Goal: Information Seeking & Learning: Learn about a topic

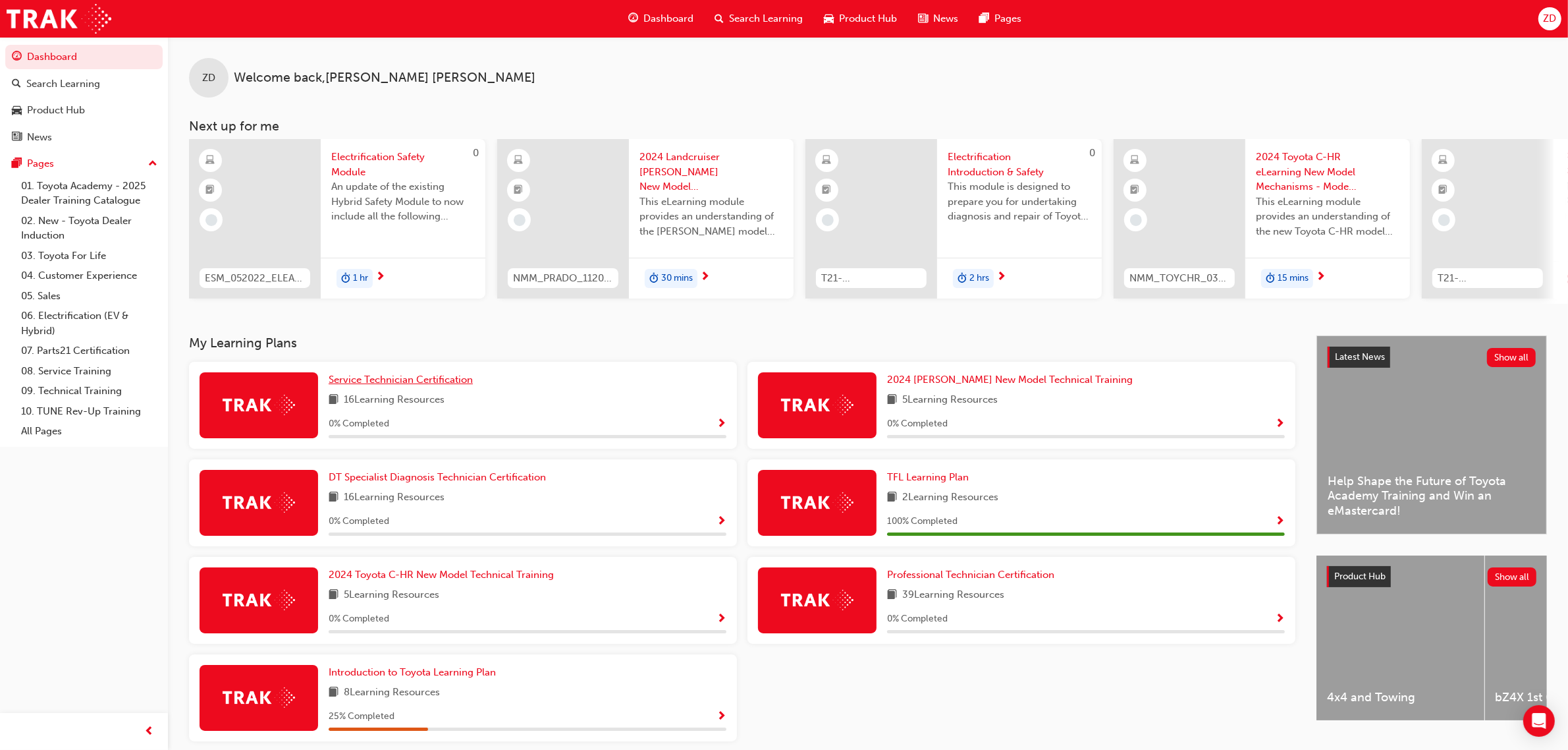
click at [438, 386] on span "Service Technician Certification" at bounding box center [401, 379] width 144 height 12
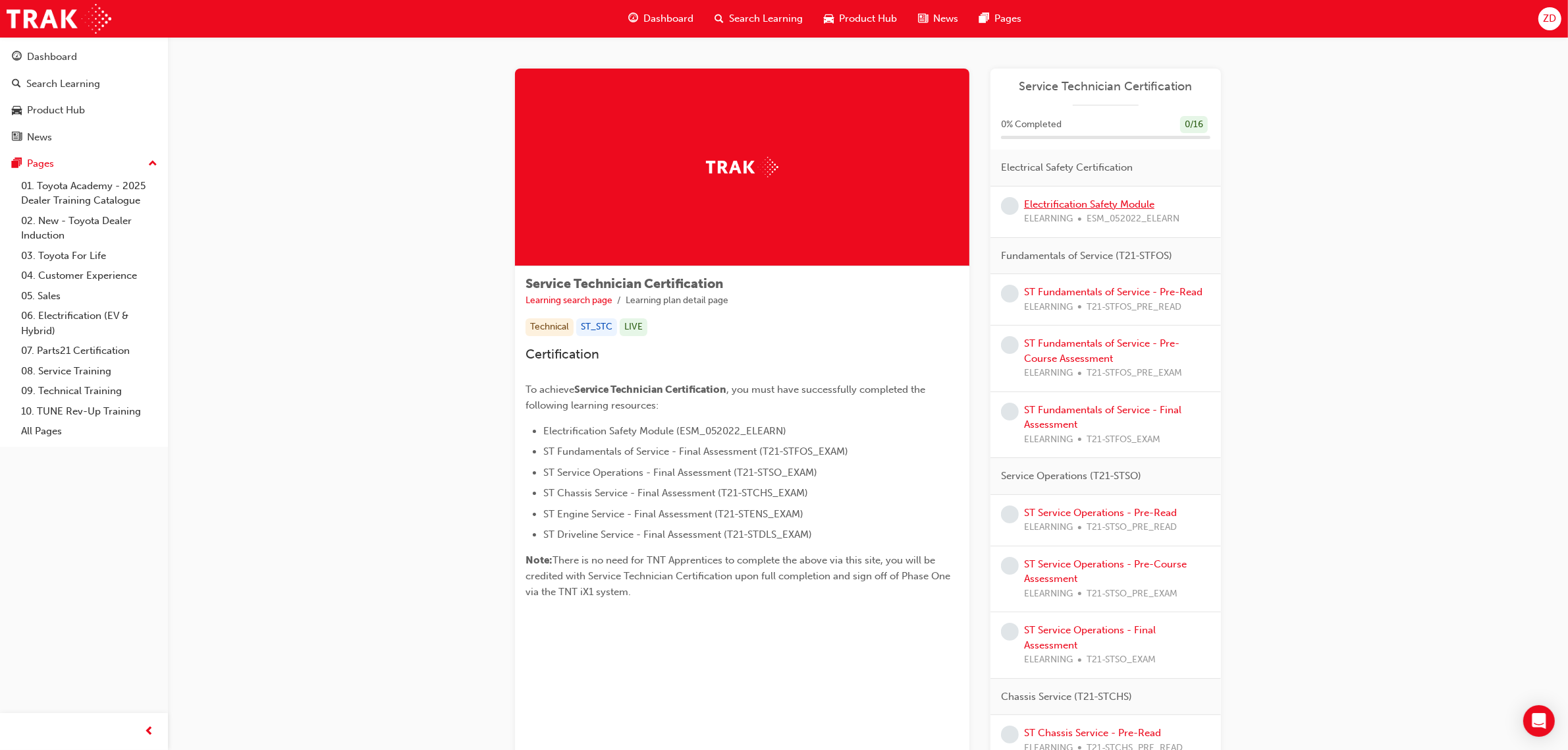
click at [1087, 203] on link "Electrification Safety Module" at bounding box center [1089, 203] width 130 height 12
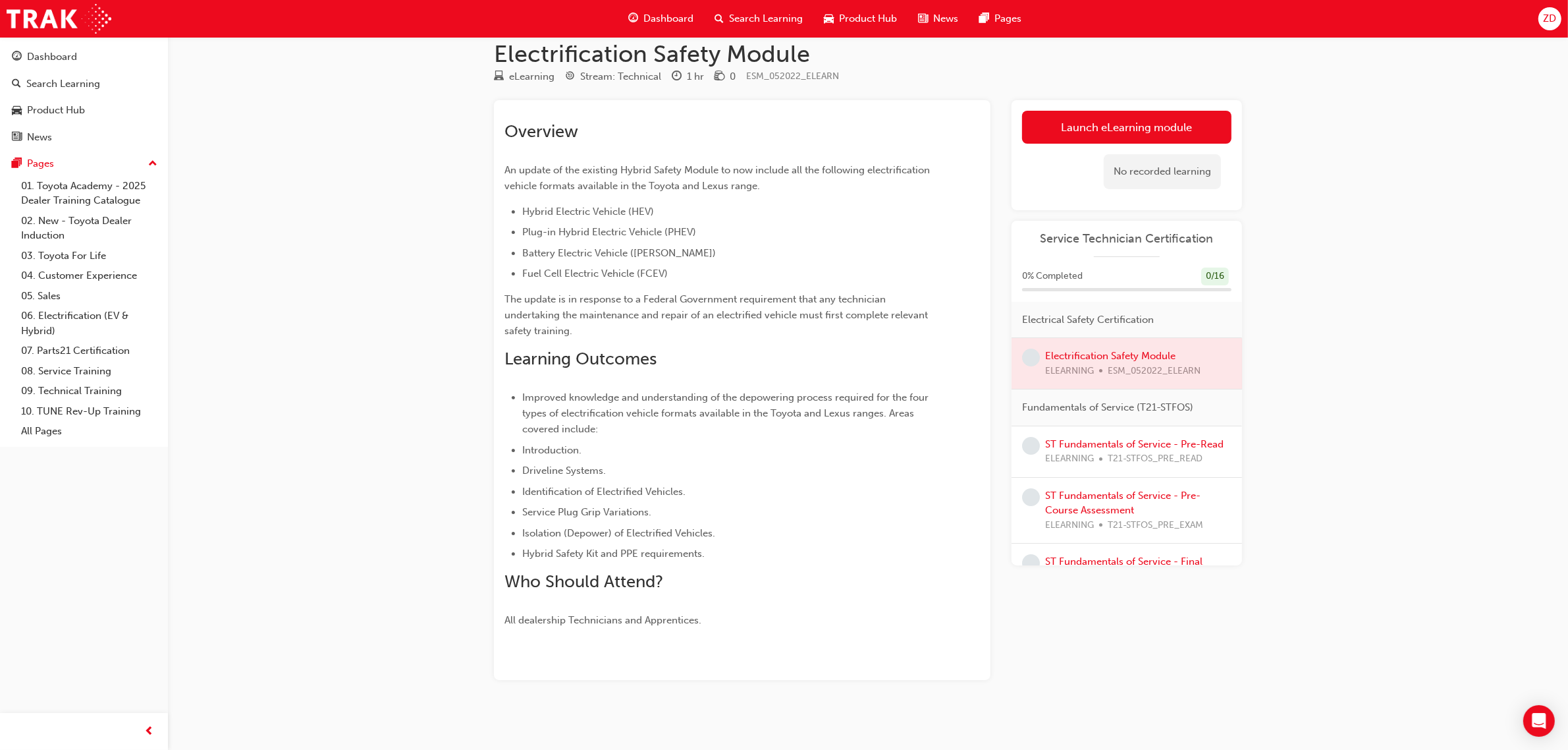
scroll to position [24, 0]
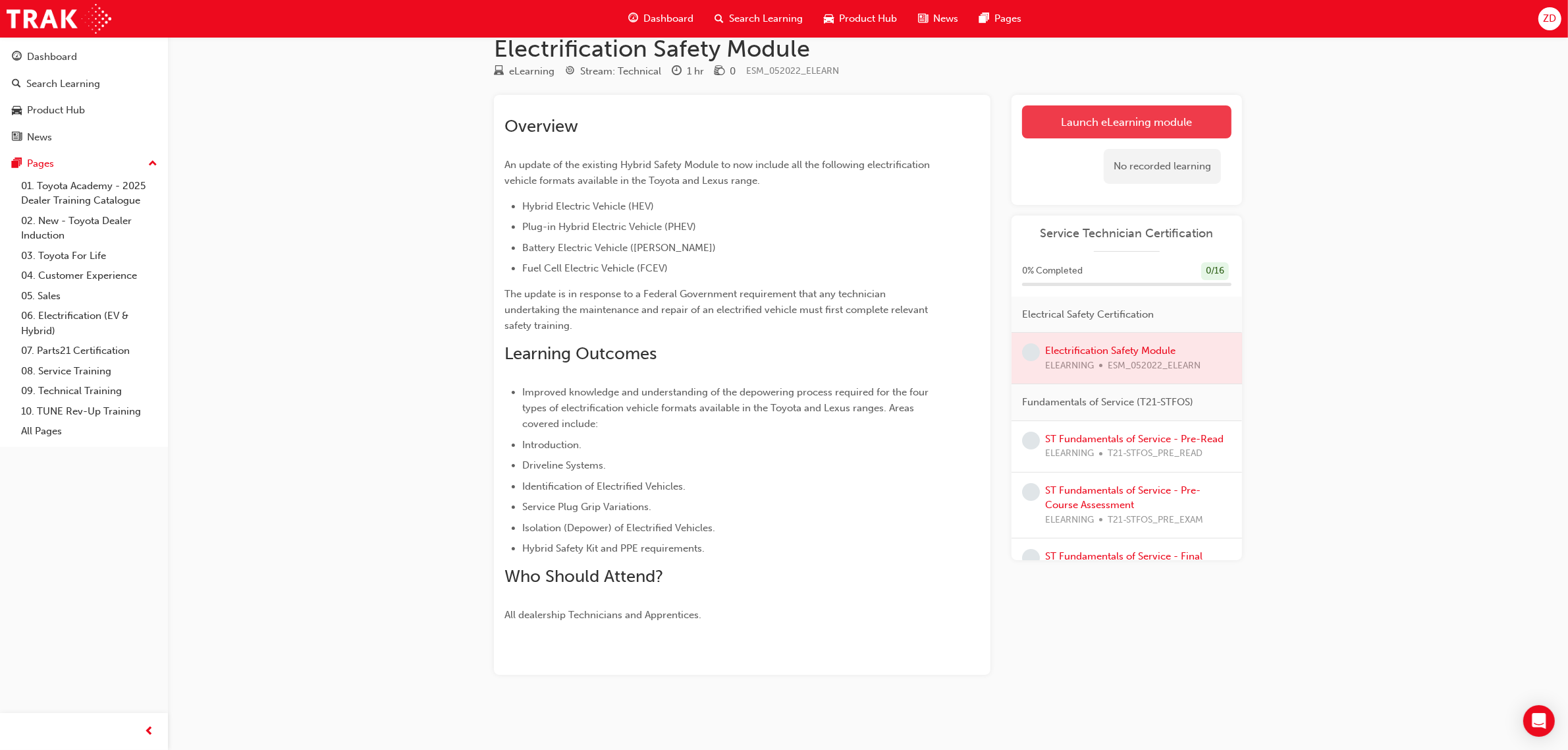
click at [1069, 117] on link "Launch eLearning module" at bounding box center [1127, 122] width 210 height 33
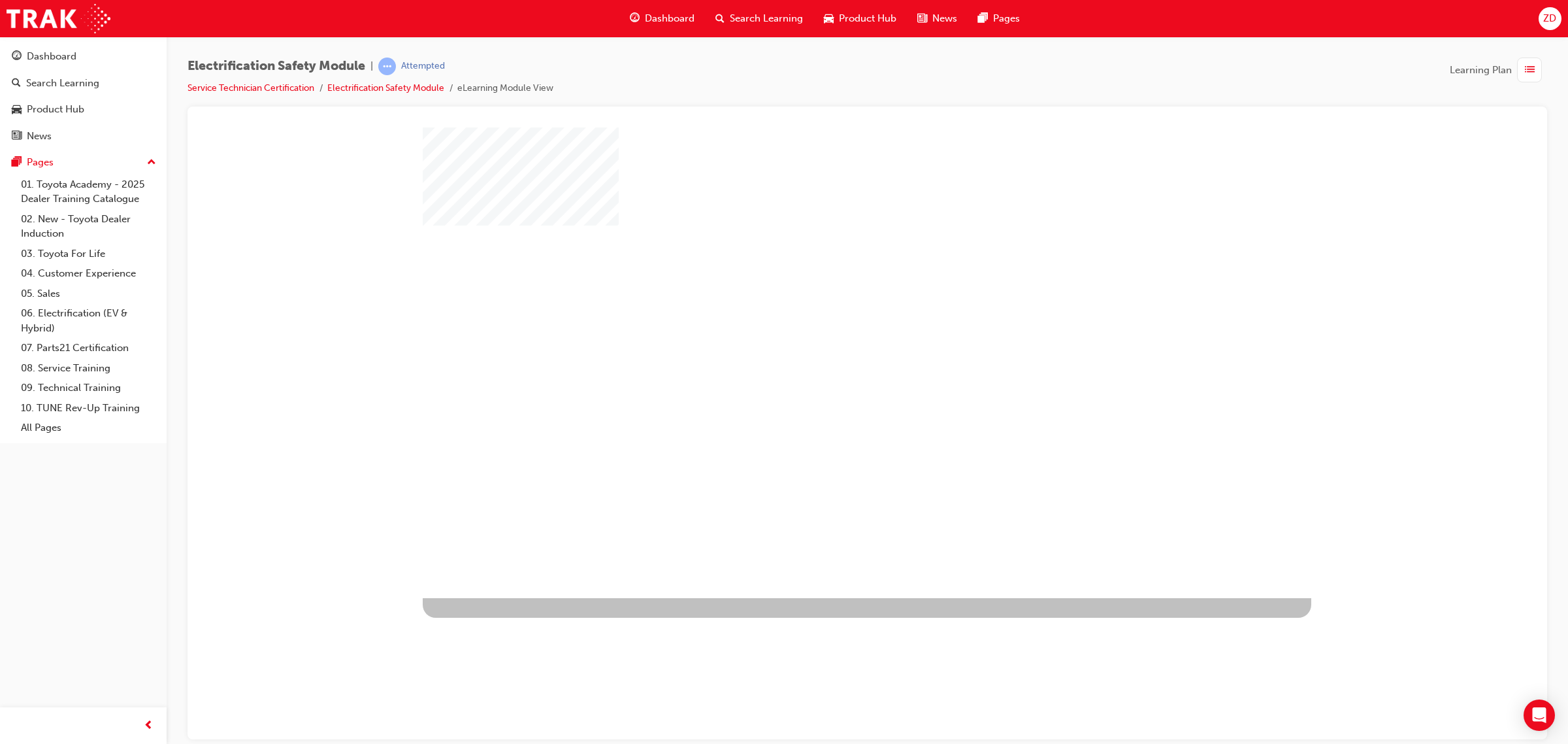
click at [829, 324] on div "play" at bounding box center [829, 324] width 0 height 0
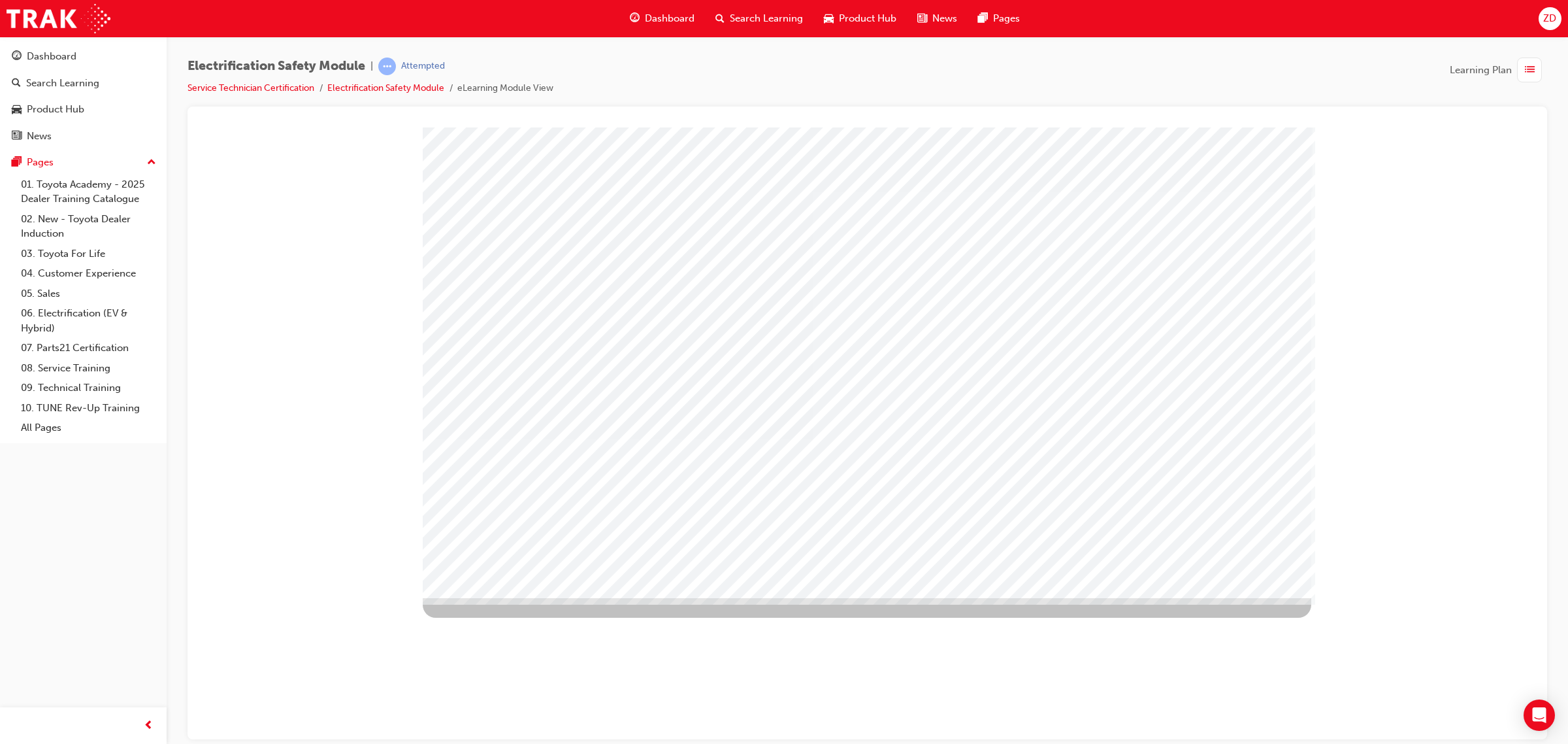
drag, startPoint x: 981, startPoint y: 227, endPoint x: 1043, endPoint y: 257, distance: 68.9
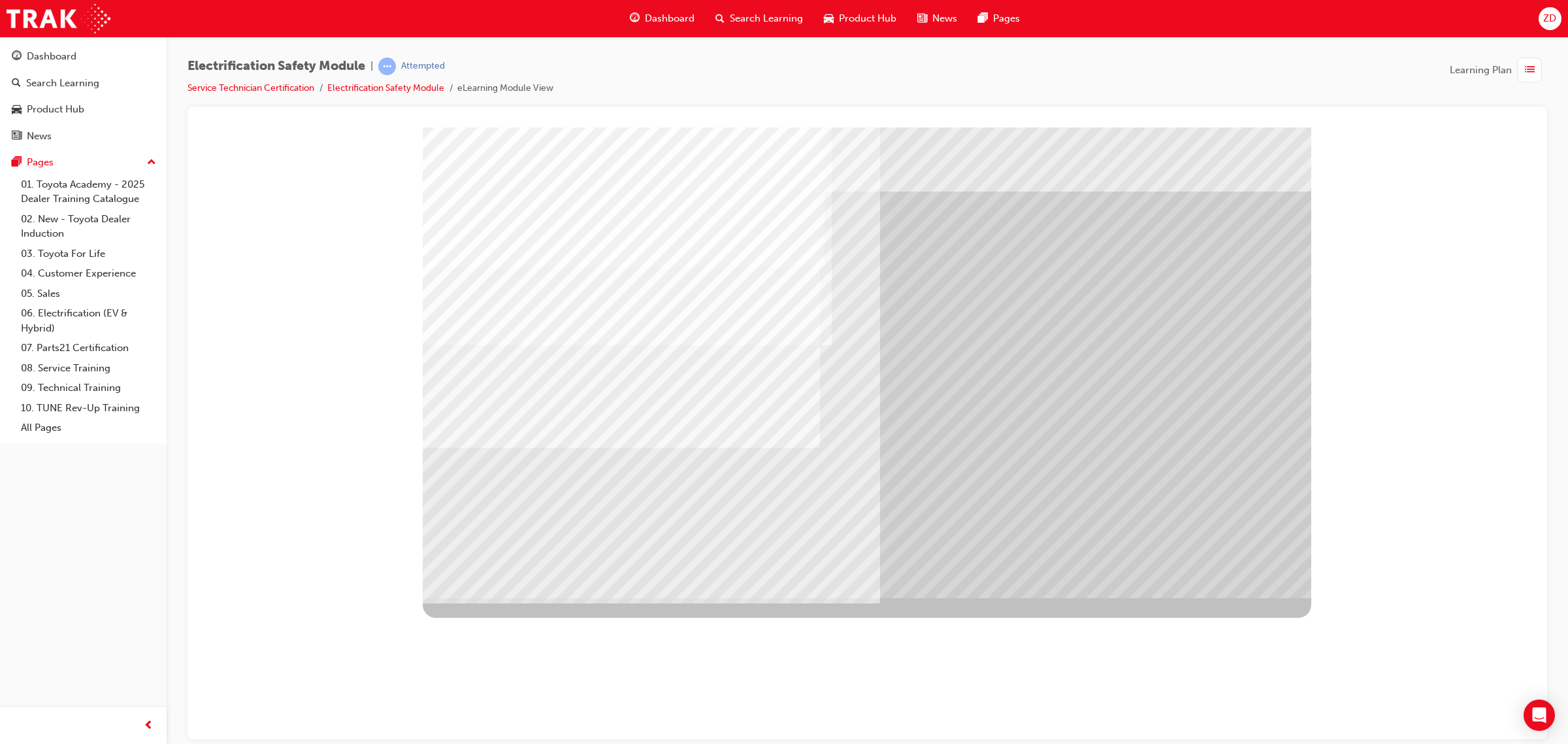
drag, startPoint x: 525, startPoint y: 428, endPoint x: 502, endPoint y: 424, distance: 23.3
click at [524, 430] on div "multistate" at bounding box center [867, 361] width 889 height 471
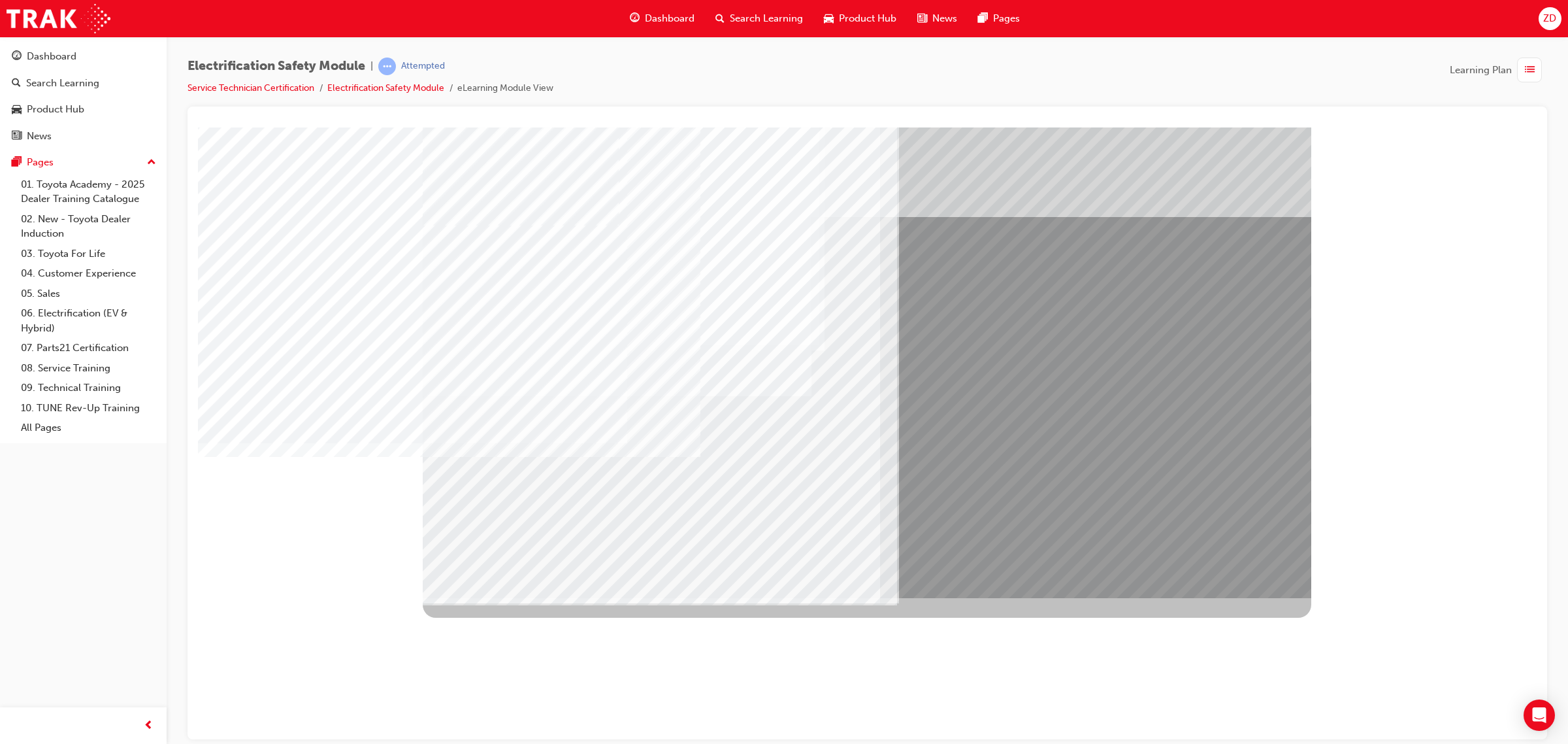
drag, startPoint x: 464, startPoint y: 299, endPoint x: 737, endPoint y: 316, distance: 273.5
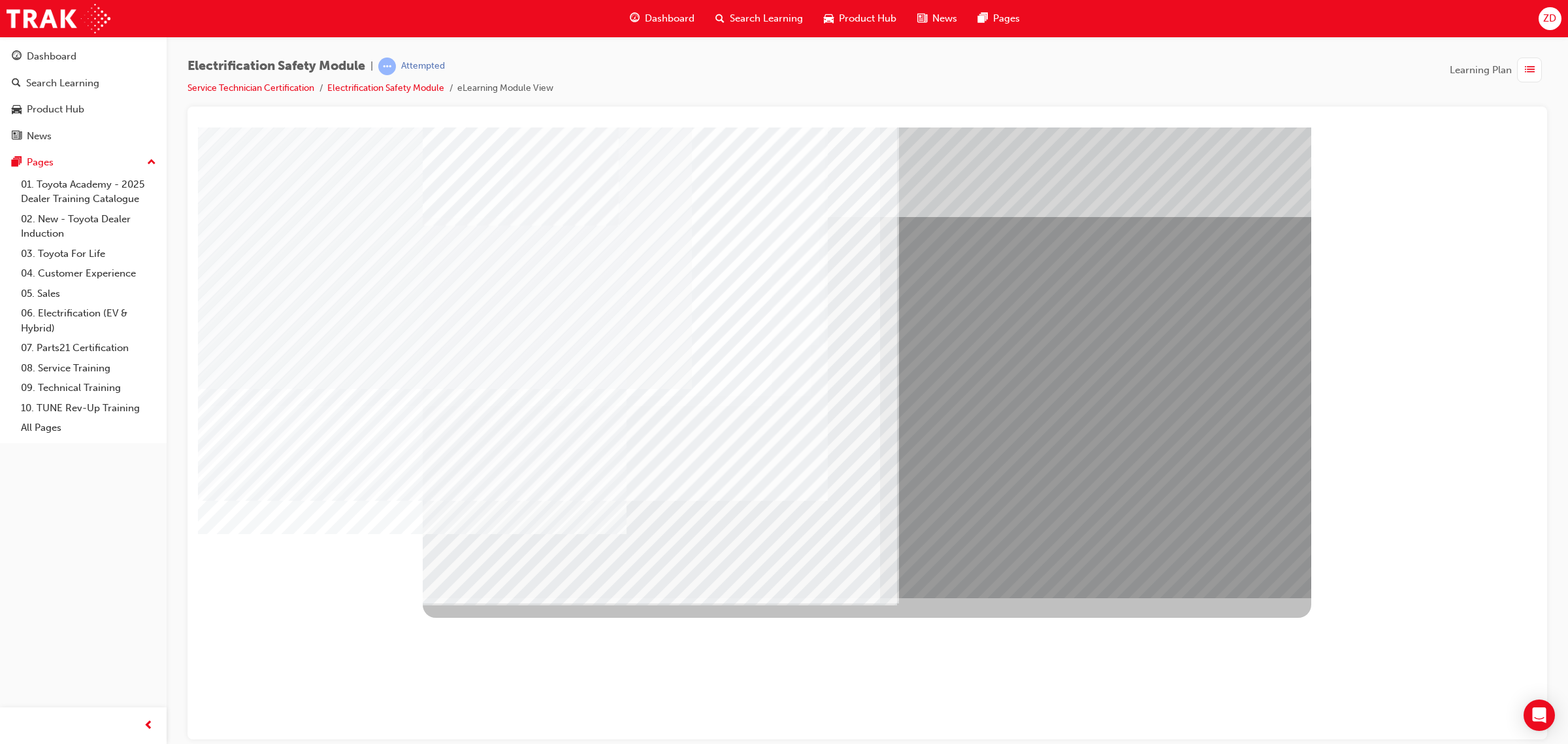
drag, startPoint x: 500, startPoint y: 483, endPoint x: 551, endPoint y: 481, distance: 51.0
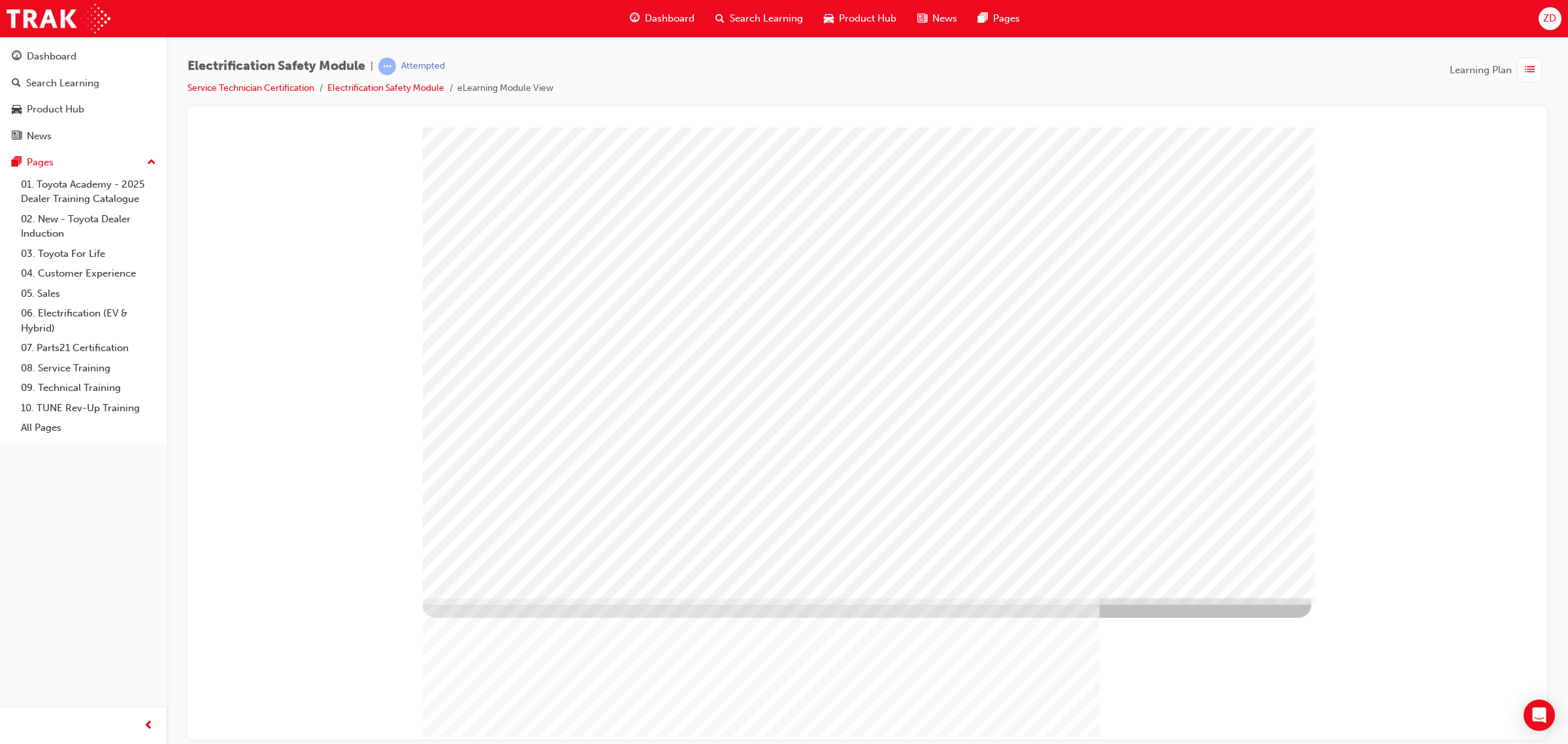
drag, startPoint x: 1053, startPoint y: 365, endPoint x: 1154, endPoint y: 301, distance: 119.6
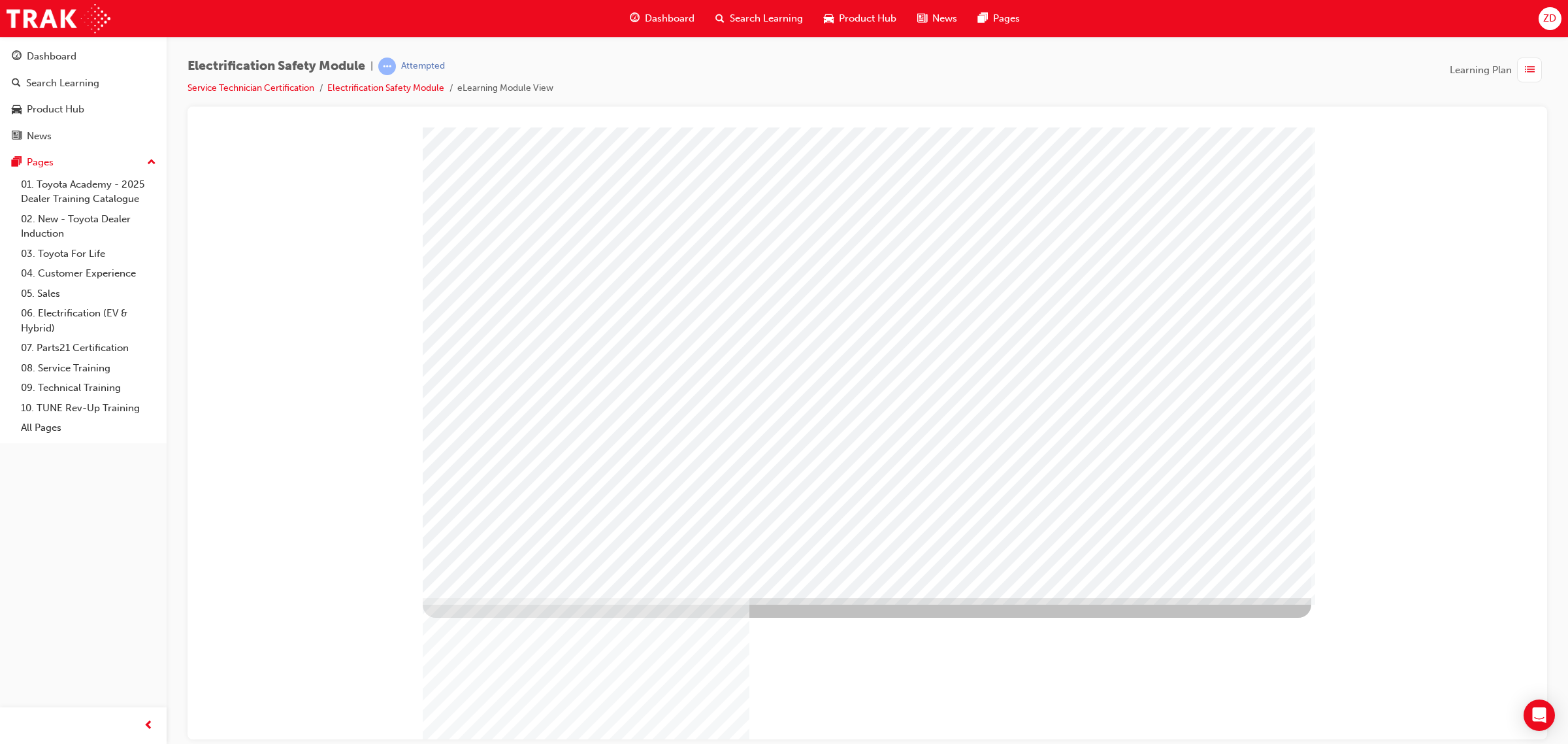
click at [1121, 486] on html at bounding box center [989, 361] width 418 height 251
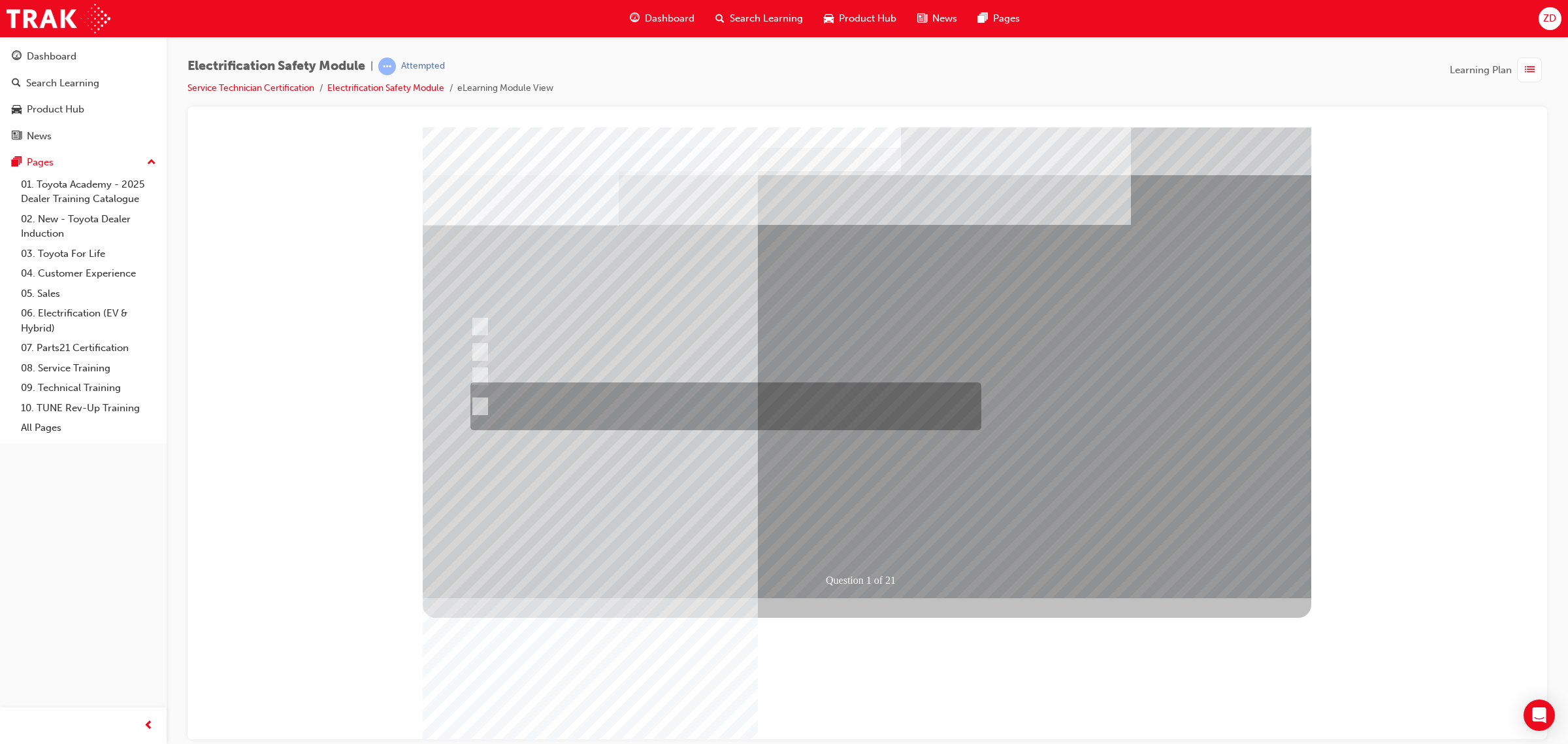
click at [733, 409] on div at bounding box center [722, 406] width 511 height 48
radio input "true"
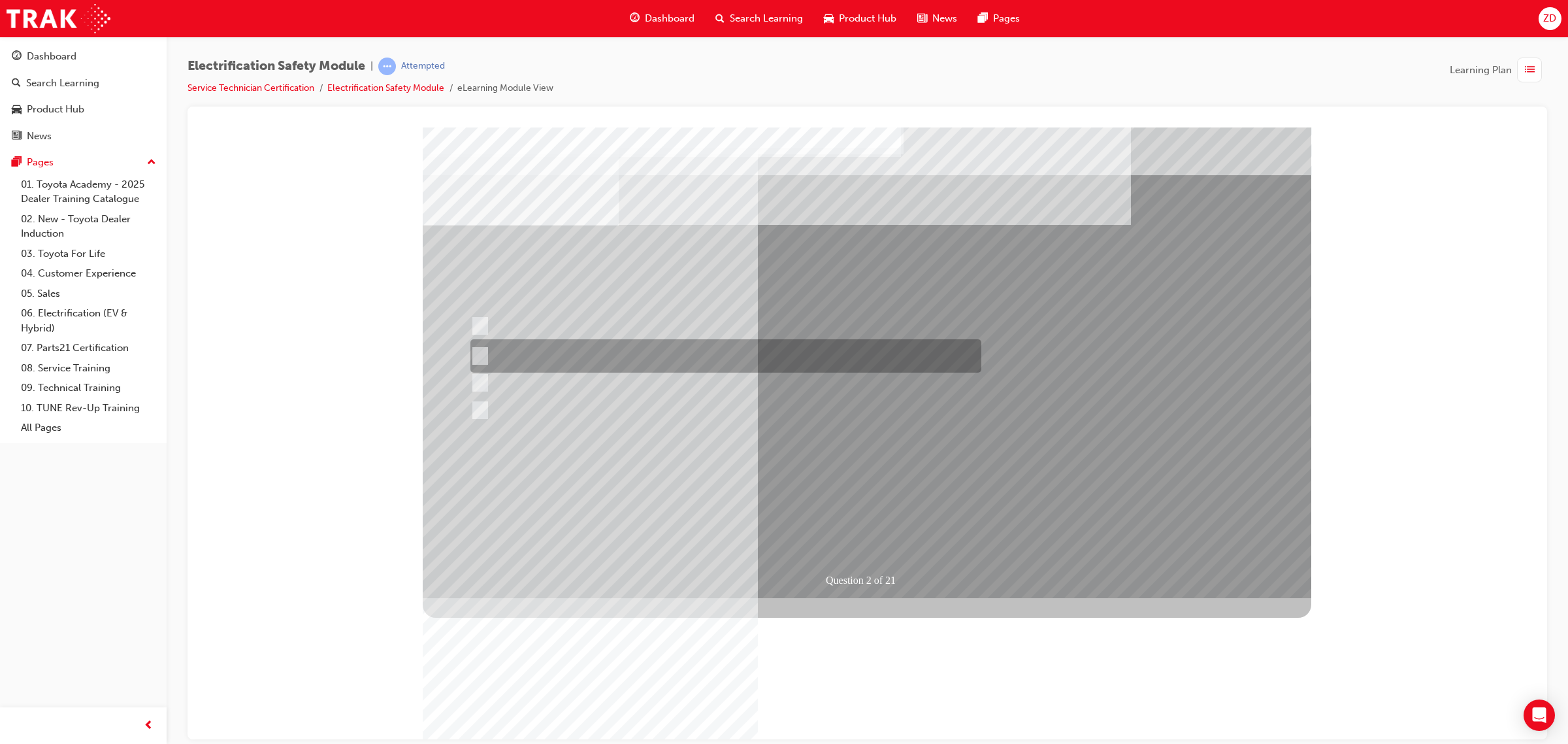
click at [683, 353] on div at bounding box center [722, 356] width 511 height 33
radio input "true"
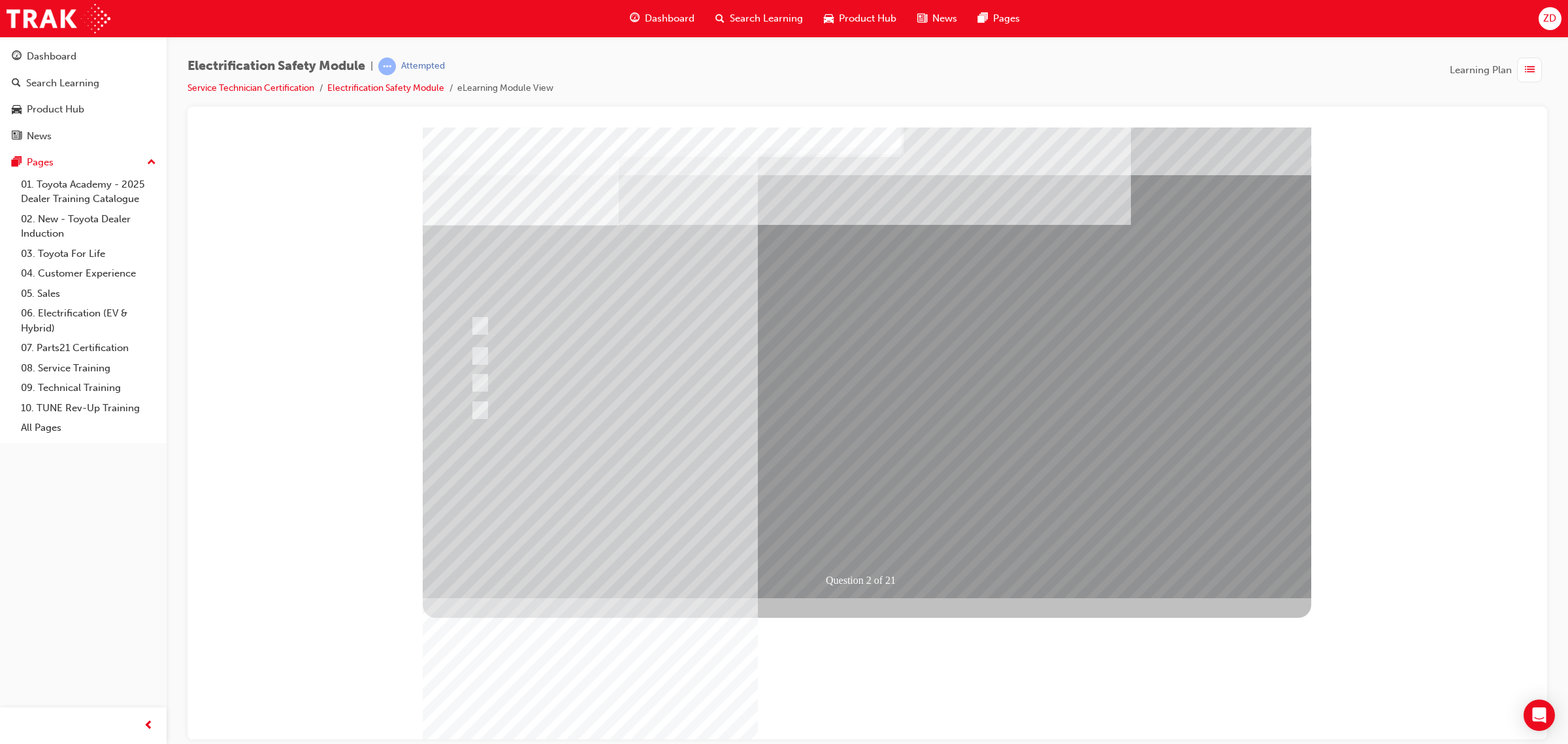
click at [710, 408] on div at bounding box center [723, 404] width 511 height 30
radio input "true"
click at [751, 353] on div at bounding box center [722, 351] width 511 height 24
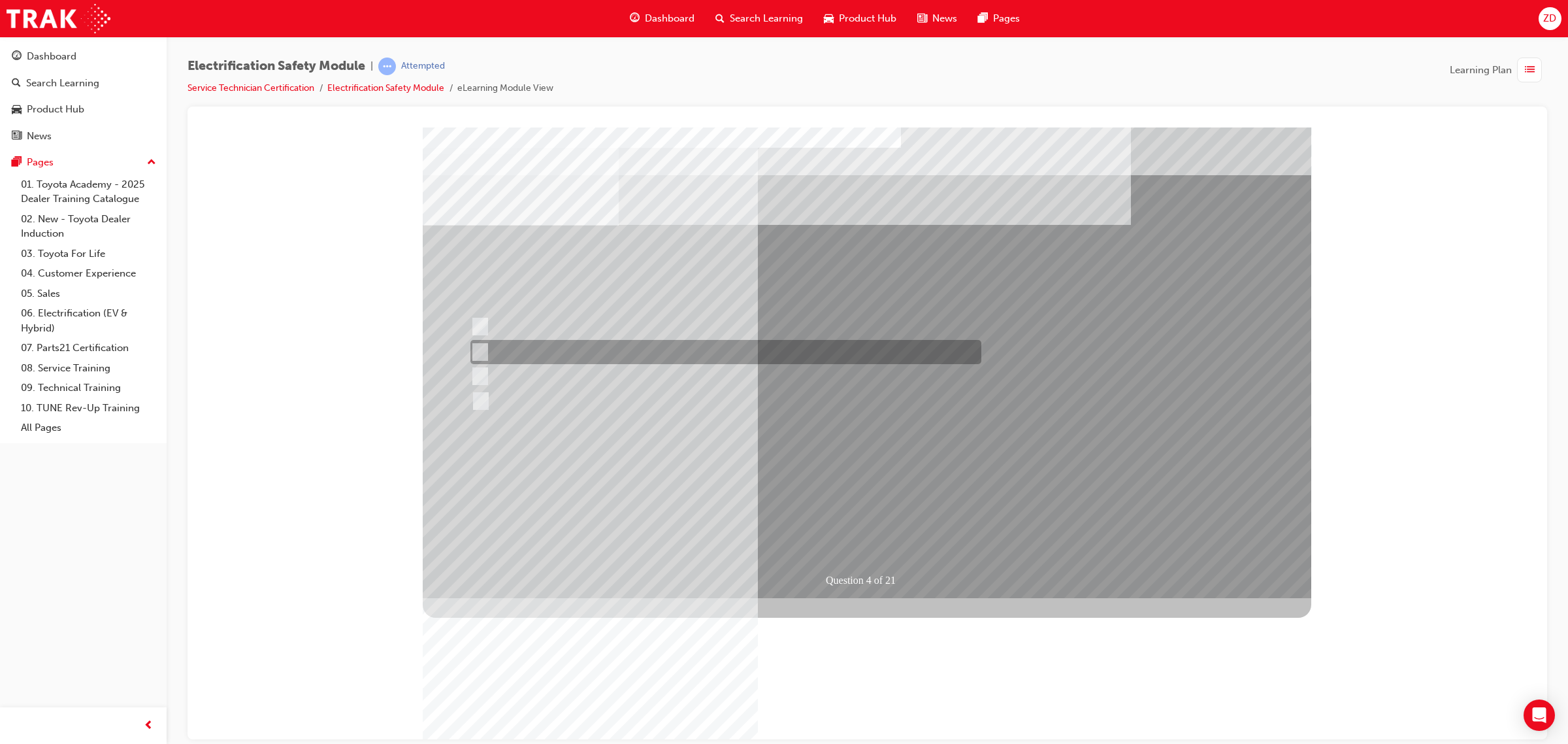
checkbox input "true"
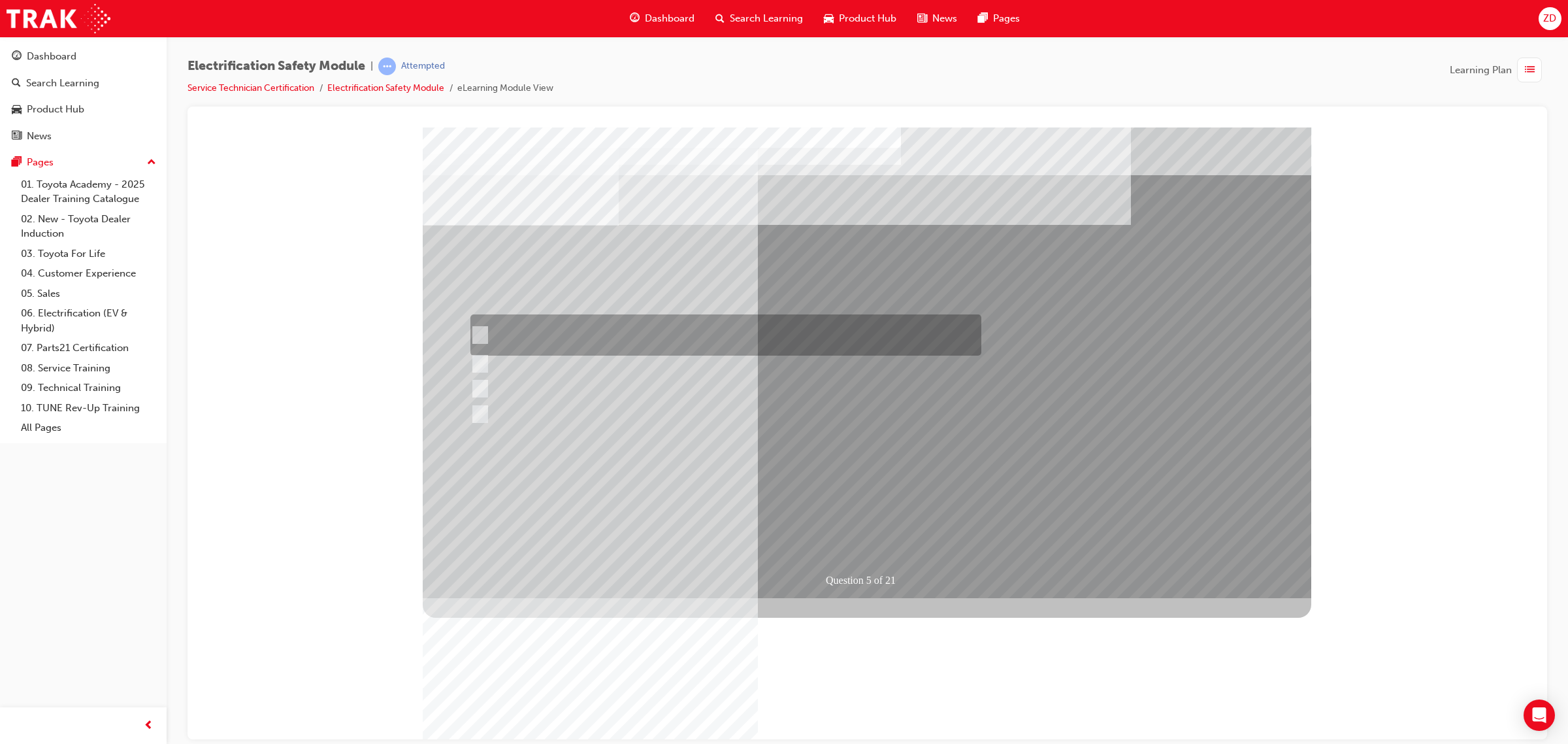
click at [640, 338] on div at bounding box center [722, 335] width 511 height 41
checkbox input "true"
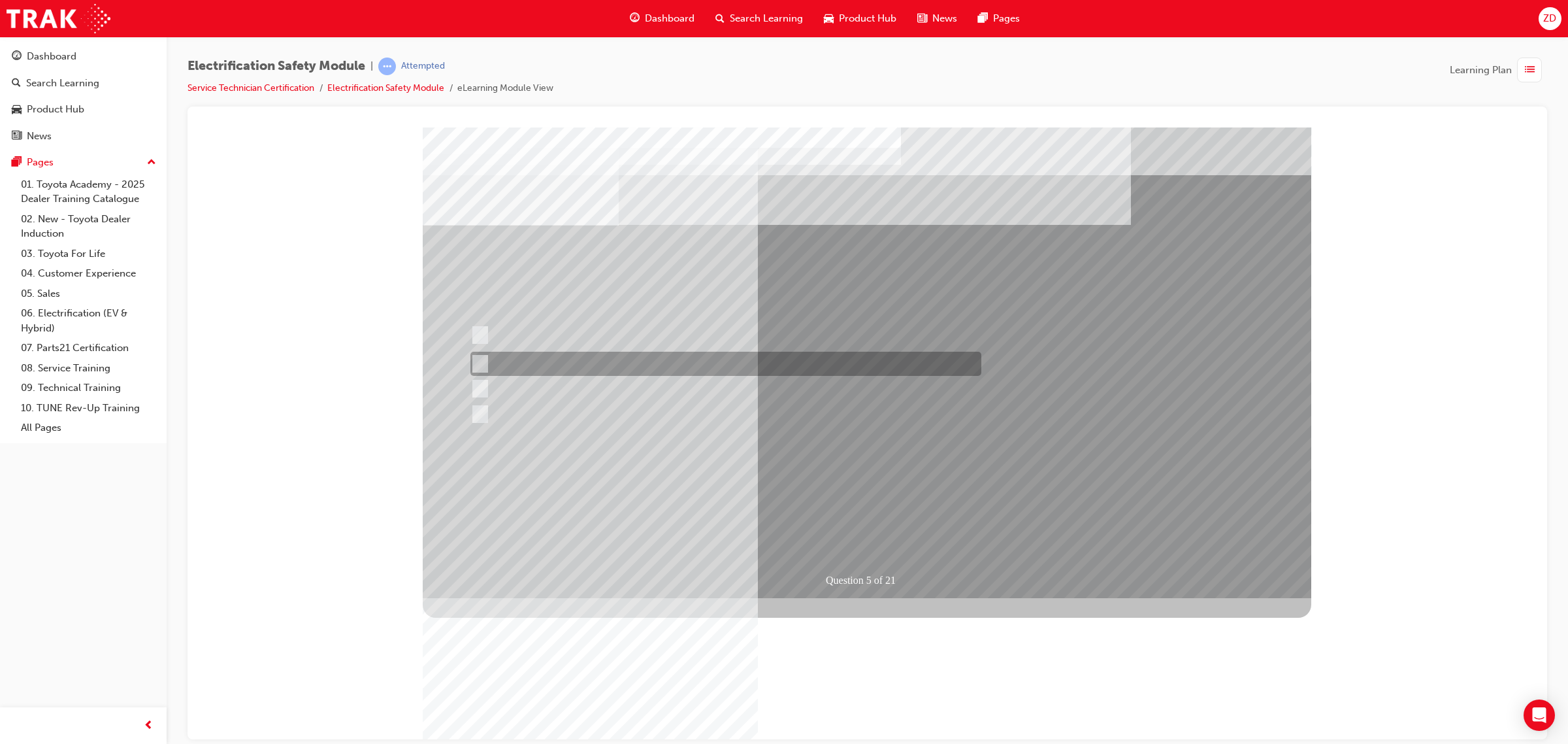
click at [690, 355] on div at bounding box center [722, 363] width 511 height 24
checkbox input "true"
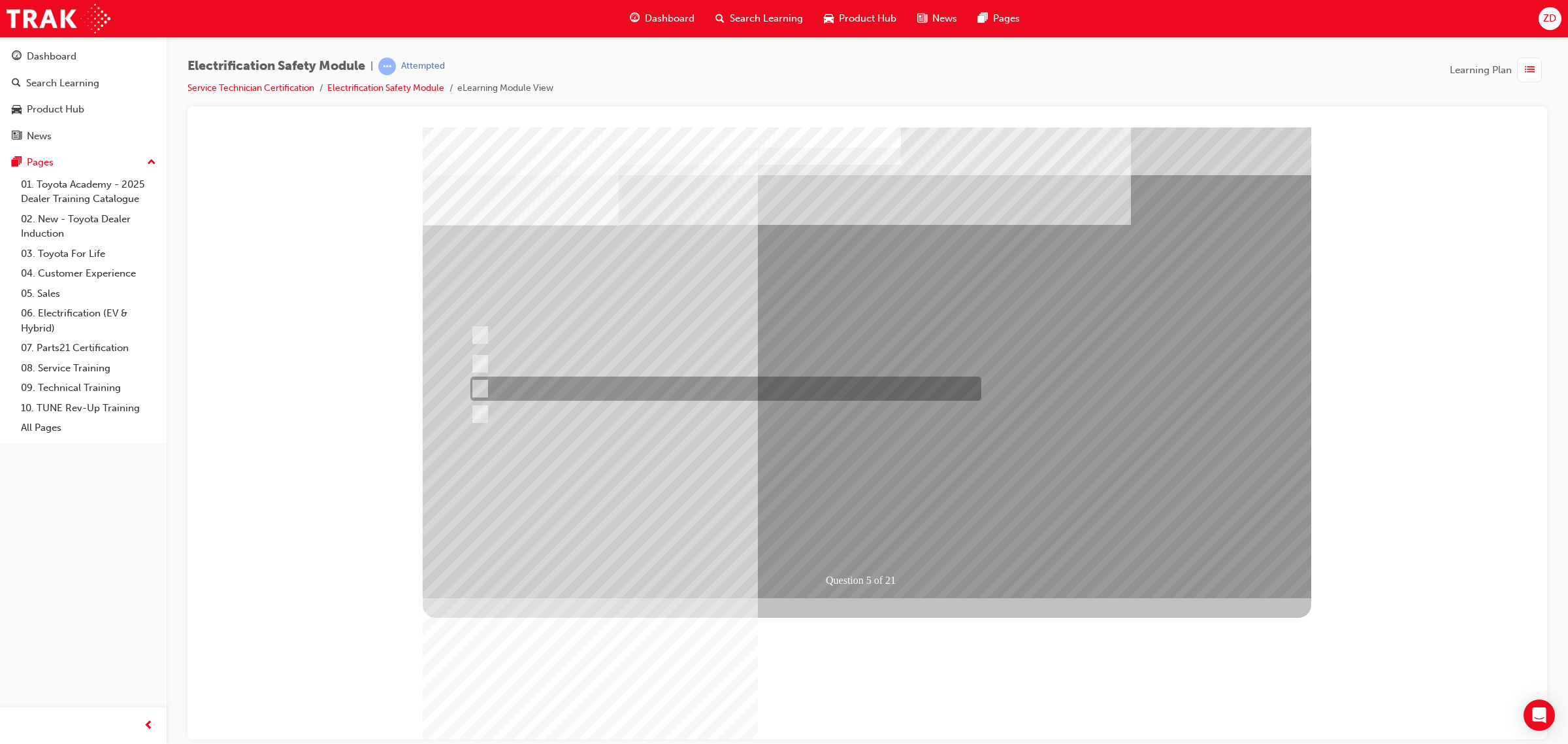
click at [778, 393] on div at bounding box center [722, 388] width 511 height 24
checkbox input "true"
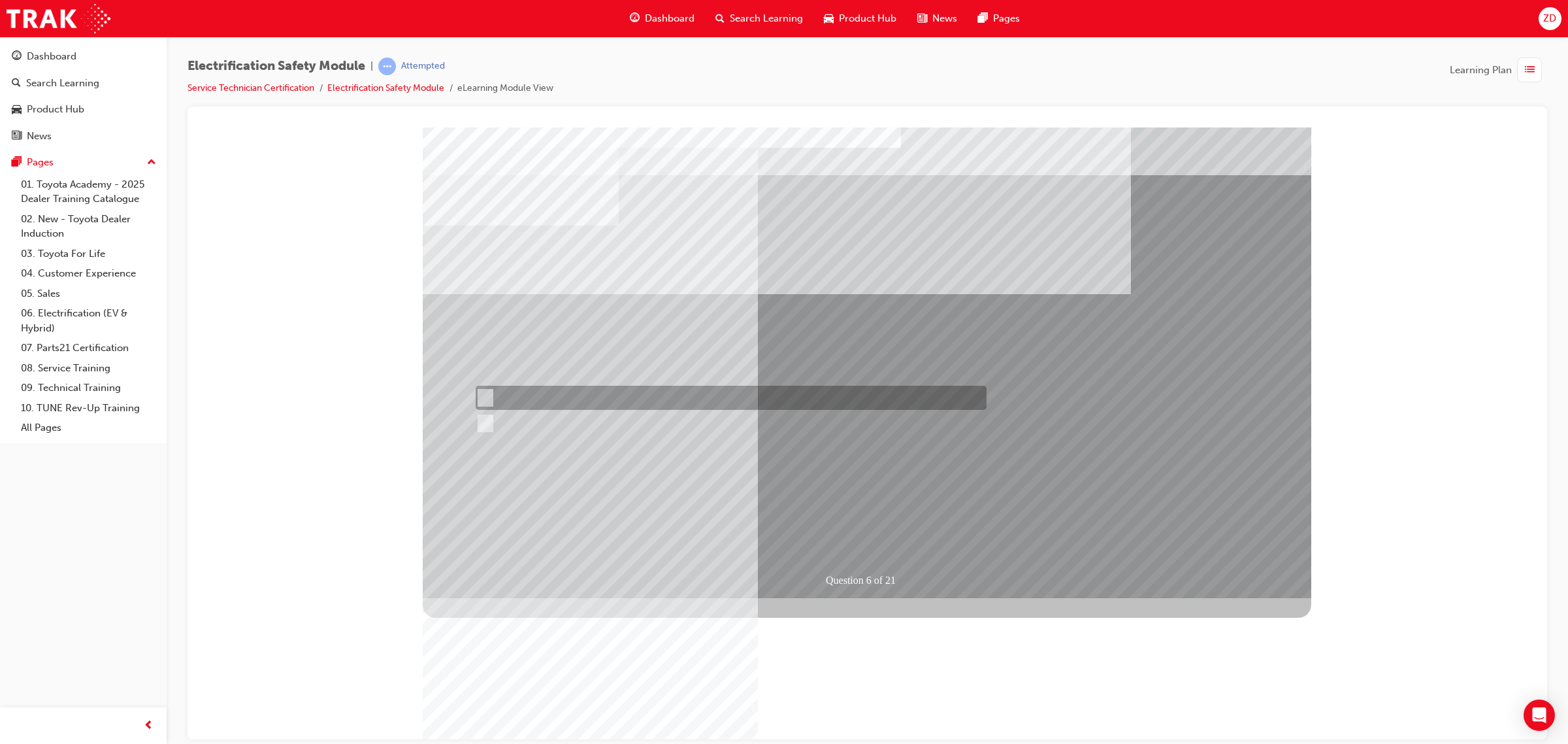
click at [606, 386] on div at bounding box center [727, 397] width 511 height 24
radio input "true"
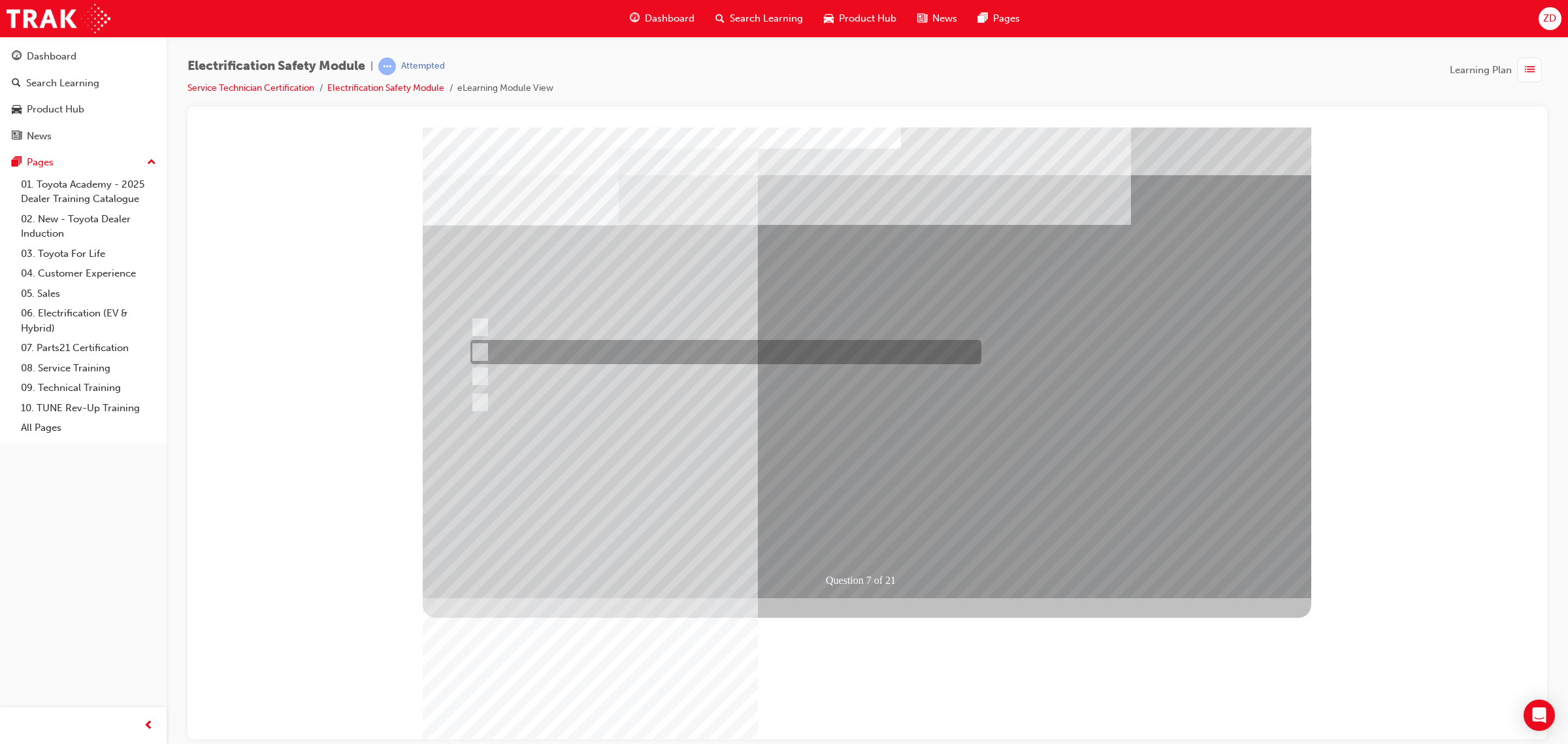
click at [848, 350] on div at bounding box center [722, 351] width 511 height 24
radio input "true"
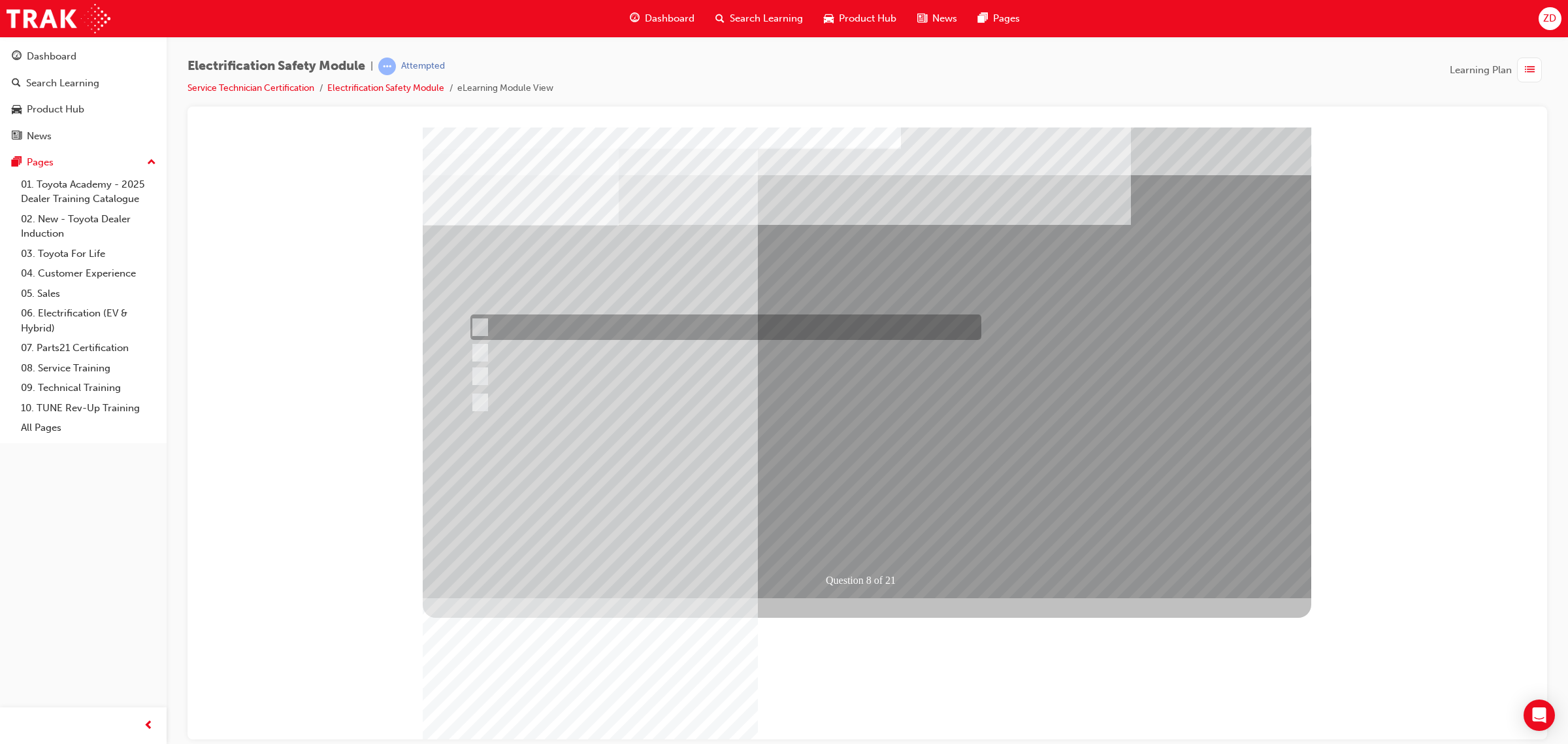
click at [738, 330] on div at bounding box center [722, 328] width 511 height 26
radio input "true"
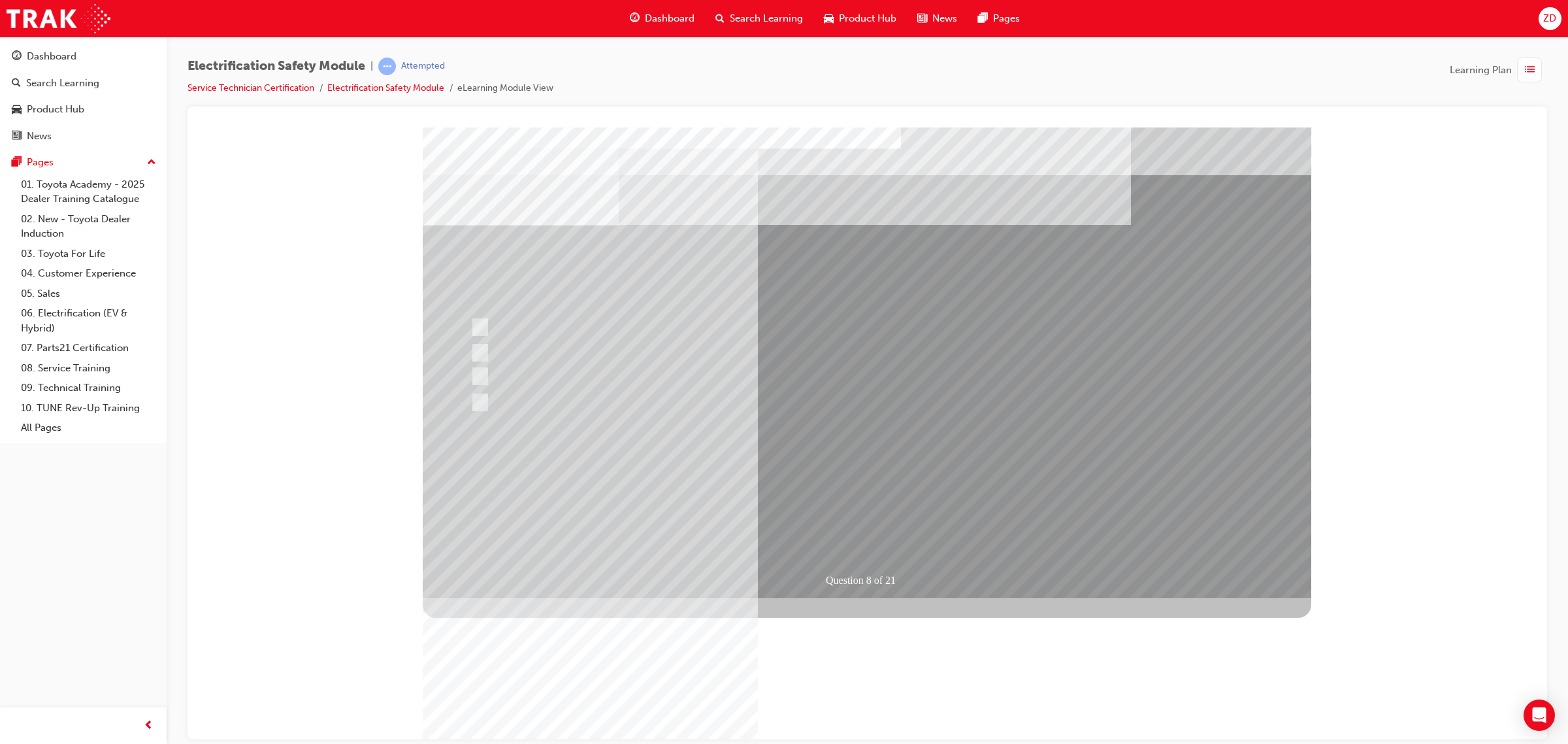
click at [580, 319] on div at bounding box center [722, 327] width 511 height 24
radio input "true"
click at [654, 317] on div at bounding box center [722, 327] width 511 height 24
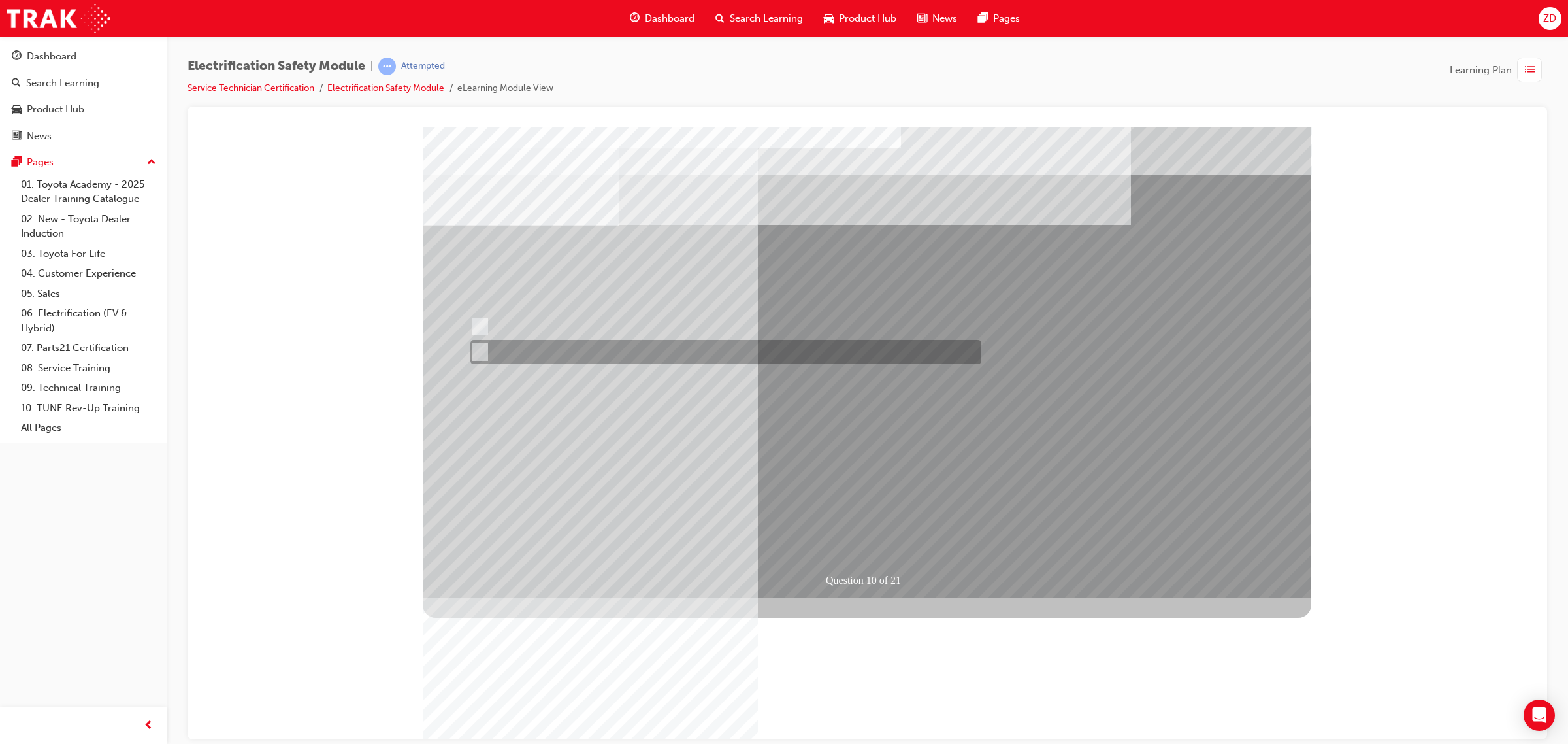
click at [506, 340] on div at bounding box center [722, 351] width 511 height 24
radio input "false"
radio input "true"
click at [670, 343] on div at bounding box center [722, 351] width 511 height 24
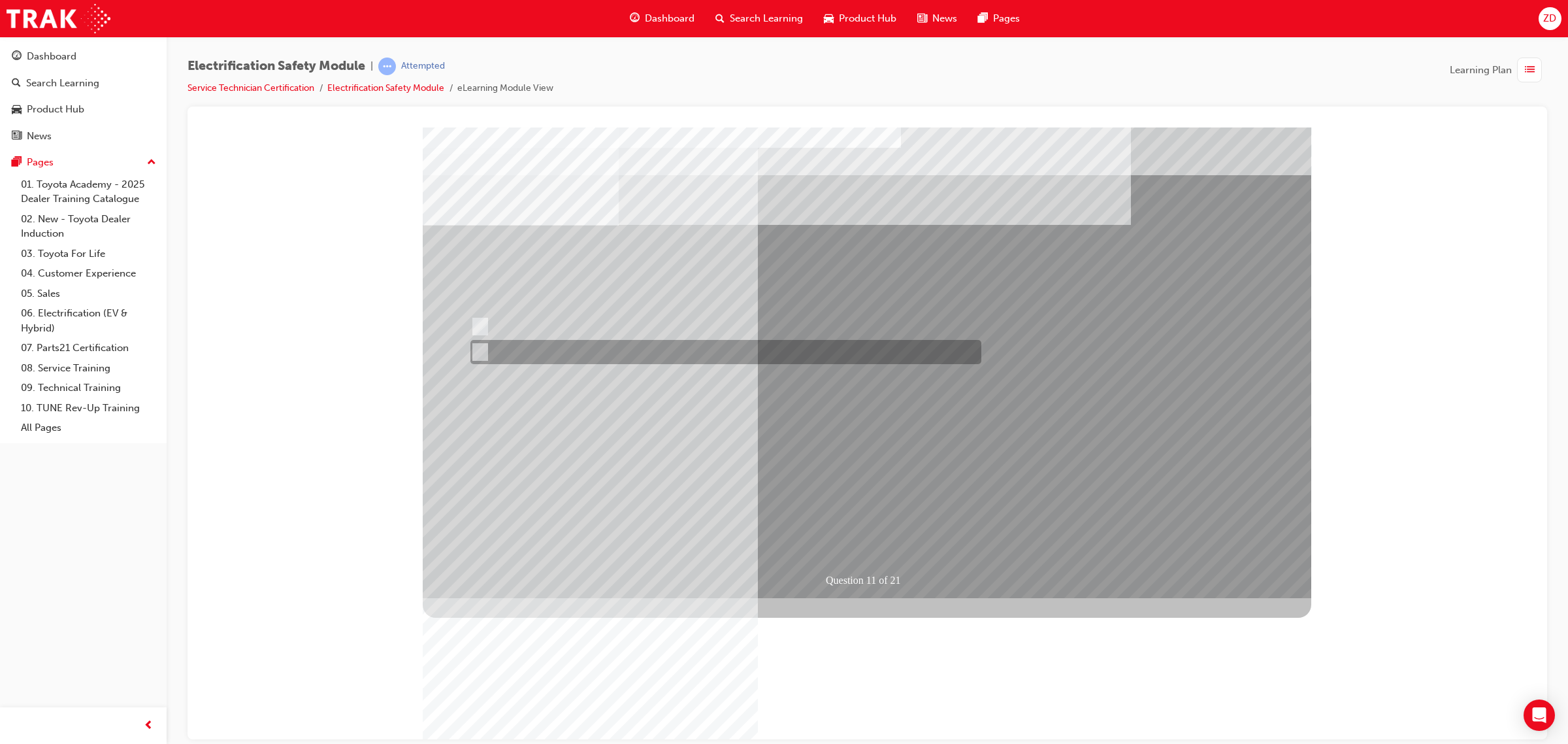
radio input "true"
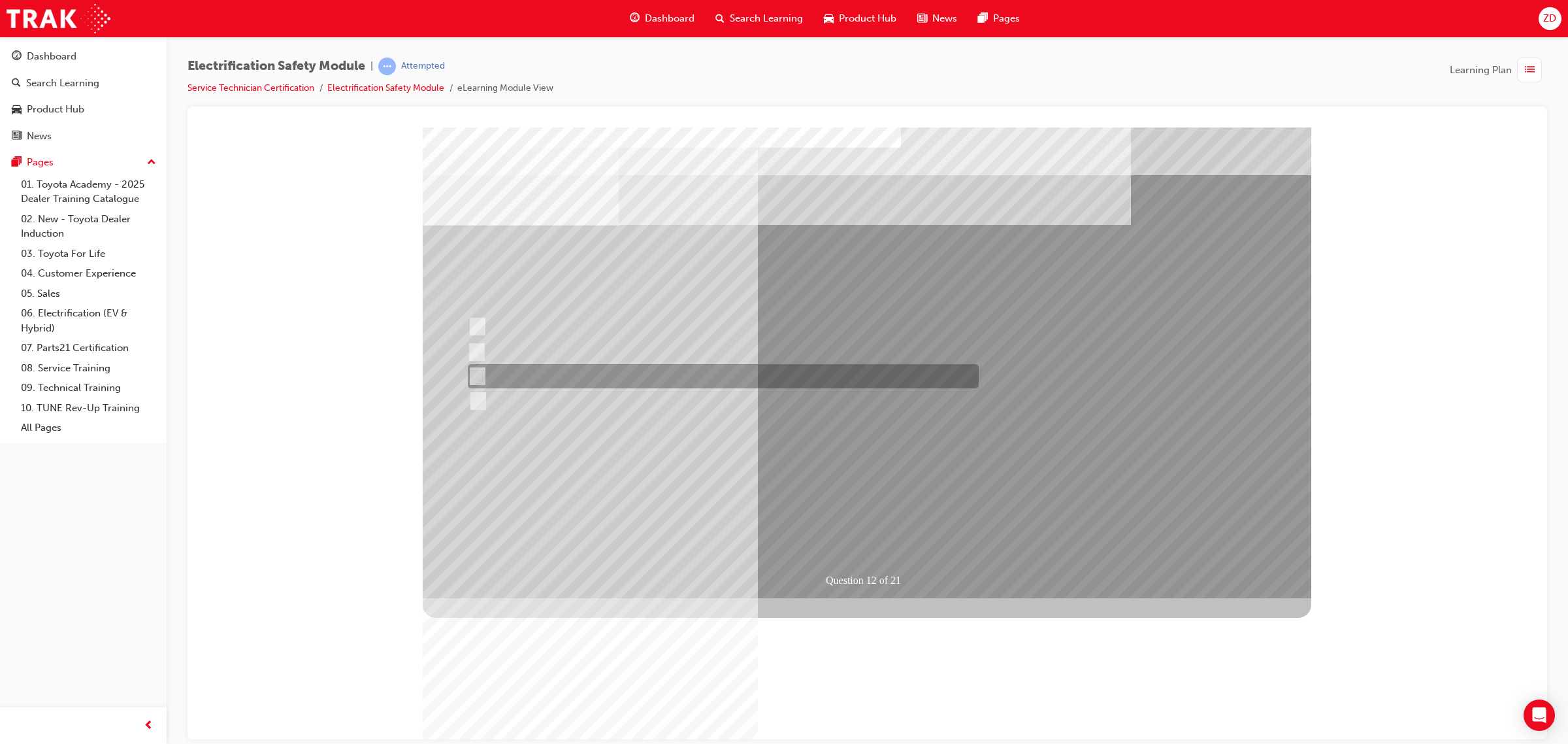
click at [721, 375] on div at bounding box center [720, 376] width 511 height 24
radio input "true"
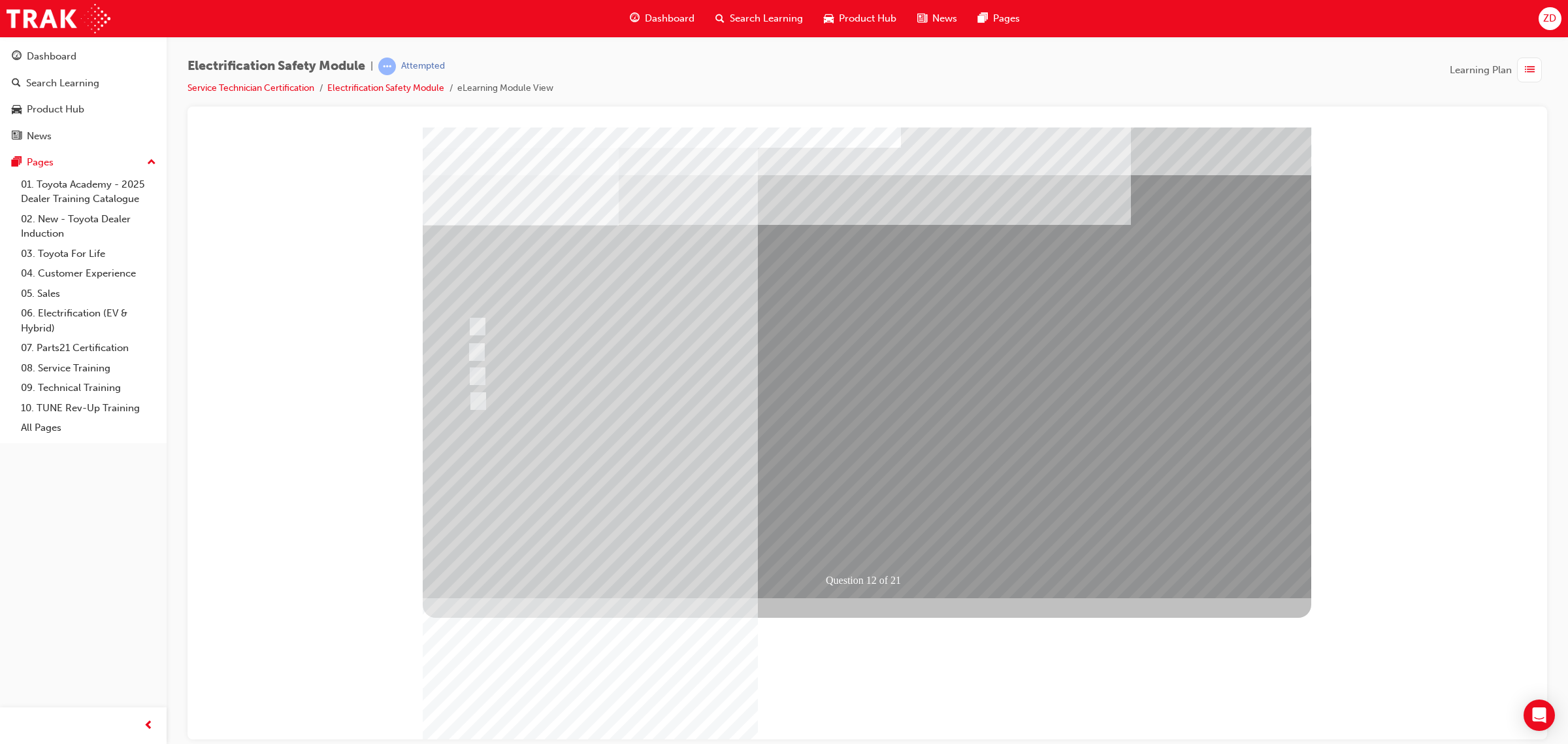
click at [702, 324] on div at bounding box center [720, 327] width 511 height 24
radio input "true"
click at [526, 349] on div at bounding box center [719, 351] width 511 height 24
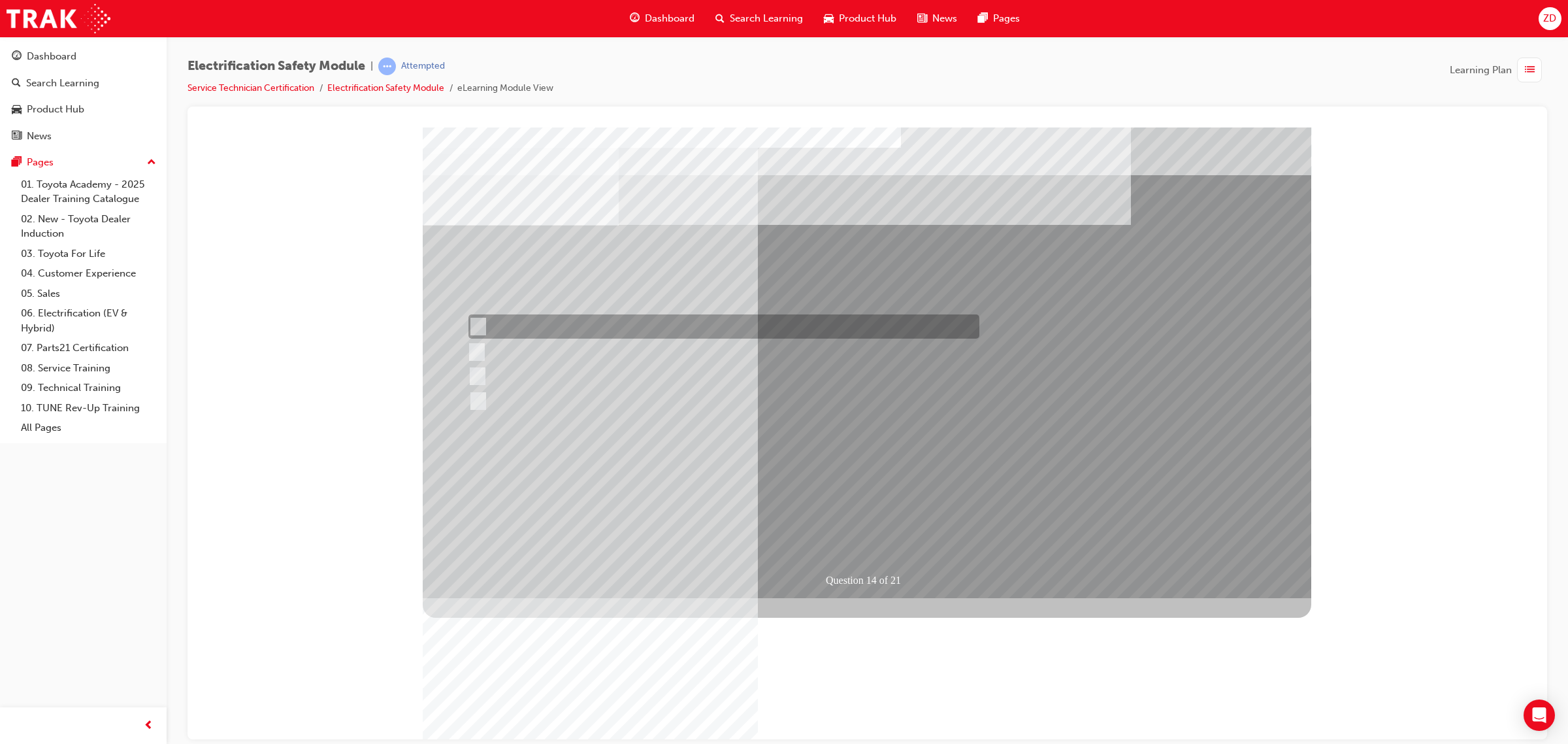
click at [660, 322] on div at bounding box center [720, 327] width 511 height 24
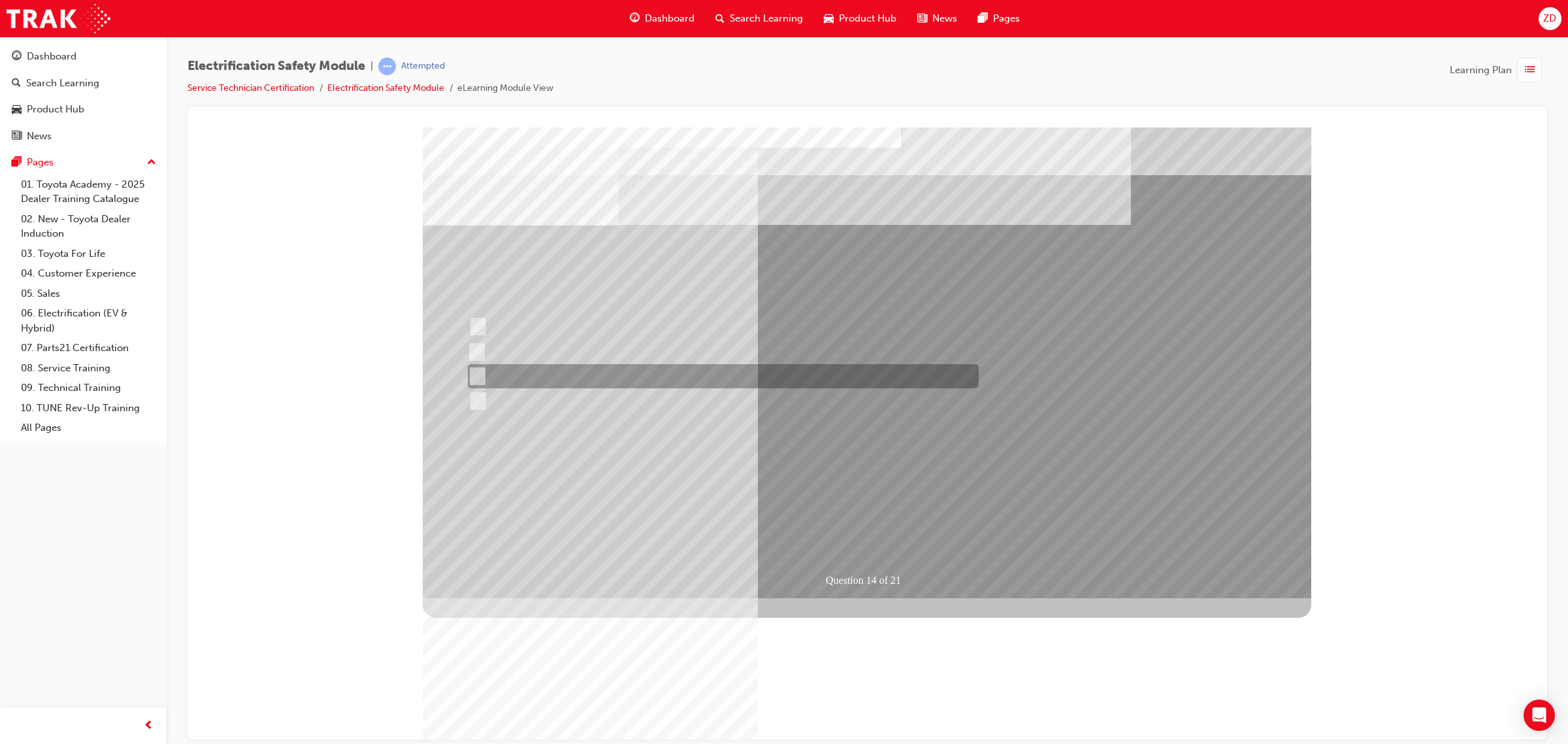
click at [641, 385] on div at bounding box center [720, 376] width 511 height 24
radio input "false"
radio input "true"
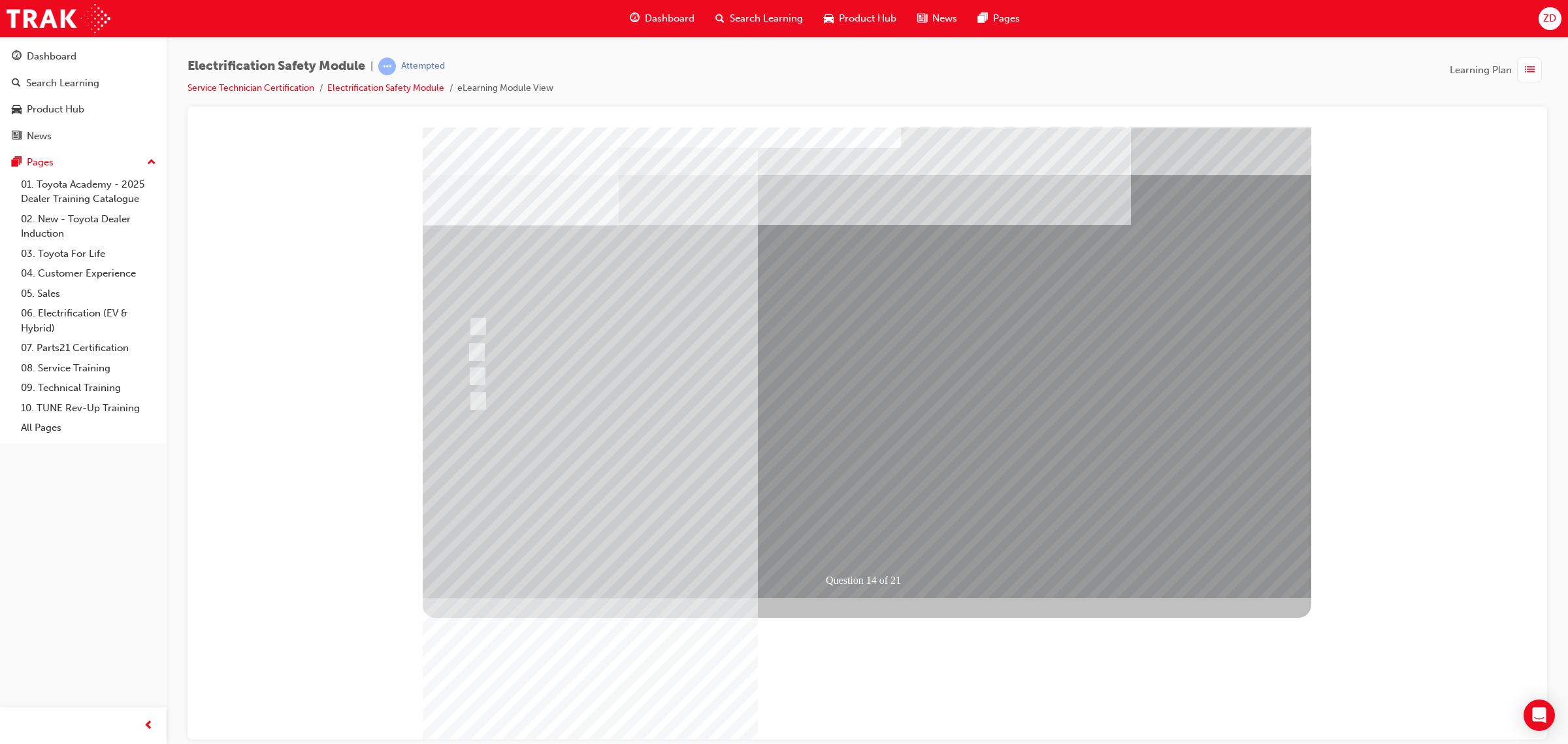
click at [719, 323] on div at bounding box center [720, 326] width 511 height 24
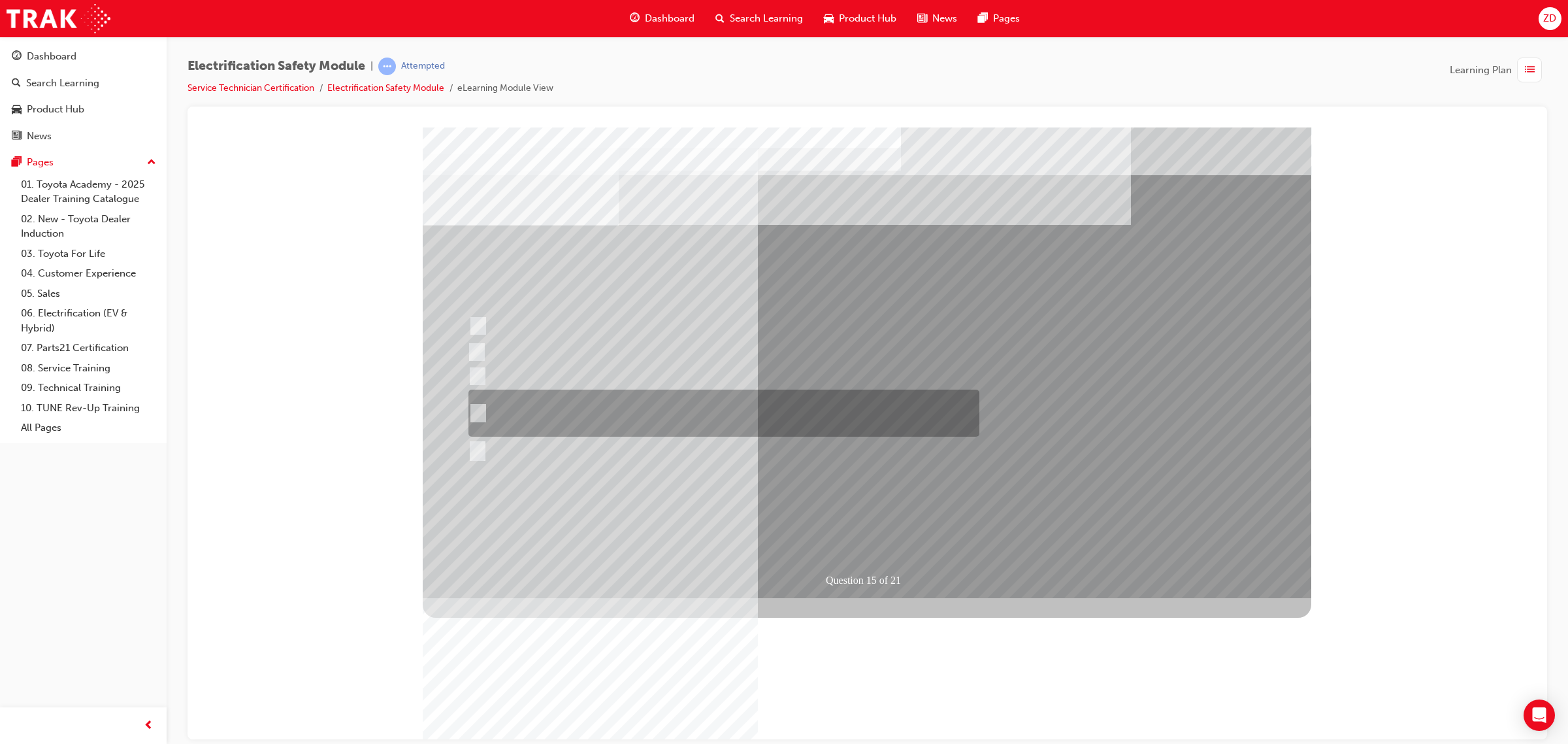
click at [781, 417] on div at bounding box center [720, 413] width 511 height 47
radio input "false"
radio input "true"
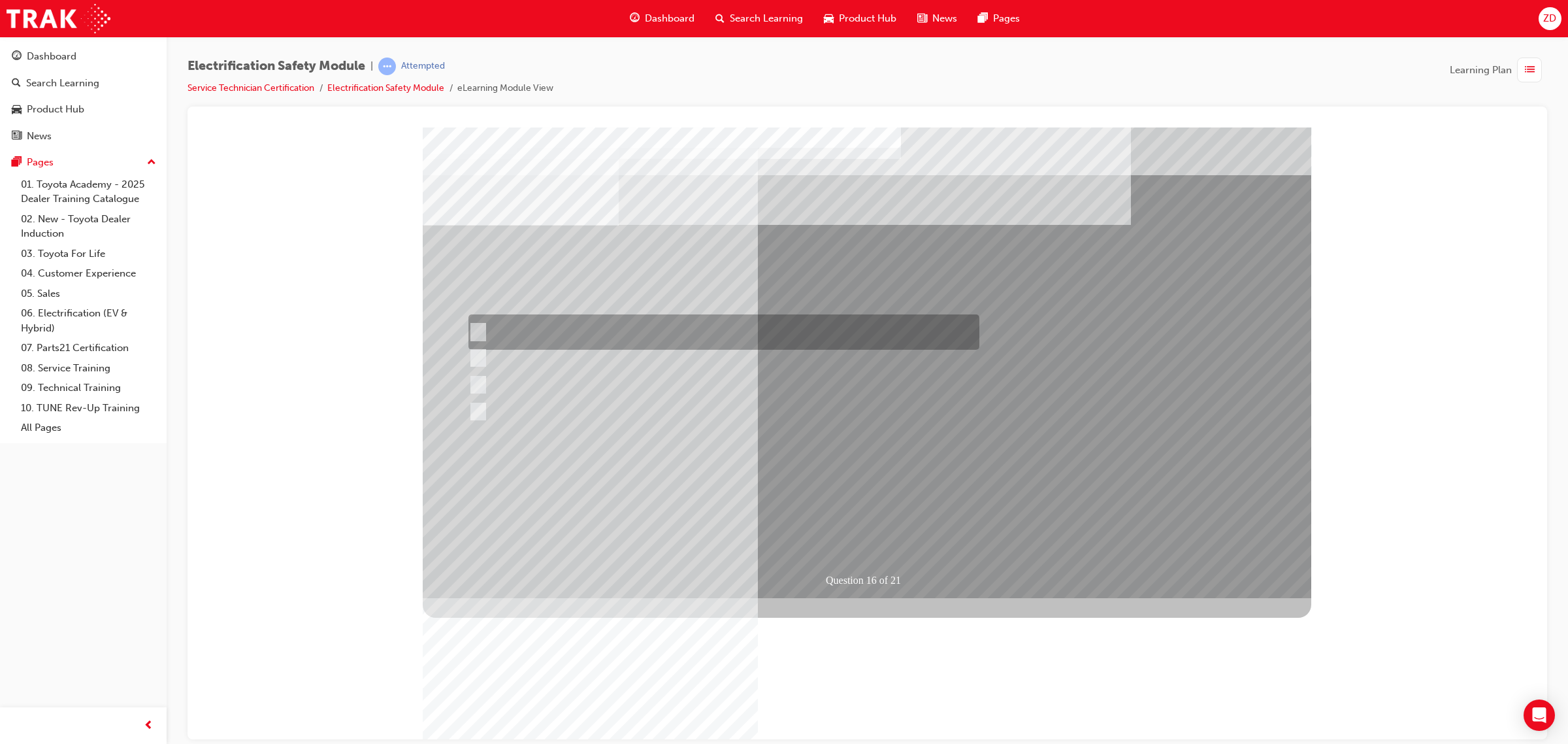
click at [857, 342] on div at bounding box center [720, 332] width 511 height 35
radio input "true"
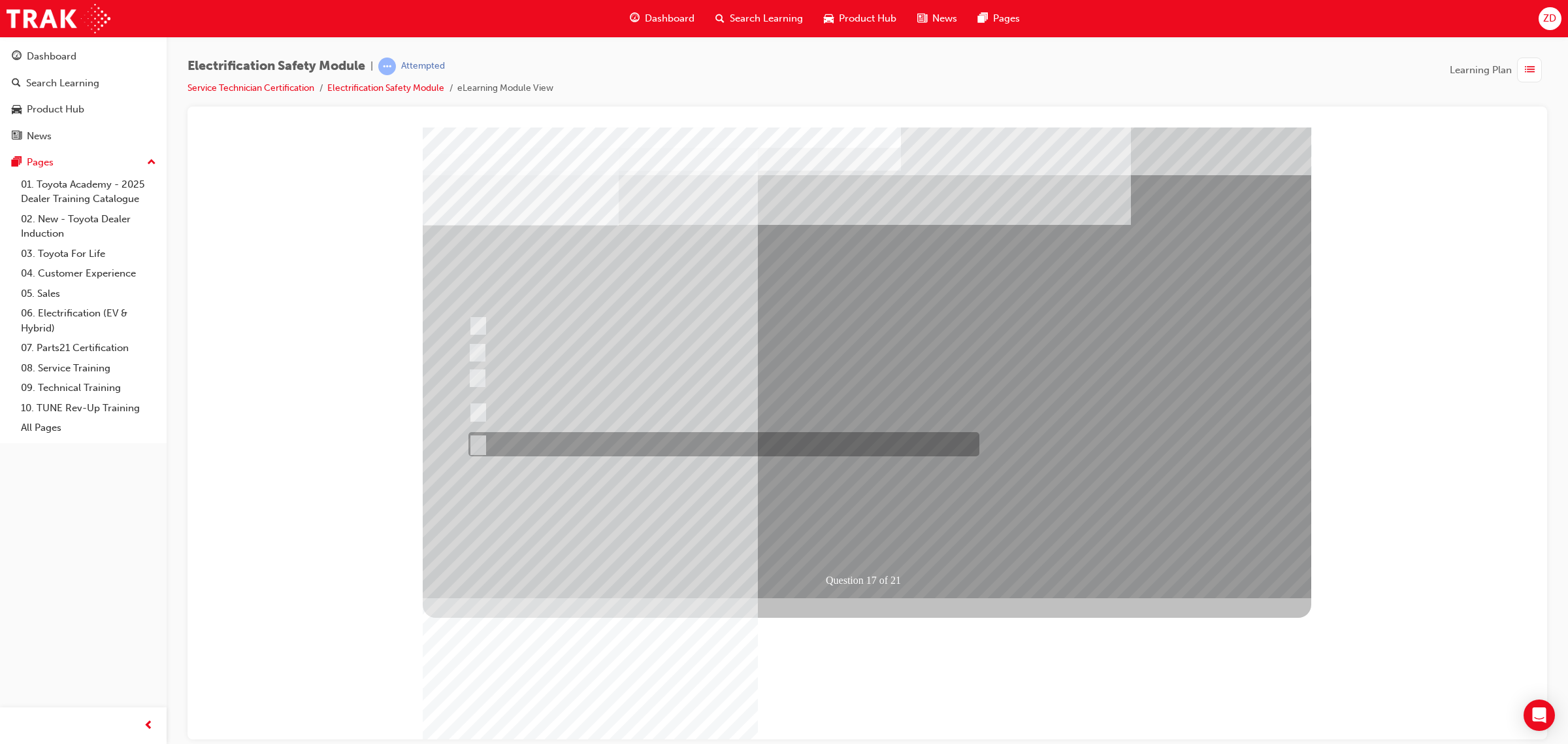
click at [618, 443] on div at bounding box center [720, 444] width 511 height 24
radio input "true"
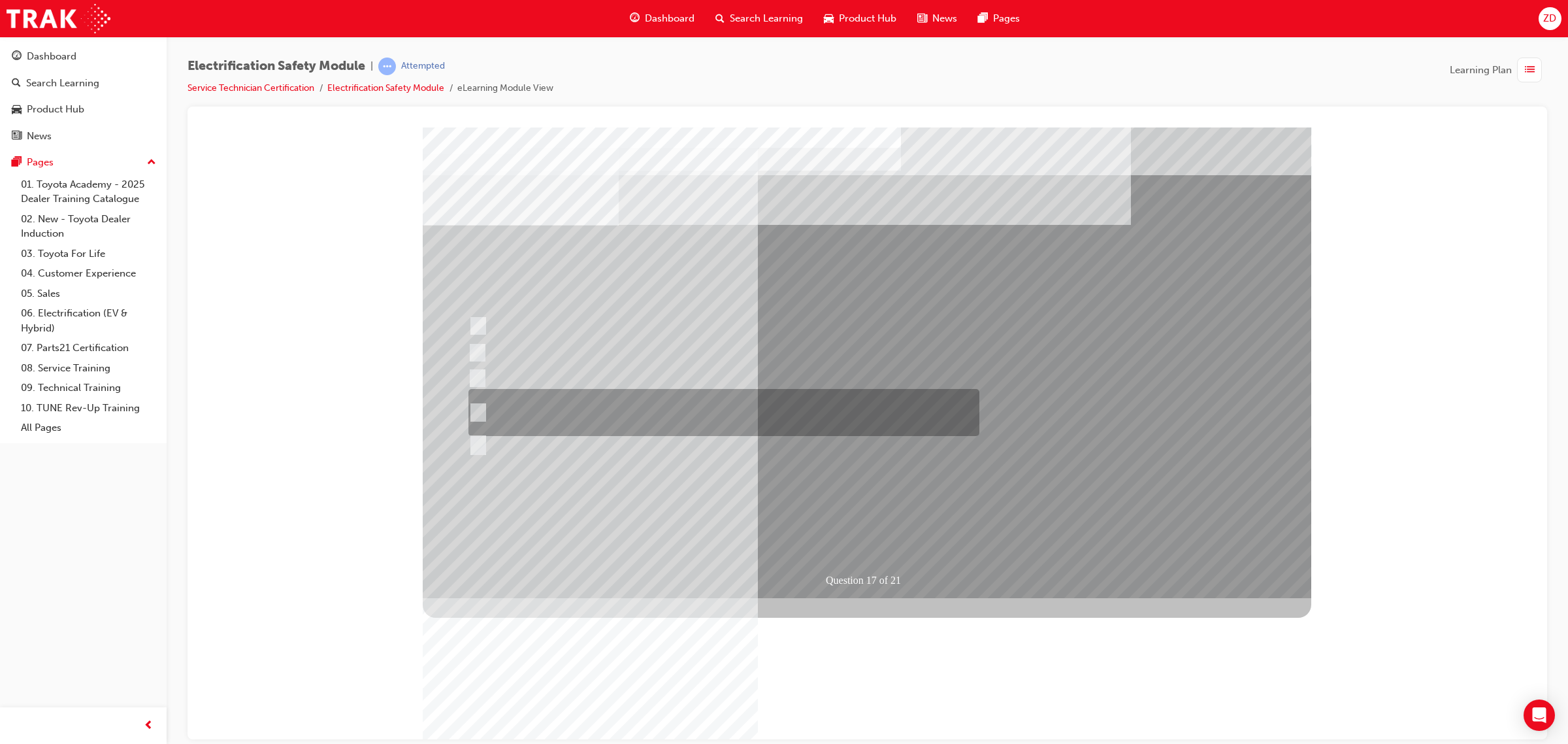
click at [667, 401] on div at bounding box center [720, 412] width 511 height 47
radio input "true"
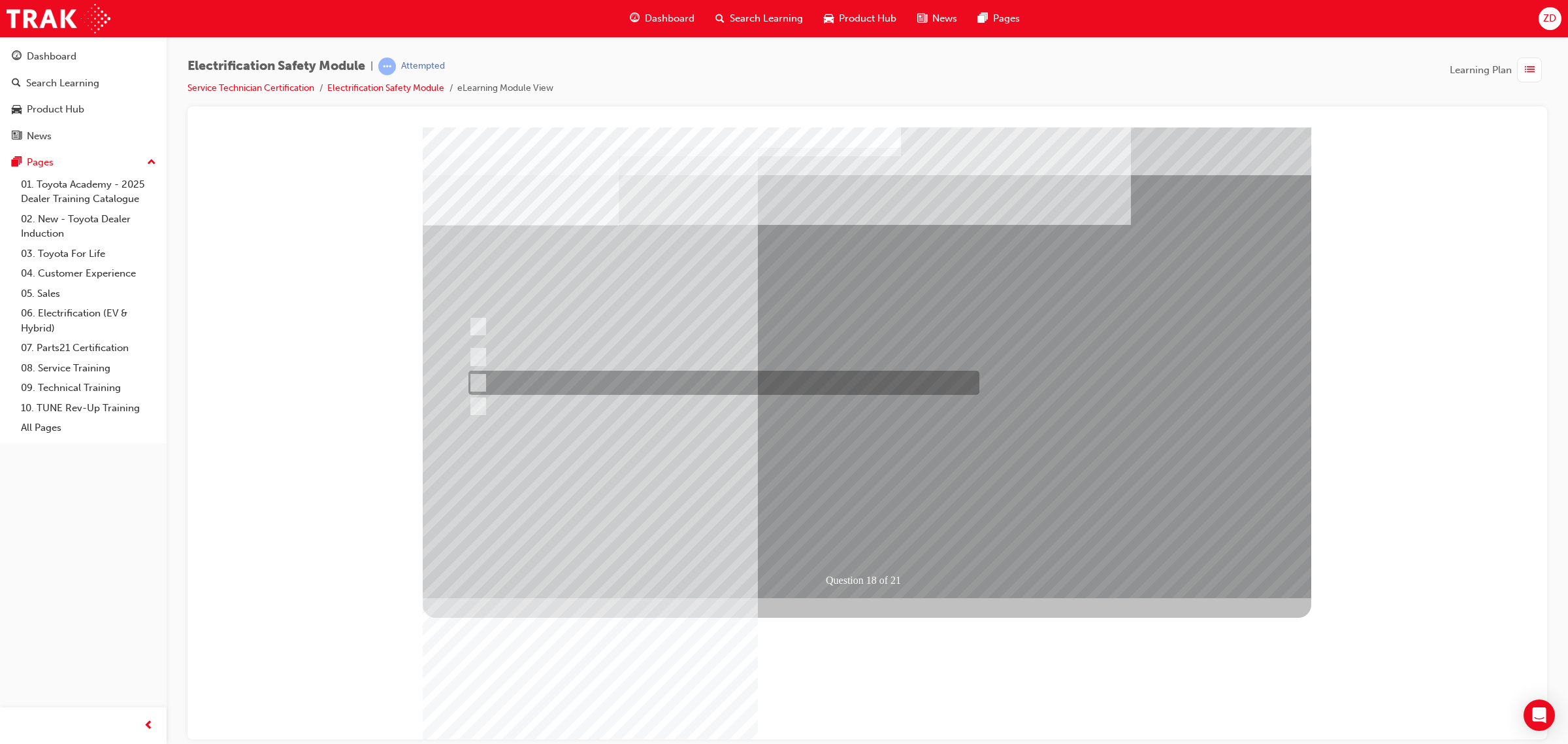
click at [785, 379] on div at bounding box center [720, 383] width 511 height 24
radio input "true"
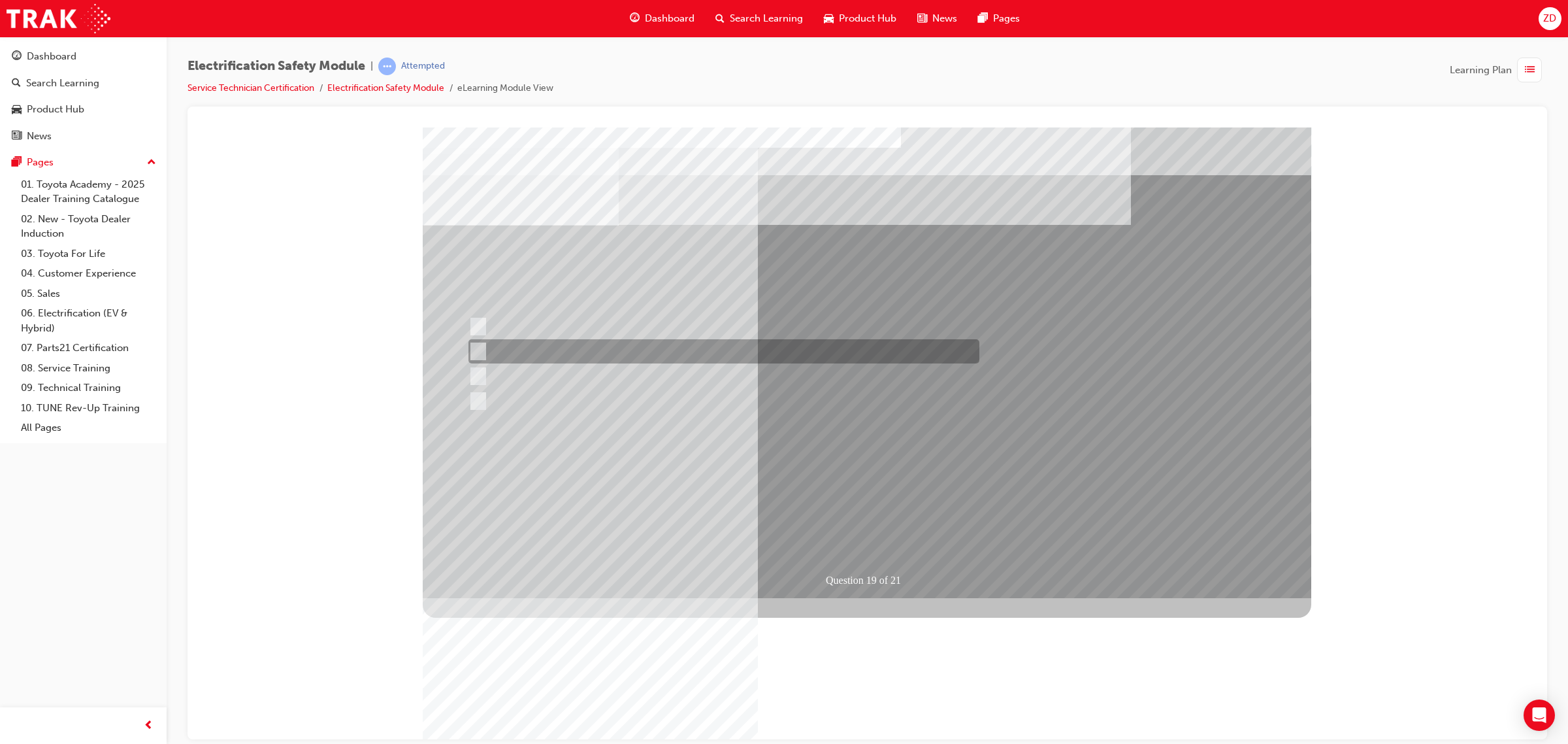
click at [749, 346] on div at bounding box center [720, 351] width 511 height 24
radio input "true"
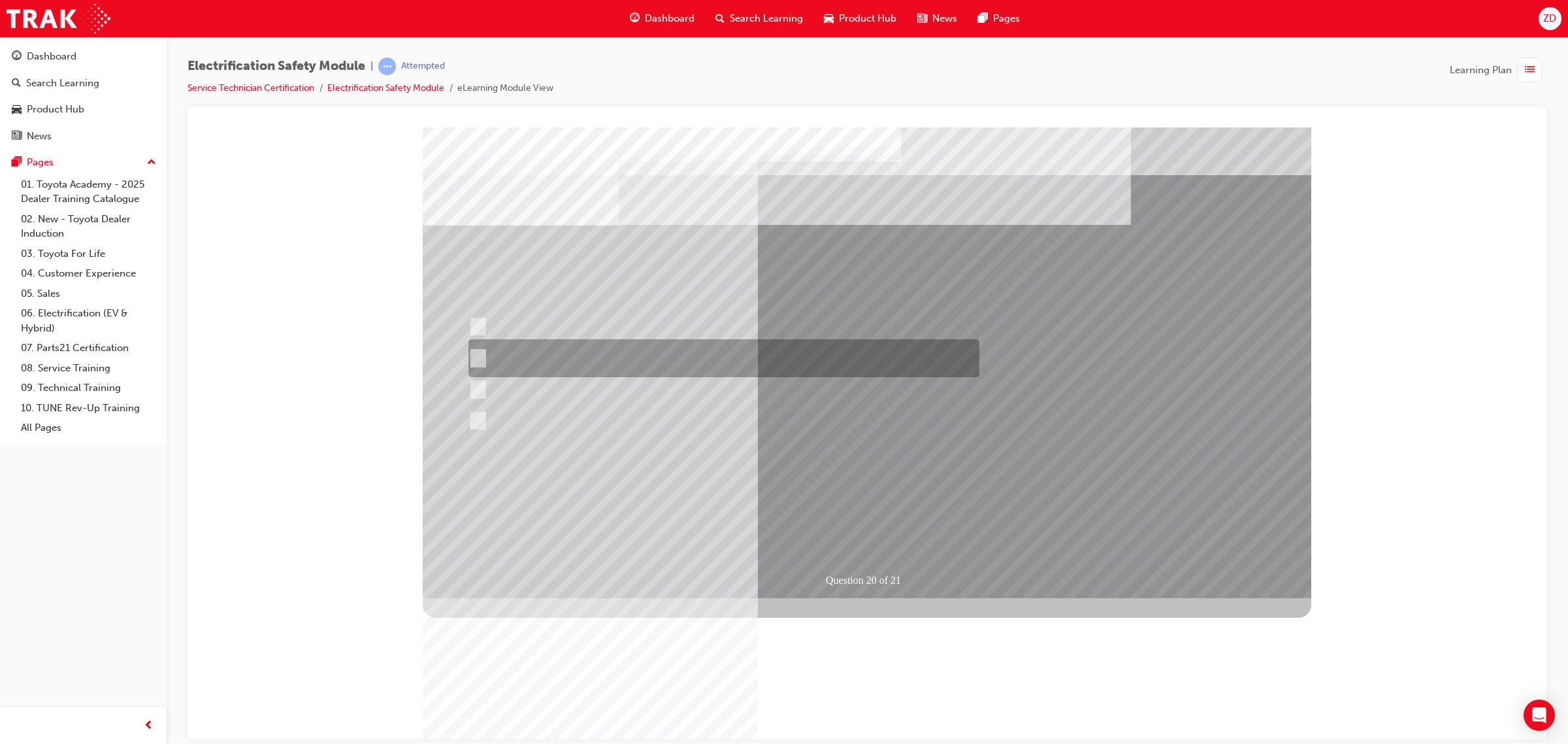
click at [737, 358] on div at bounding box center [720, 358] width 511 height 38
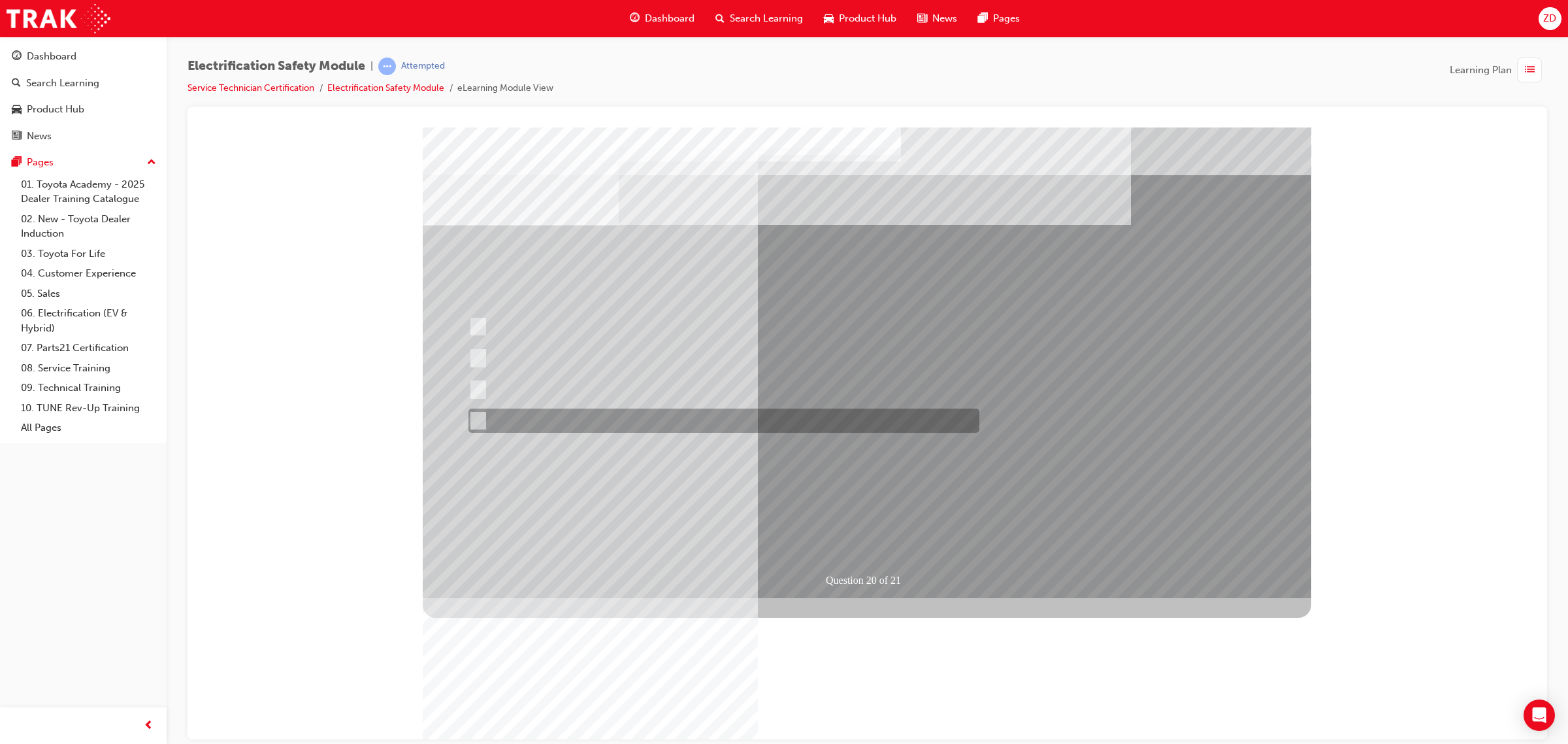
drag, startPoint x: 690, startPoint y: 422, endPoint x: 722, endPoint y: 439, distance: 36.2
click at [688, 422] on div at bounding box center [720, 420] width 511 height 24
radio input "false"
radio input "true"
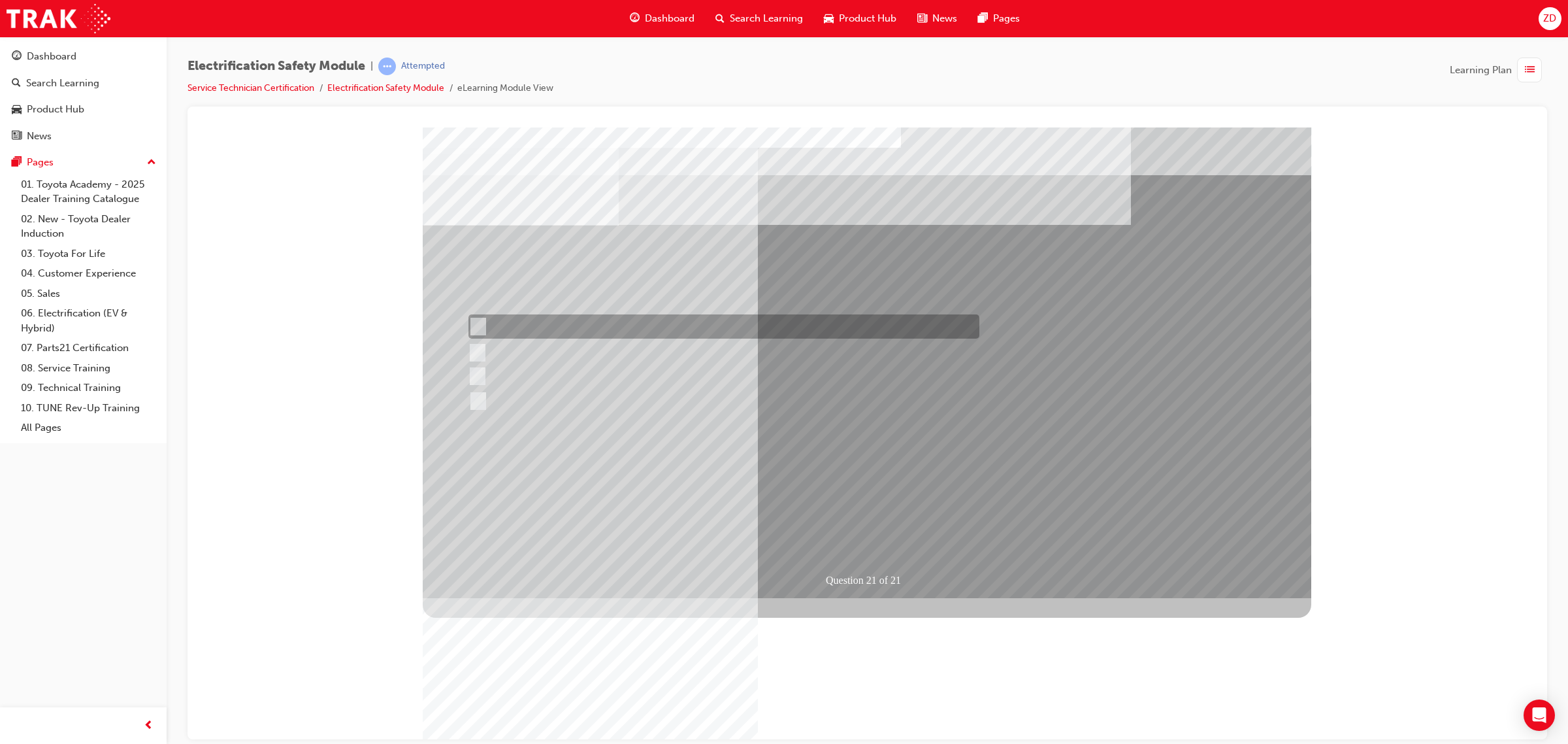
click at [639, 324] on div at bounding box center [720, 327] width 511 height 24
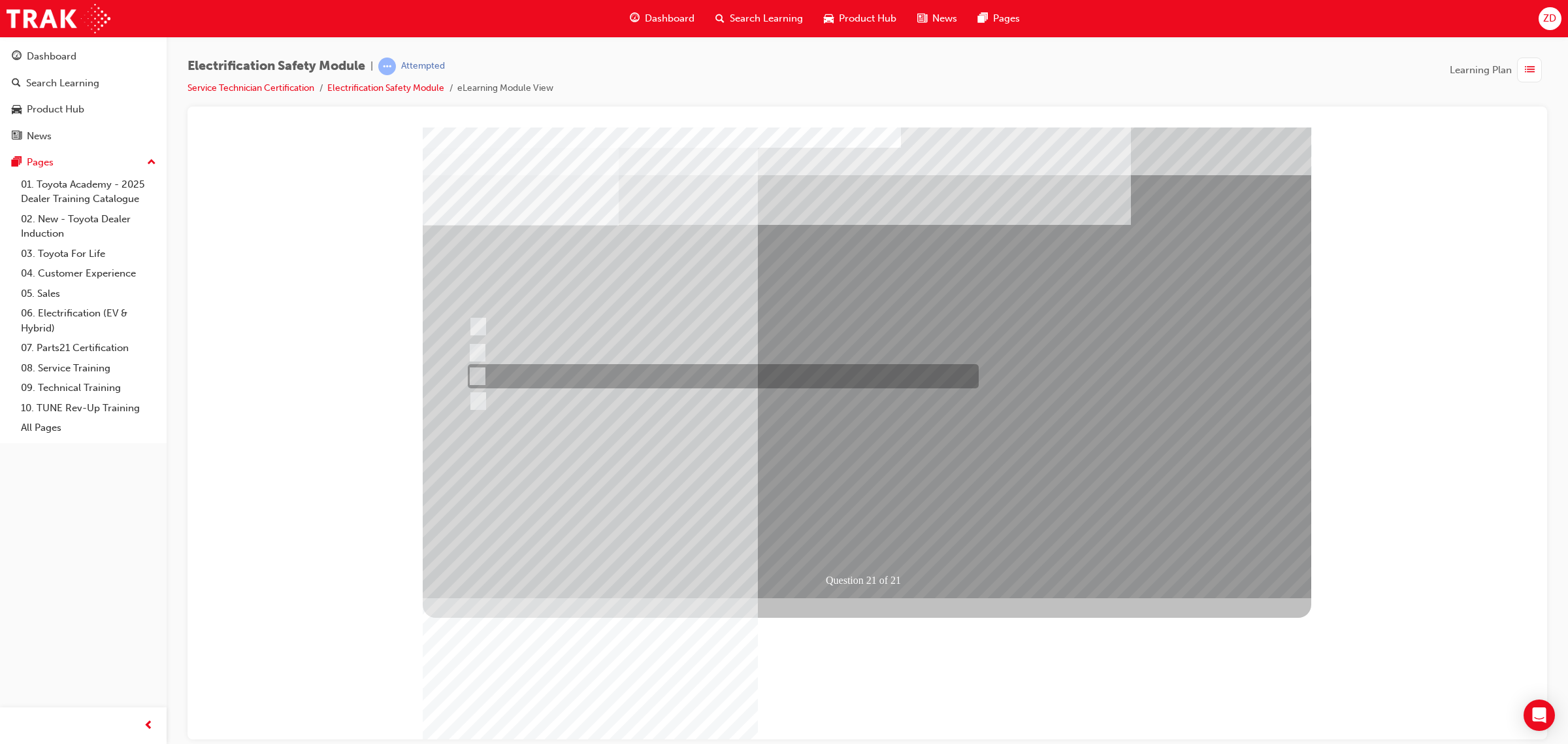
click at [627, 382] on div at bounding box center [720, 376] width 511 height 24
radio input "false"
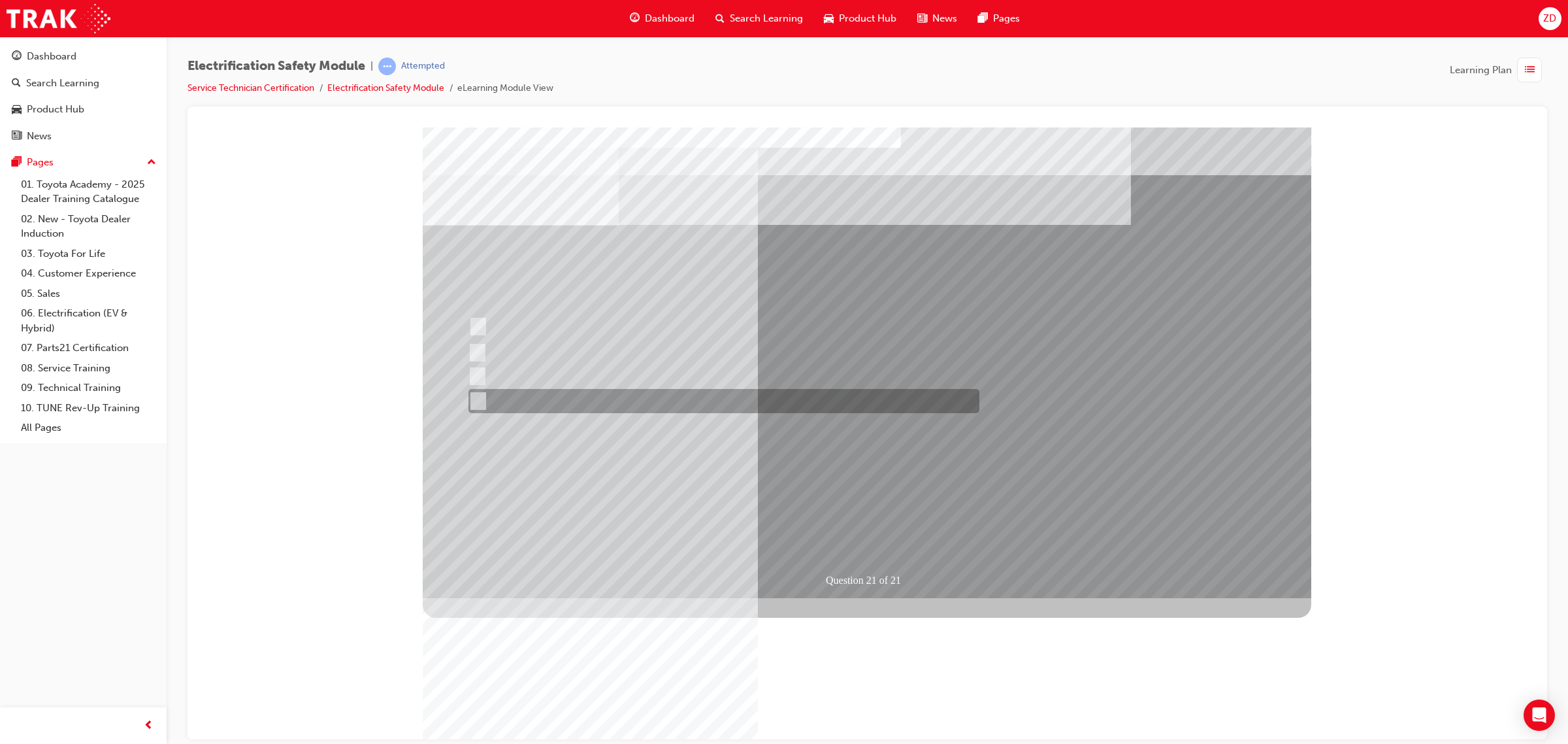
click at [634, 397] on div at bounding box center [720, 401] width 511 height 24
radio input "false"
radio input "true"
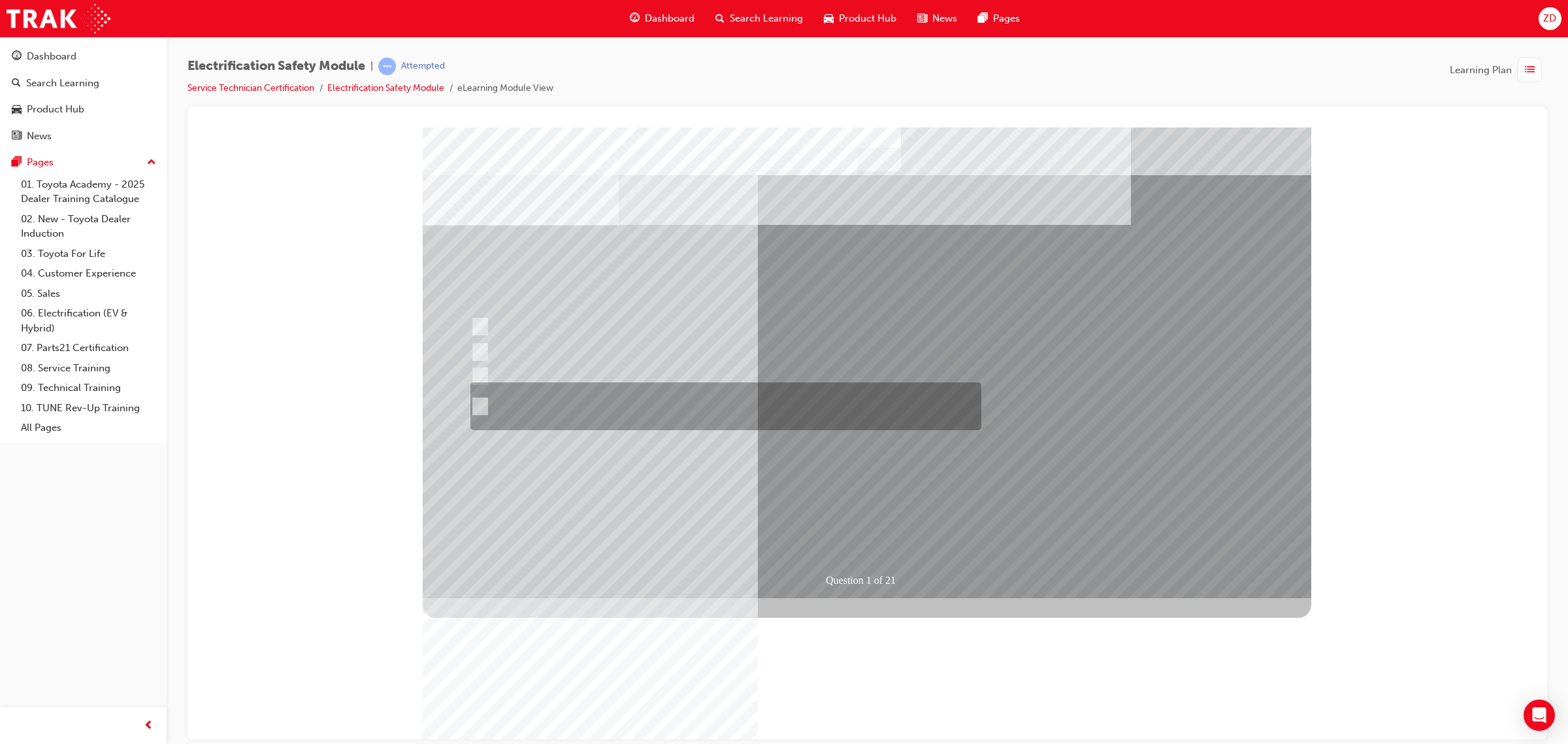
click at [773, 411] on div at bounding box center [722, 406] width 511 height 48
radio input "true"
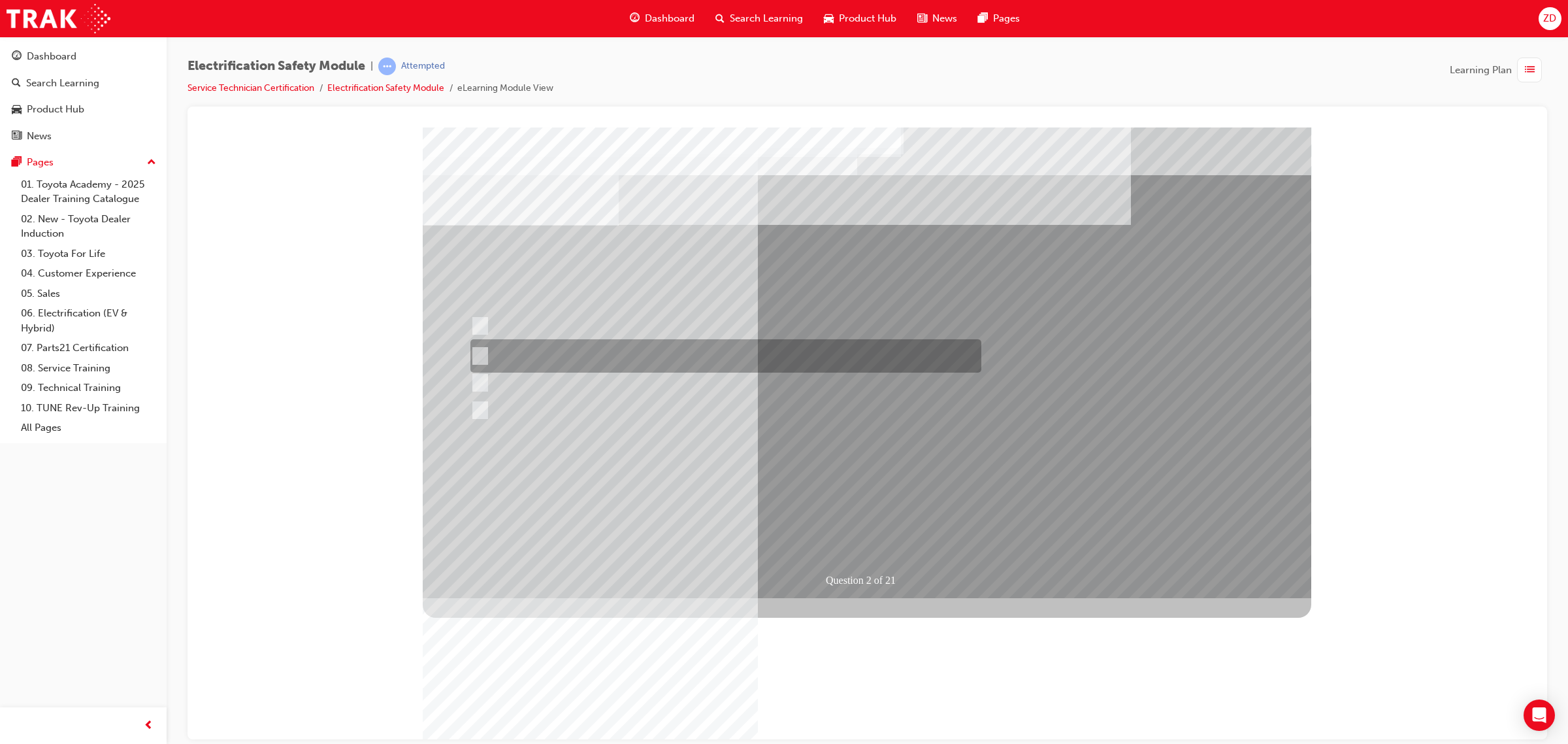
click at [579, 352] on div at bounding box center [722, 356] width 511 height 33
radio input "true"
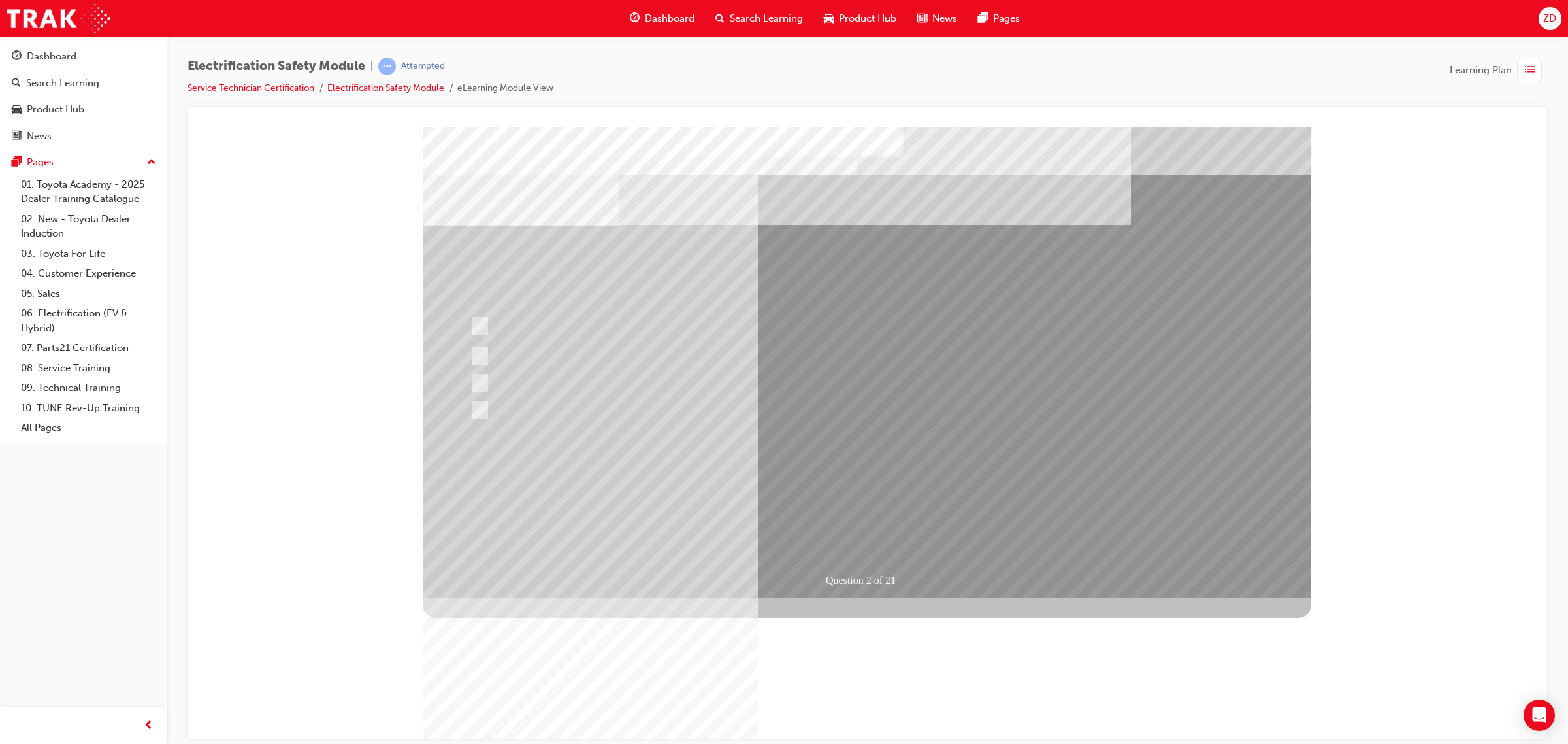
click at [697, 405] on div at bounding box center [723, 404] width 511 height 30
radio input "true"
click at [613, 403] on div at bounding box center [723, 401] width 511 height 24
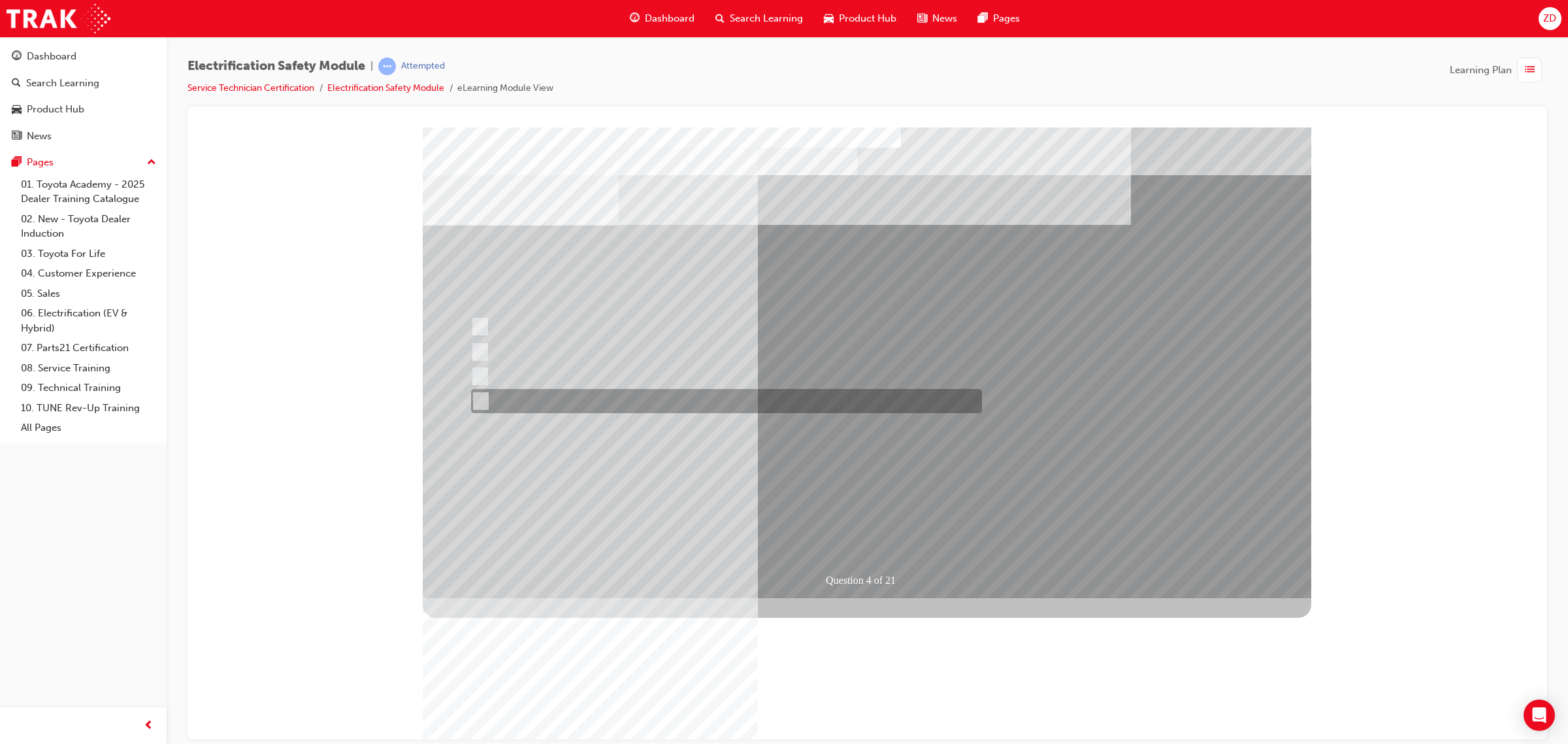
checkbox input "true"
click at [673, 393] on div at bounding box center [722, 388] width 511 height 24
checkbox input "true"
click at [671, 365] on div at bounding box center [722, 363] width 511 height 24
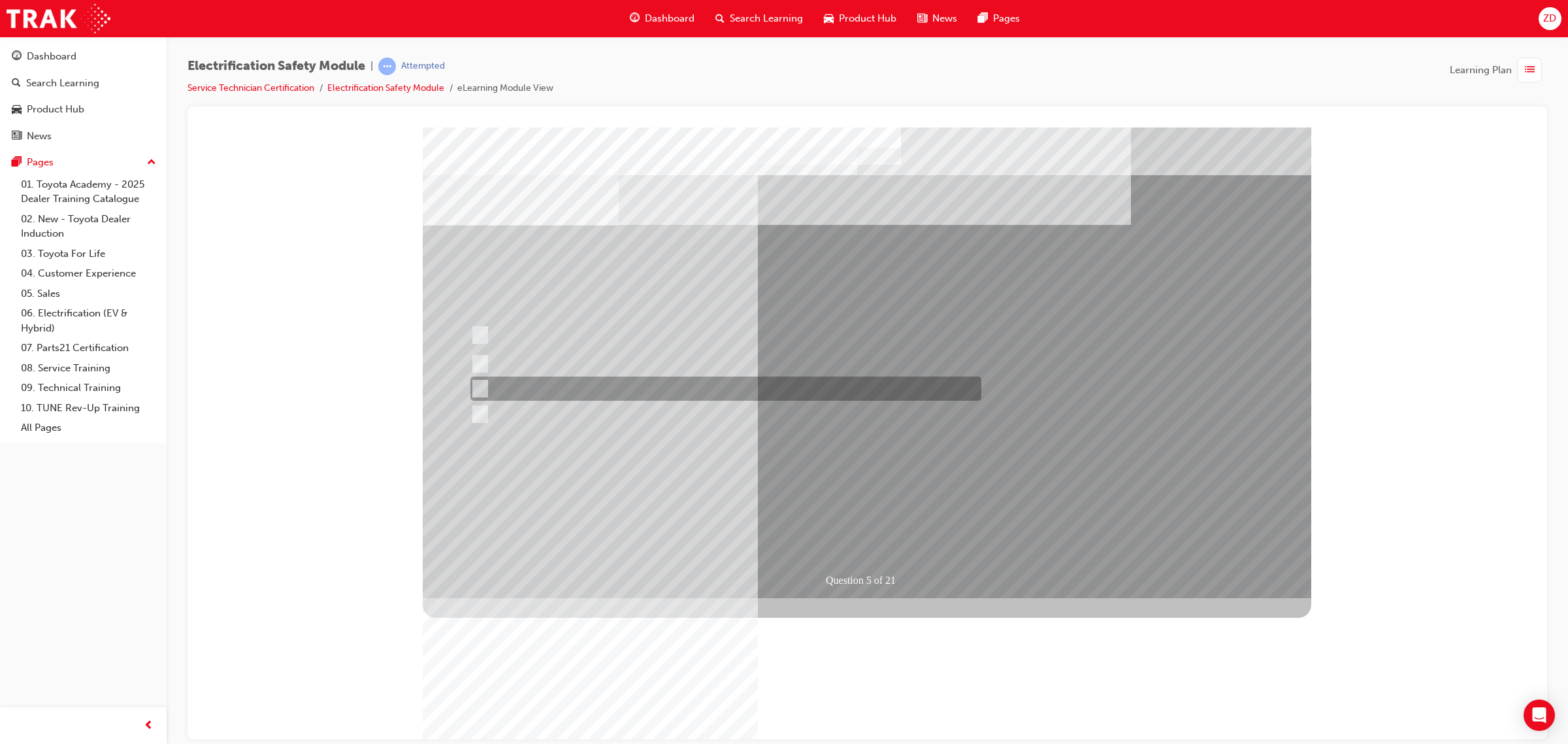
checkbox input "true"
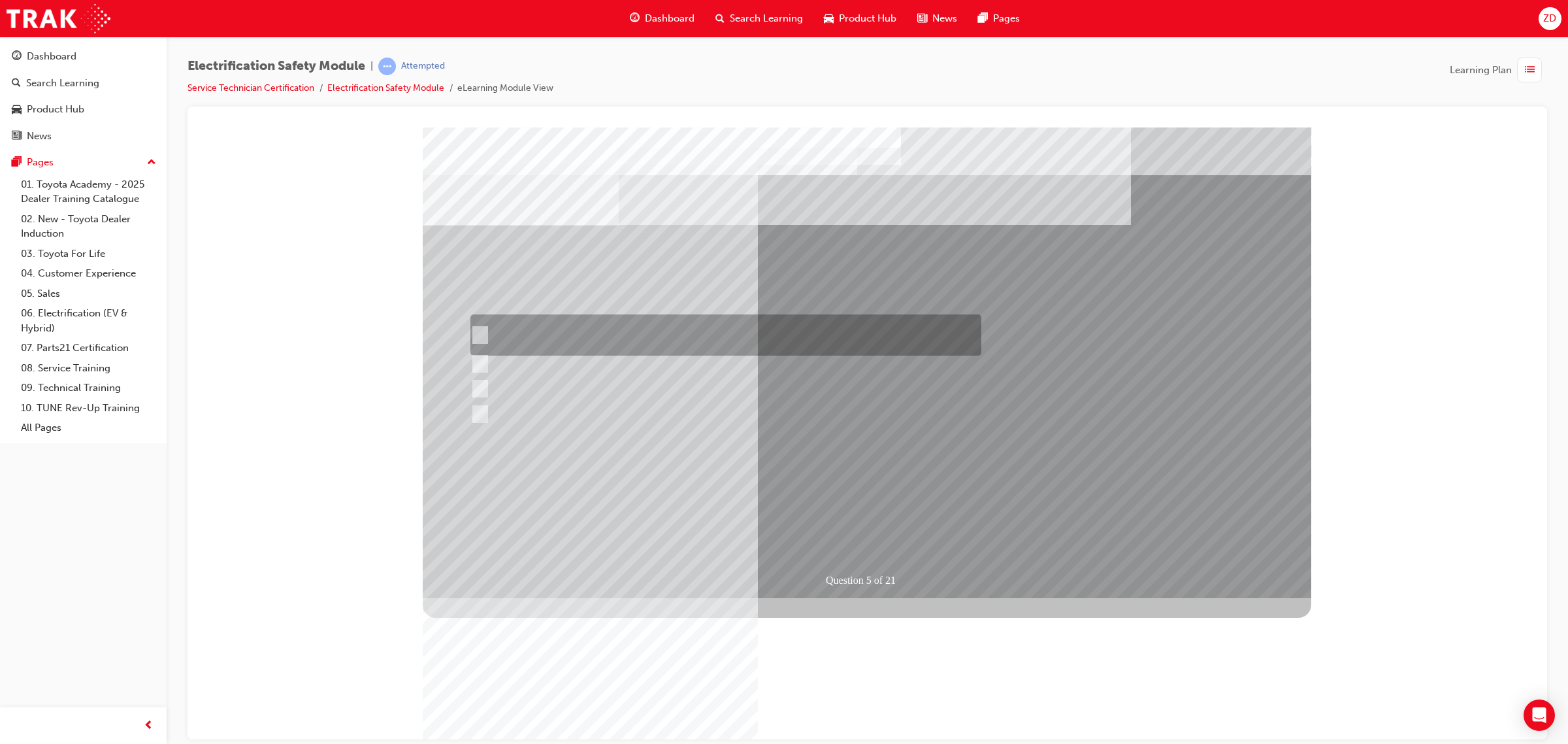
click at [690, 330] on div at bounding box center [722, 335] width 511 height 41
checkbox input "true"
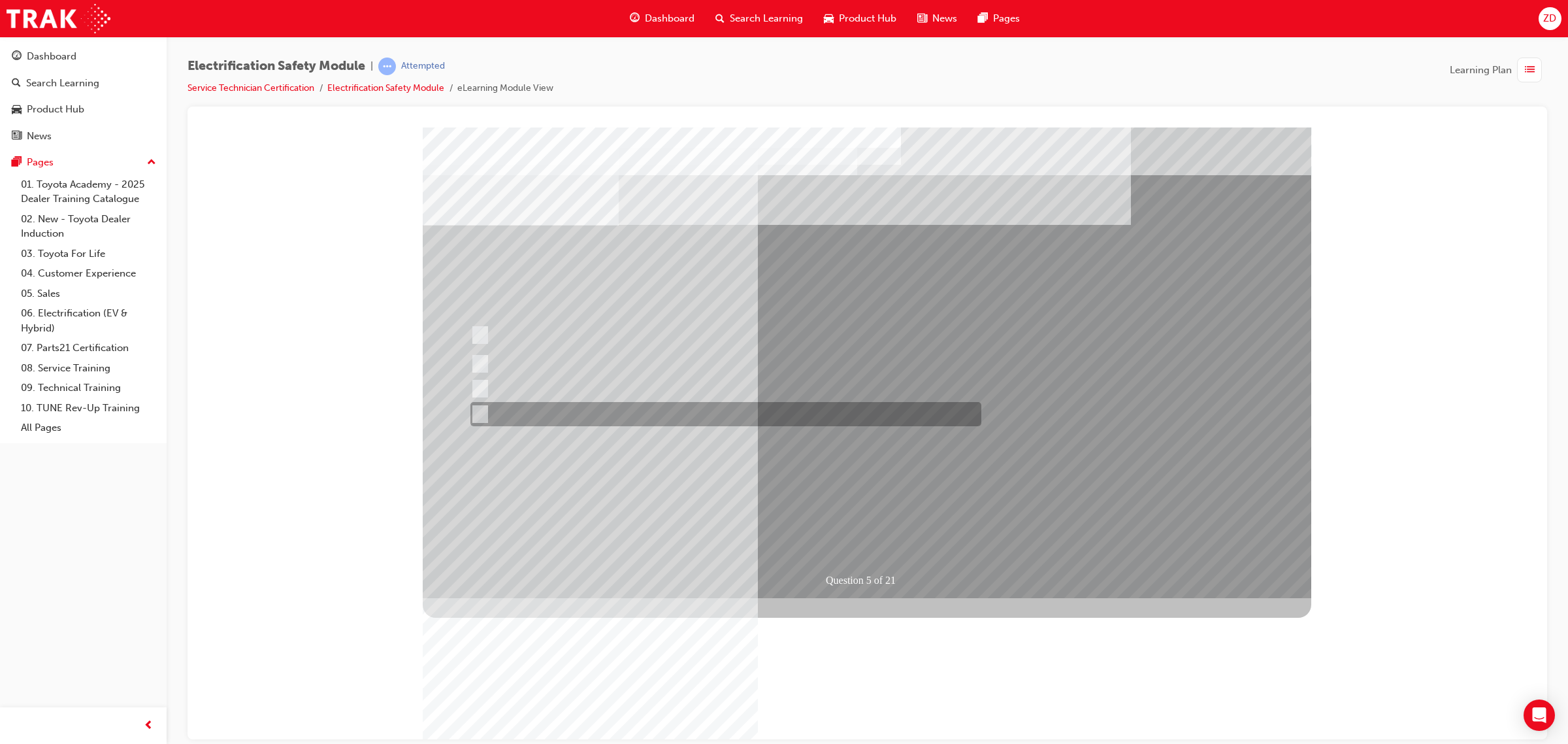
click at [699, 410] on div at bounding box center [722, 414] width 511 height 24
checkbox input "true"
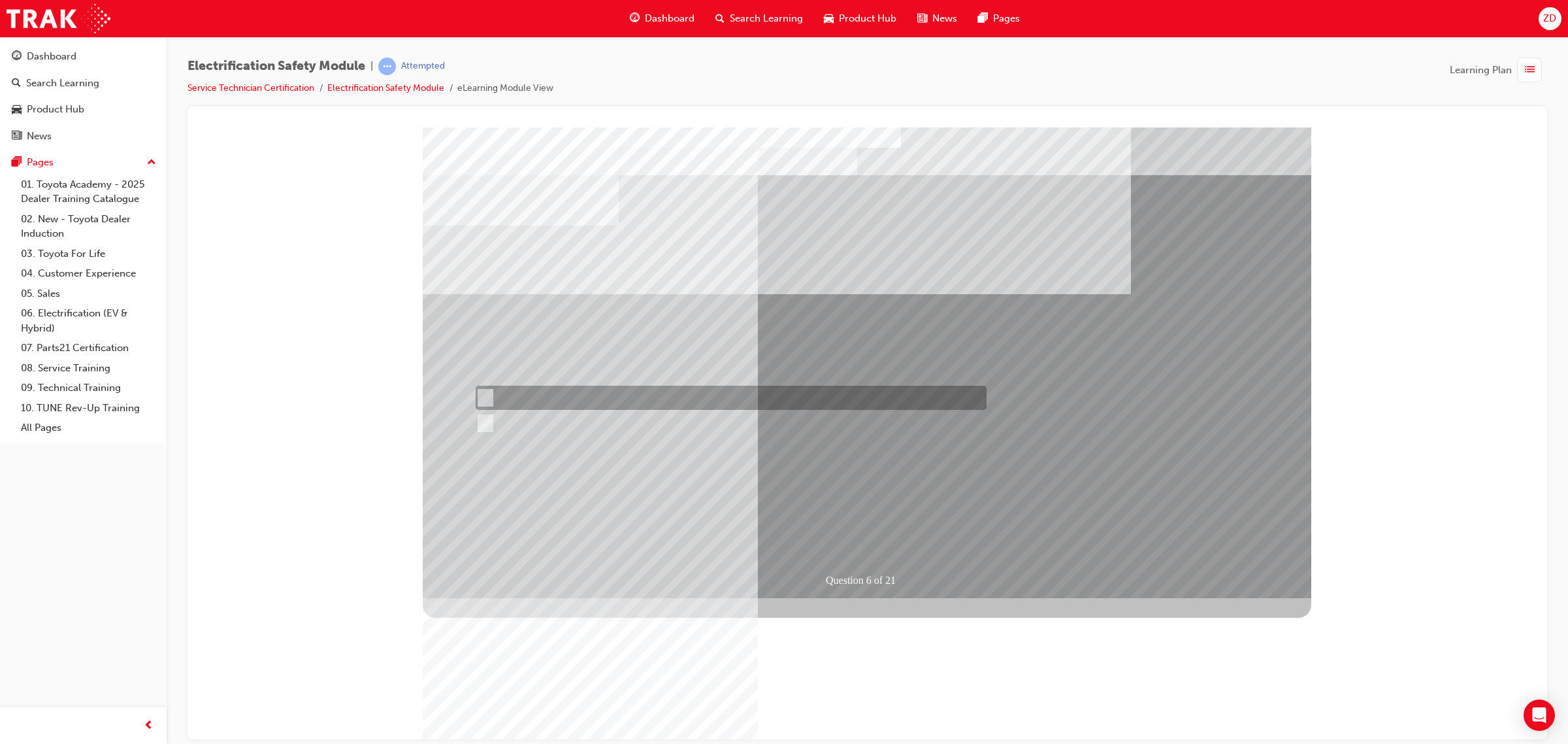
click at [619, 407] on div at bounding box center [727, 397] width 511 height 24
click at [619, 420] on div at bounding box center [727, 423] width 511 height 24
radio input "false"
radio input "true"
click at [594, 402] on div at bounding box center [727, 397] width 511 height 24
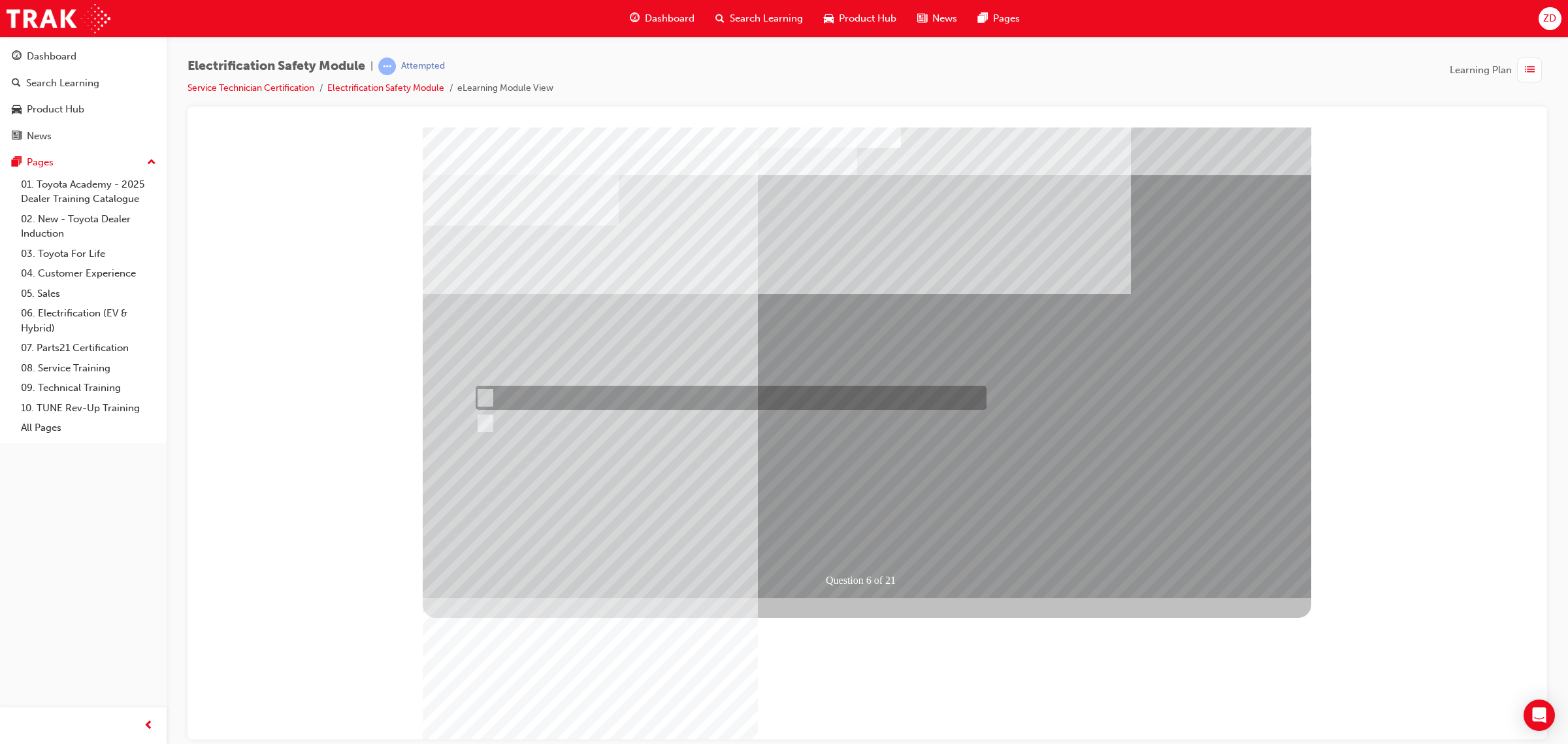
radio input "true"
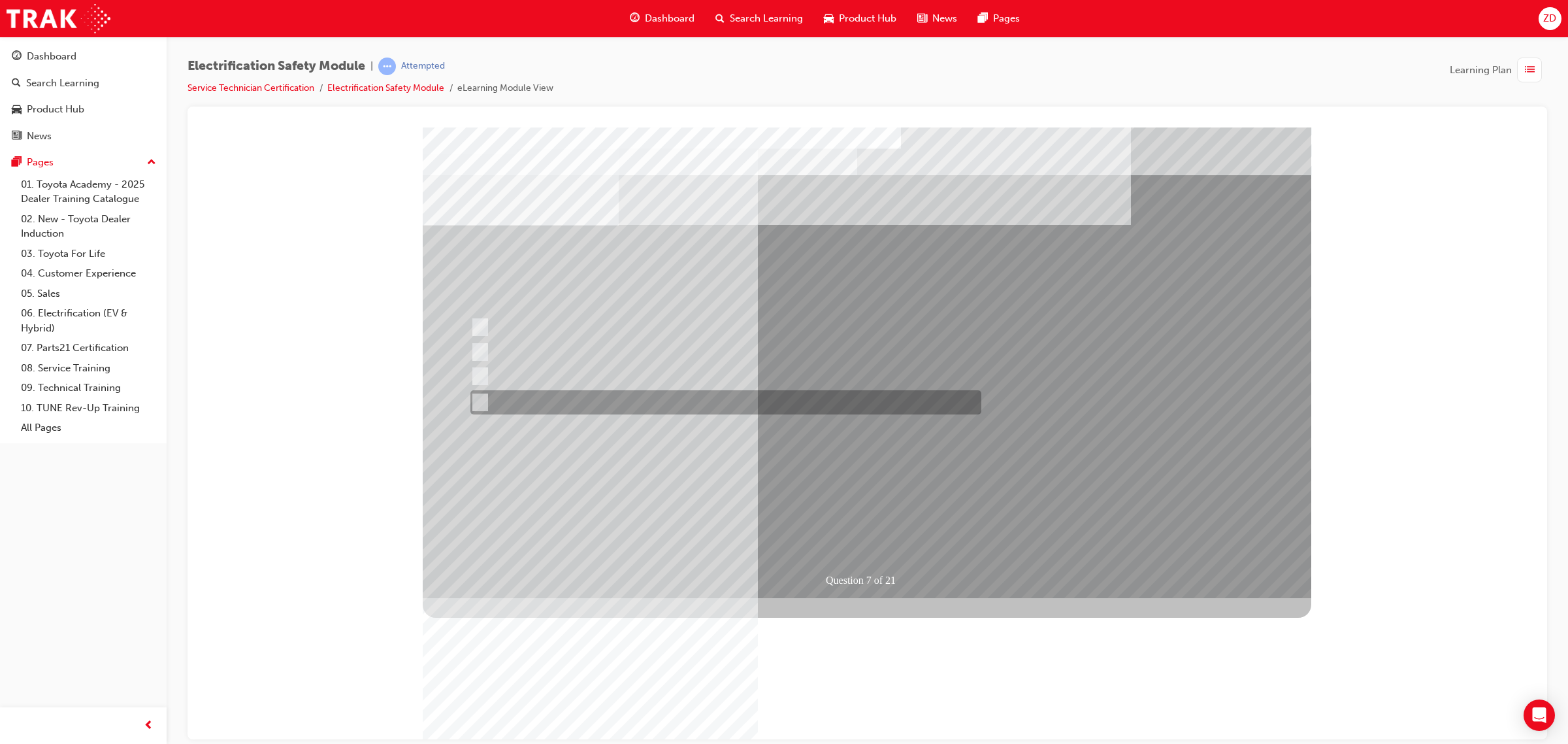
click at [634, 408] on div at bounding box center [722, 402] width 511 height 24
radio input "true"
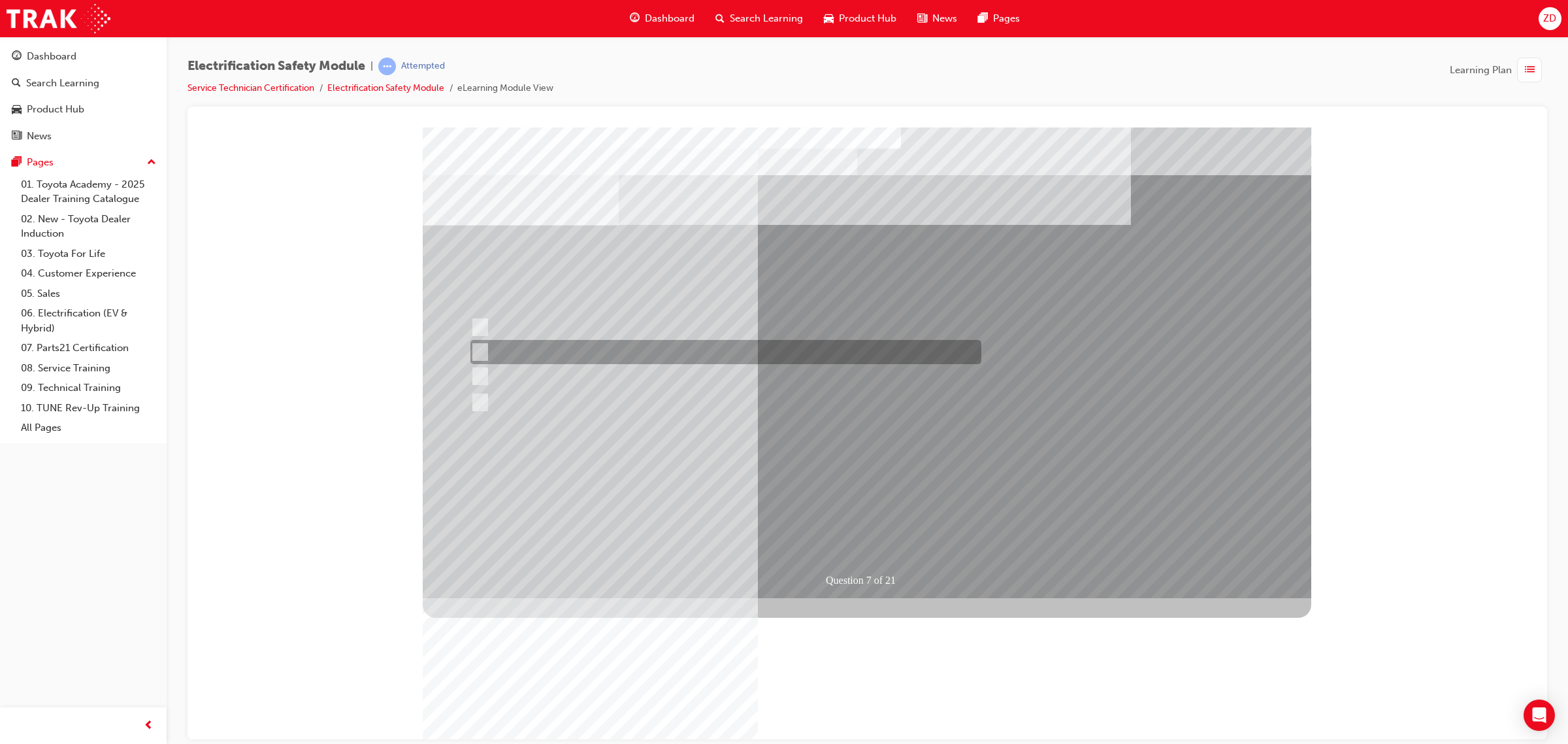
click at [640, 347] on div at bounding box center [722, 351] width 511 height 24
radio input "true"
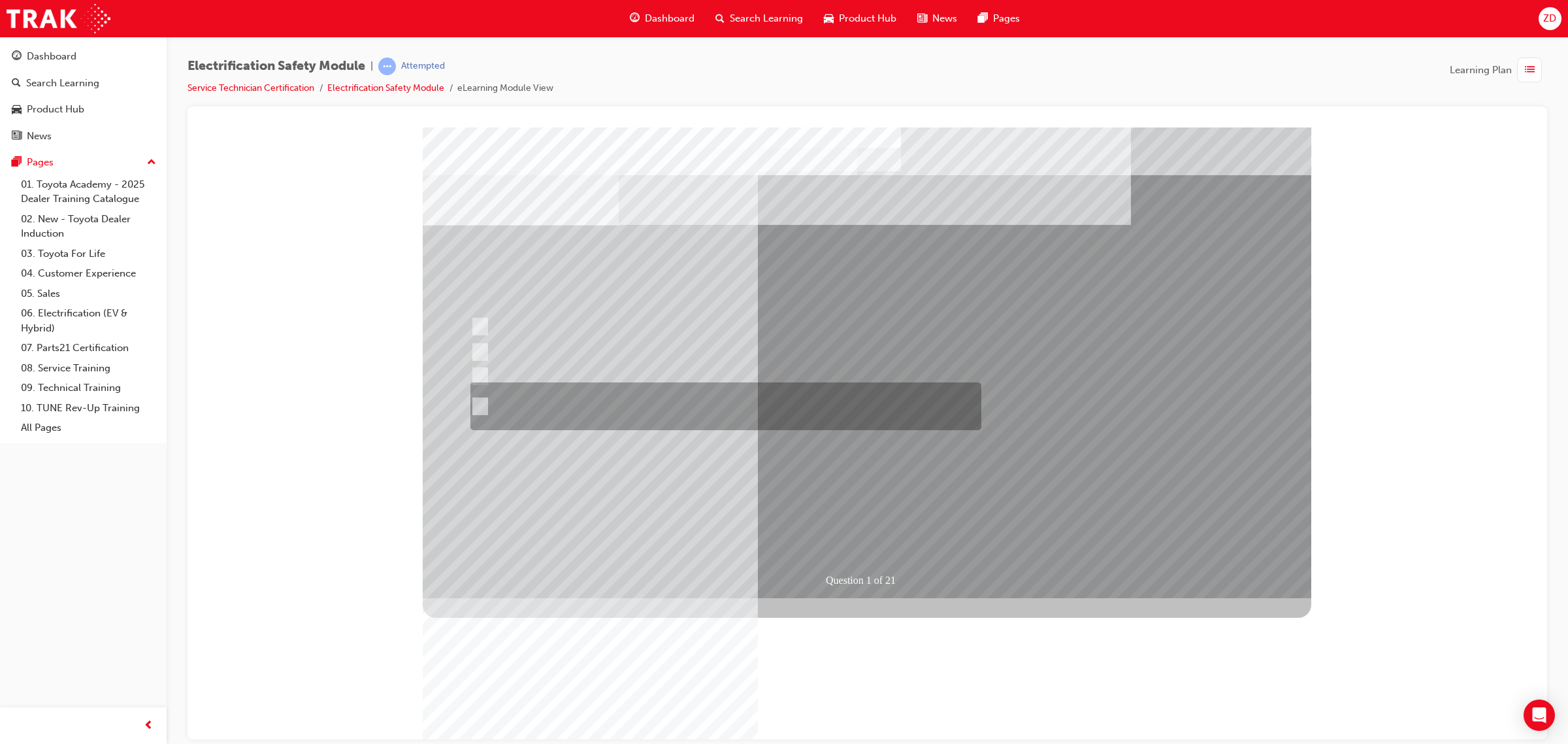
click at [705, 393] on div at bounding box center [722, 406] width 511 height 48
radio input "true"
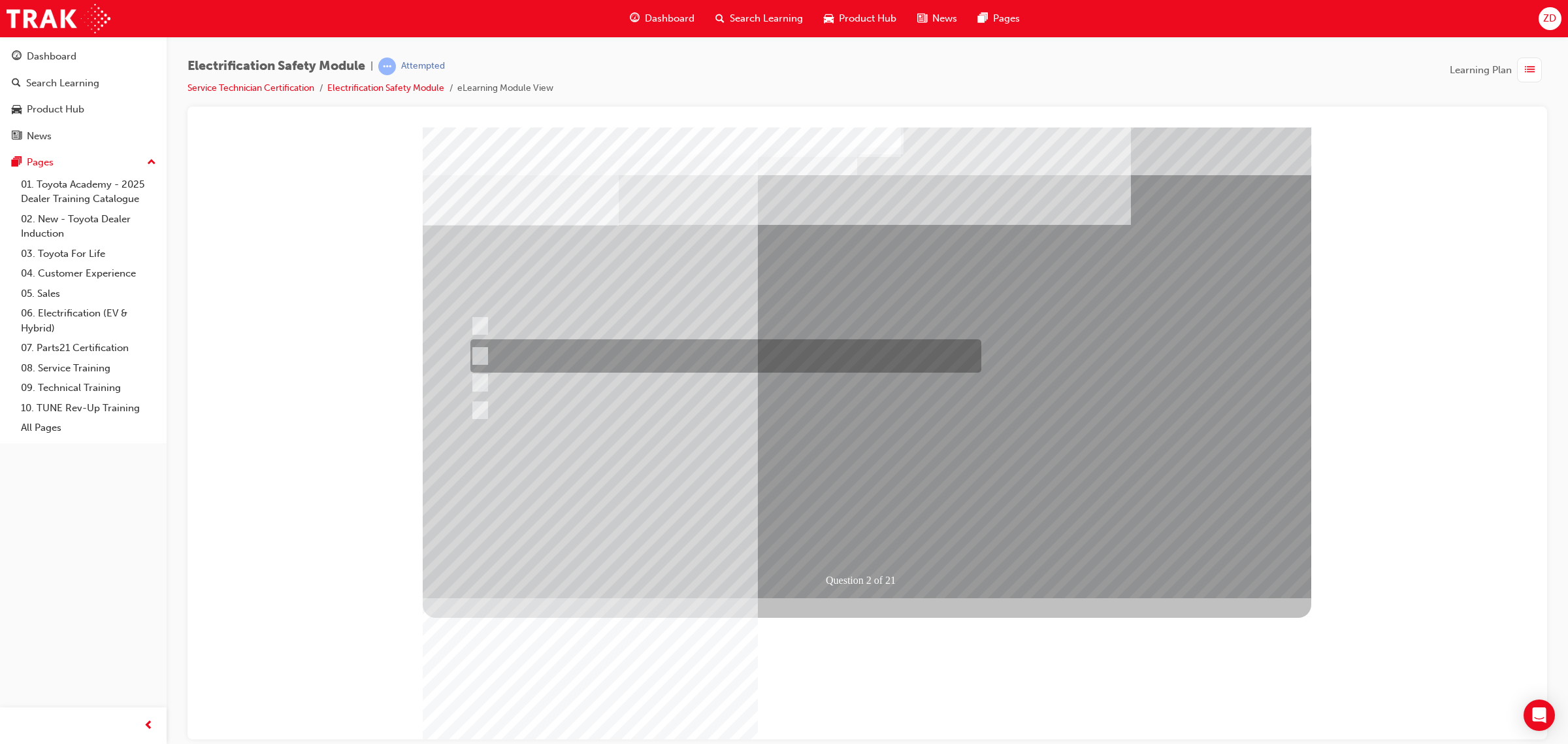
click at [732, 362] on div at bounding box center [722, 356] width 511 height 33
radio input "true"
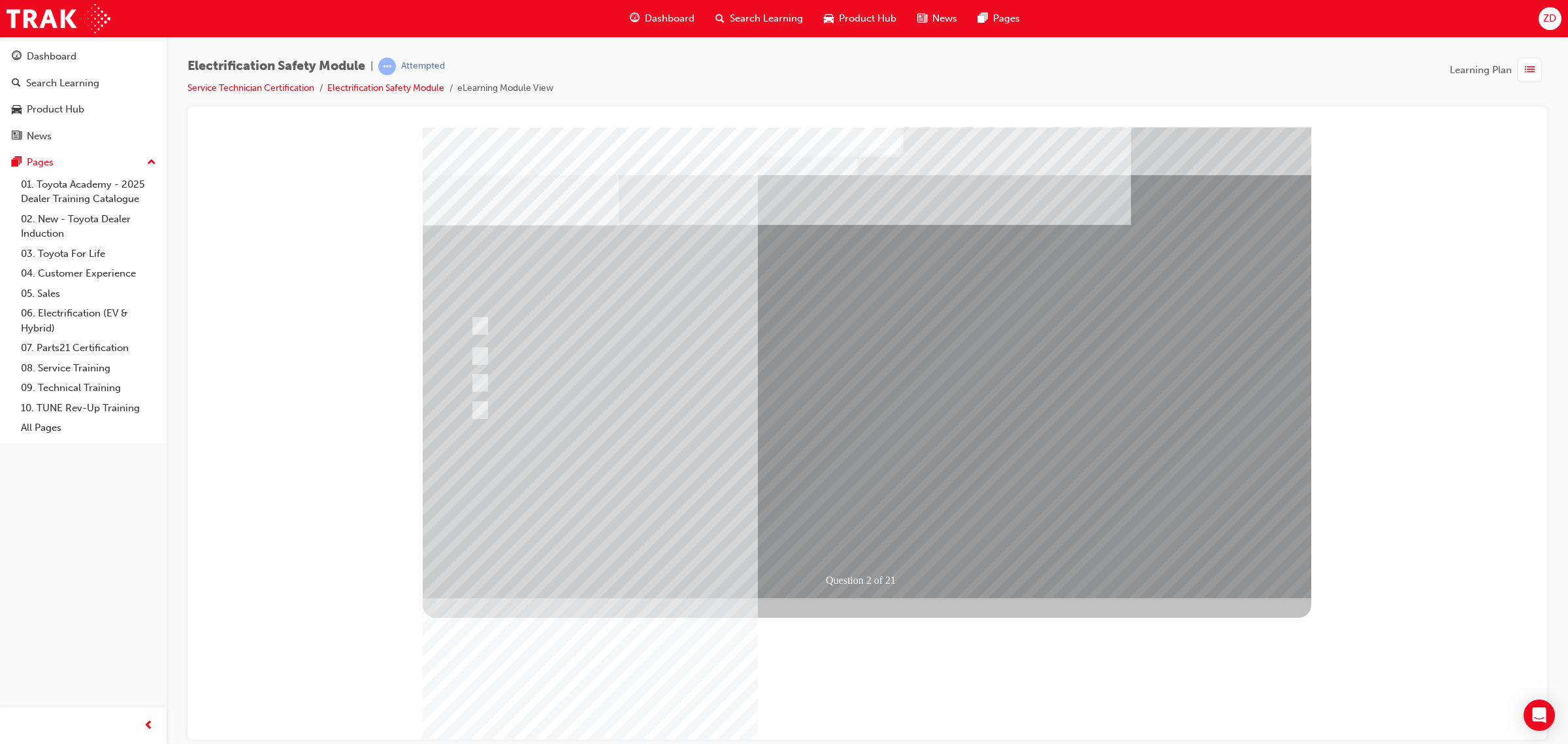
click at [652, 392] on div at bounding box center [723, 404] width 511 height 30
radio input "true"
click at [710, 350] on div at bounding box center [722, 351] width 511 height 24
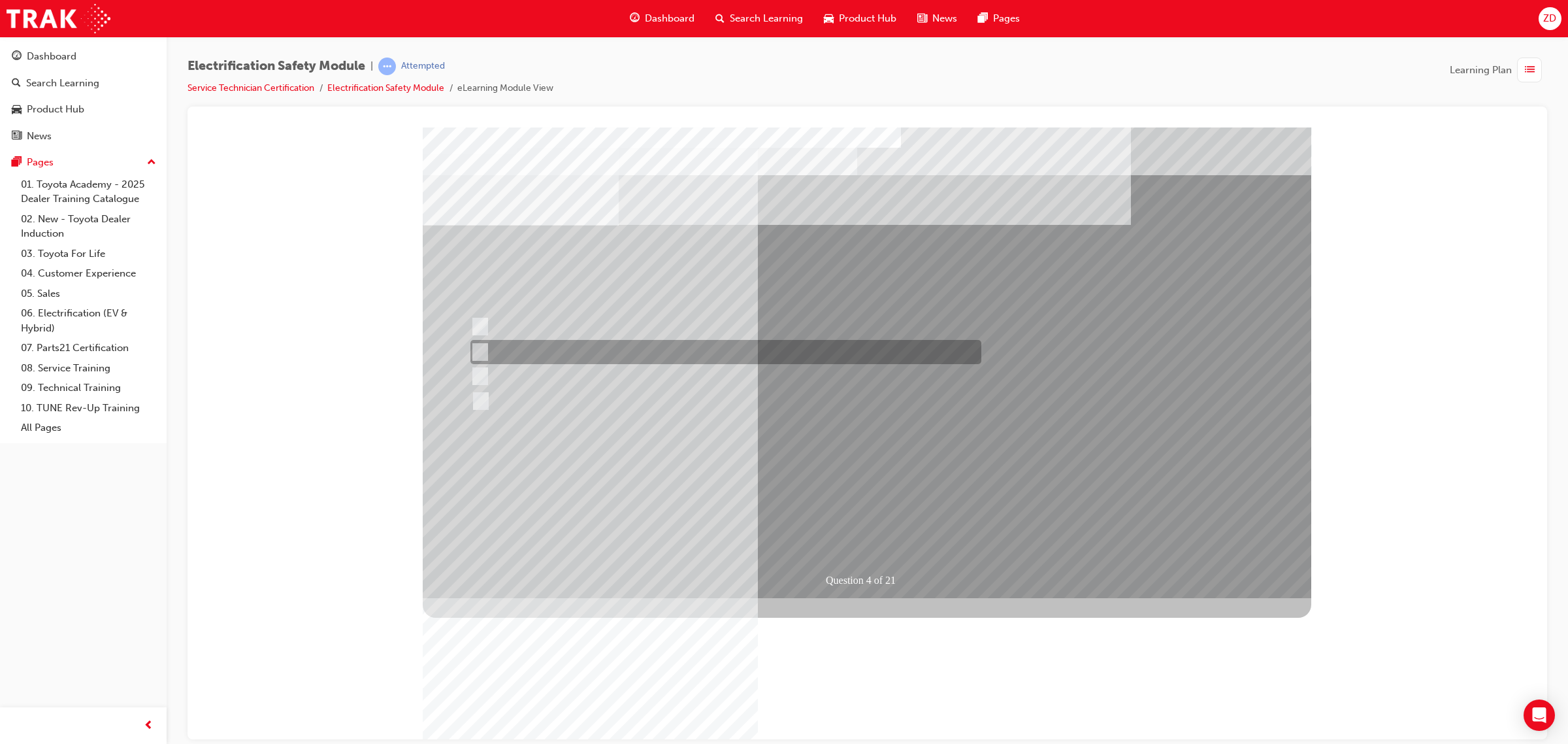
checkbox input "true"
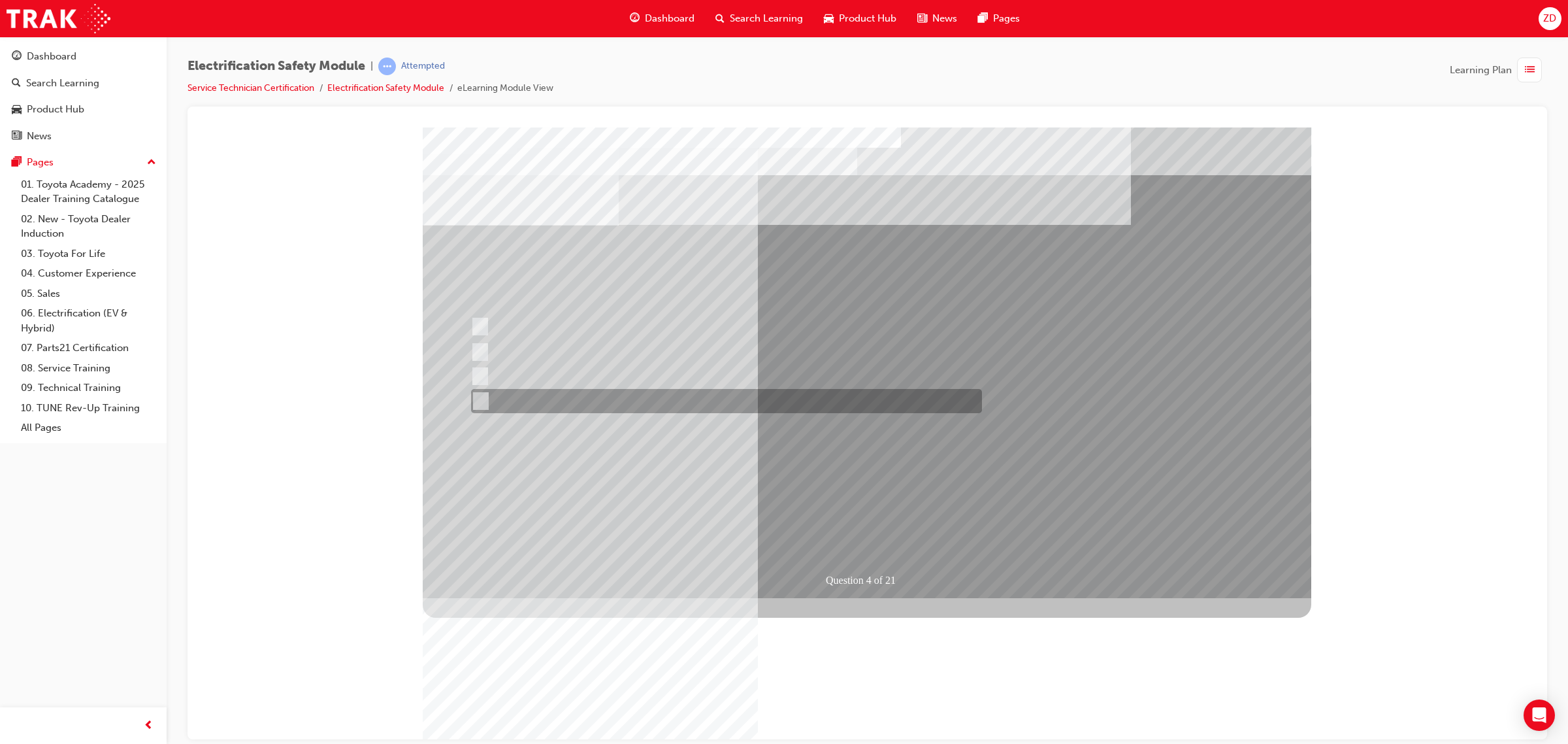
click at [644, 398] on div at bounding box center [723, 401] width 511 height 24
checkbox input "true"
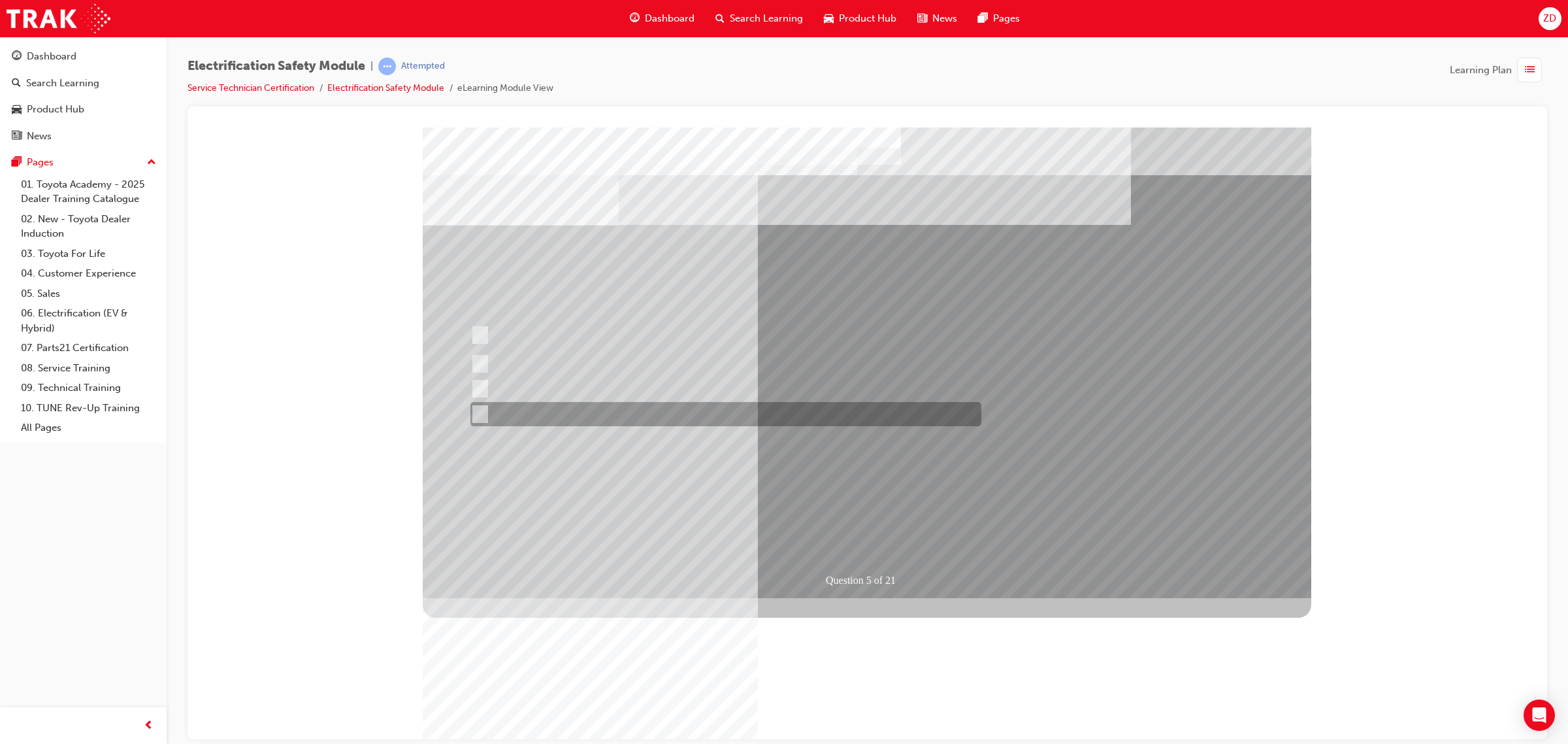
click at [673, 407] on div at bounding box center [722, 414] width 511 height 24
checkbox input "true"
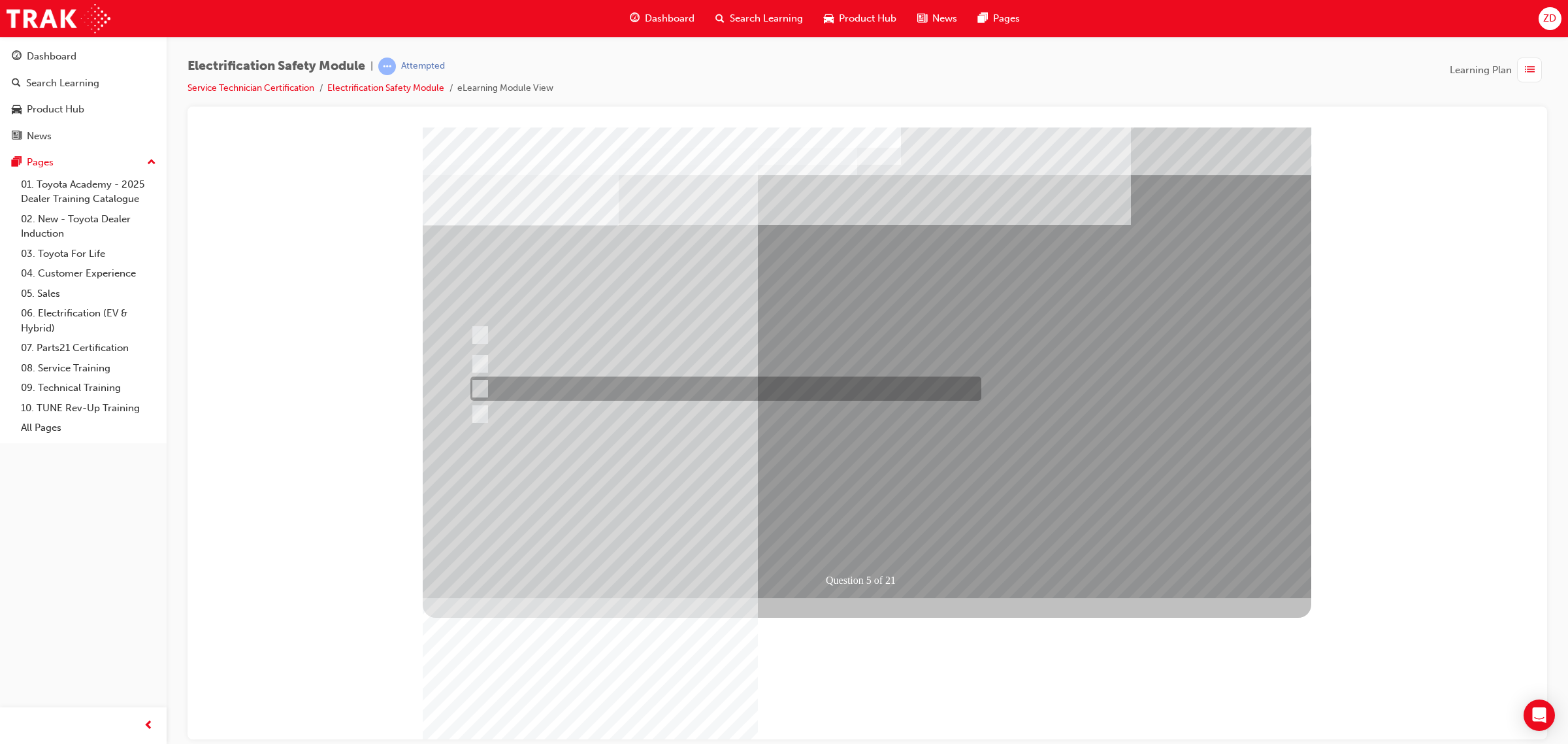
click at [675, 372] on div at bounding box center [722, 363] width 511 height 24
checkbox input "true"
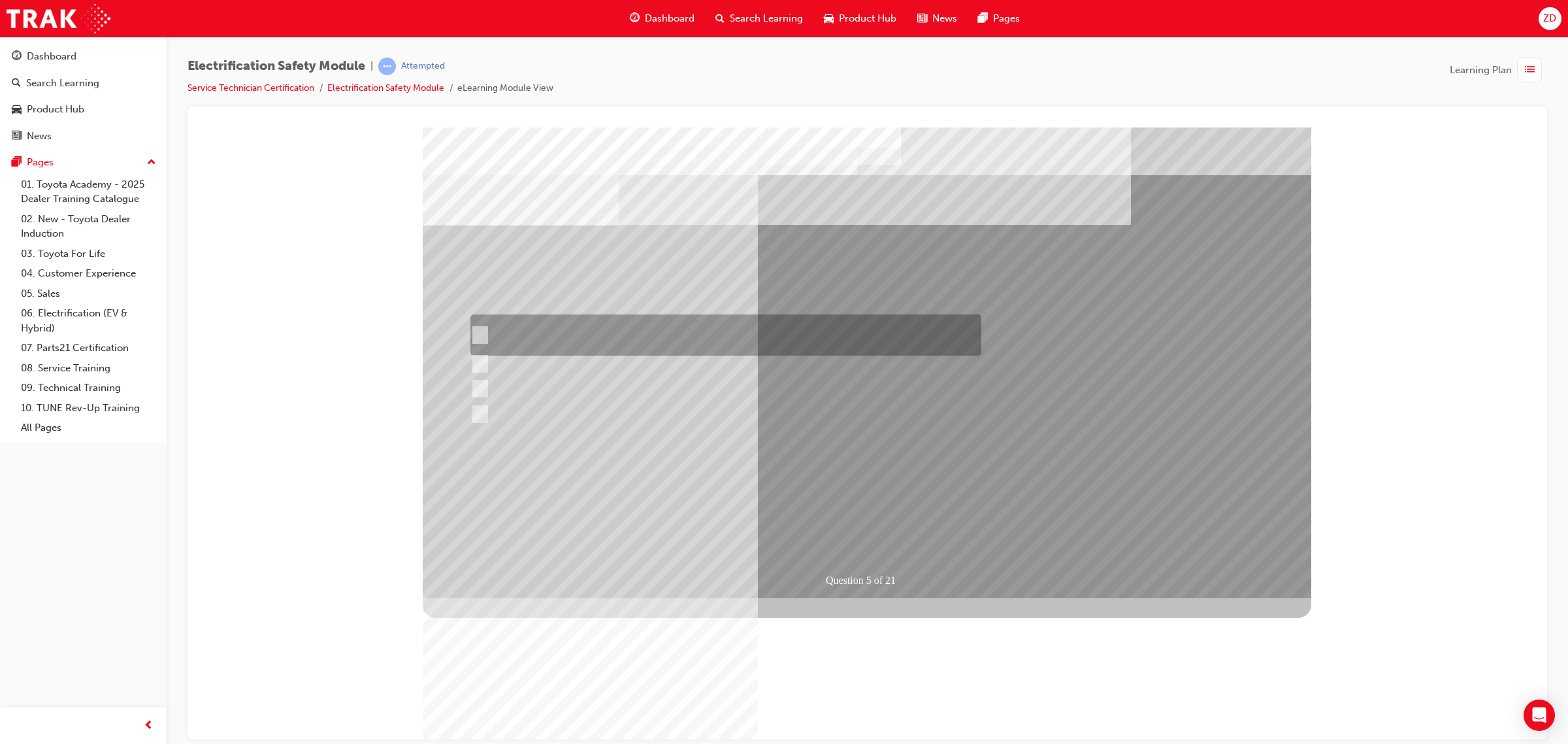
click at [702, 339] on div at bounding box center [722, 335] width 511 height 41
checkbox input "true"
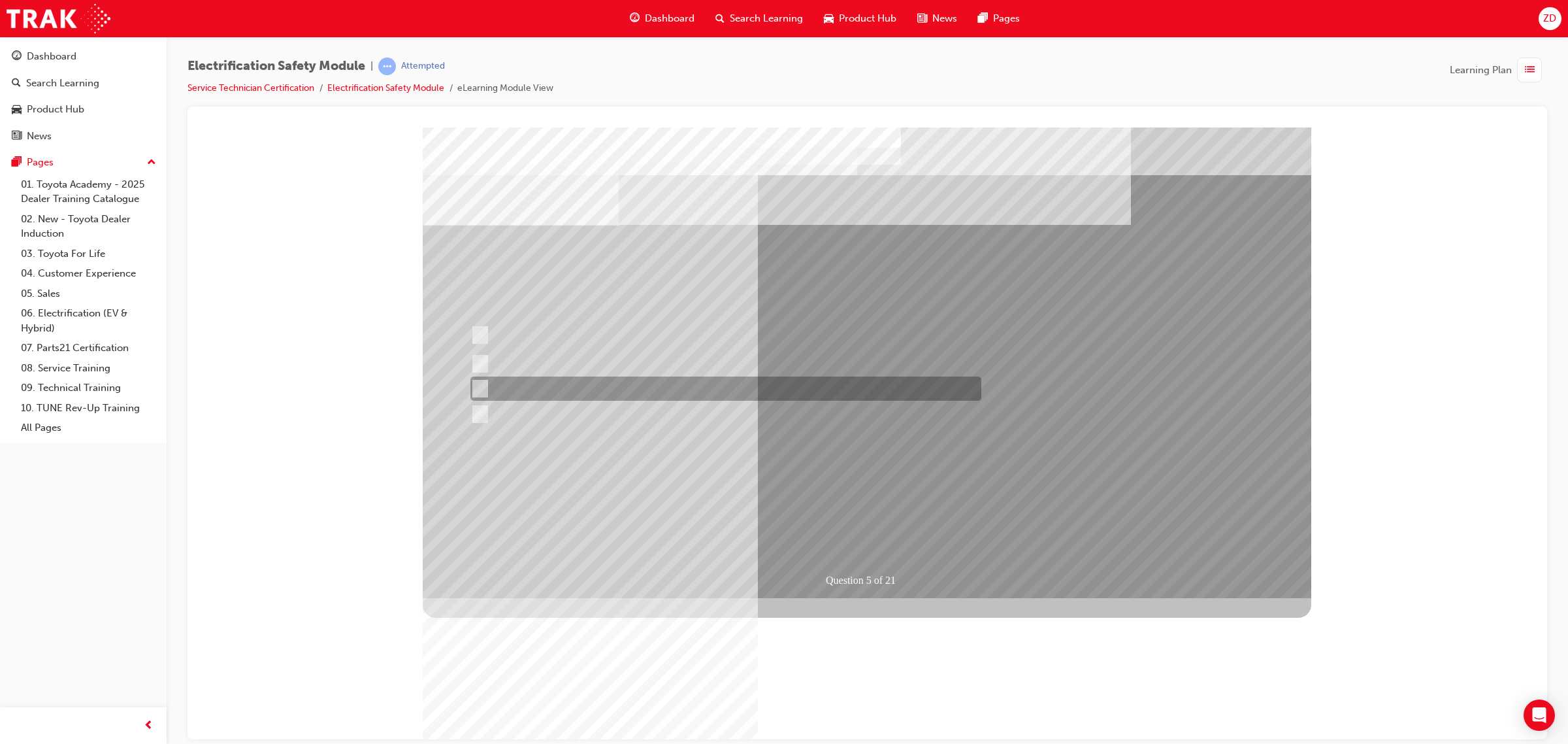
click at [671, 389] on div at bounding box center [722, 388] width 511 height 24
checkbox input "true"
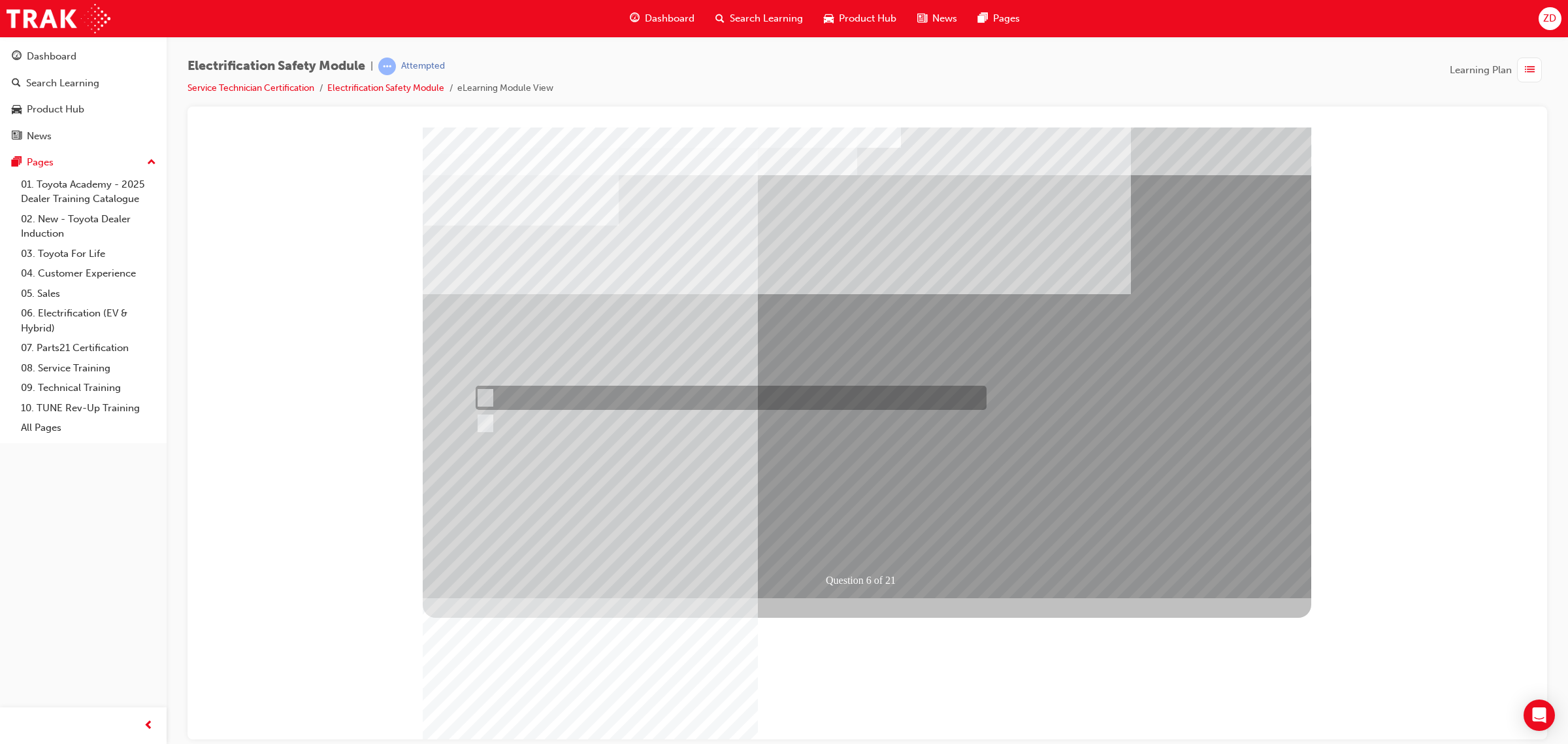
click at [605, 394] on div at bounding box center [727, 397] width 511 height 24
radio input "true"
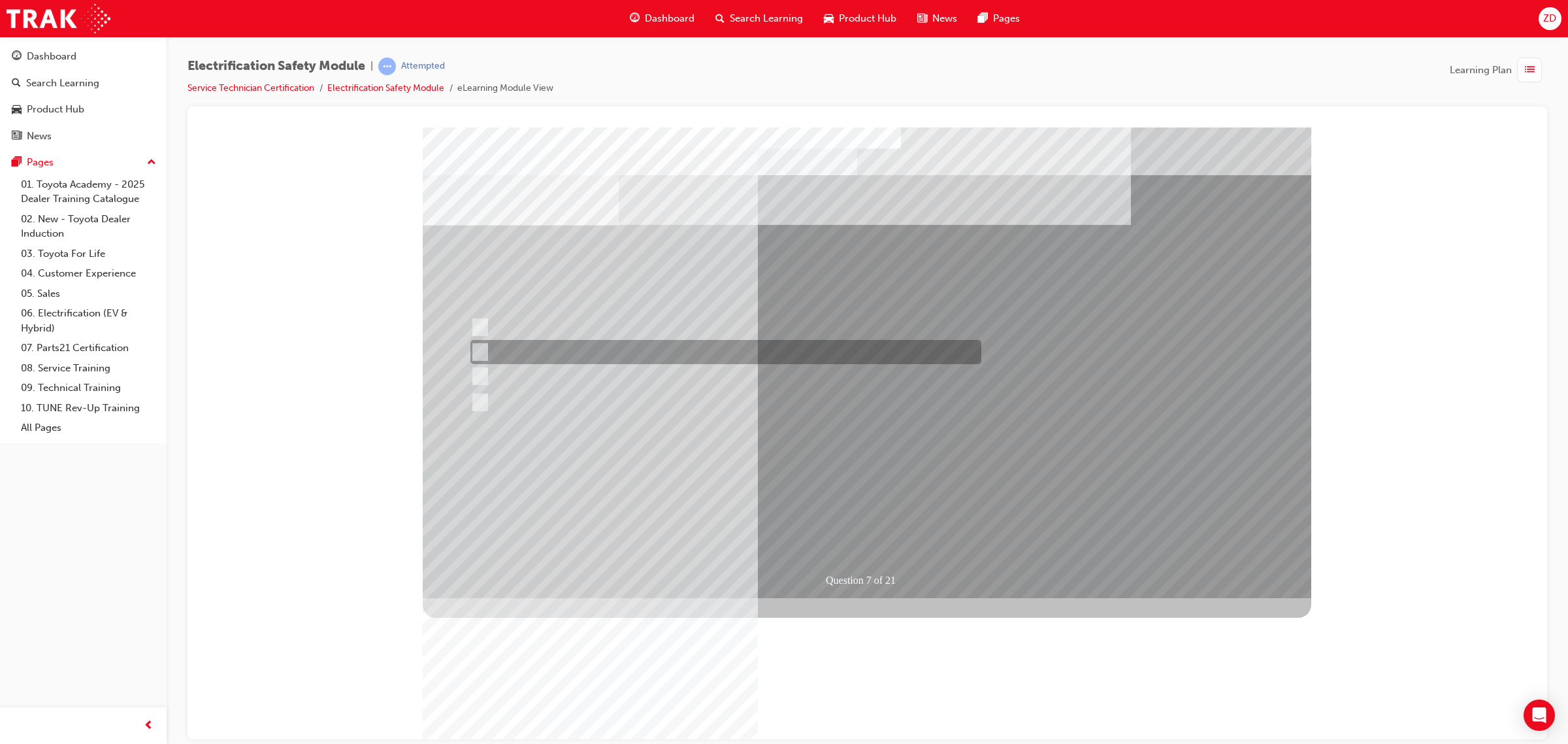
click at [700, 355] on div at bounding box center [722, 351] width 511 height 24
radio input "true"
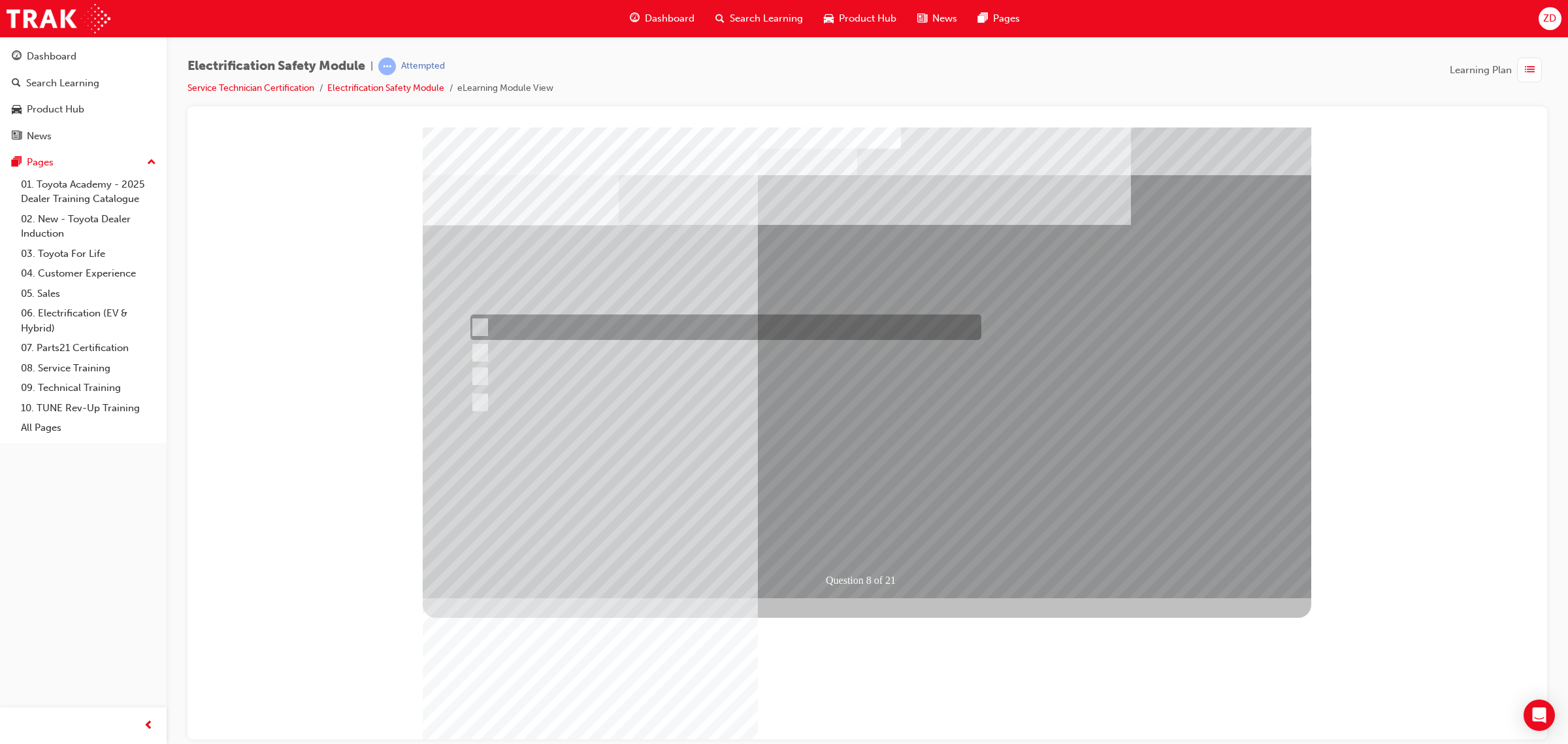
click at [735, 329] on div at bounding box center [722, 328] width 511 height 26
radio input "true"
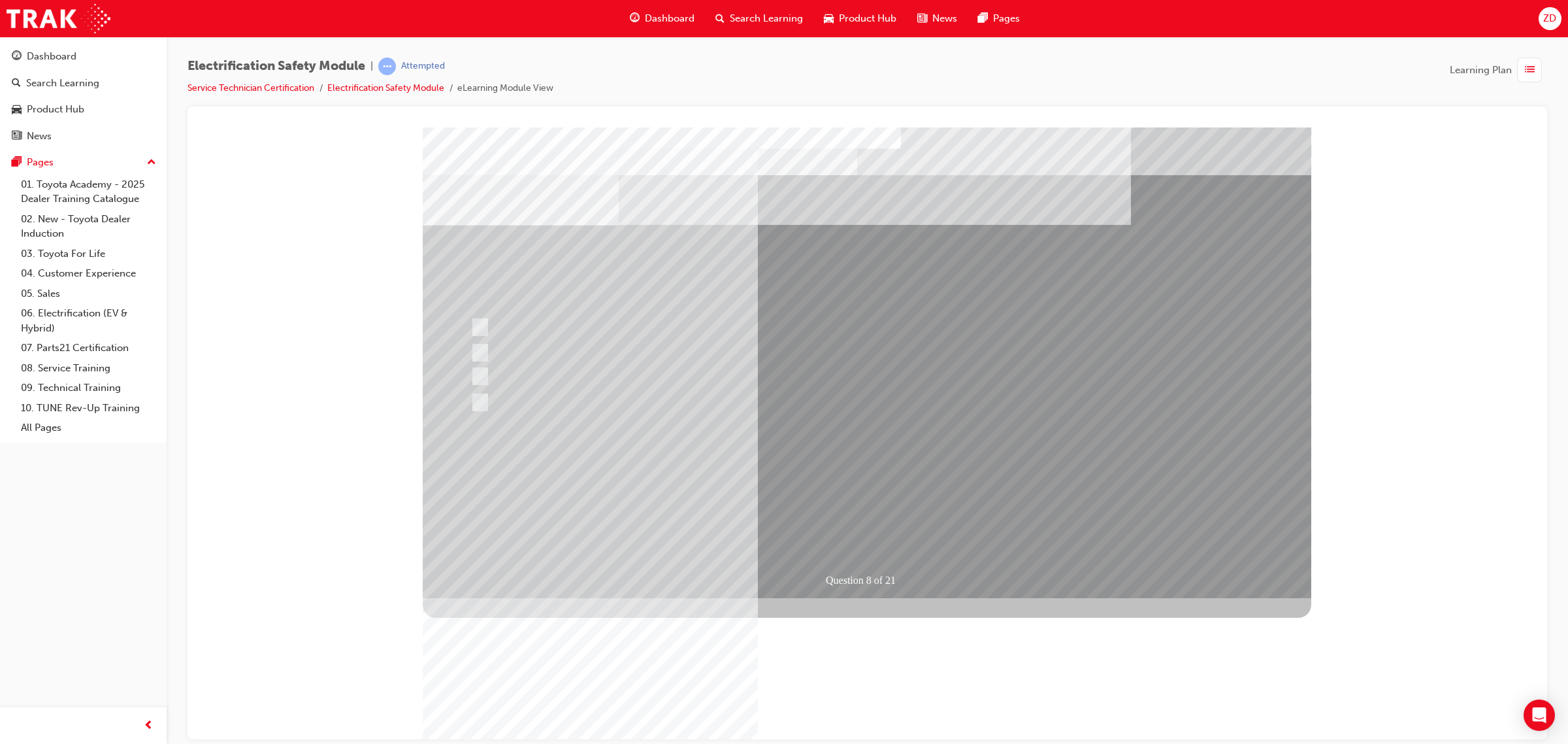
click at [714, 333] on div at bounding box center [722, 327] width 511 height 24
radio input "true"
click at [654, 323] on div at bounding box center [722, 327] width 511 height 24
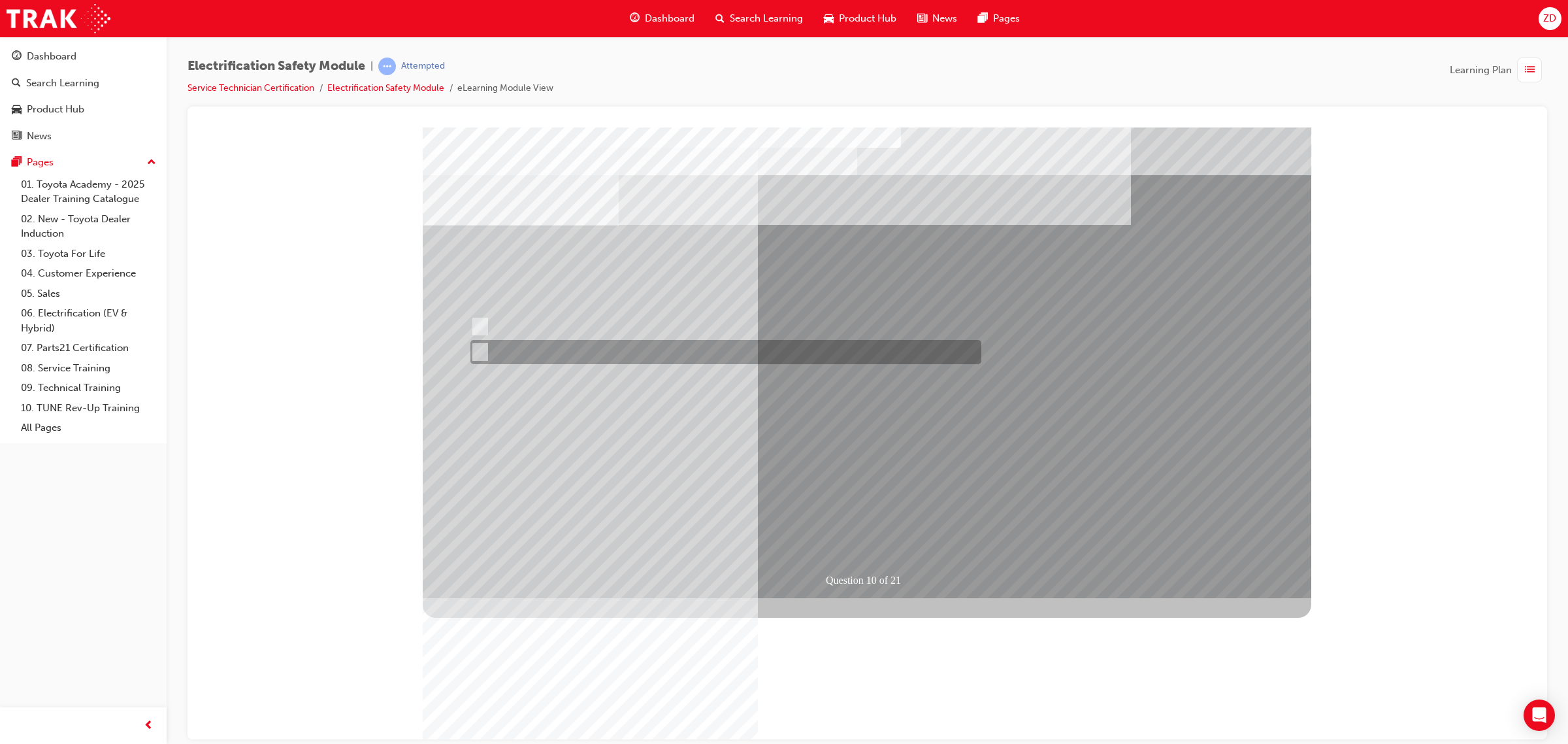
click at [635, 352] on div at bounding box center [722, 351] width 511 height 24
radio input "false"
radio input "true"
click at [642, 350] on div at bounding box center [722, 351] width 511 height 24
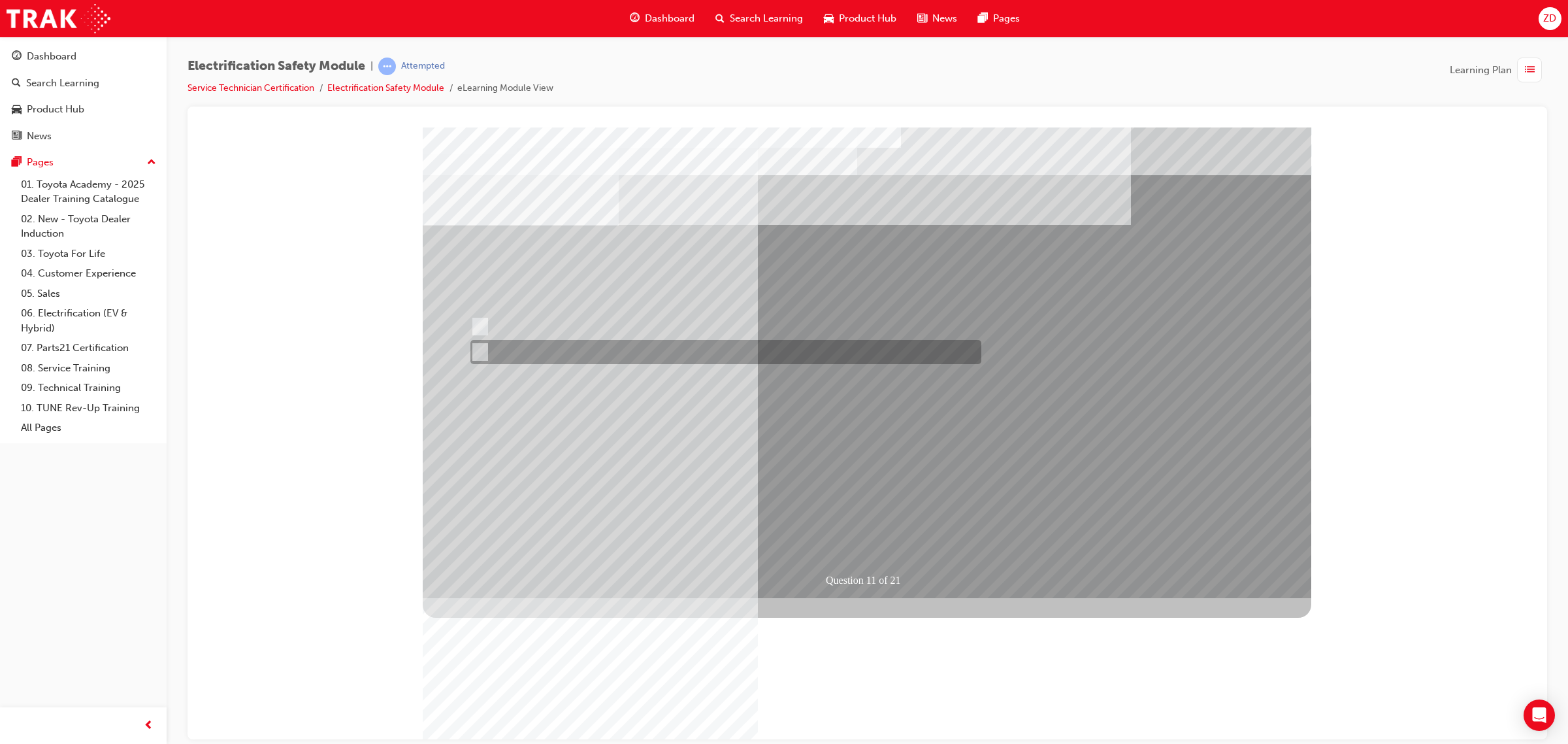
radio input "true"
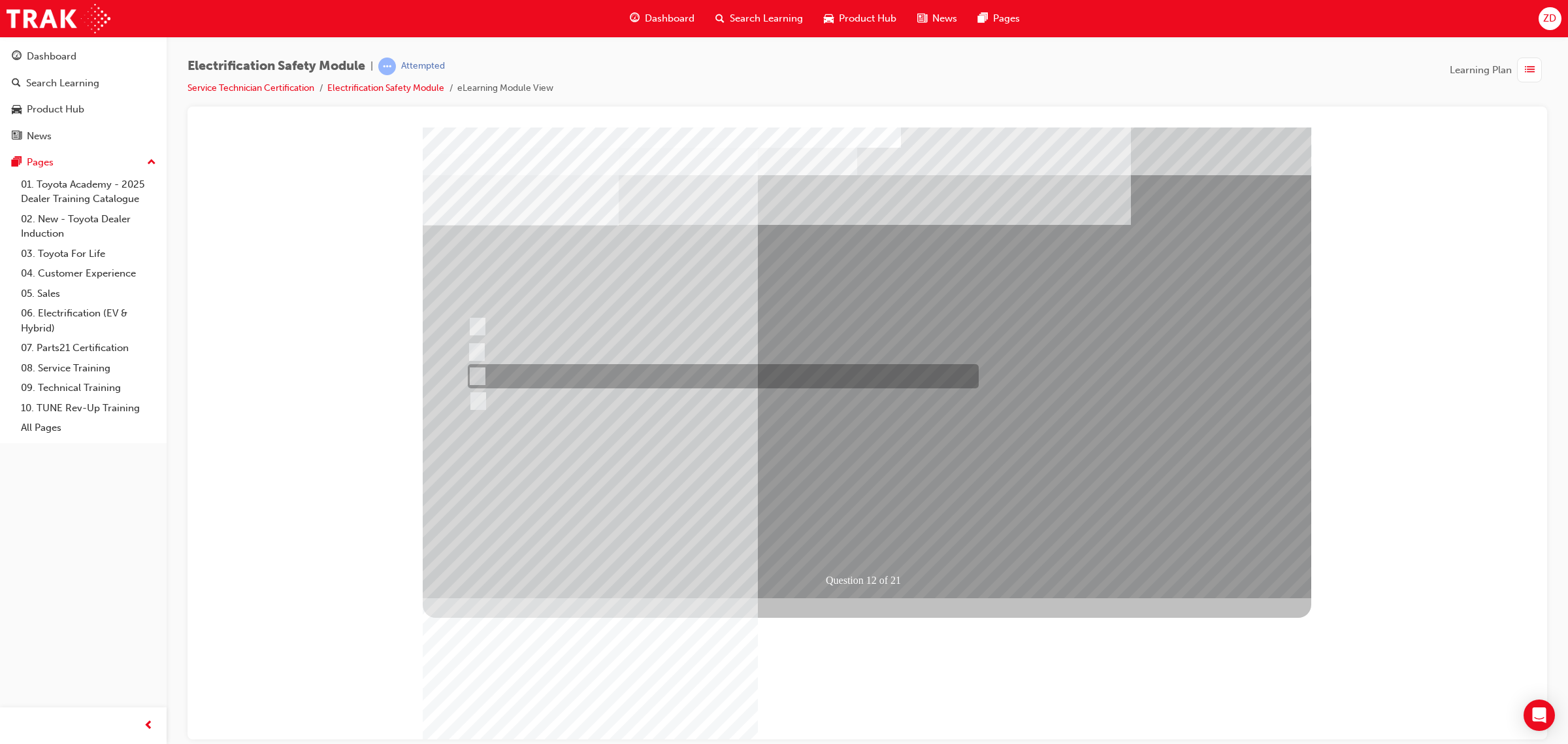
click at [665, 372] on div at bounding box center [720, 376] width 511 height 24
radio input "true"
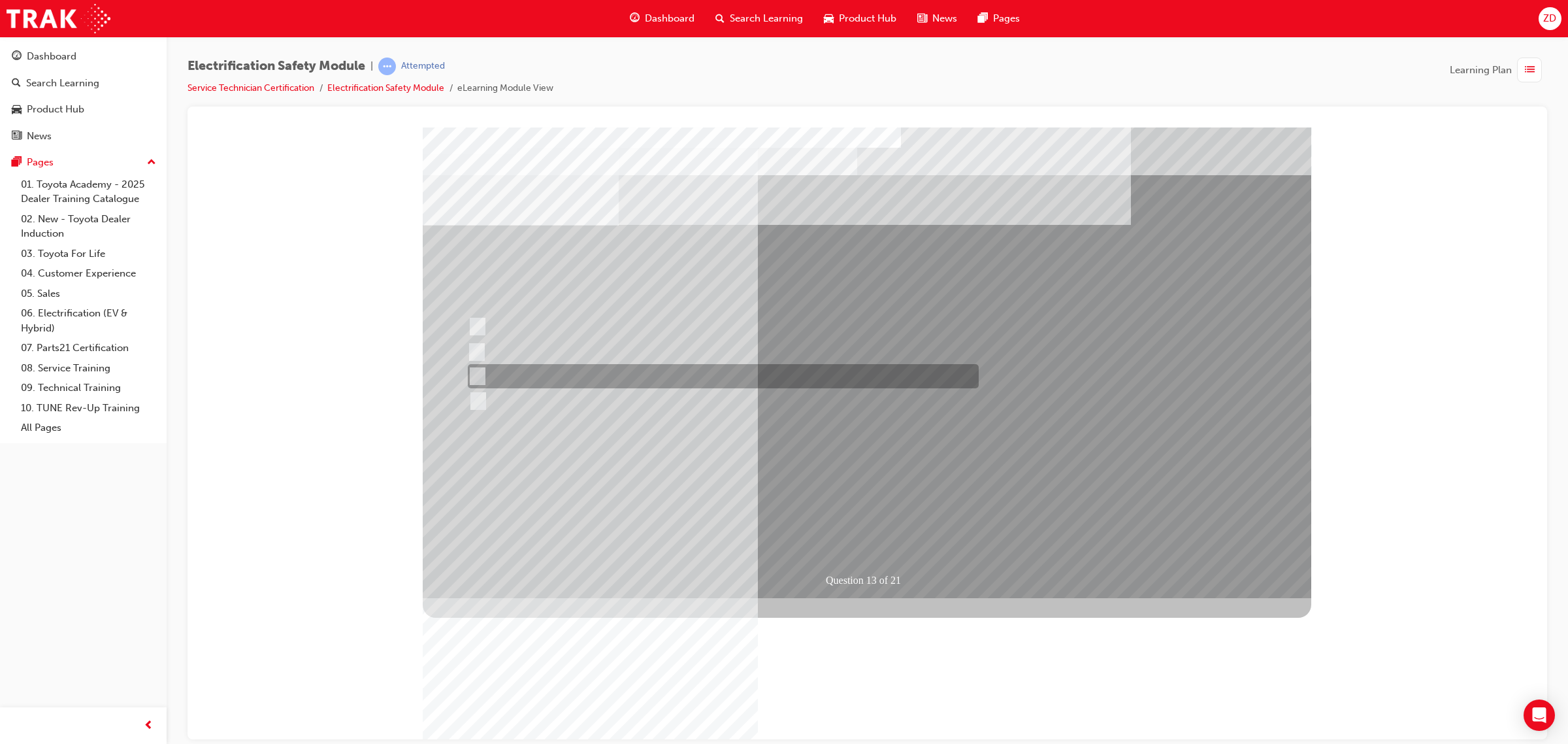
click at [790, 380] on div at bounding box center [720, 376] width 511 height 24
radio input "true"
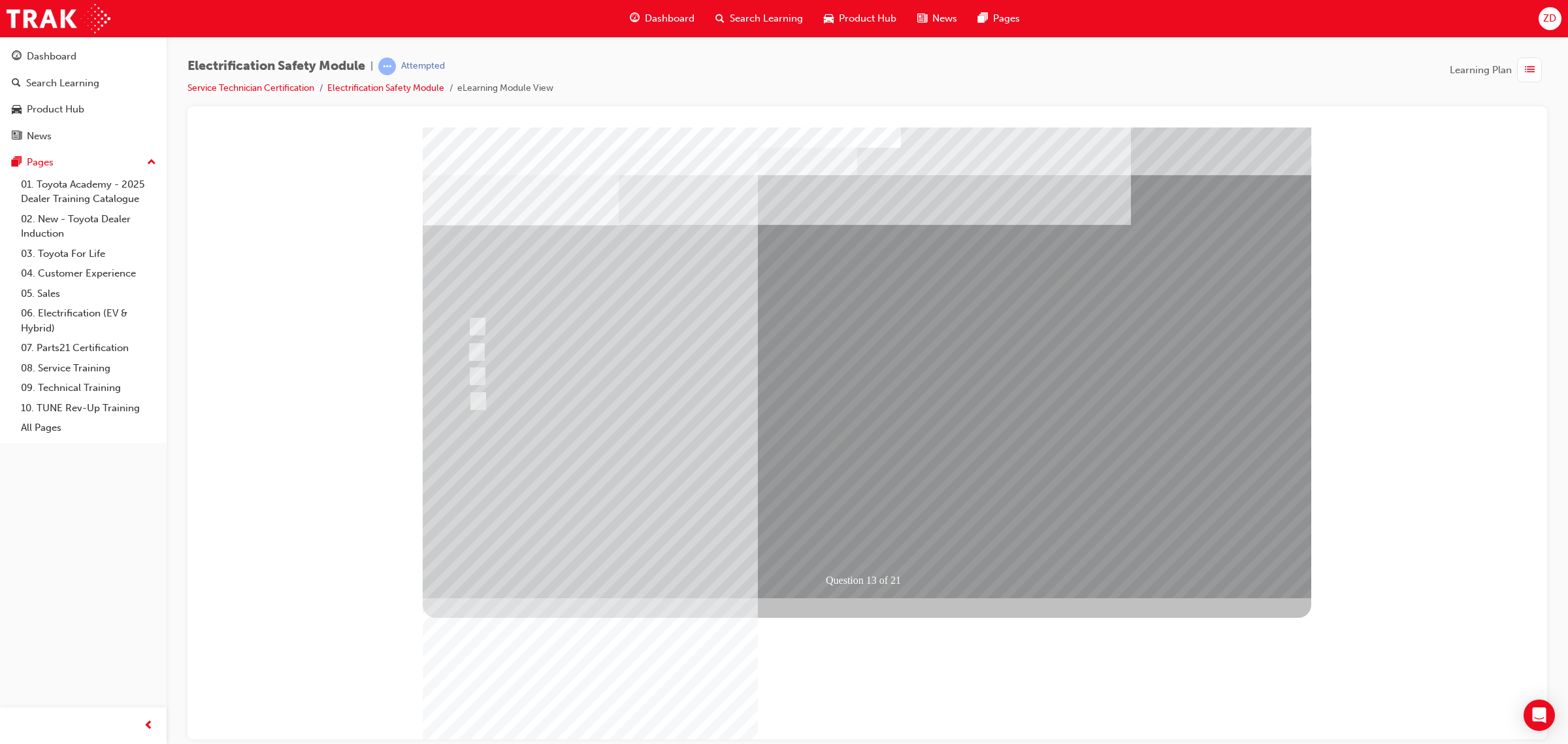
click at [504, 350] on div at bounding box center [719, 351] width 511 height 24
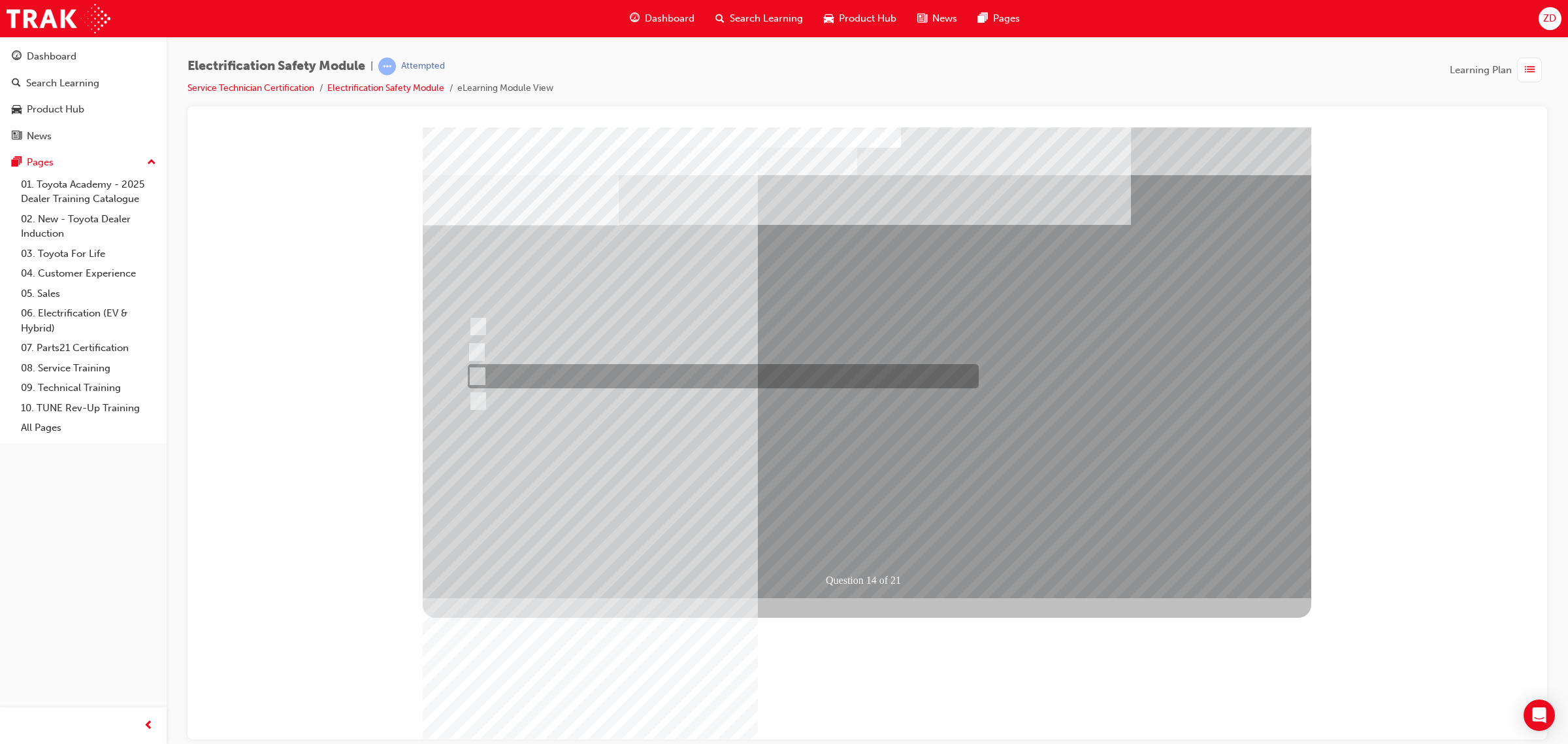
click at [605, 383] on div at bounding box center [720, 376] width 511 height 24
radio input "true"
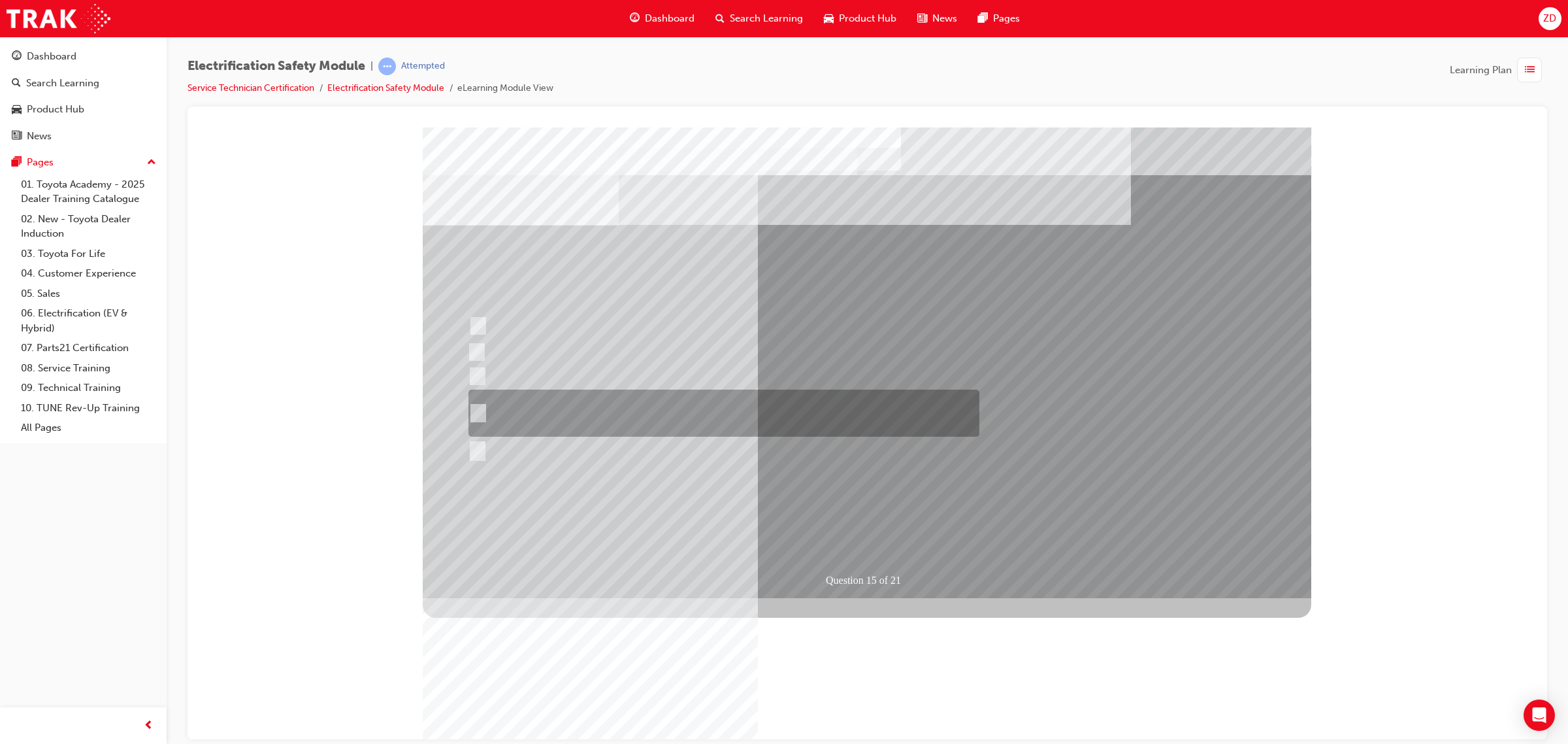
click at [694, 410] on div at bounding box center [720, 413] width 511 height 47
radio input "true"
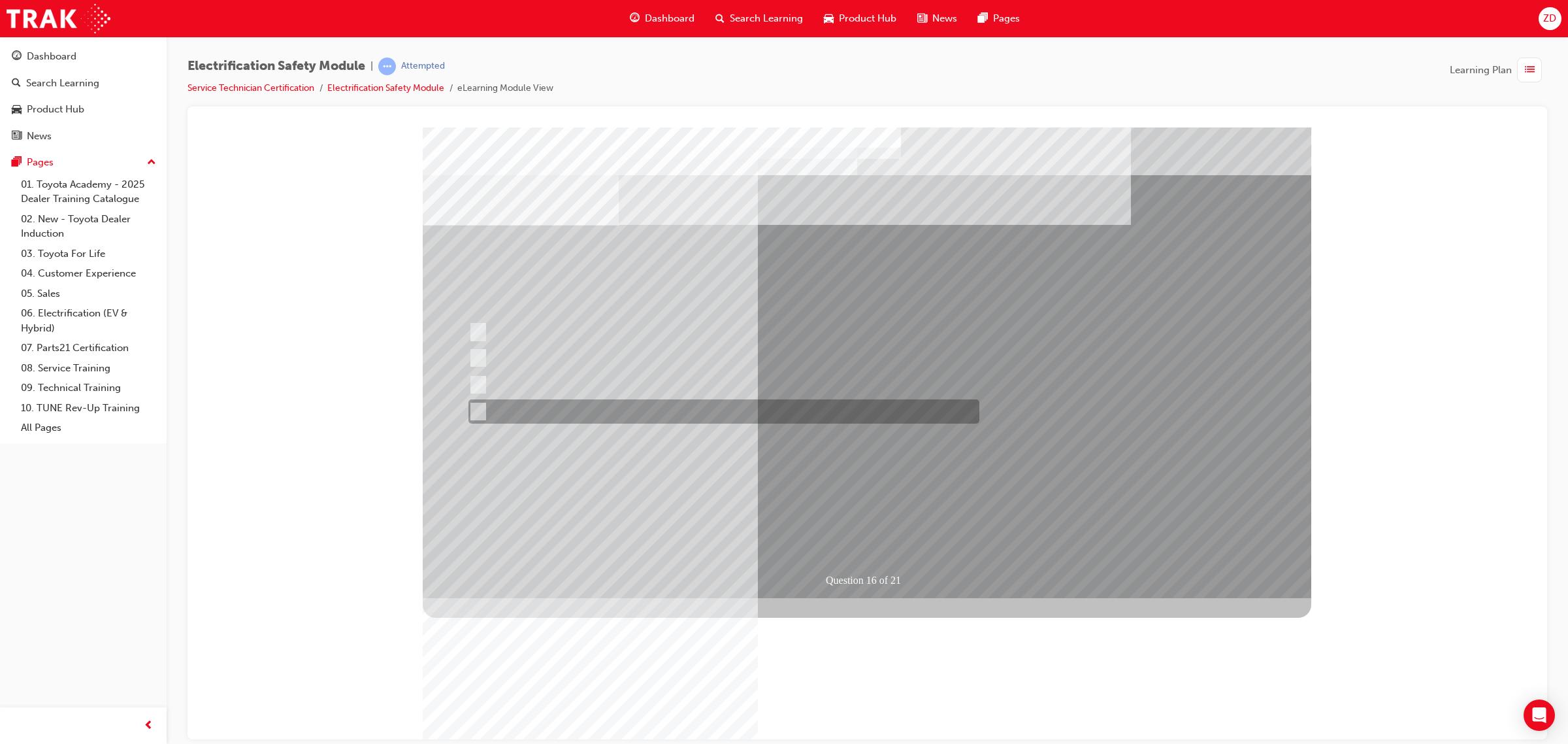
click at [663, 419] on div at bounding box center [720, 411] width 511 height 24
radio input "true"
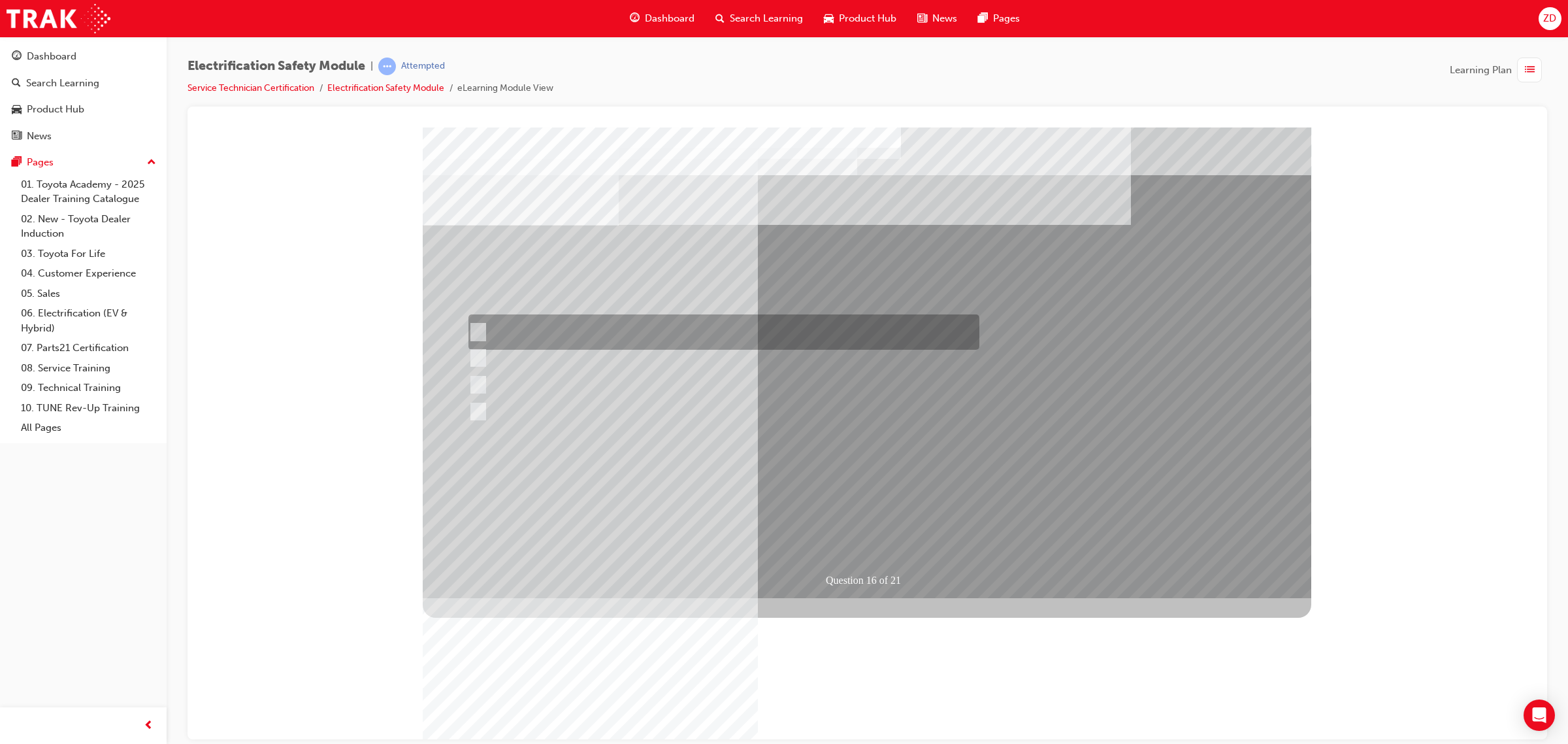
click at [680, 329] on div at bounding box center [720, 332] width 511 height 35
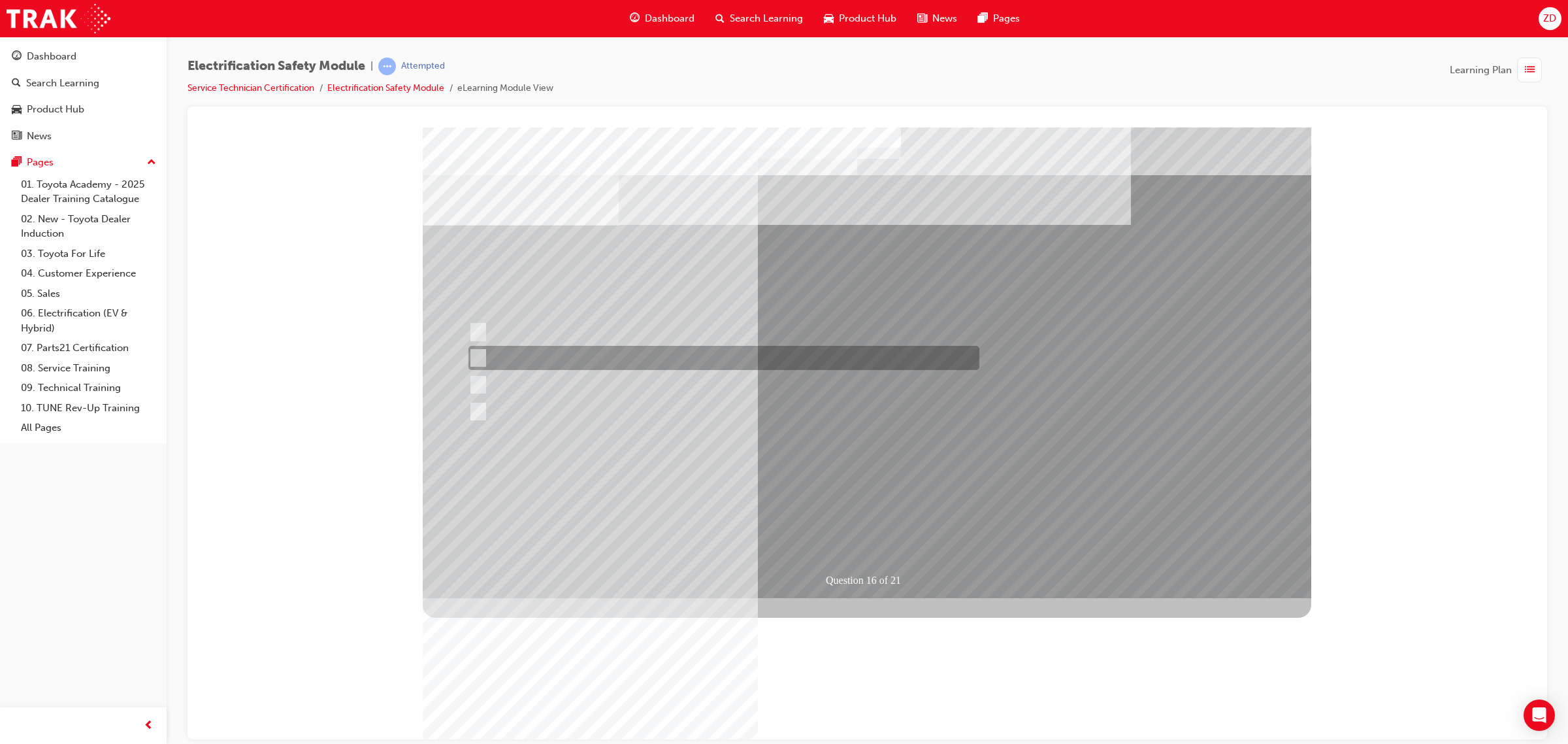
click at [681, 365] on div at bounding box center [720, 358] width 511 height 24
radio input "false"
radio input "true"
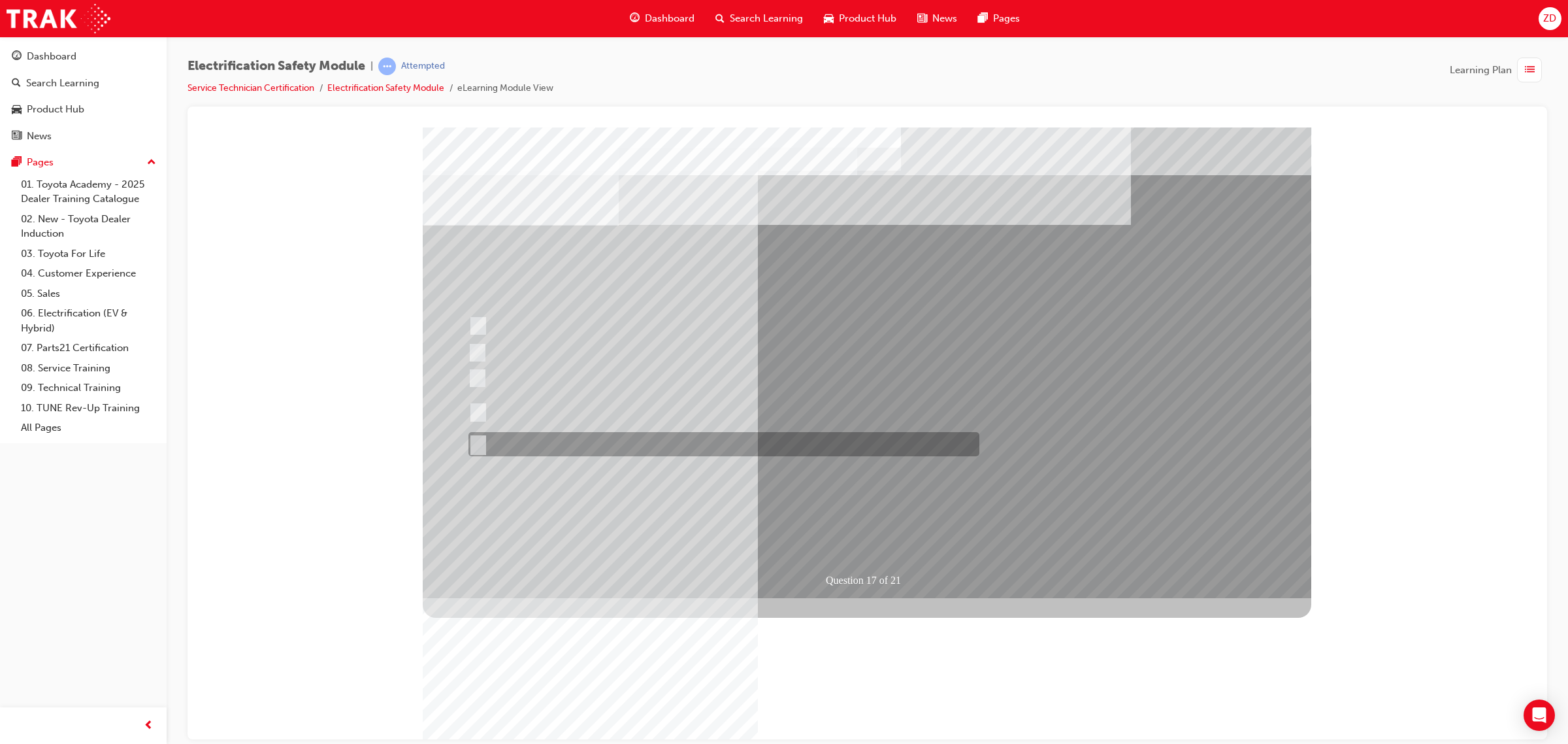
click at [549, 439] on div at bounding box center [720, 444] width 511 height 24
radio input "true"
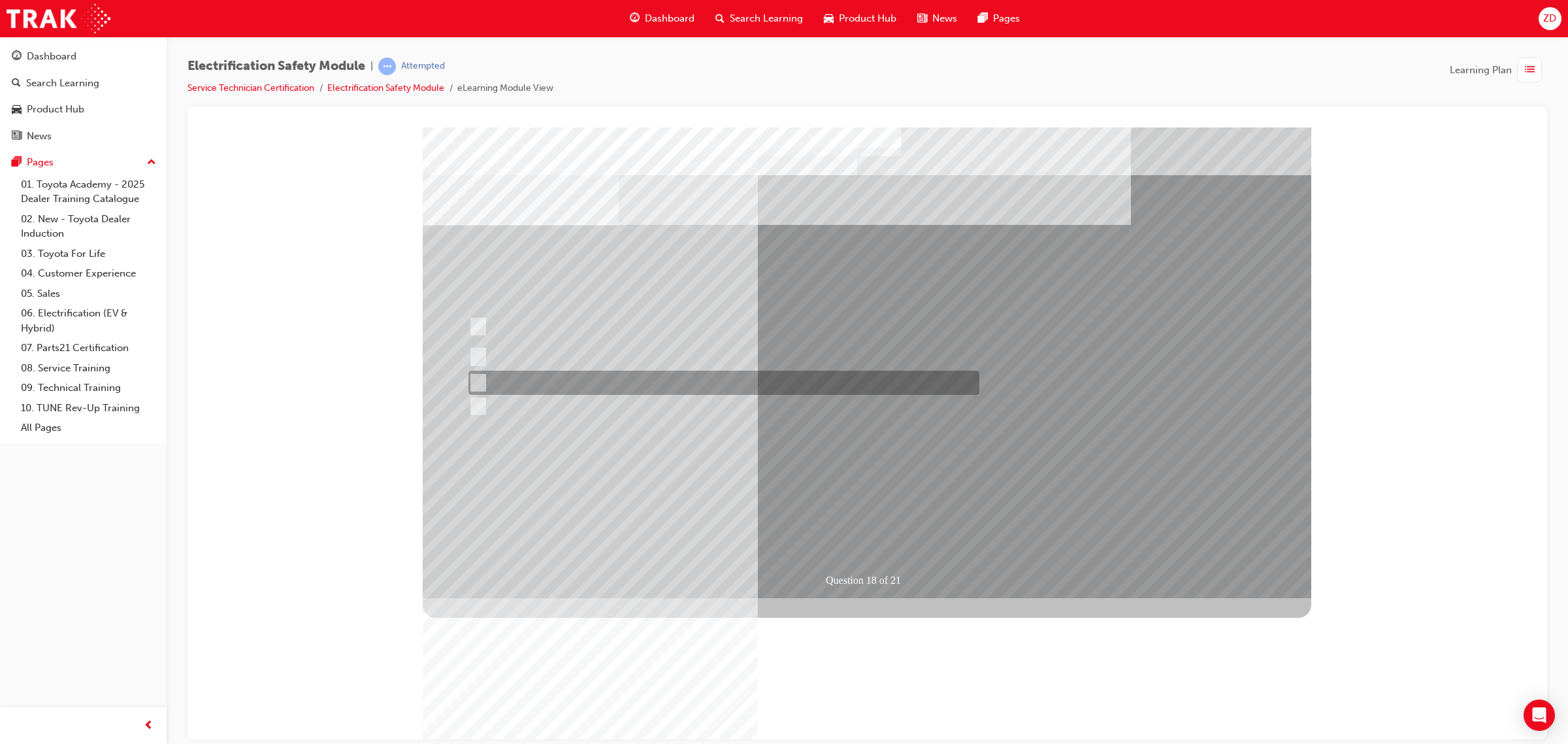
click at [727, 369] on div at bounding box center [720, 357] width 511 height 33
click at [723, 381] on div at bounding box center [720, 383] width 511 height 24
radio input "false"
radio input "true"
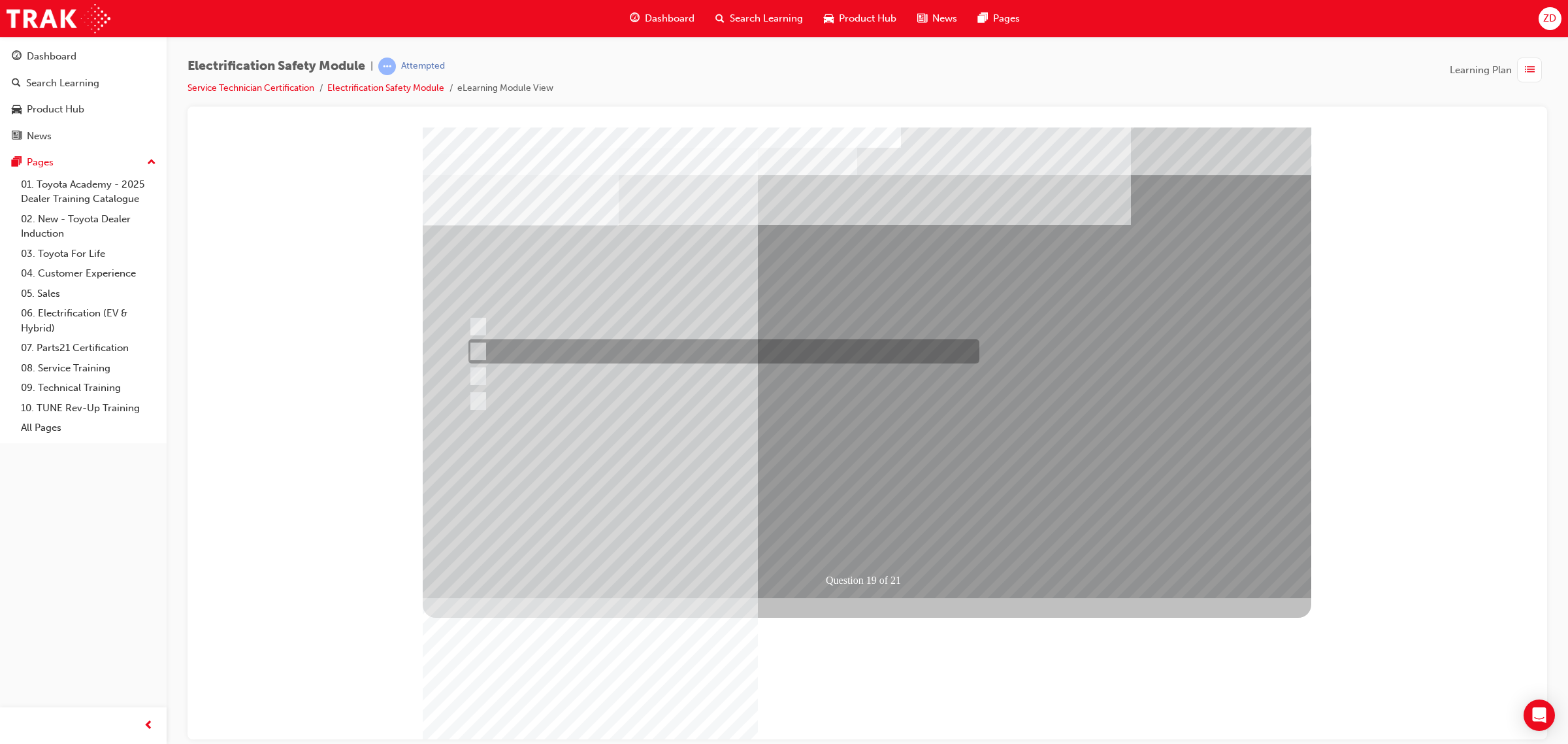
click at [890, 350] on div at bounding box center [720, 351] width 511 height 24
radio input "true"
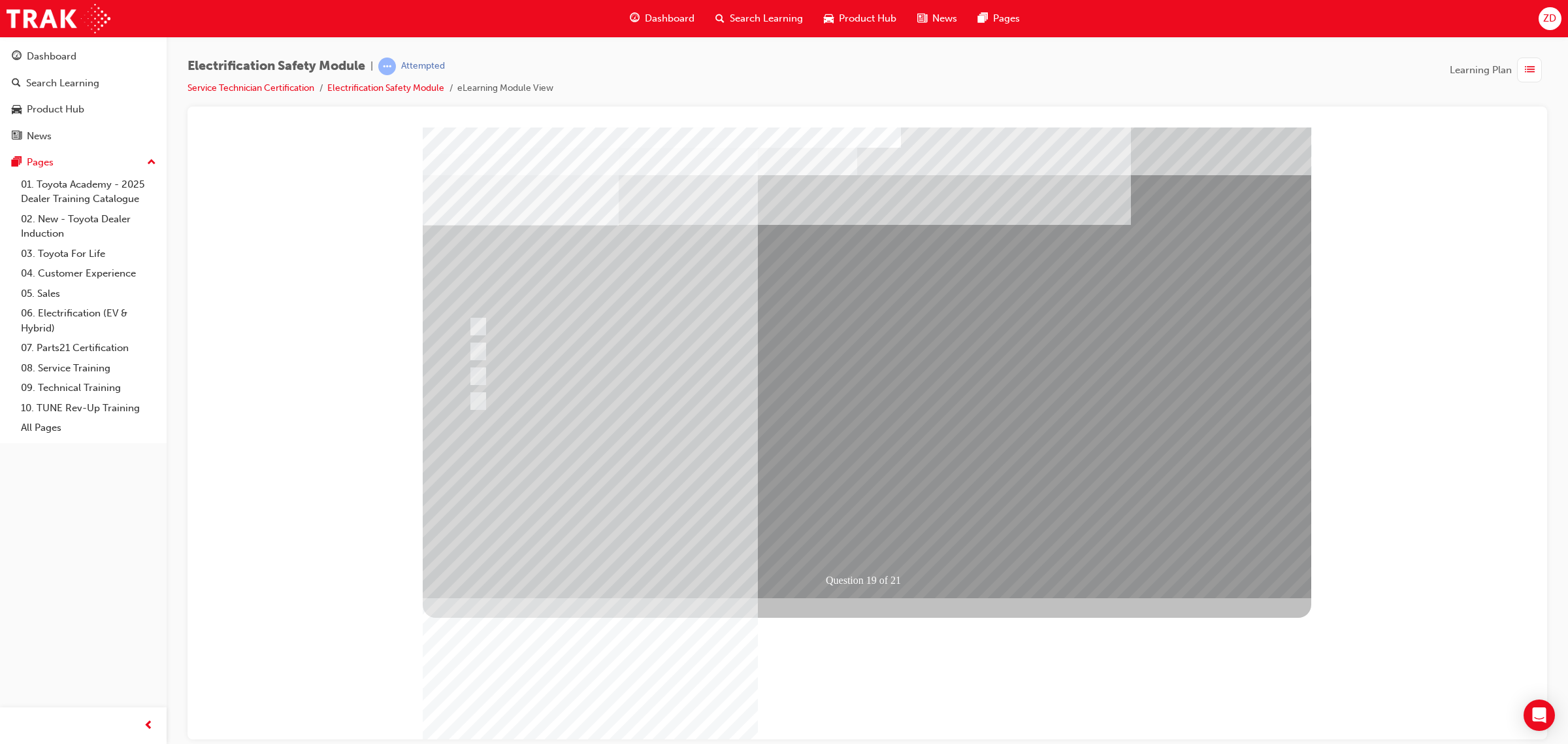
click at [690, 417] on div at bounding box center [720, 420] width 511 height 24
radio input "true"
click at [696, 399] on div at bounding box center [720, 401] width 511 height 24
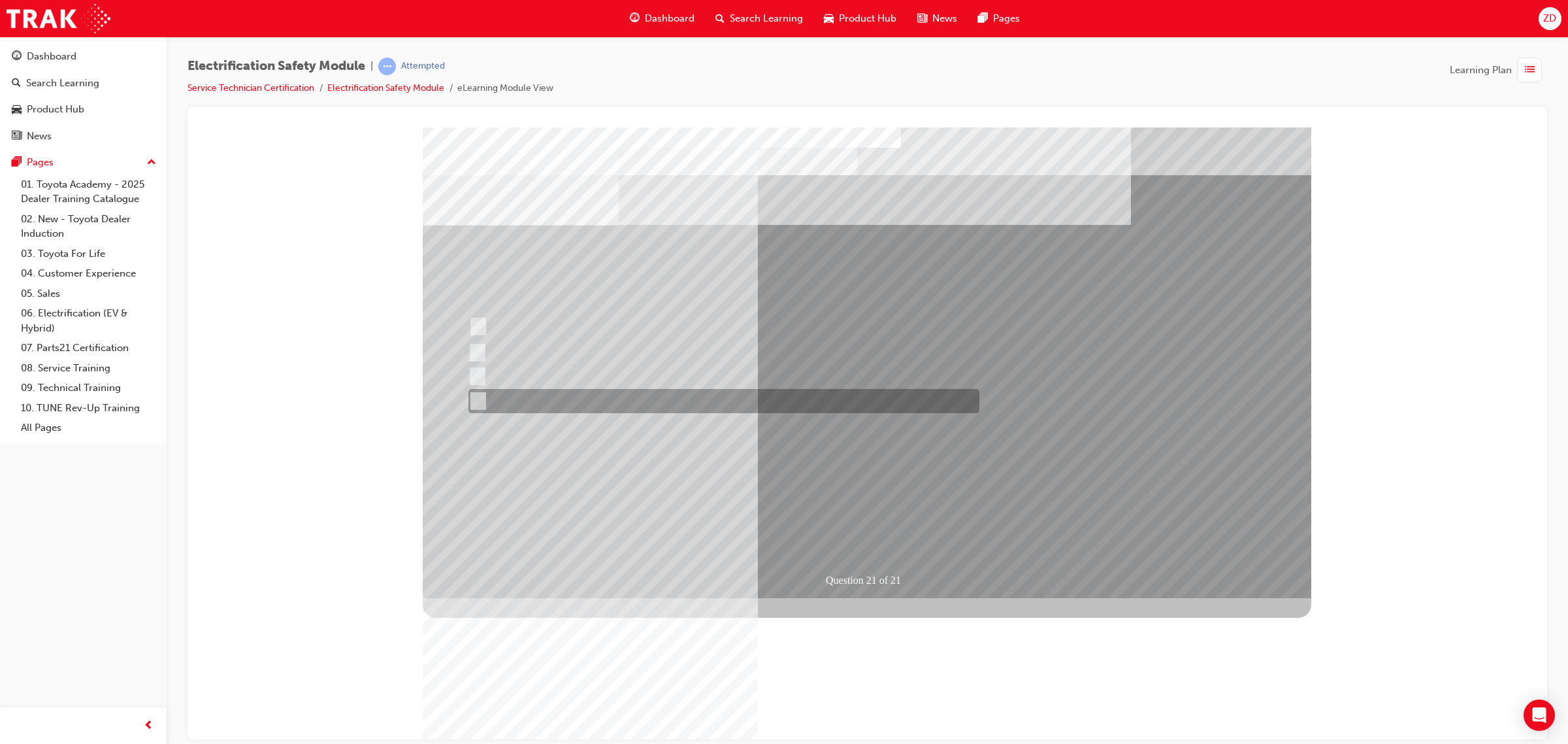
radio input "true"
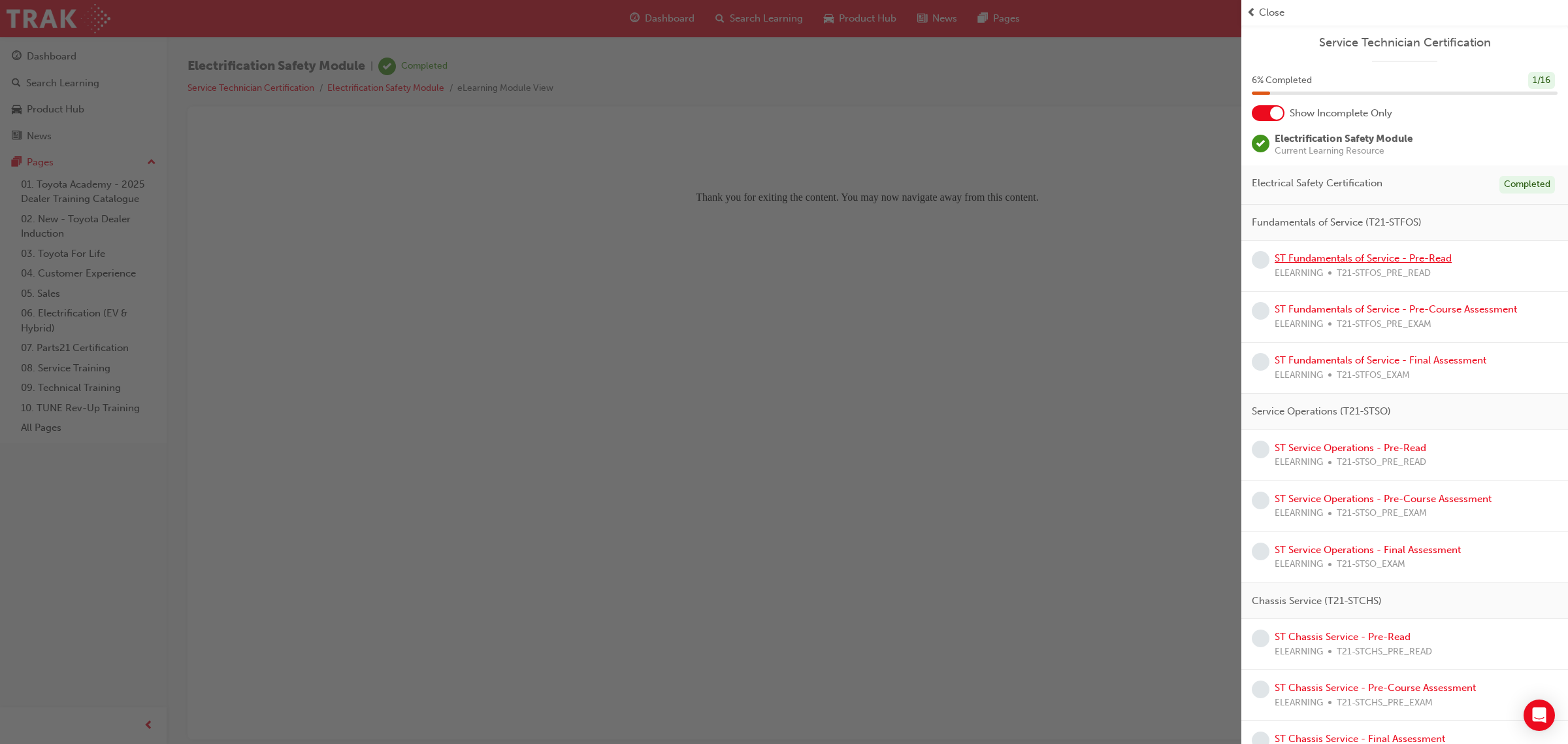
click at [1423, 257] on link "ST Fundamentals of Service - Pre-Read" at bounding box center [1363, 258] width 177 height 12
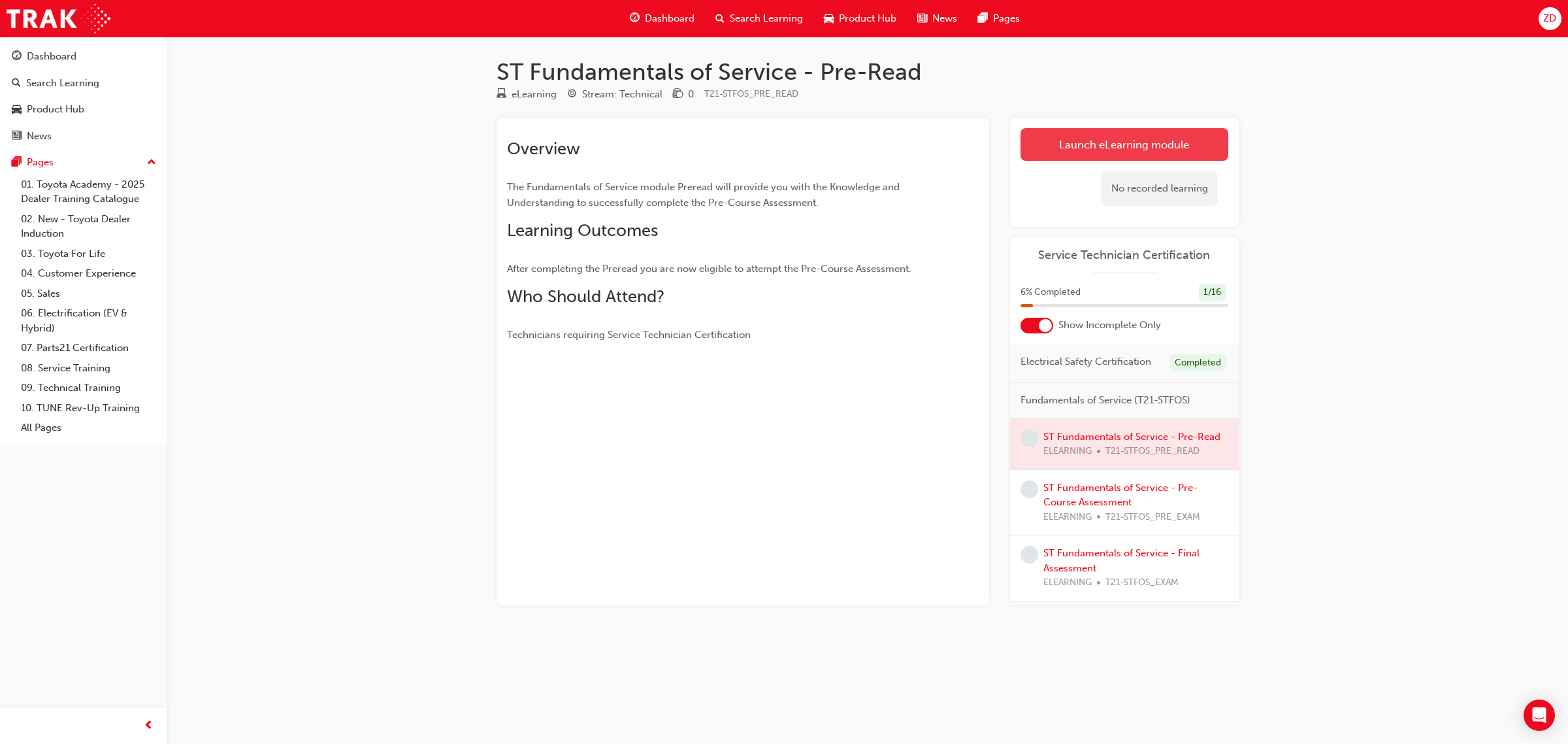
click at [1111, 146] on link "Launch eLearning module" at bounding box center [1124, 145] width 208 height 33
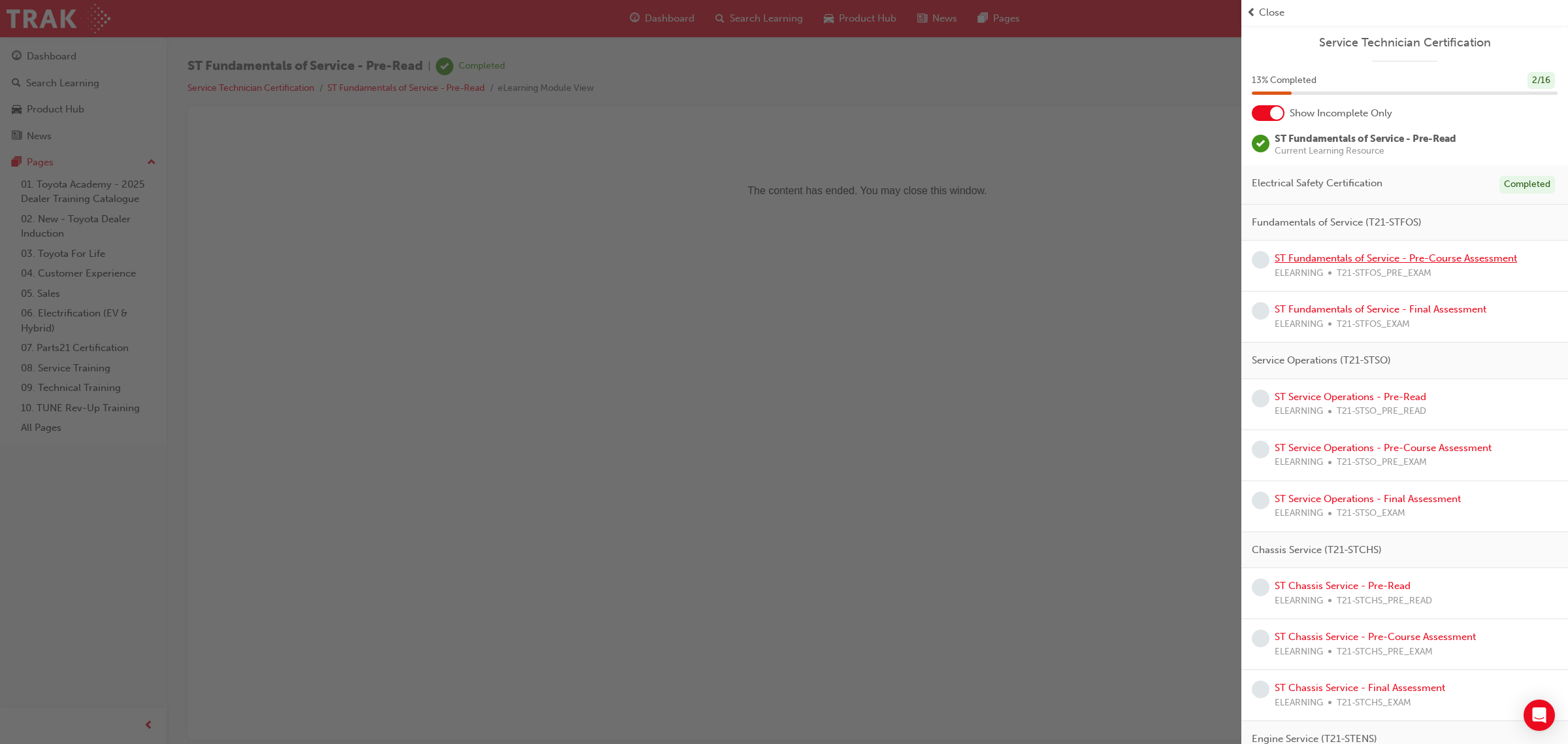
click at [1374, 260] on link "ST Fundamentals of Service - Pre-Course Assessment" at bounding box center [1396, 258] width 242 height 12
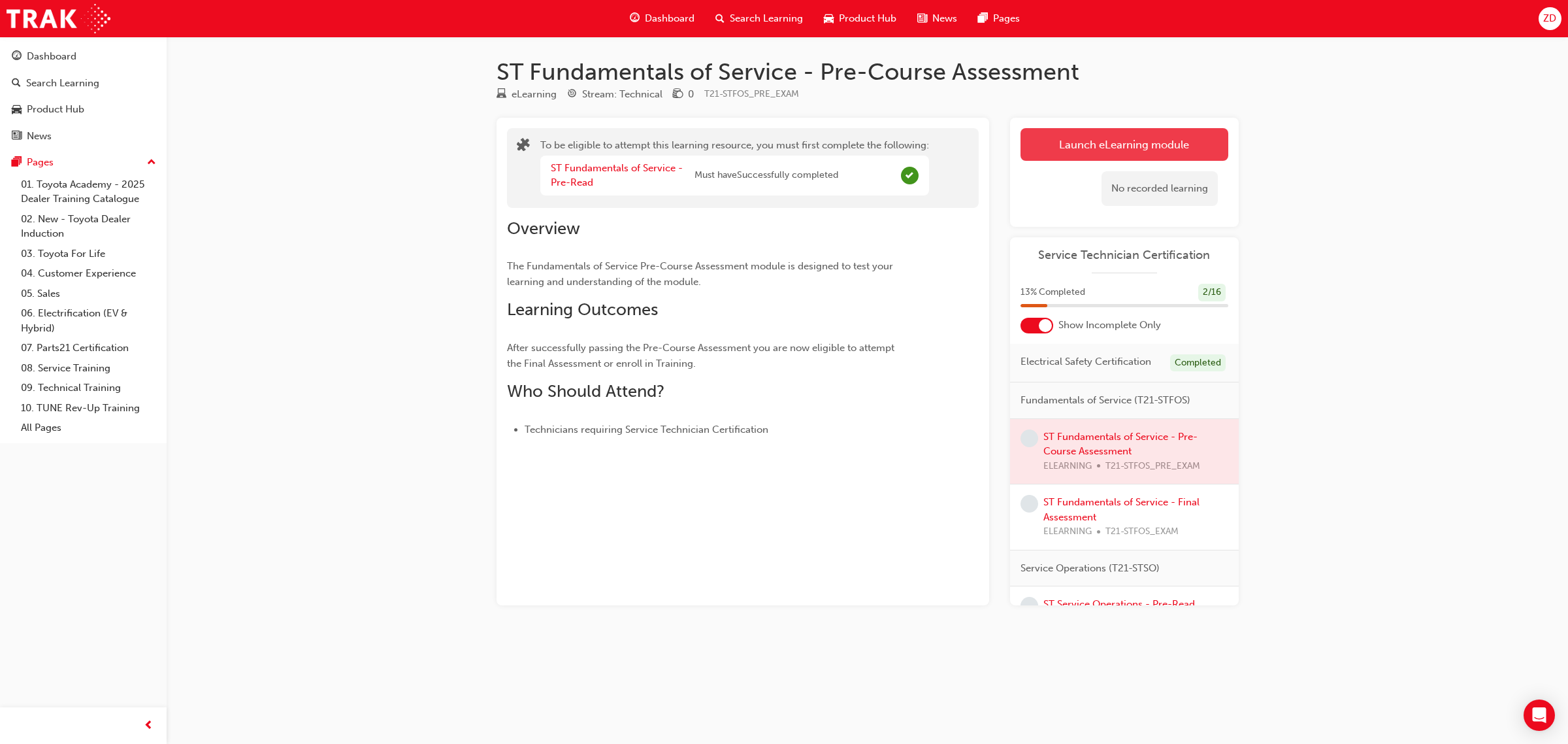
click at [1160, 139] on button "Launch eLearning module" at bounding box center [1124, 145] width 208 height 33
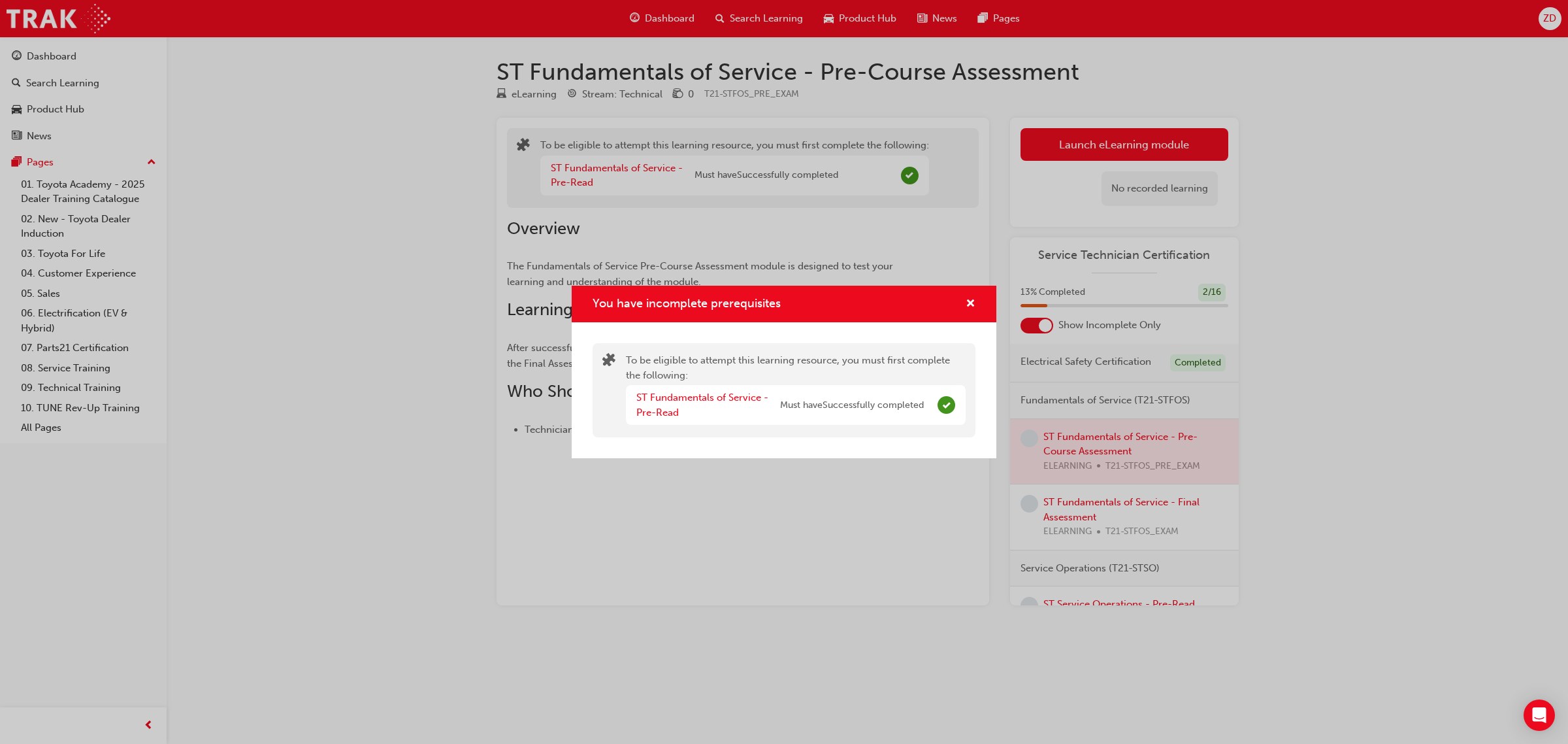
click at [822, 477] on div "You have incomplete prerequisites To be eligible to attempt this learning resou…" at bounding box center [784, 372] width 1568 height 744
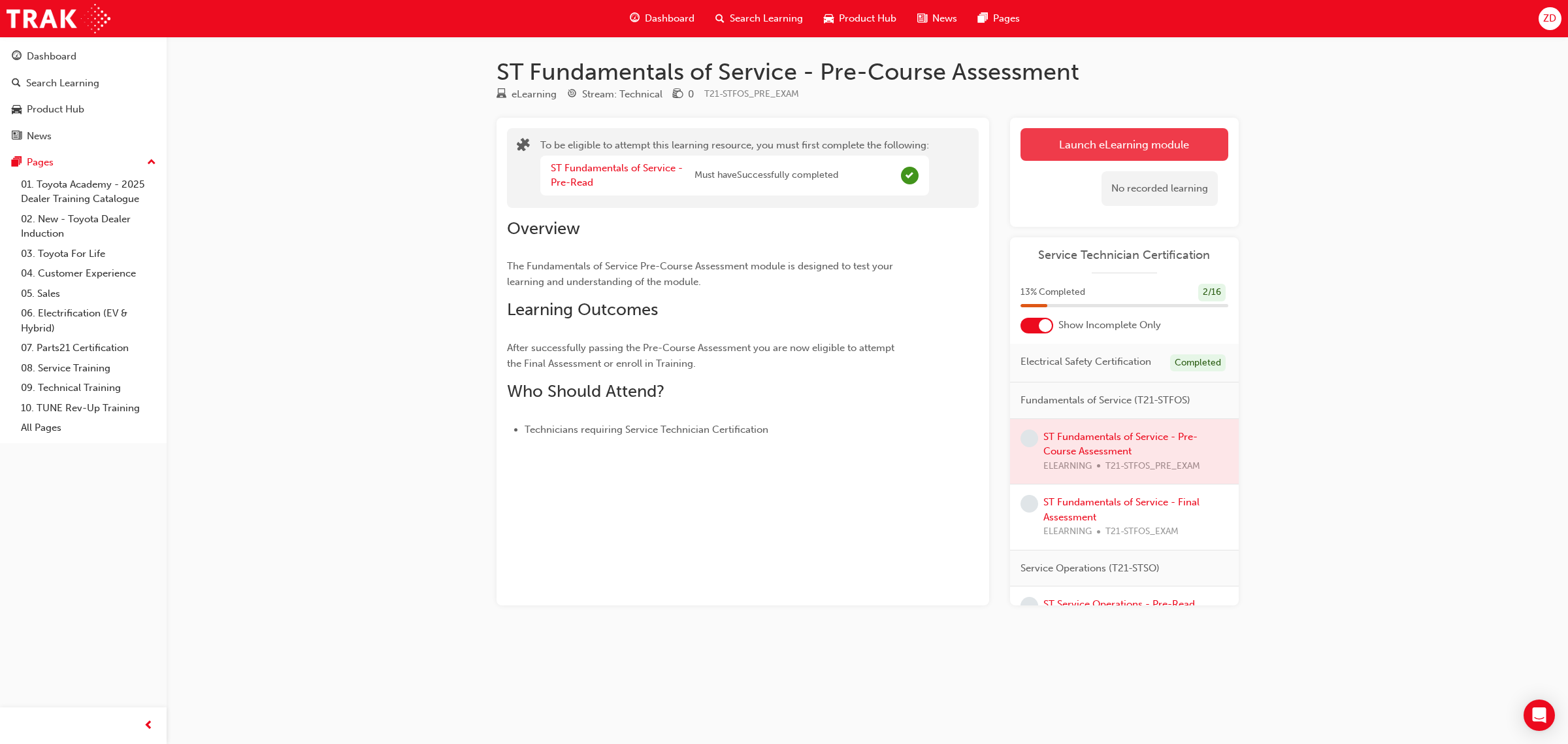
click at [1117, 138] on button "Launch eLearning module" at bounding box center [1124, 145] width 208 height 33
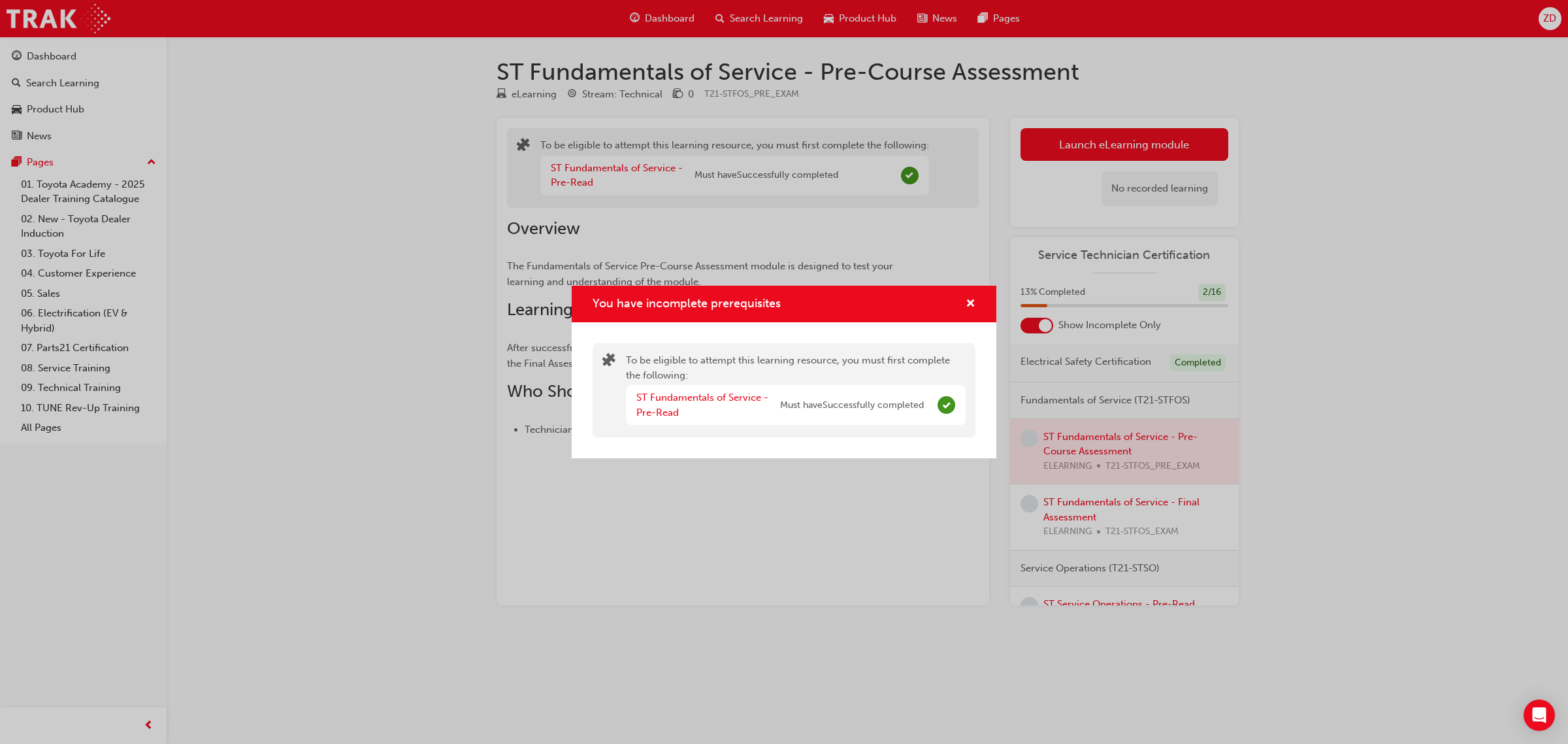
click at [860, 414] on div "ST Fundamentals of Service - Pre-Read Must have Successfully completed" at bounding box center [779, 405] width 287 height 29
click at [701, 404] on link "ST Fundamentals of Service - Pre-Read" at bounding box center [702, 405] width 132 height 27
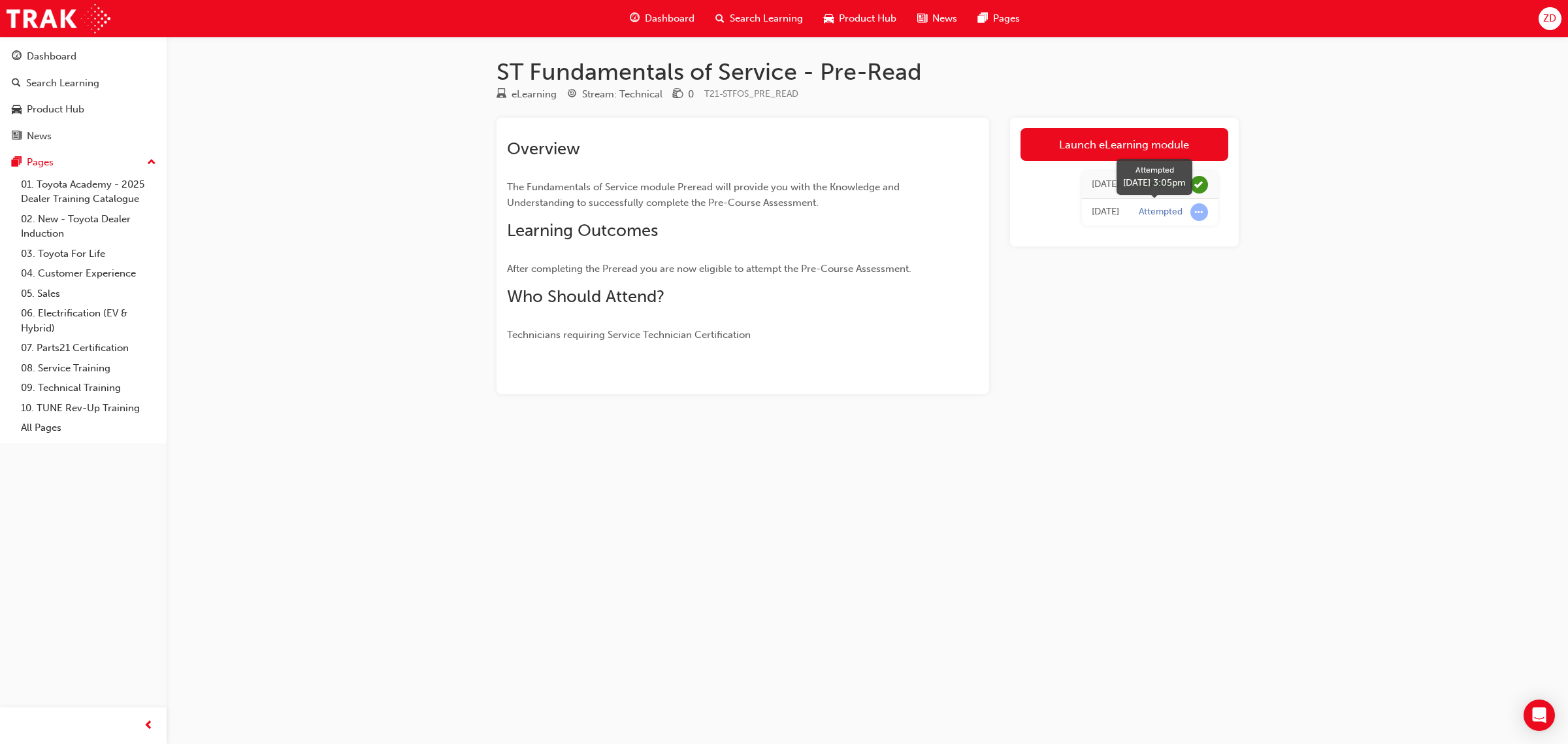
click at [1192, 211] on span "learningRecordVerb_ATTEMPT-icon" at bounding box center [1198, 212] width 17 height 17
click at [1146, 210] on div "Attempted" at bounding box center [1161, 212] width 44 height 13
click at [1109, 226] on div "[DATE] Completed [DATE] Attempted" at bounding box center [1124, 198] width 208 height 75
click at [1078, 206] on div "[DATE] Completed [DATE] Attempted" at bounding box center [1124, 198] width 208 height 75
click at [733, 204] on span "The Fundamentals of Service module Preread will provide you with the Knowledge …" at bounding box center [704, 194] width 395 height 28
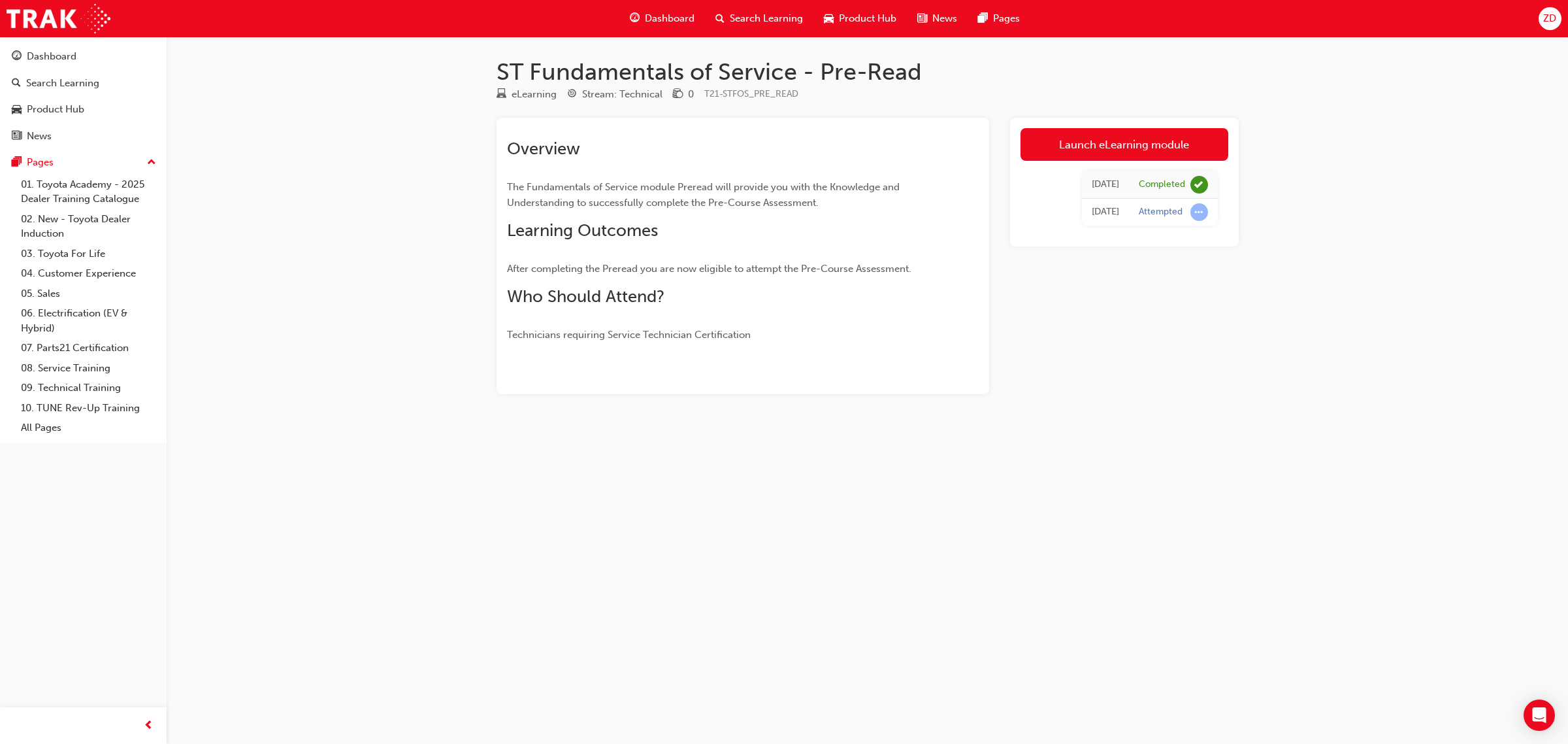
click at [655, 260] on div "Overview The Fundamentals of Service module Preread will provide you with the K…" at bounding box center [719, 240] width 425 height 204
click at [655, 290] on span "Who Should Attend?" at bounding box center [586, 296] width 158 height 20
click at [1117, 146] on link "Launch eLearning module" at bounding box center [1124, 145] width 208 height 33
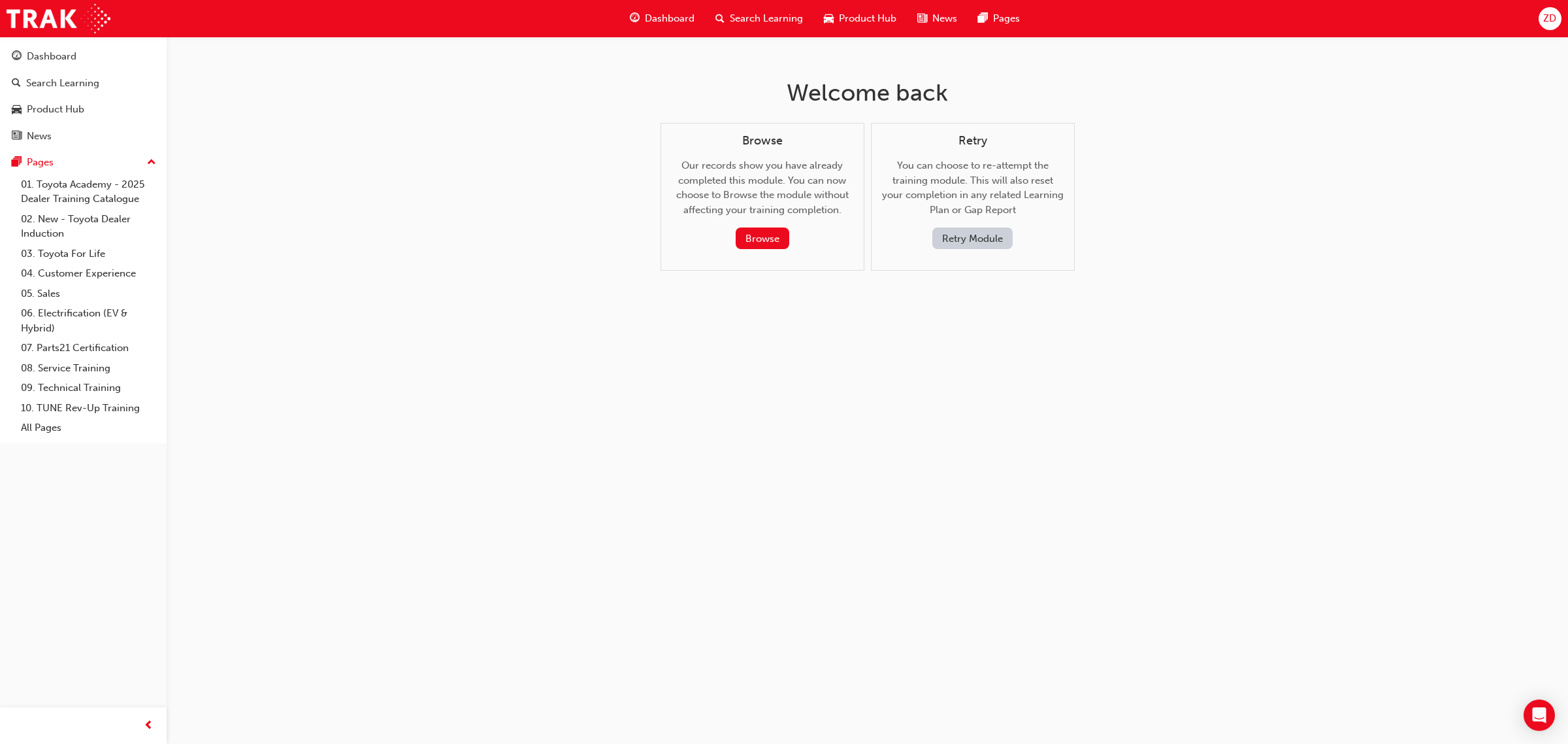
click at [974, 245] on button "Retry Module" at bounding box center [973, 239] width 81 height 22
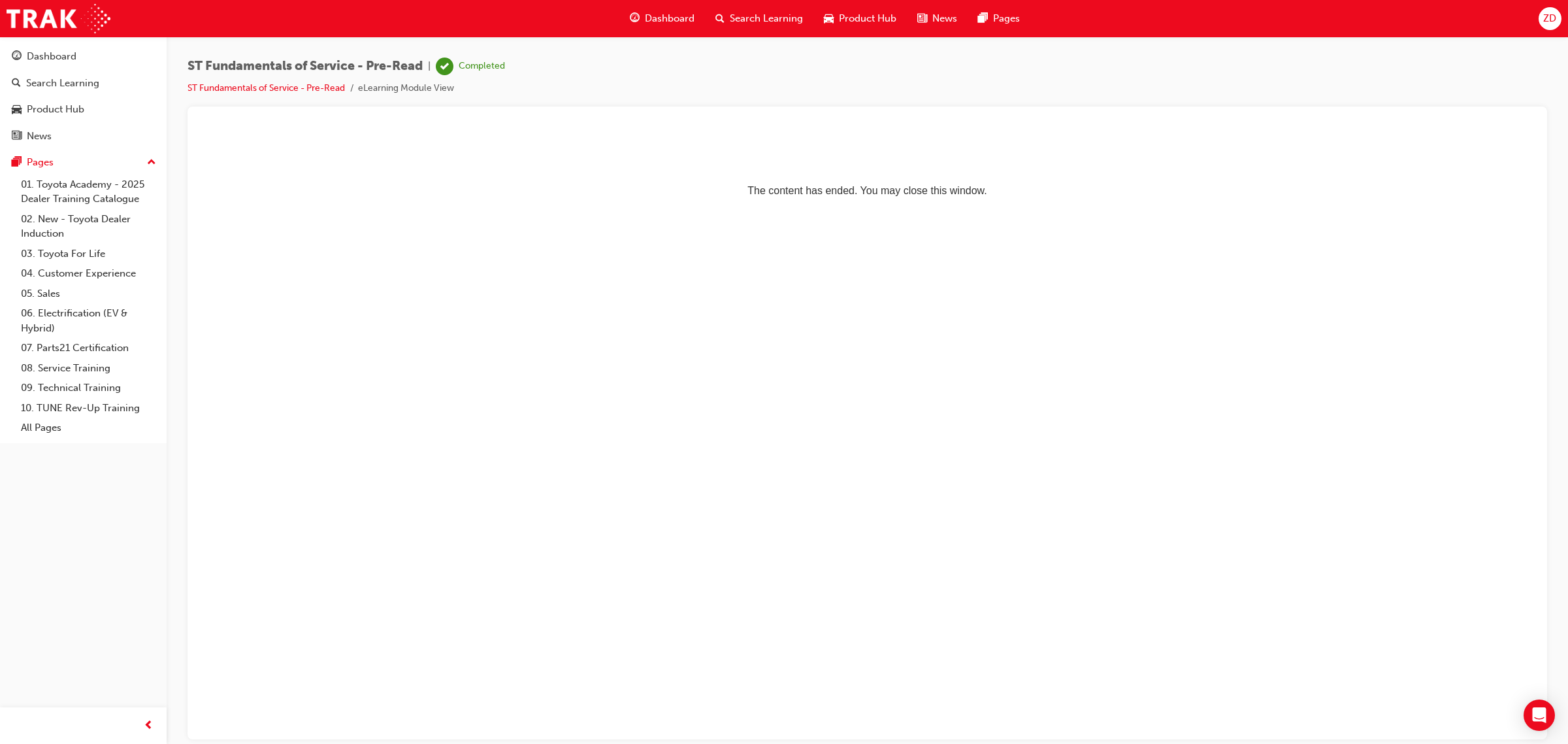
click at [932, 196] on p "The content has ended. You may close this window." at bounding box center [867, 167] width 1328 height 59
drag, startPoint x: 420, startPoint y: 92, endPoint x: 382, endPoint y: 93, distance: 38.0
click at [420, 92] on li "eLearning Module View" at bounding box center [405, 88] width 96 height 15
click at [259, 92] on link "ST Fundamentals of Service - Pre-Read" at bounding box center [266, 88] width 158 height 11
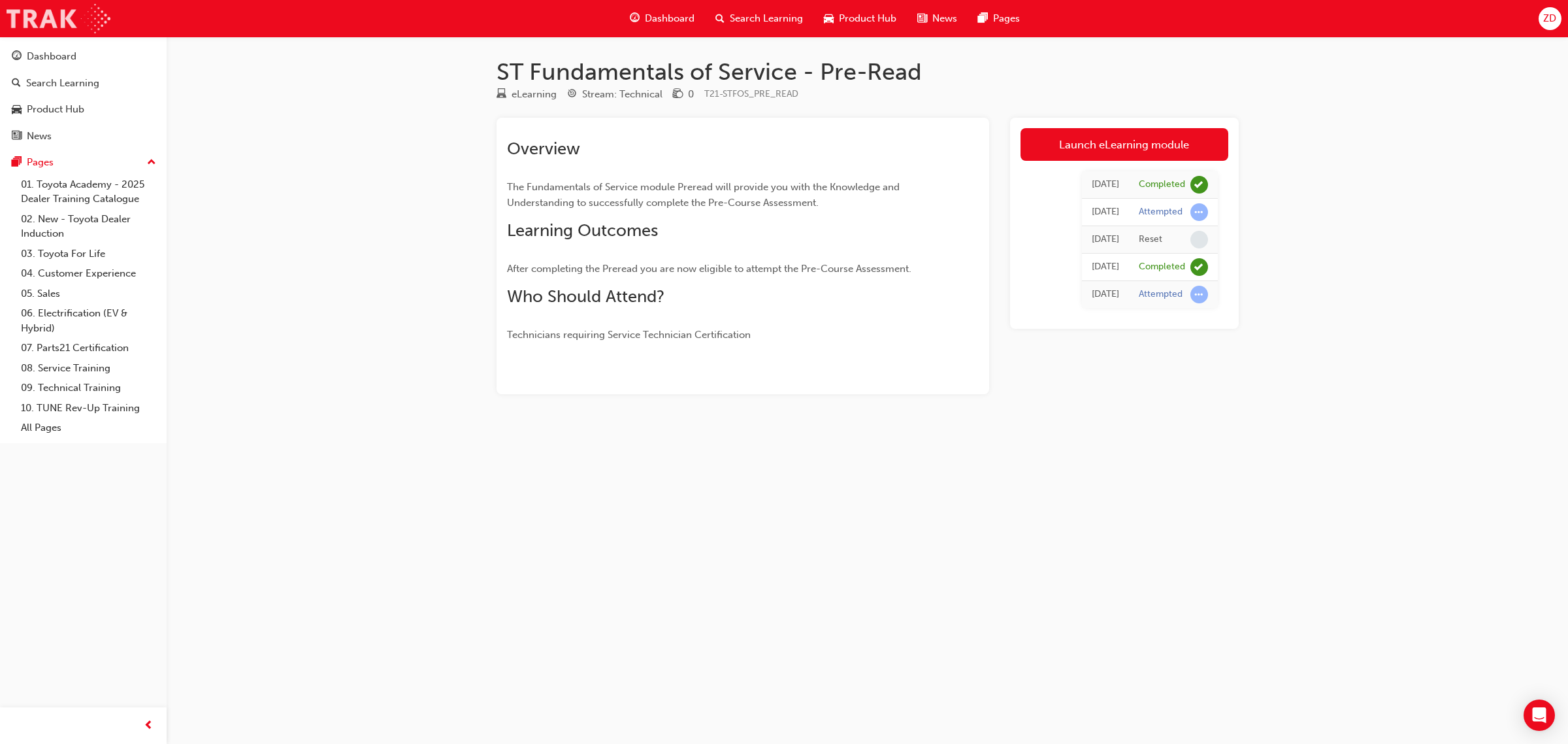
click at [34, 18] on img at bounding box center [58, 18] width 104 height 29
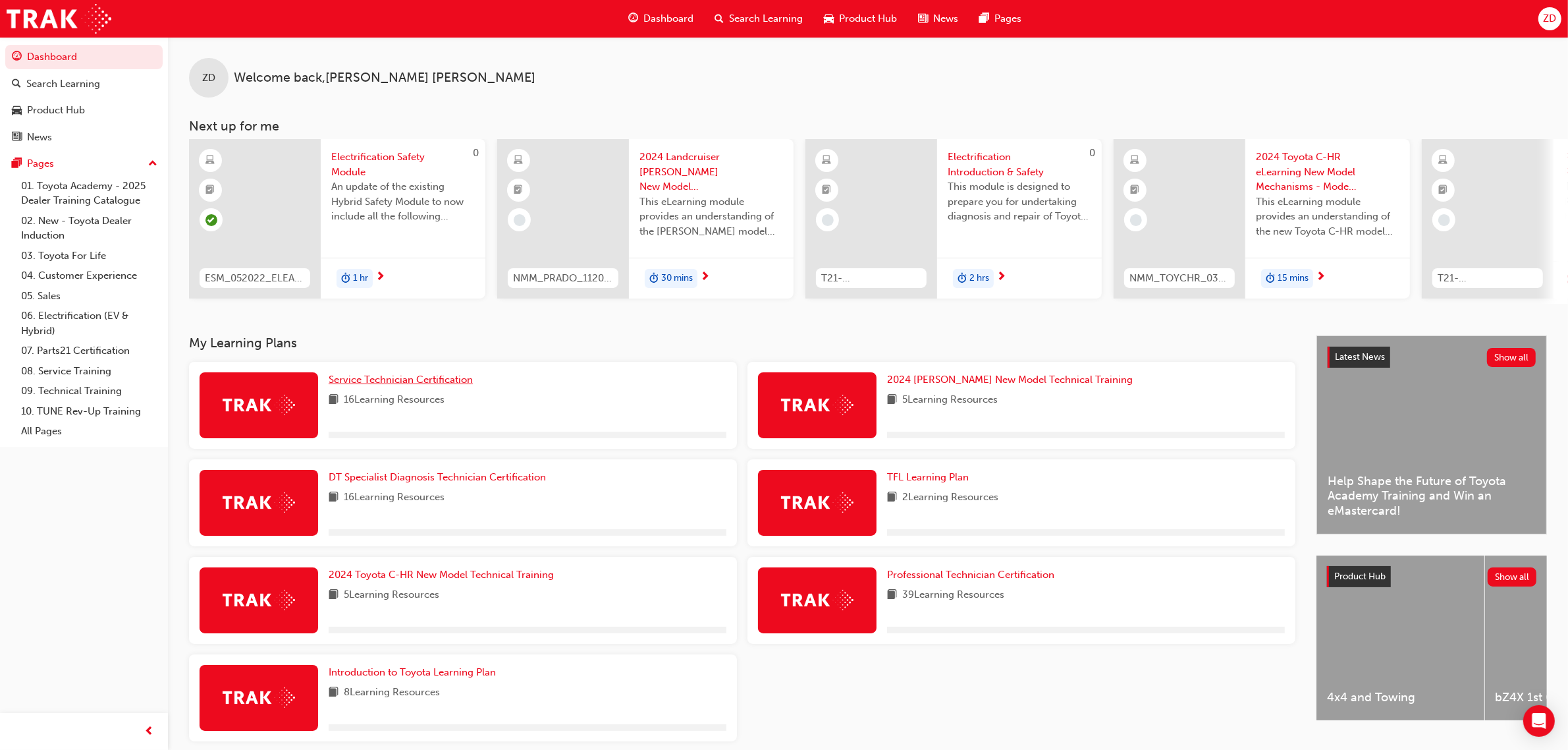
click at [430, 383] on span "Service Technician Certification" at bounding box center [401, 379] width 144 height 12
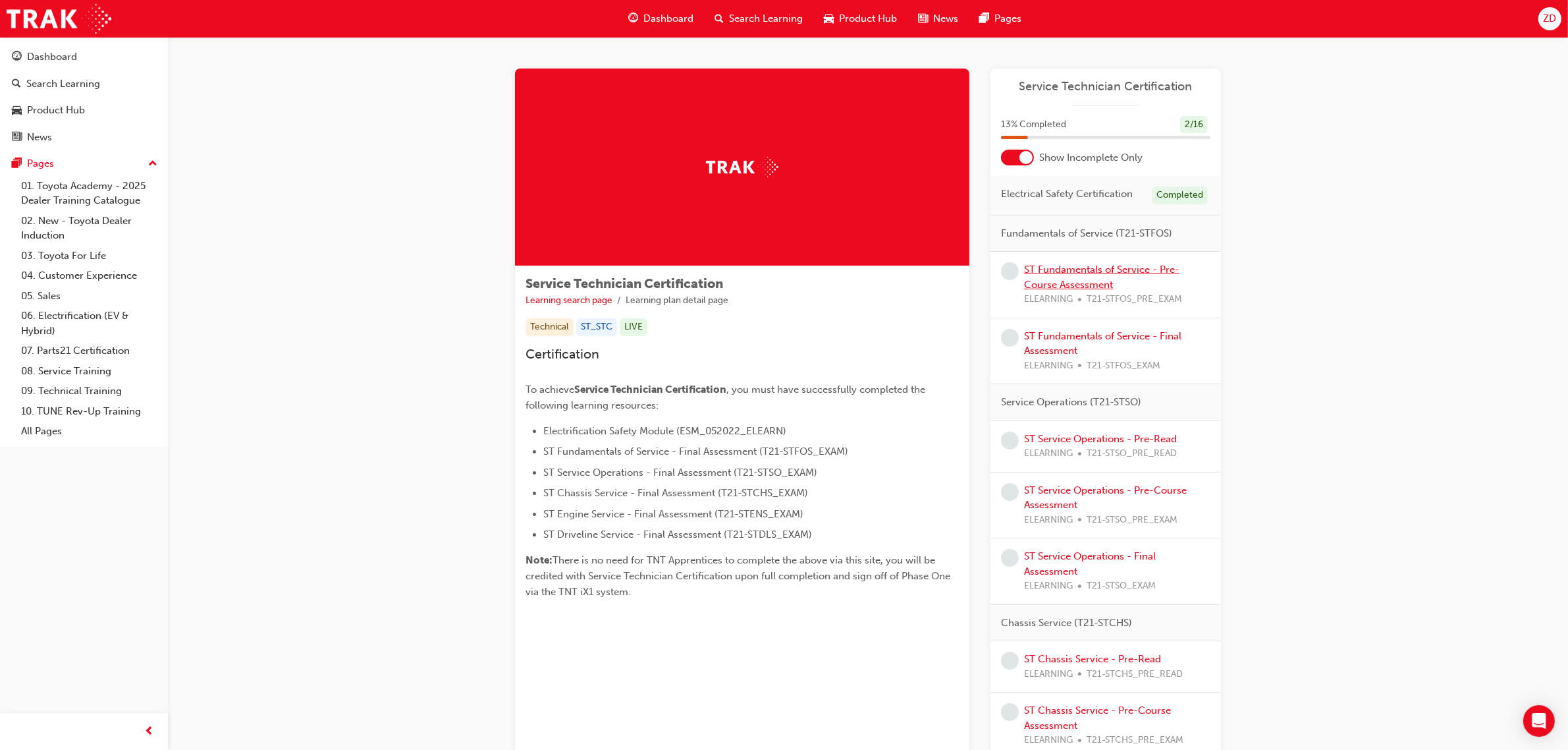
click at [1072, 274] on link "ST Fundamentals of Service - Pre-Course Assessment" at bounding box center [1102, 277] width 155 height 27
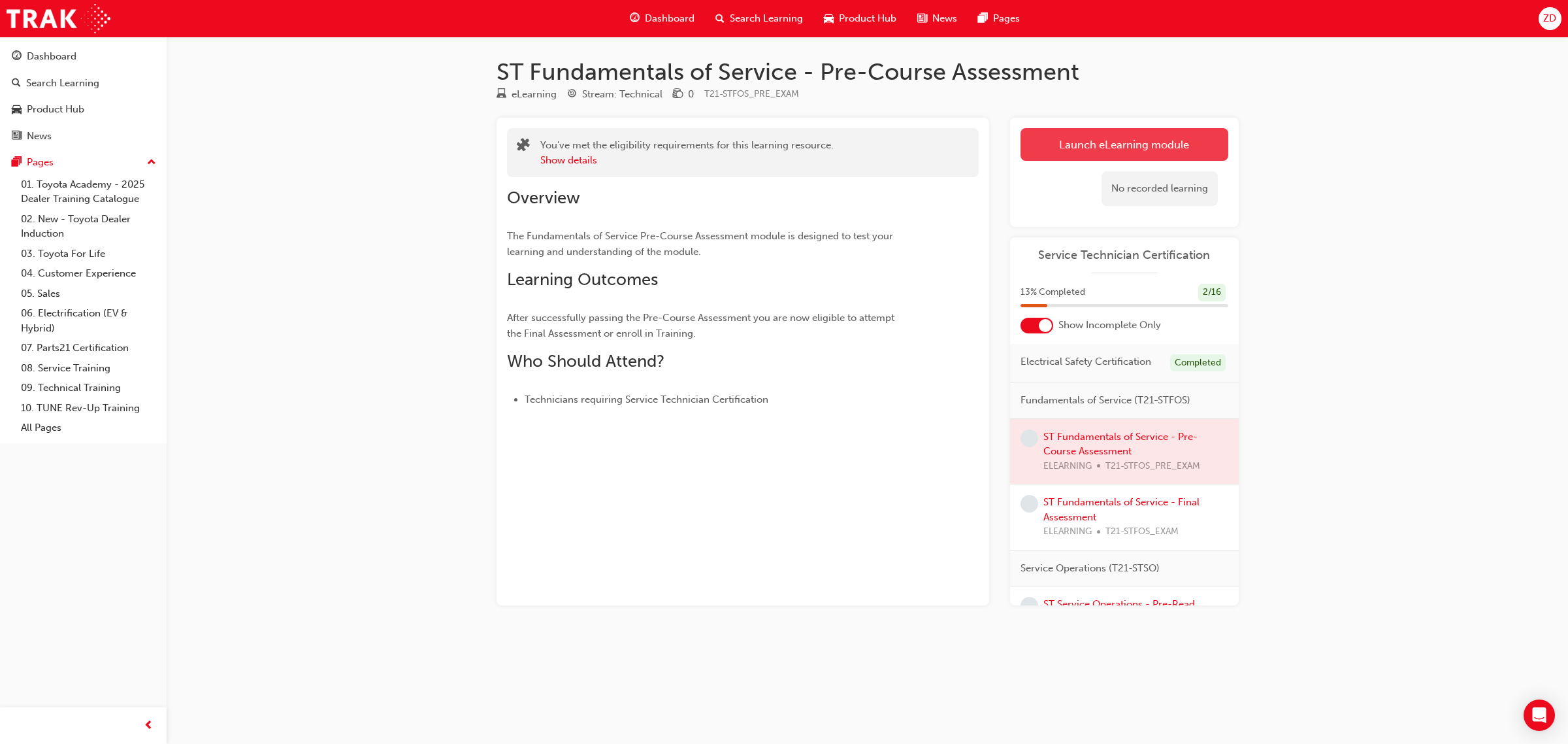
click at [1093, 135] on link "Launch eLearning module" at bounding box center [1124, 145] width 208 height 33
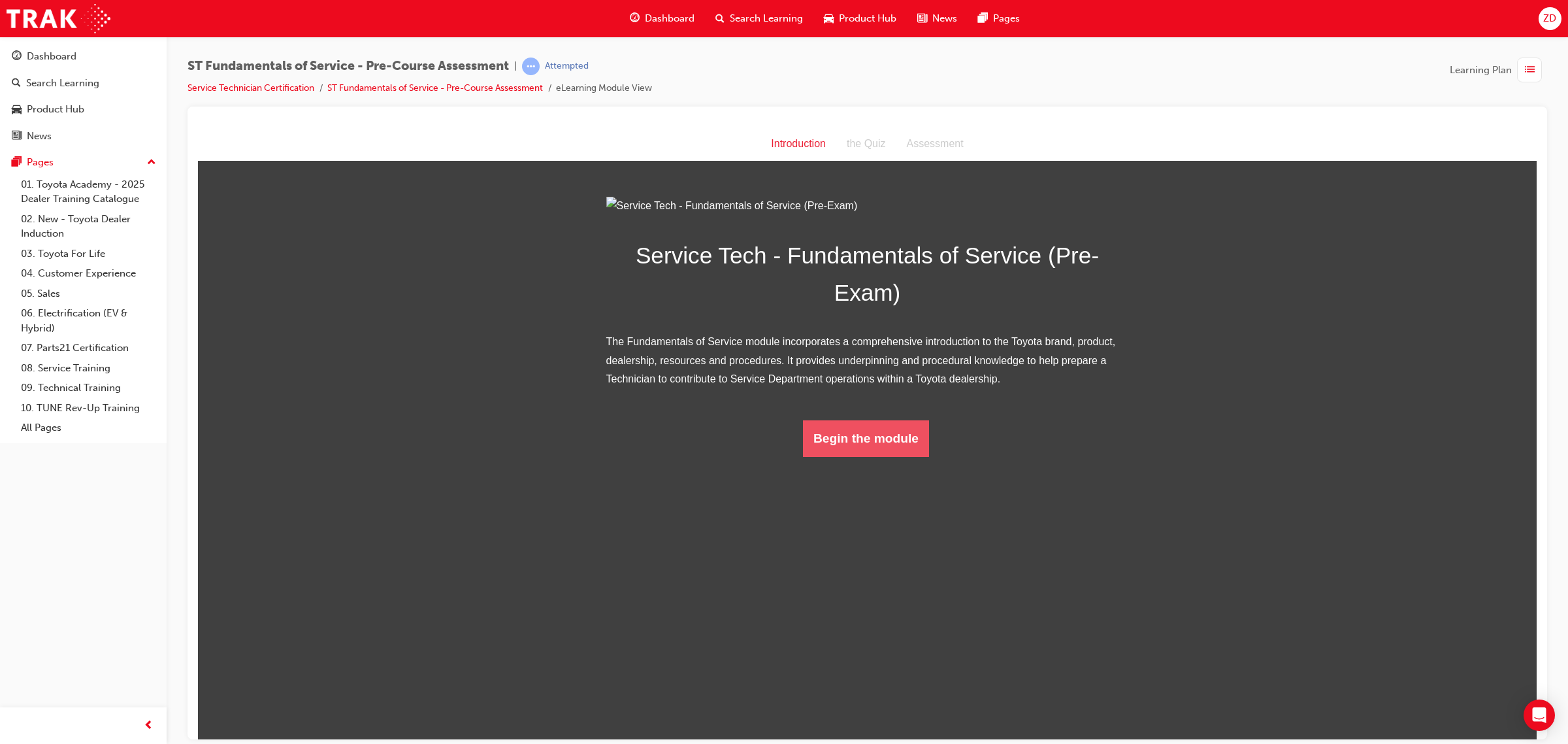
click at [854, 456] on button "Begin the module" at bounding box center [867, 438] width 127 height 37
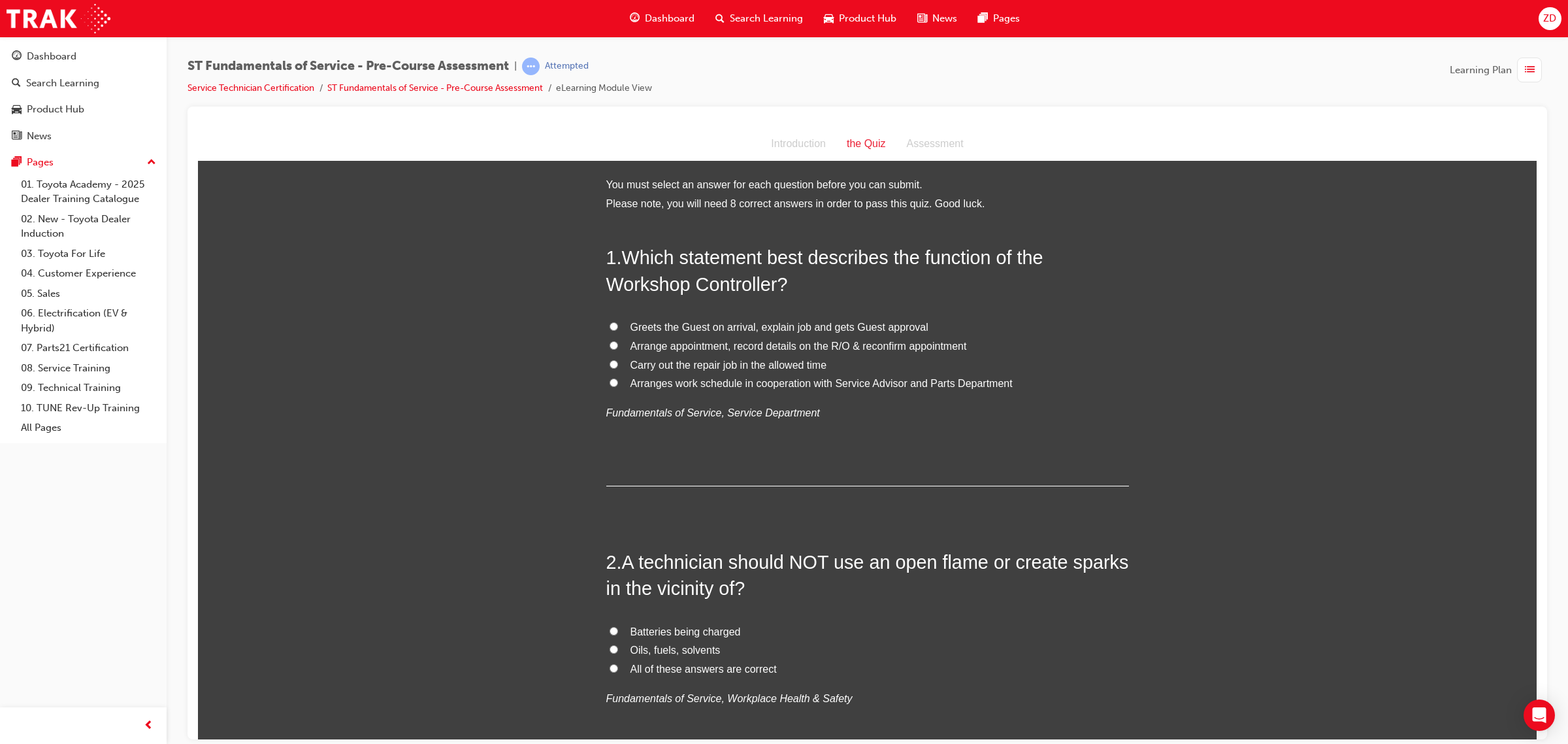
click at [738, 388] on span "Arranges work schedule in cooperation with Service Advisor and Parts Department" at bounding box center [822, 383] width 382 height 11
click at [618, 386] on input "Arranges work schedule in cooperation with Service Advisor and Parts Department" at bounding box center [613, 382] width 8 height 8
radio input "true"
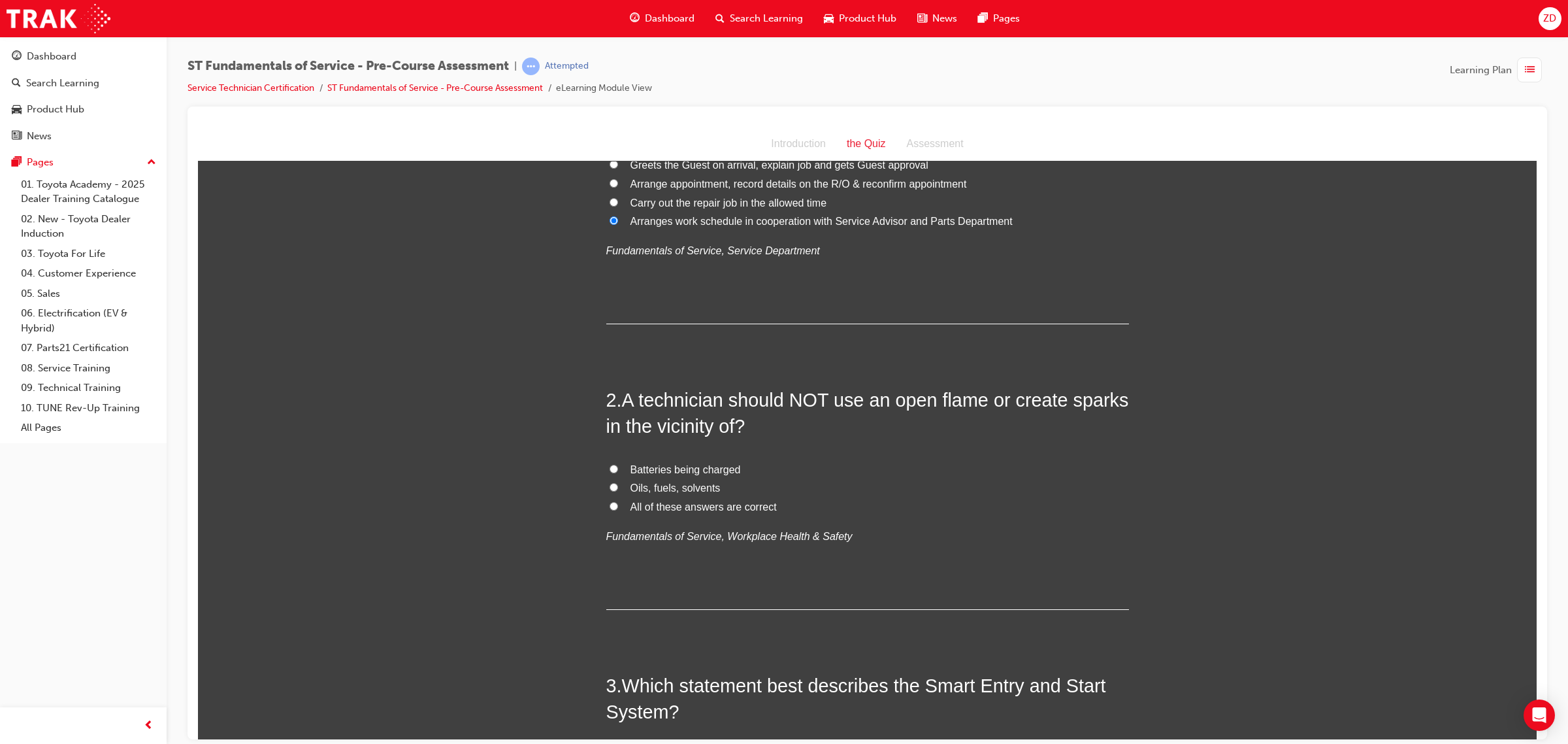
scroll to position [163, 0]
click at [717, 507] on span "All of these answers are correct" at bounding box center [704, 505] width 147 height 11
click at [618, 507] on input "All of these answers are correct" at bounding box center [613, 504] width 8 height 8
radio input "true"
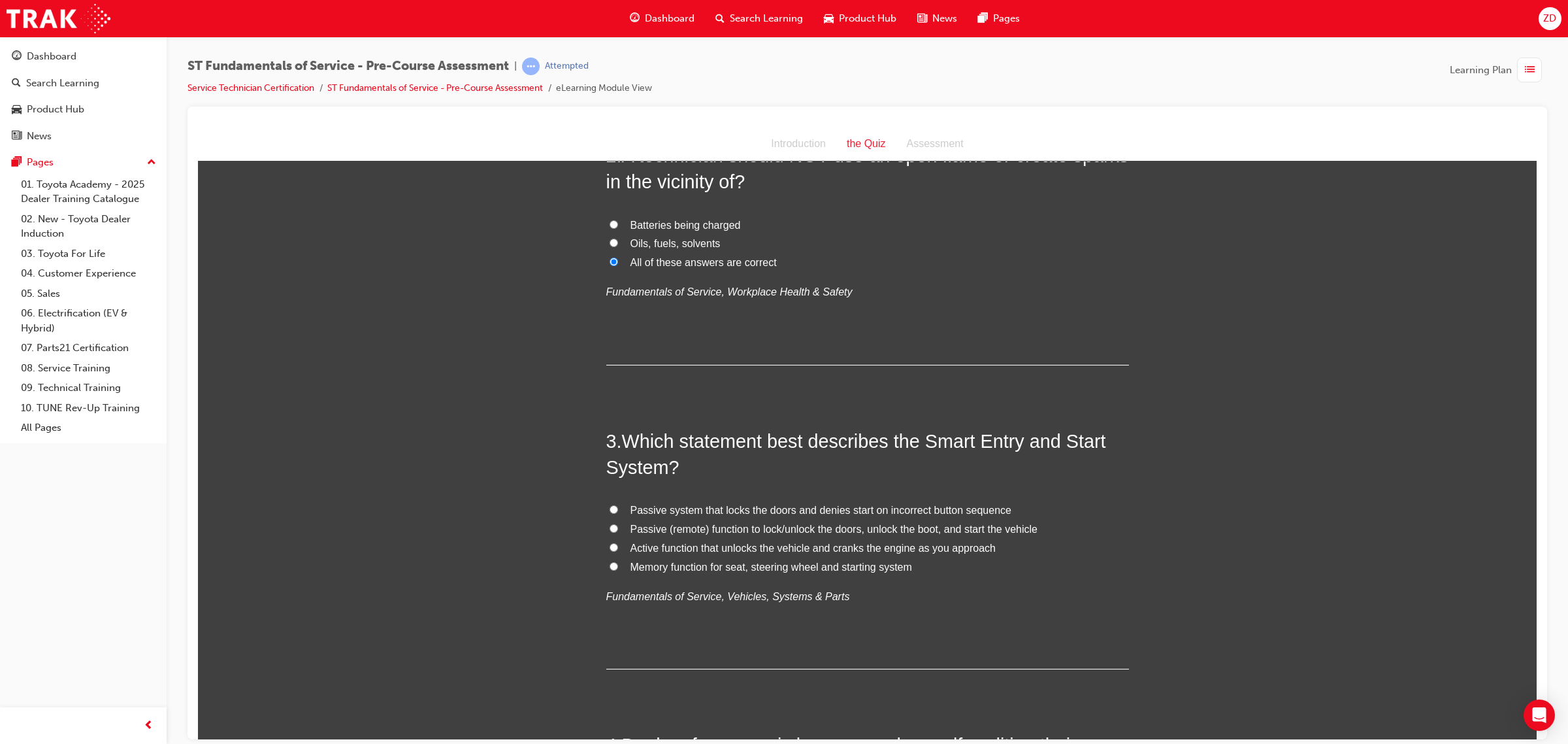
scroll to position [408, 0]
click at [739, 560] on span "Memory function for seat, steering wheel and starting system" at bounding box center [771, 564] width 282 height 11
click at [618, 560] on input "Memory function for seat, steering wheel and starting system" at bounding box center [613, 563] width 8 height 8
radio input "true"
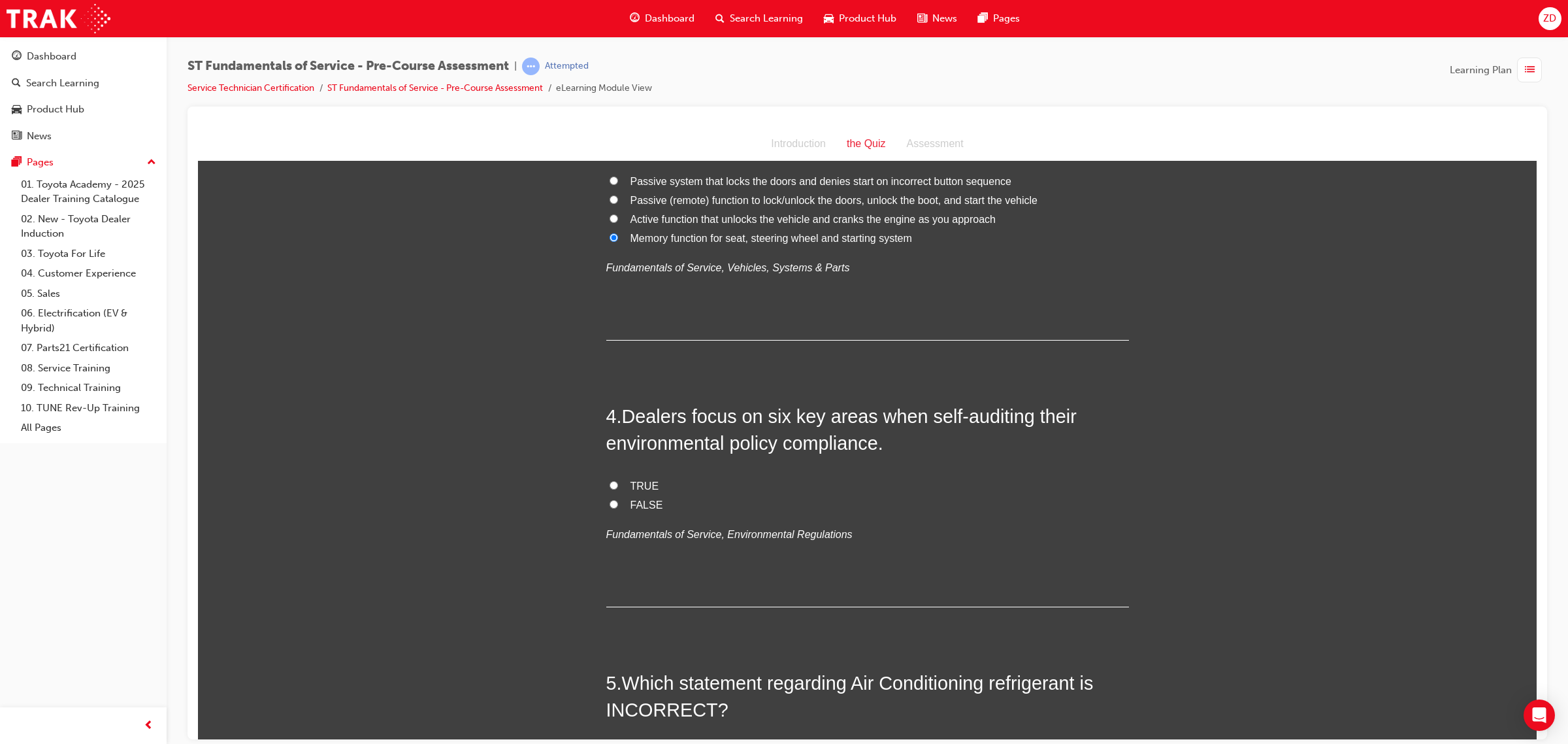
click at [637, 489] on span "TRUE" at bounding box center [645, 485] width 28 height 11
click at [618, 489] on input "TRUE" at bounding box center [613, 484] width 8 height 8
radio input "true"
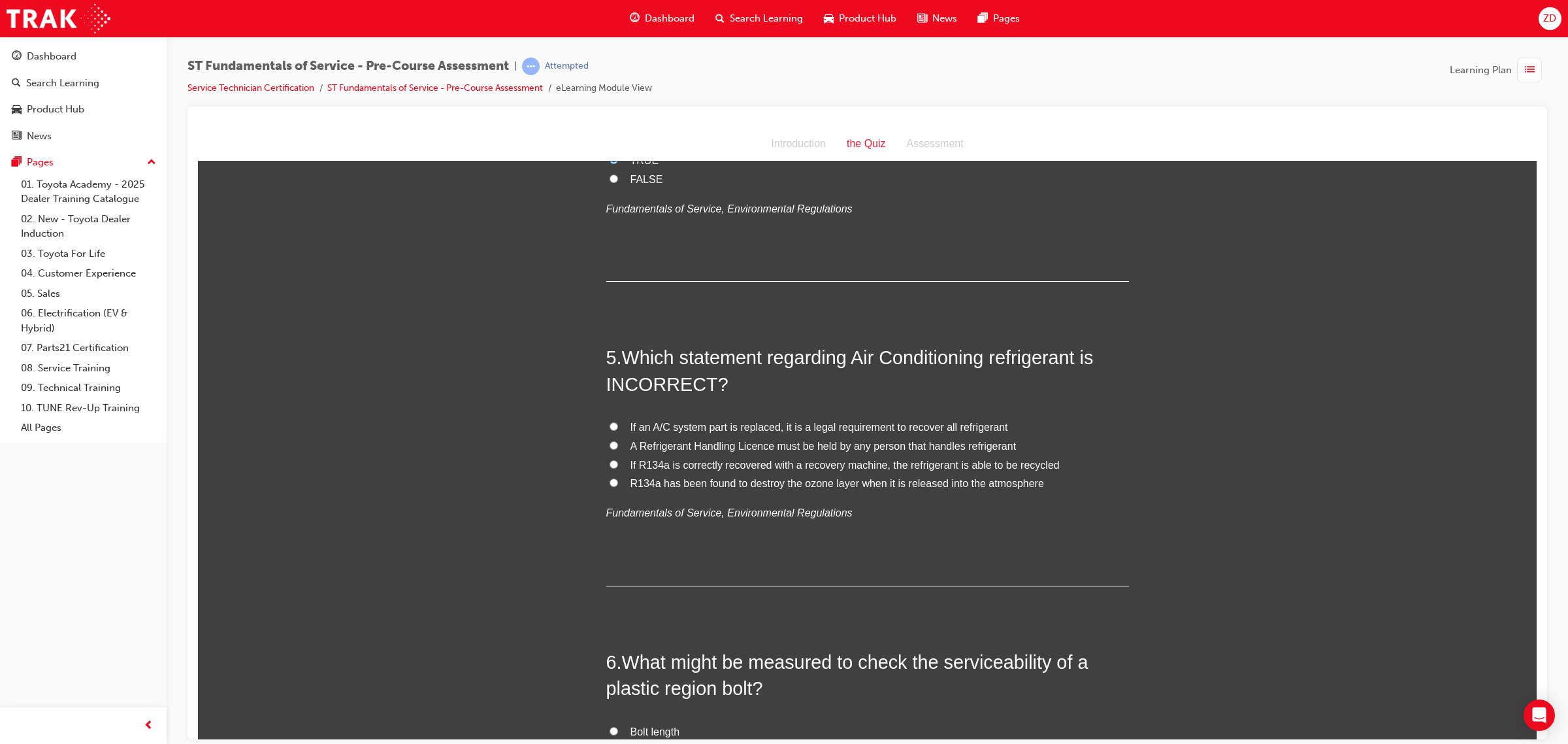
scroll to position [1062, 0]
click at [710, 463] on span "If R134a is correctly recovered with a recovery machine, the refrigerant is abl…" at bounding box center [845, 463] width 429 height 11
click at [618, 463] on input "If R134a is correctly recovered with a recovery machine, the refrigerant is abl…" at bounding box center [613, 461] width 8 height 8
radio input "true"
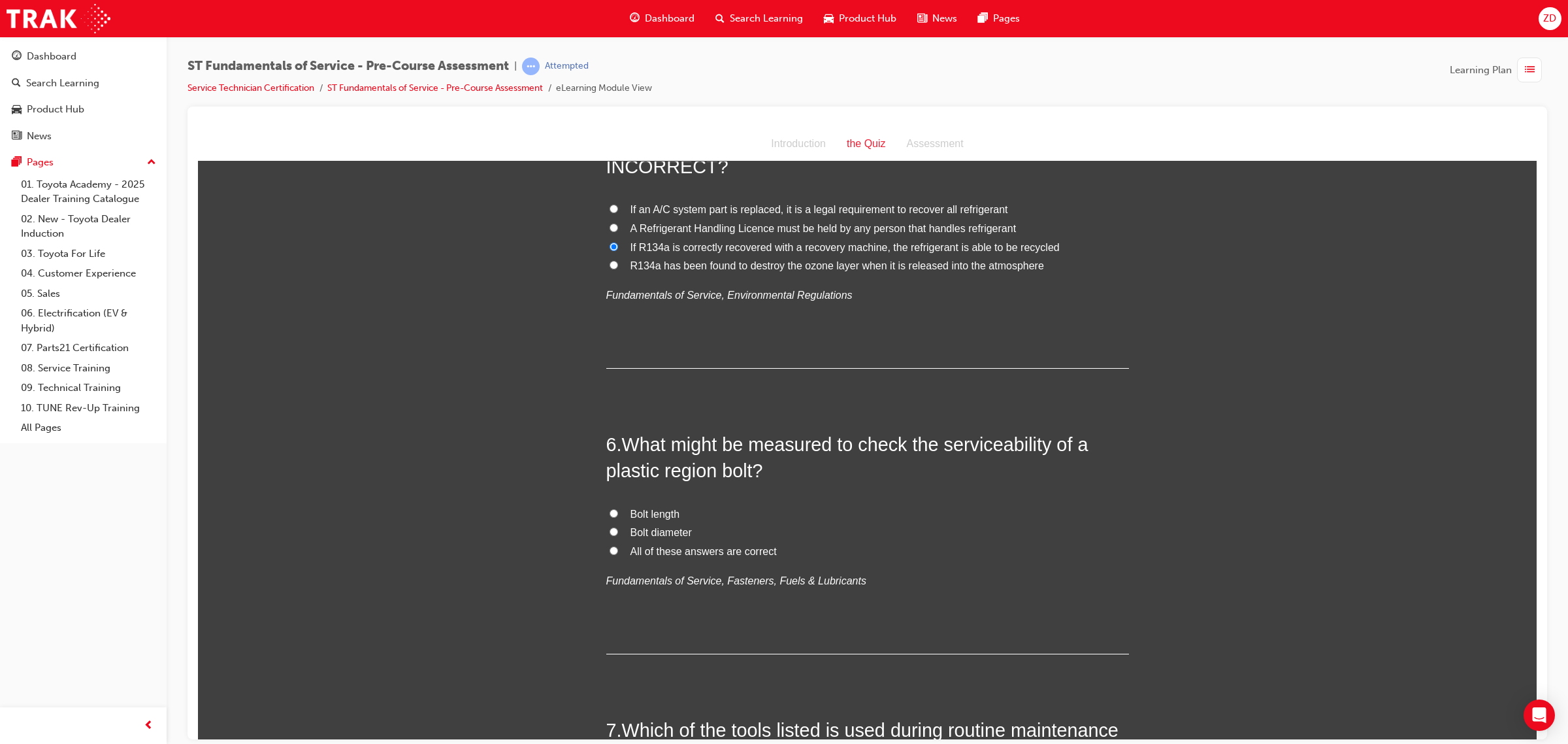
scroll to position [1307, 0]
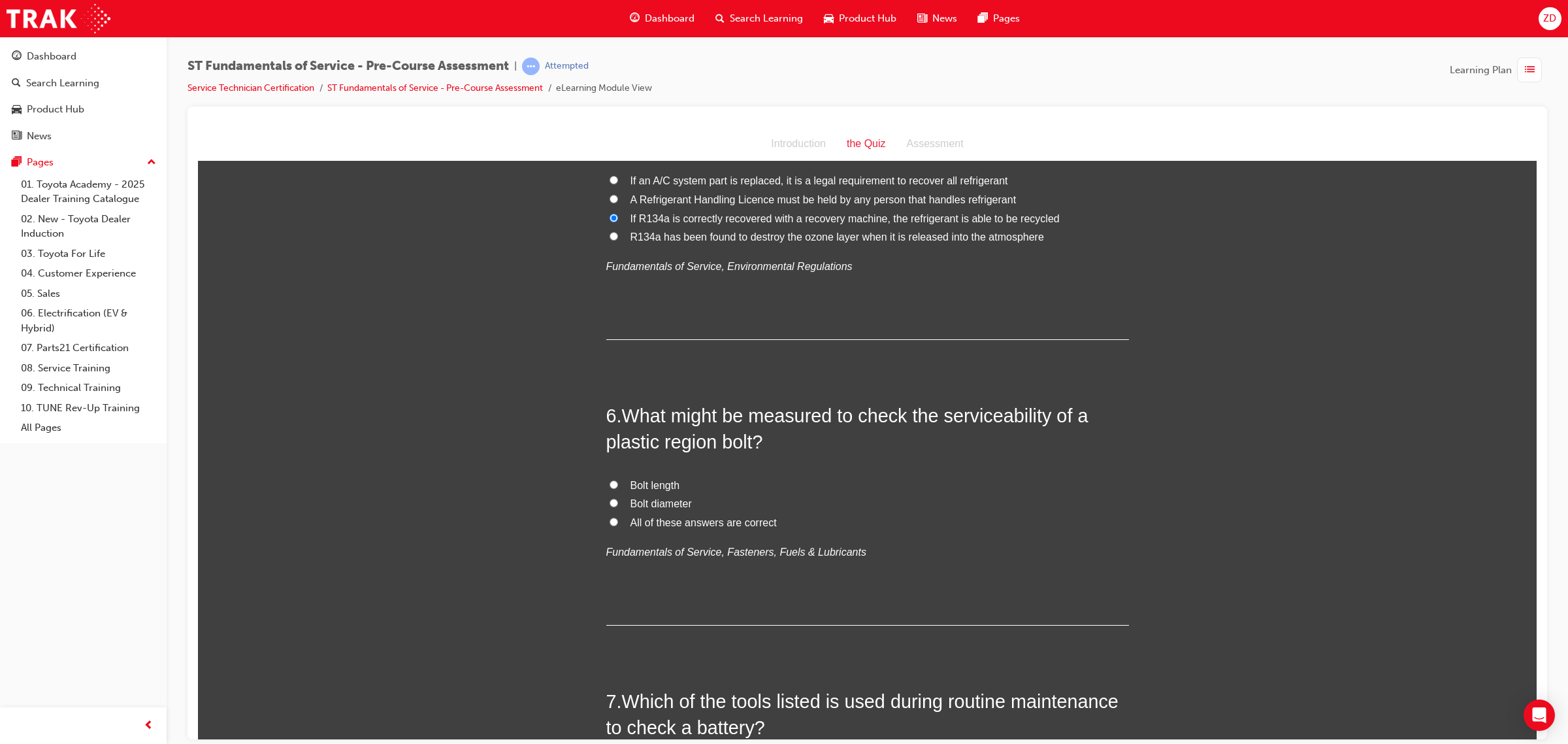
click at [690, 525] on span "All of these answers are correct" at bounding box center [704, 522] width 147 height 11
click at [618, 525] on input "All of these answers are correct" at bounding box center [613, 521] width 8 height 8
radio input "true"
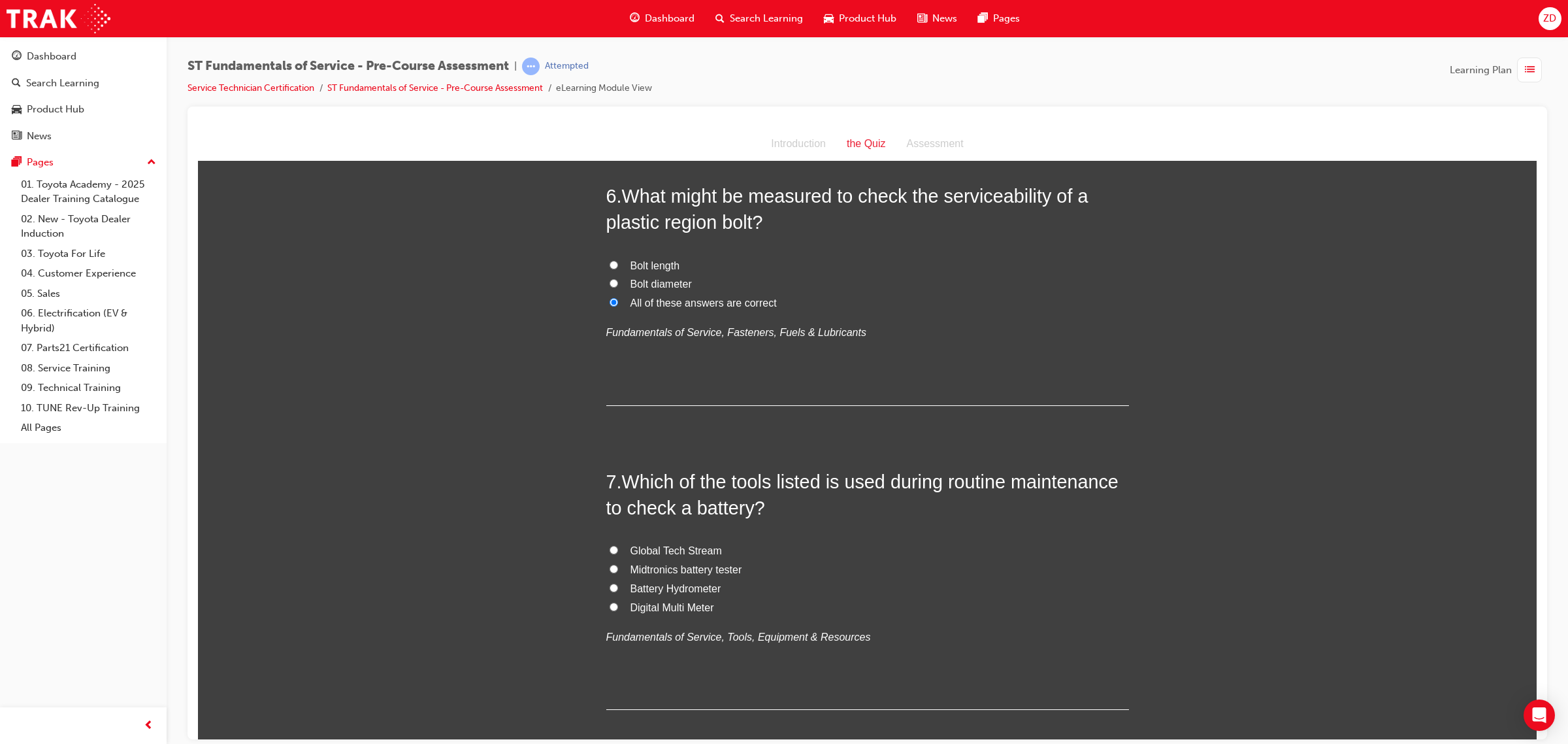
scroll to position [1579, 0]
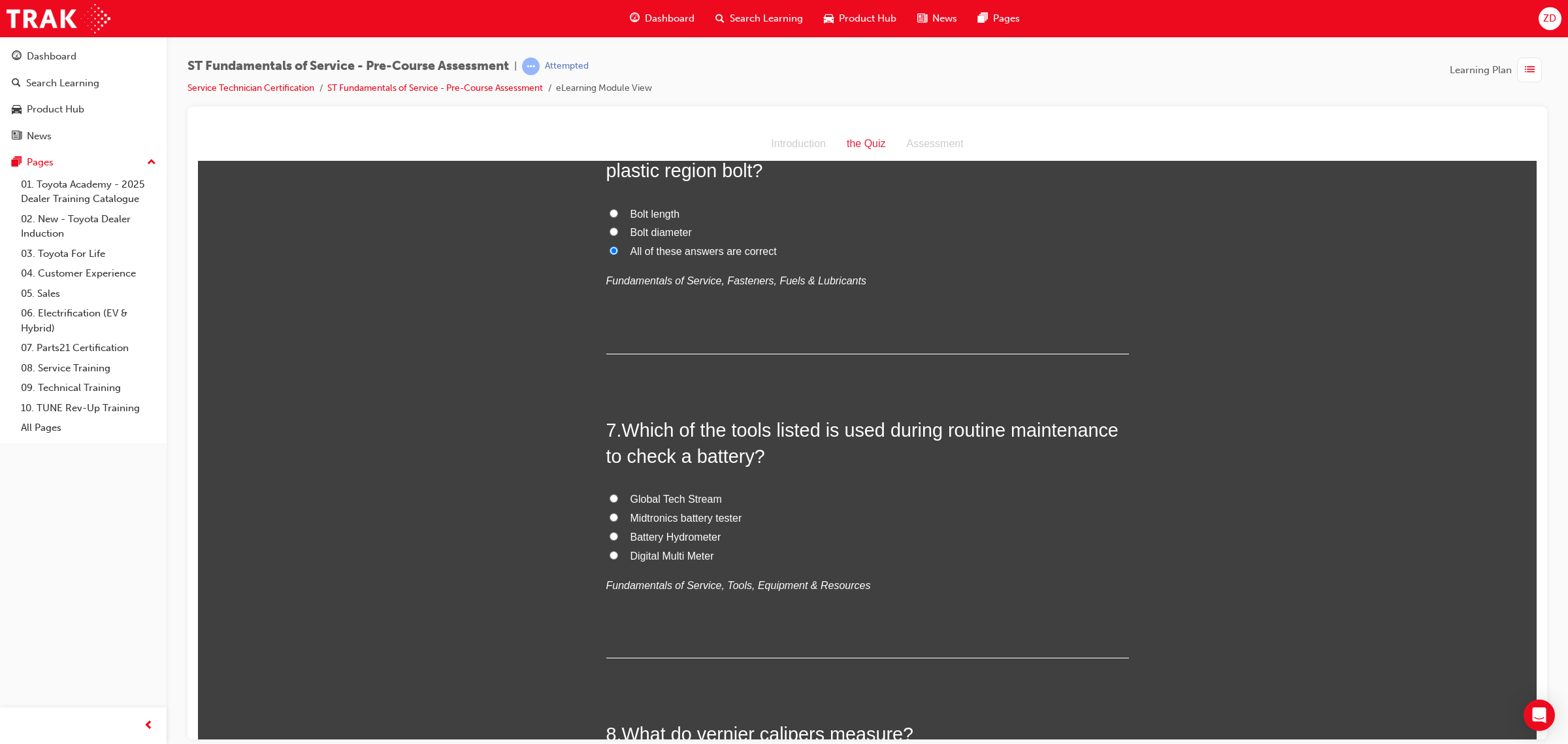
click at [635, 551] on span "Digital Multi Meter" at bounding box center [672, 555] width 83 height 11
click at [618, 551] on input "Digital Multi Meter" at bounding box center [613, 554] width 8 height 8
radio input "true"
click at [687, 516] on span "Midtronics battery tester" at bounding box center [687, 517] width 112 height 11
click at [618, 516] on input "Midtronics battery tester" at bounding box center [613, 516] width 8 height 8
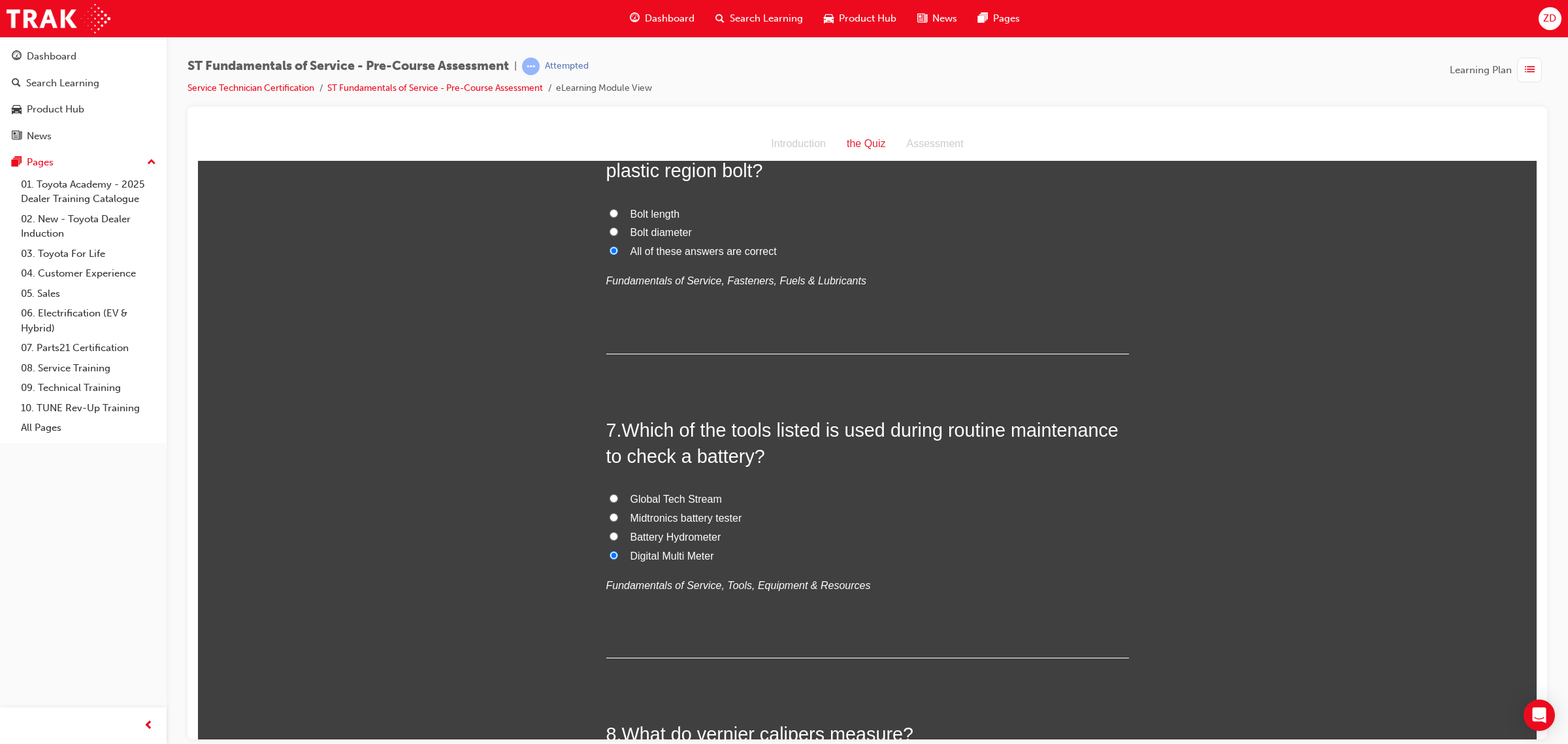
radio input "true"
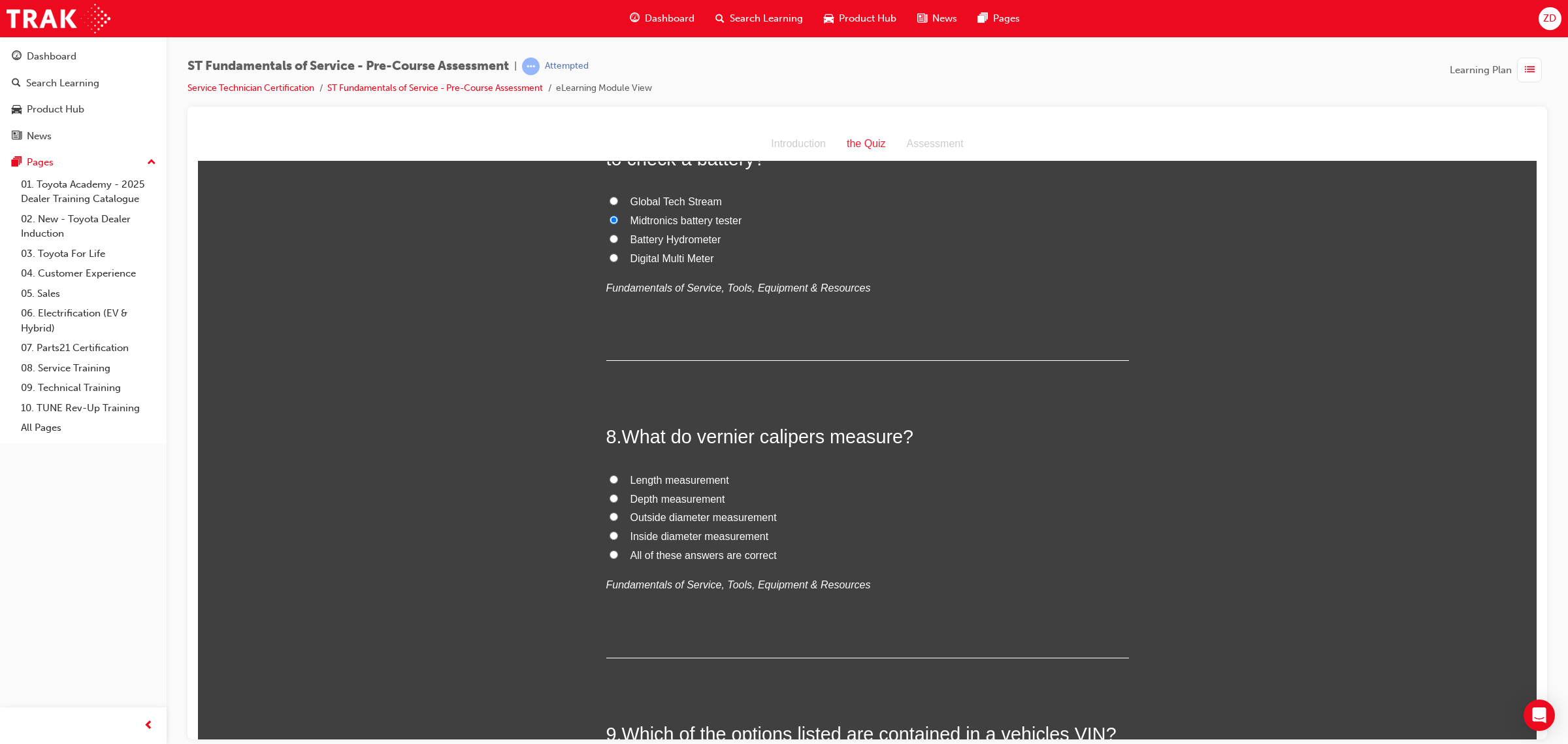
scroll to position [1905, 0]
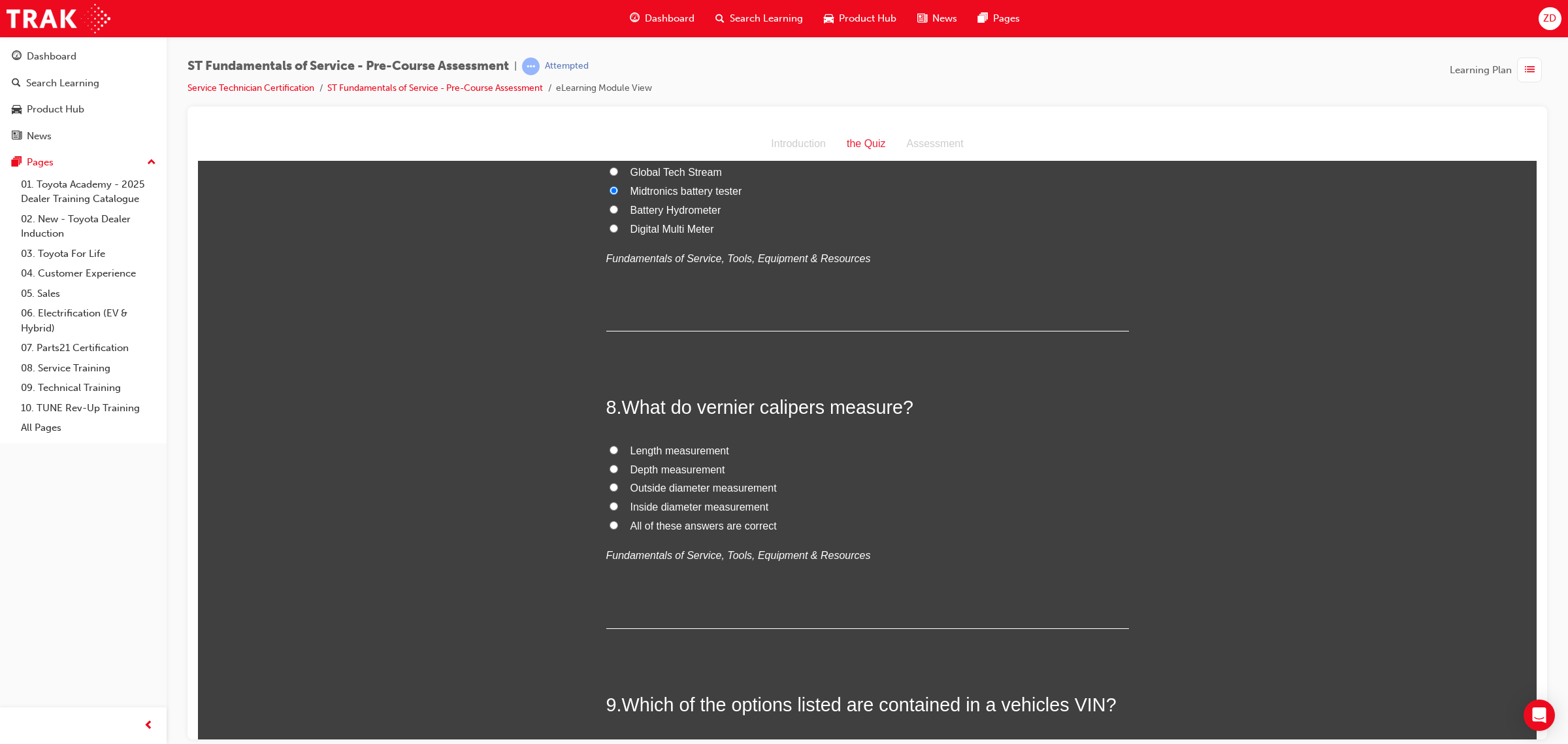
click at [702, 527] on span "All of these answers are correct" at bounding box center [704, 525] width 147 height 11
click at [618, 527] on input "All of these answers are correct" at bounding box center [613, 524] width 8 height 8
radio input "true"
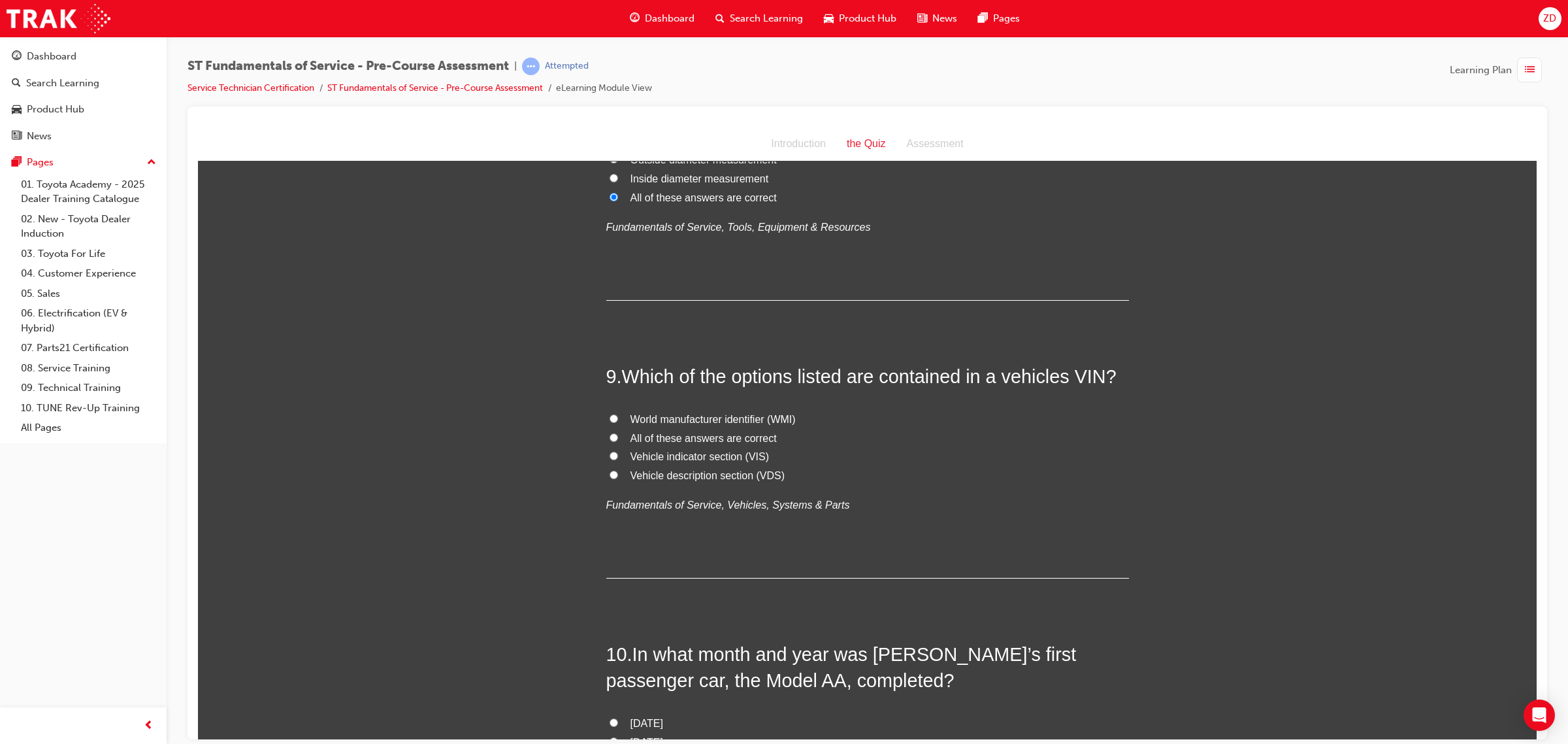
scroll to position [2232, 0]
click at [734, 439] on span "All of these answers are correct" at bounding box center [704, 439] width 147 height 11
click at [618, 439] on input "All of these answers are correct" at bounding box center [613, 438] width 8 height 8
radio input "true"
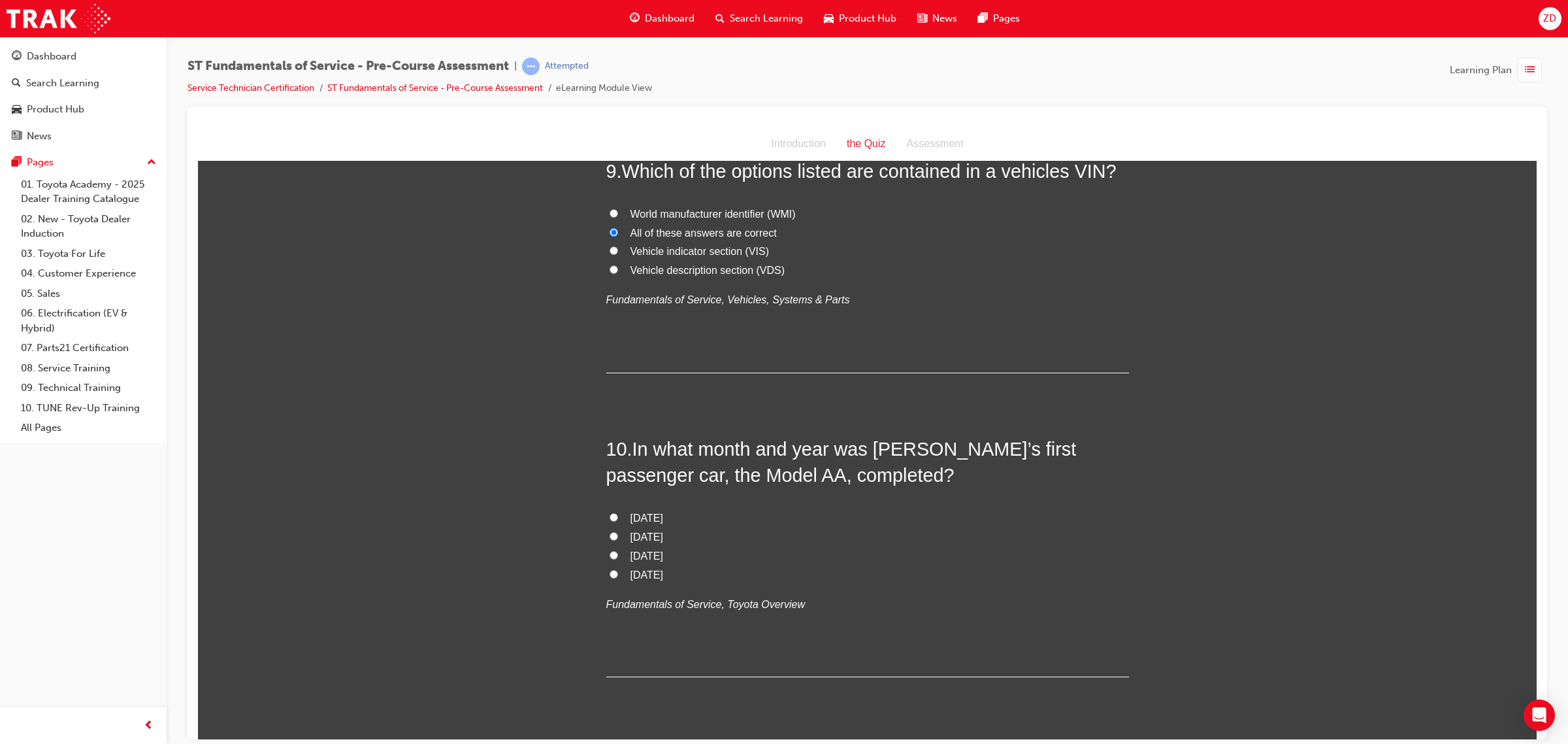
scroll to position [2477, 0]
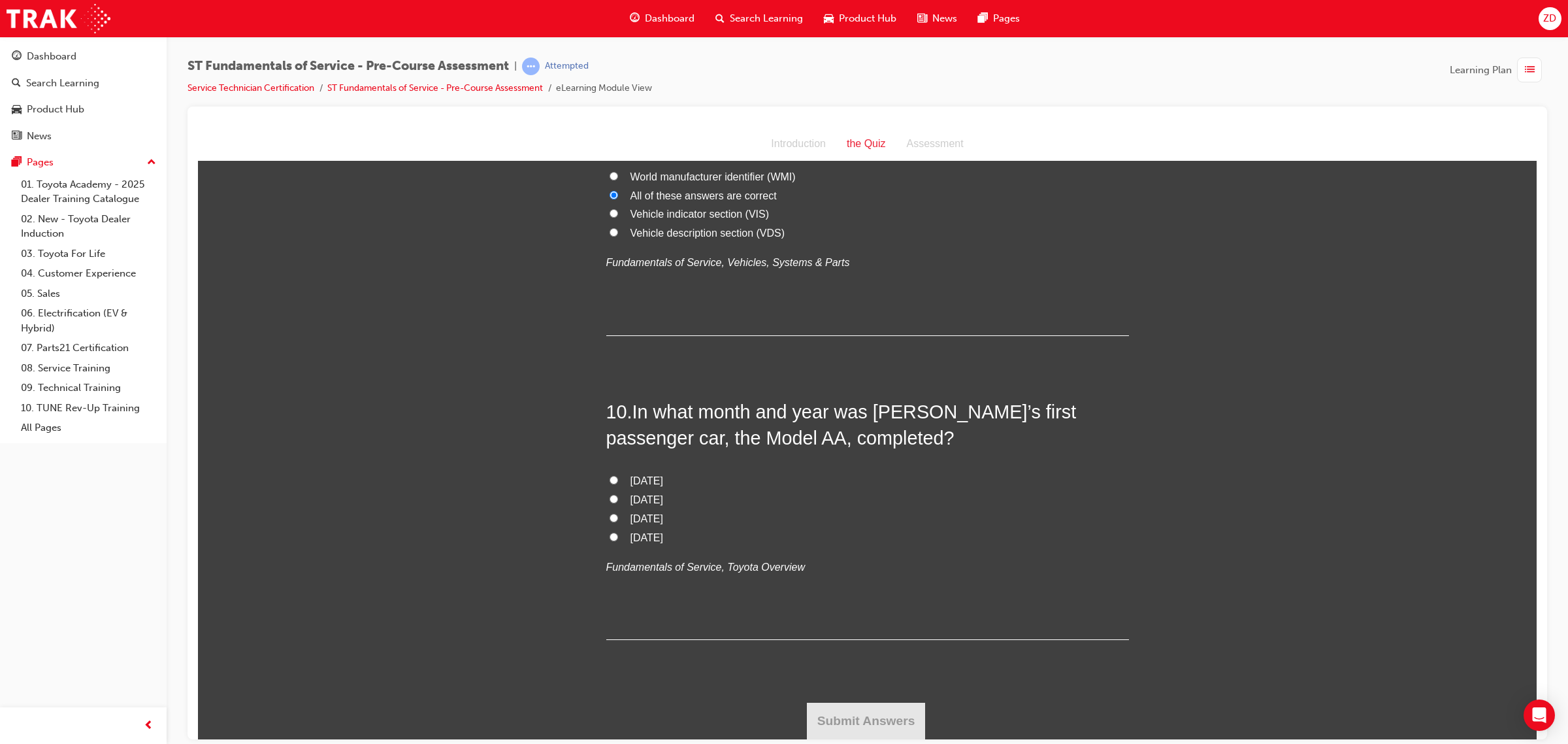
drag, startPoint x: 795, startPoint y: 144, endPoint x: 381, endPoint y: 150, distance: 414.0
click at [663, 515] on span "[DATE]" at bounding box center [647, 518] width 33 height 11
click at [618, 515] on input "[DATE]" at bounding box center [613, 516] width 8 height 8
radio input "true"
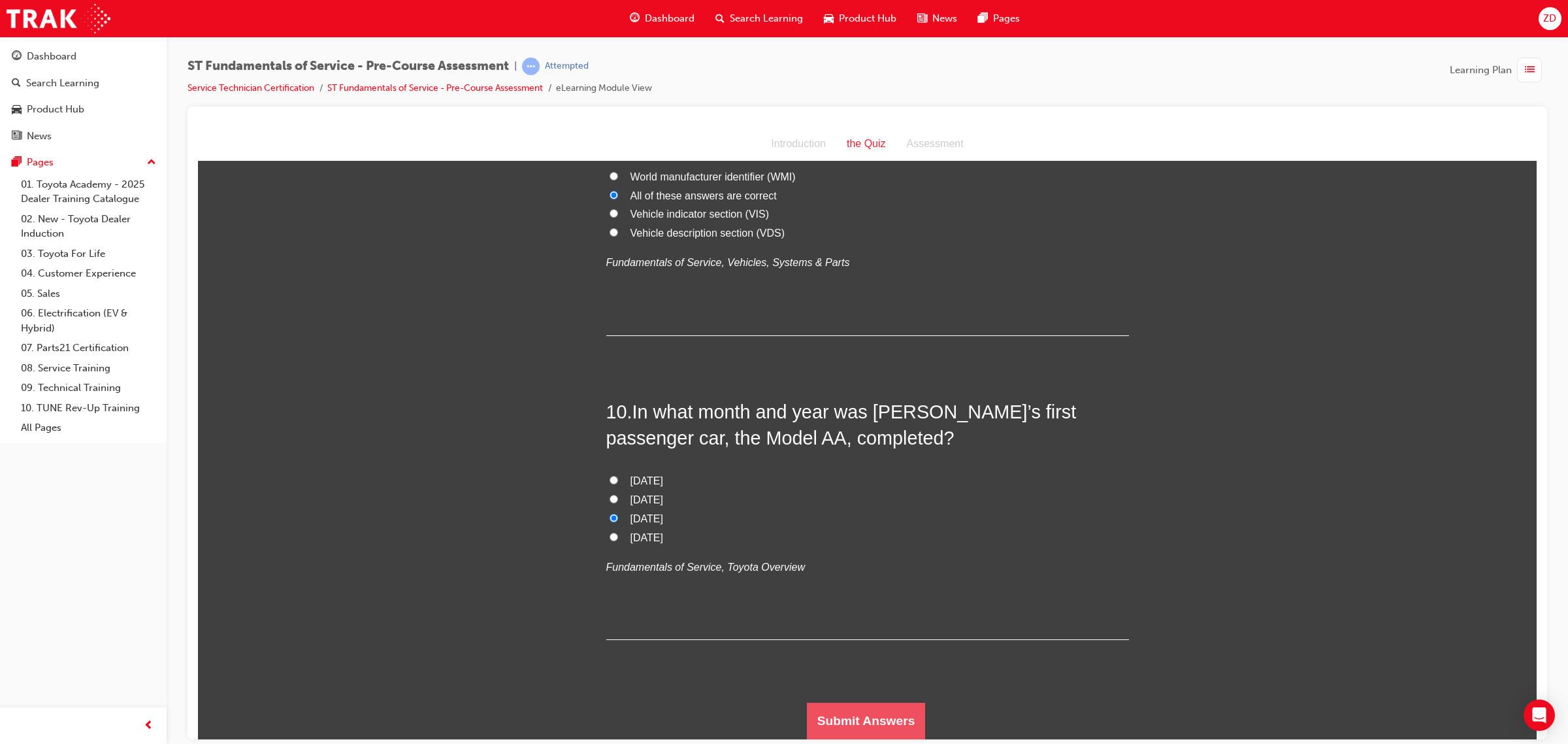
click at [877, 718] on button "Submit Answers" at bounding box center [867, 720] width 119 height 37
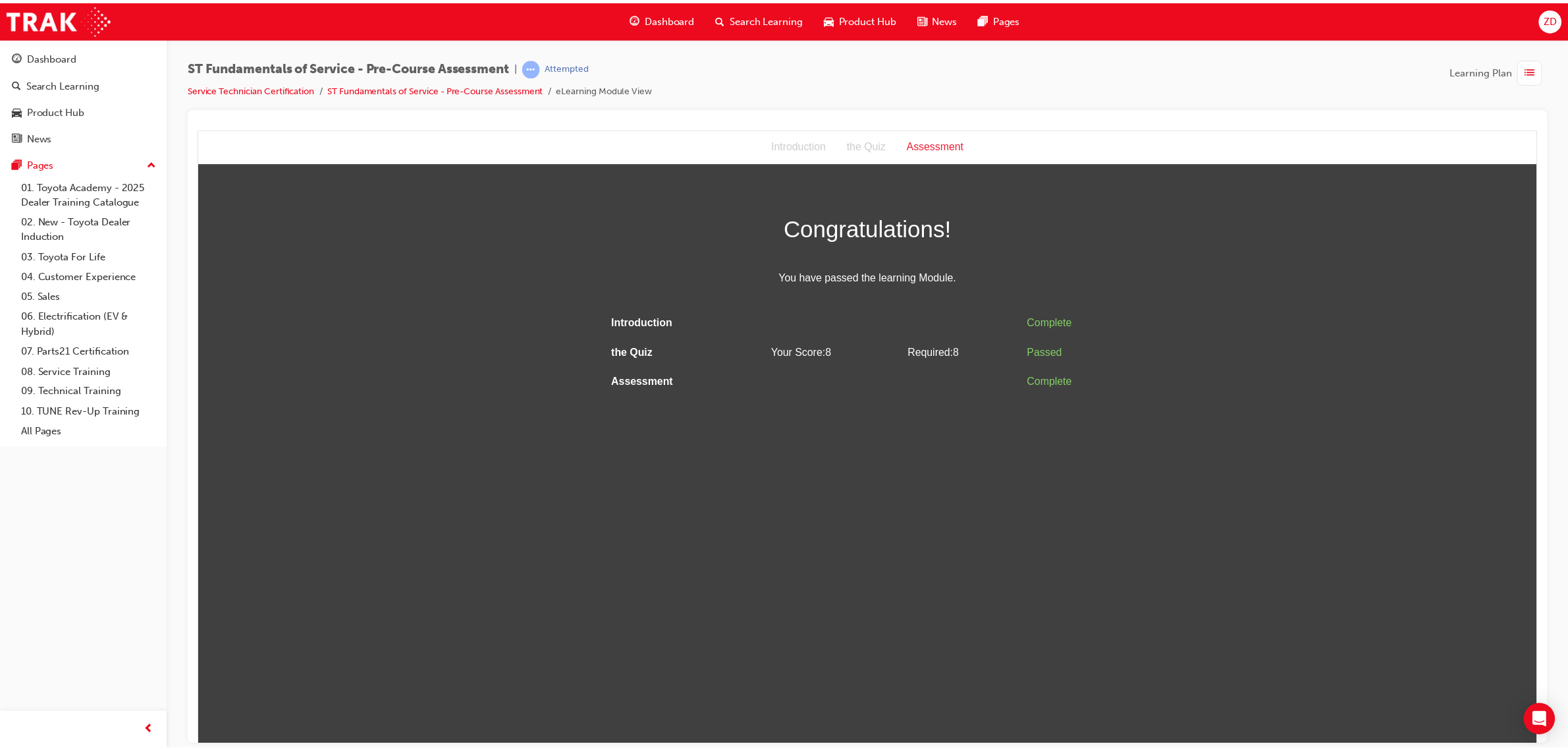
scroll to position [0, 0]
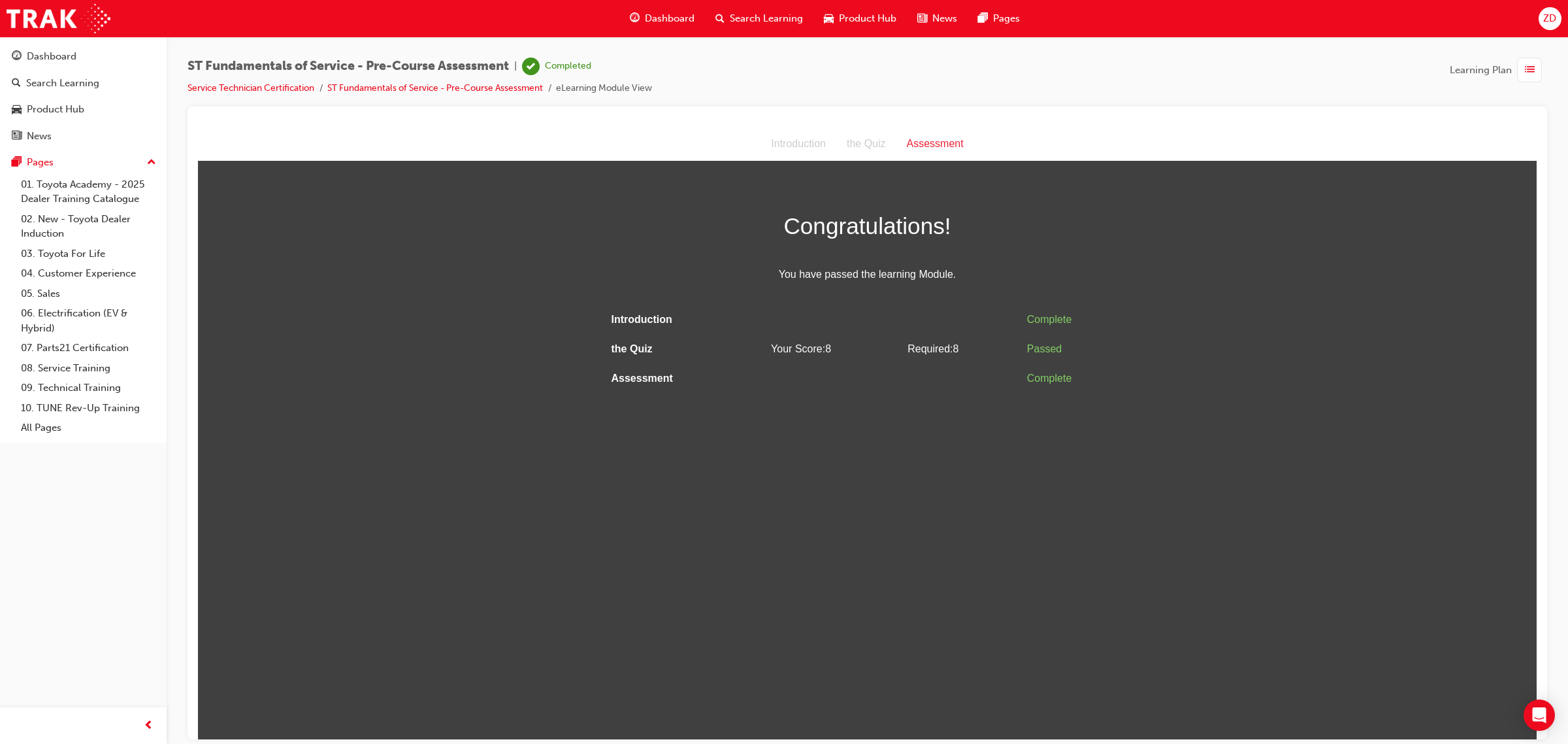
click at [1401, 461] on html "Assessment Introduction the Quiz Assessment Congratulations! You have passed th…" at bounding box center [867, 432] width 1339 height 612
click at [870, 286] on div "Congratulations! You have passed the learning Module. Introduction Complete the…" at bounding box center [867, 299] width 523 height 186
click at [648, 7] on div "Dashboard" at bounding box center [661, 18] width 85 height 27
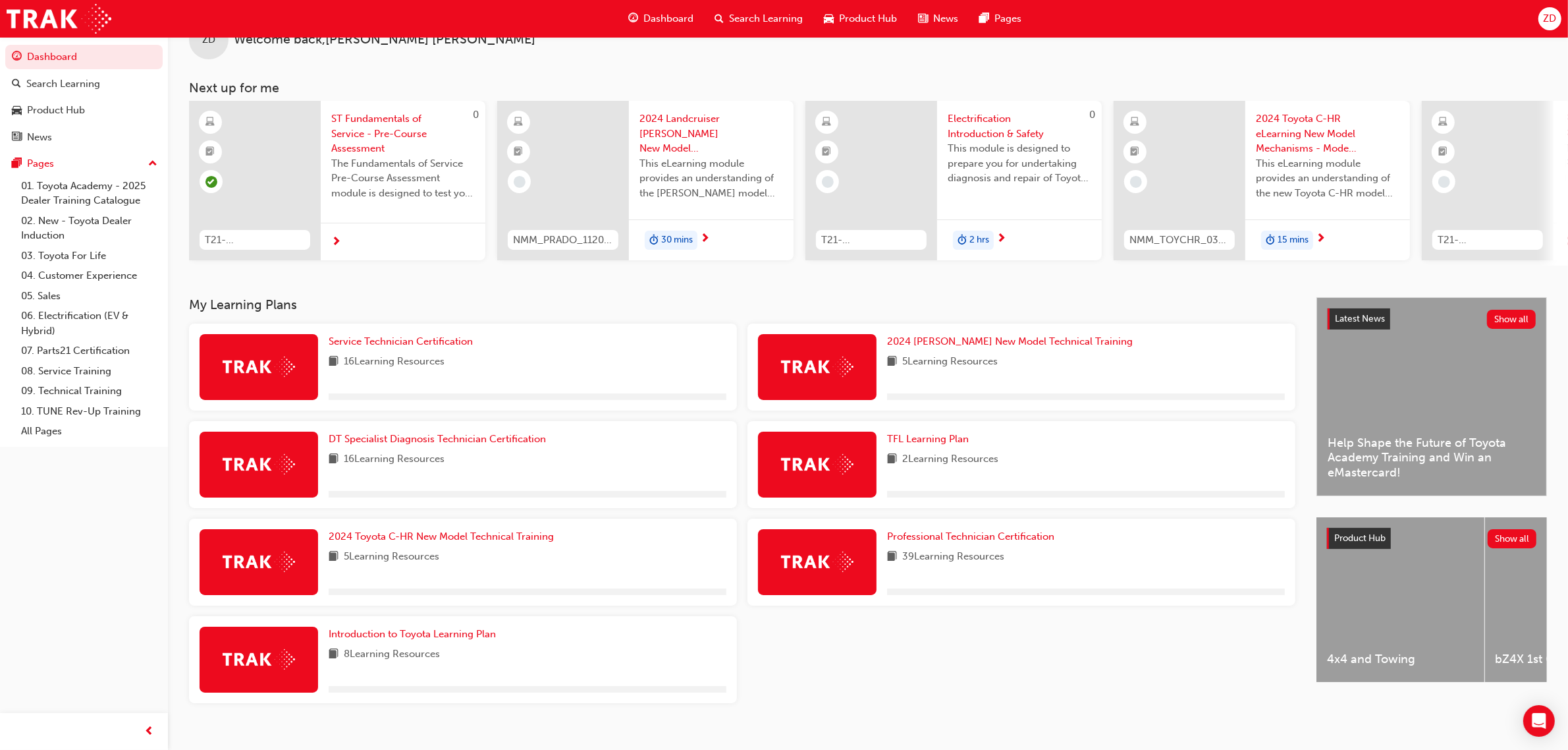
scroll to position [60, 0]
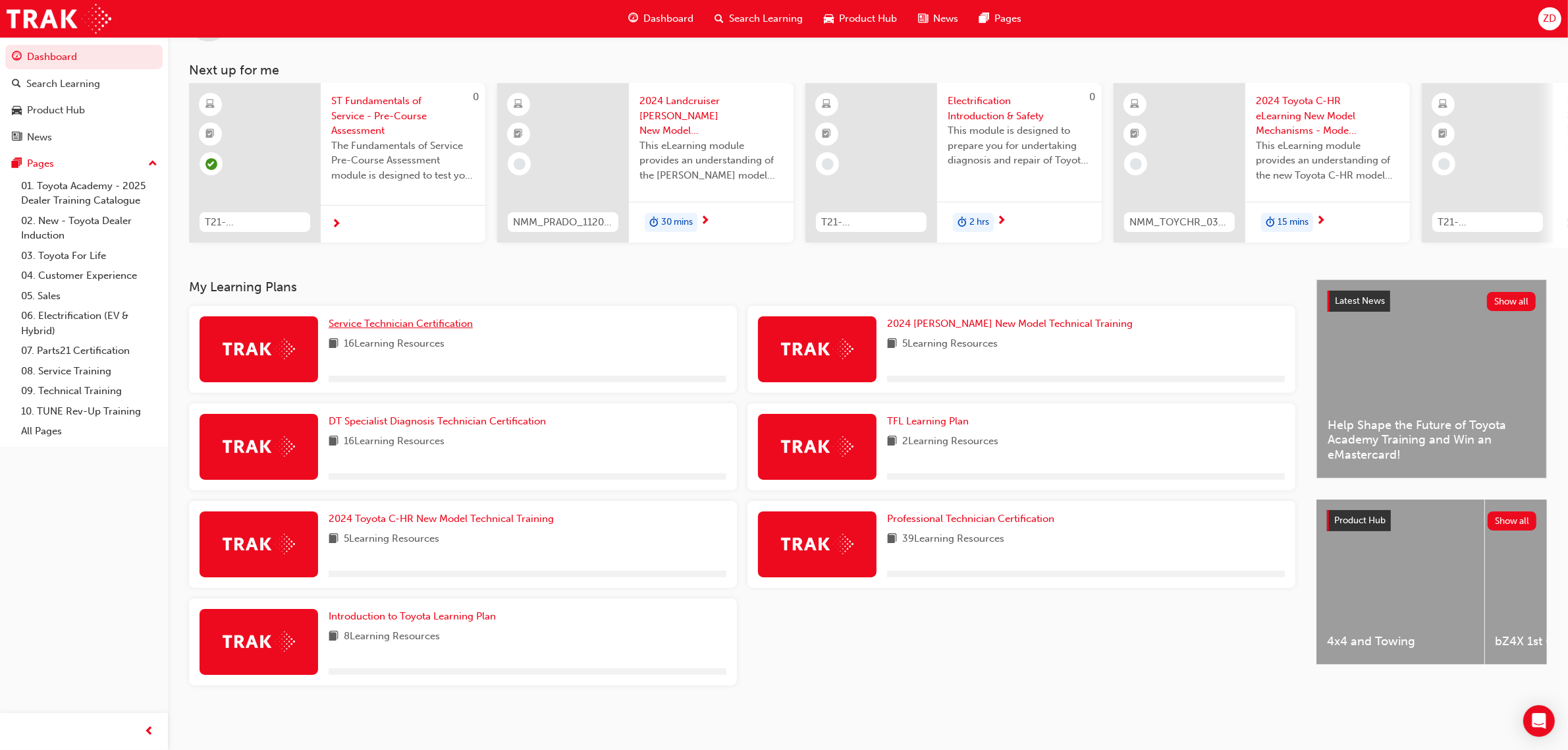
click at [393, 324] on span "Service Technician Certification" at bounding box center [401, 323] width 144 height 12
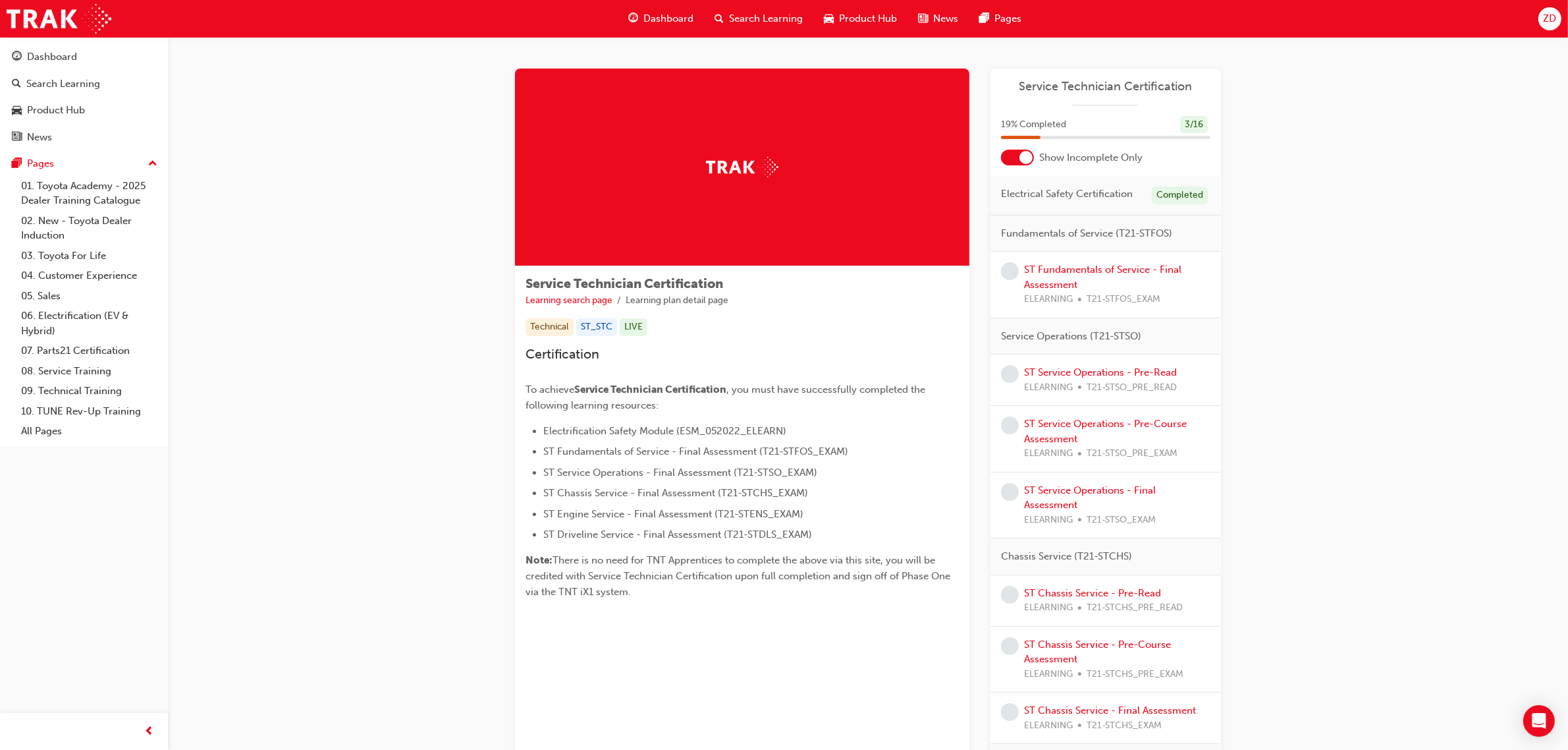
click at [1058, 277] on div "ST Fundamentals of Service - Final Assessment ELEARNING T21-STFOS_EXAM" at bounding box center [1118, 285] width 187 height 44
click at [1047, 277] on div "ST Fundamentals of Service - Final Assessment ELEARNING T21-STFOS_EXAM" at bounding box center [1118, 285] width 187 height 44
click at [1046, 264] on link "ST Fundamentals of Service - Final Assessment" at bounding box center [1103, 277] width 157 height 27
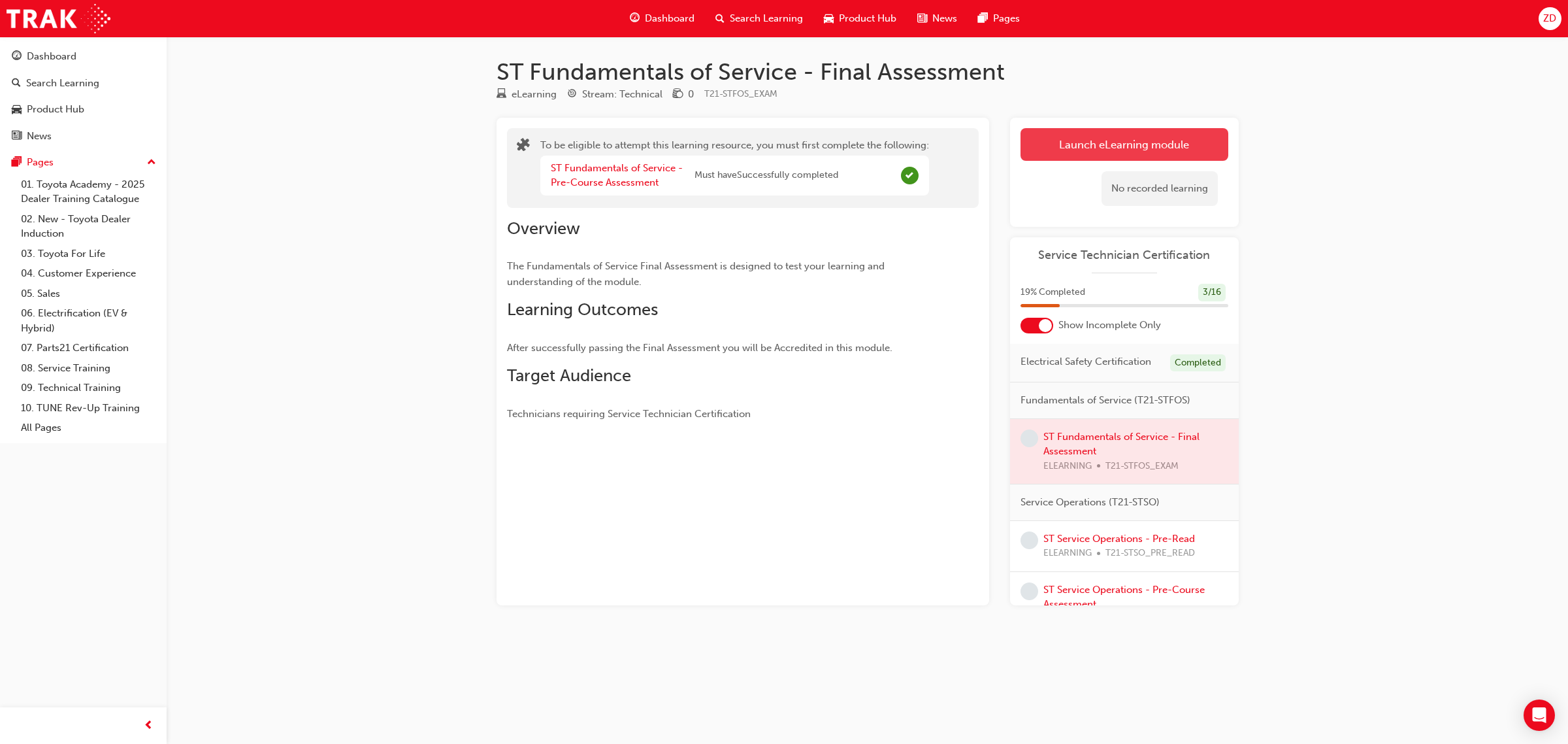
click at [1103, 133] on button "Launch eLearning module" at bounding box center [1124, 145] width 208 height 33
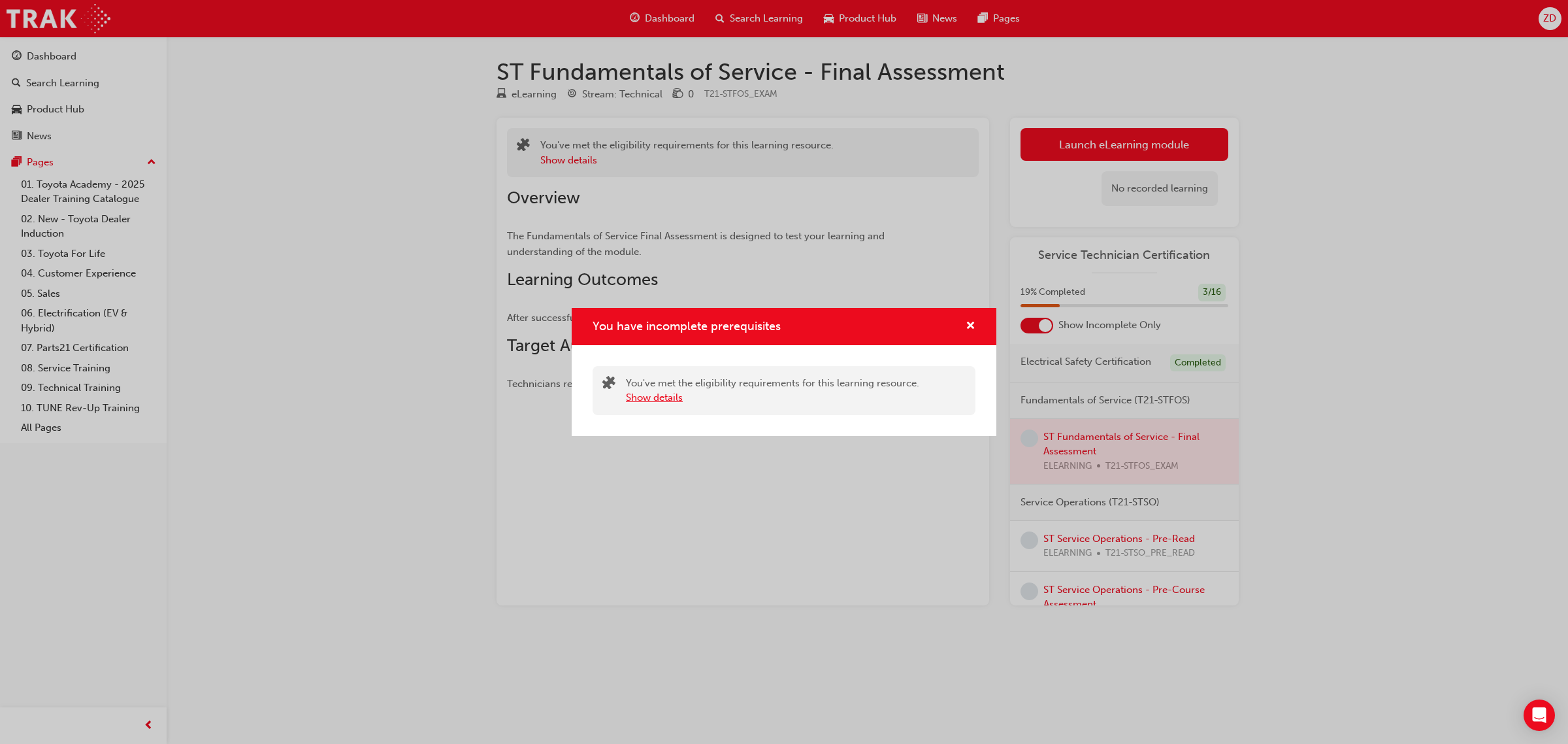
click at [648, 399] on button "Show details" at bounding box center [655, 397] width 57 height 15
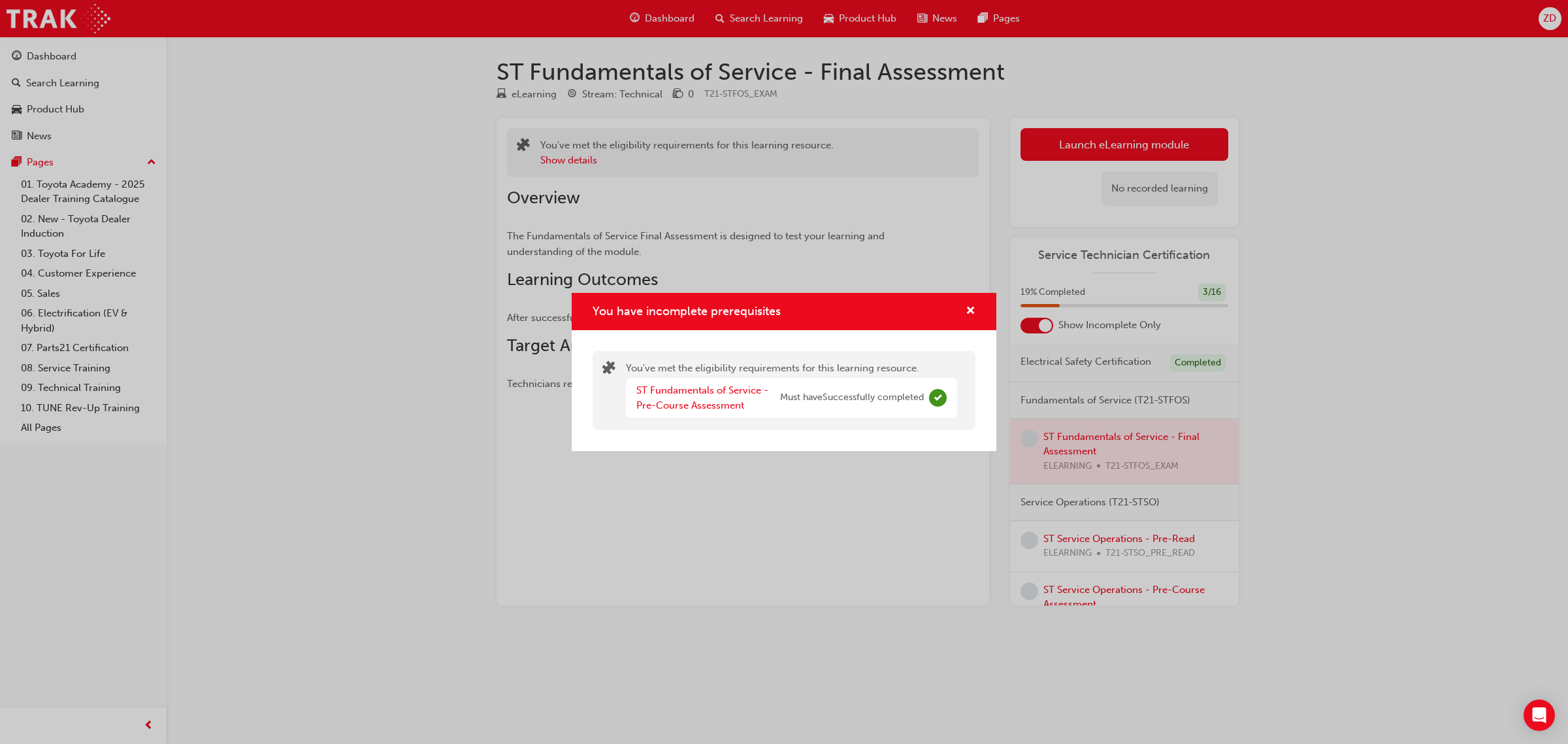
click at [934, 397] on span "Complete" at bounding box center [937, 397] width 17 height 17
click at [840, 397] on span "Must have Successfully completed" at bounding box center [852, 397] width 144 height 15
click at [971, 308] on span "cross-icon" at bounding box center [970, 311] width 10 height 12
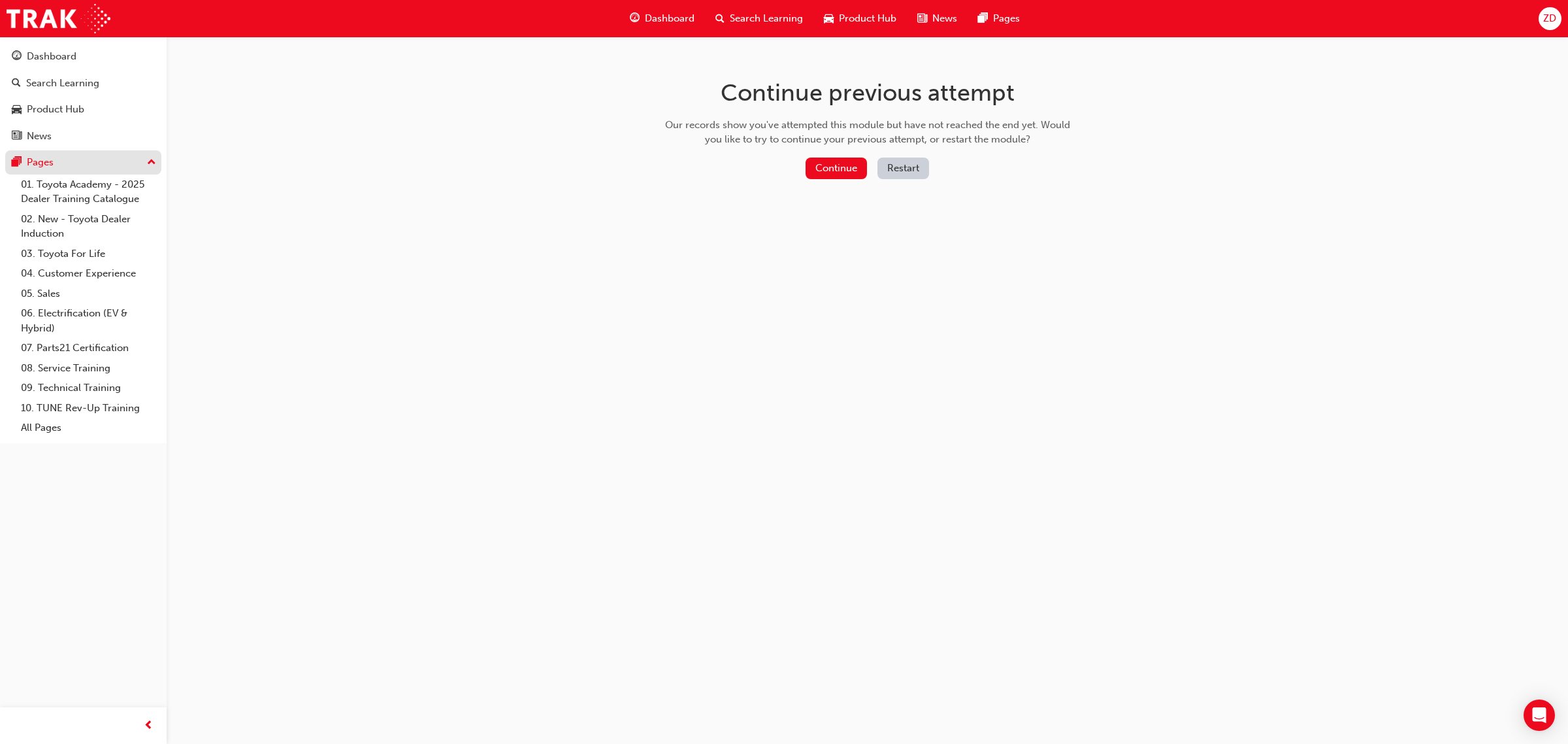
click at [86, 161] on div "Pages" at bounding box center [83, 162] width 143 height 17
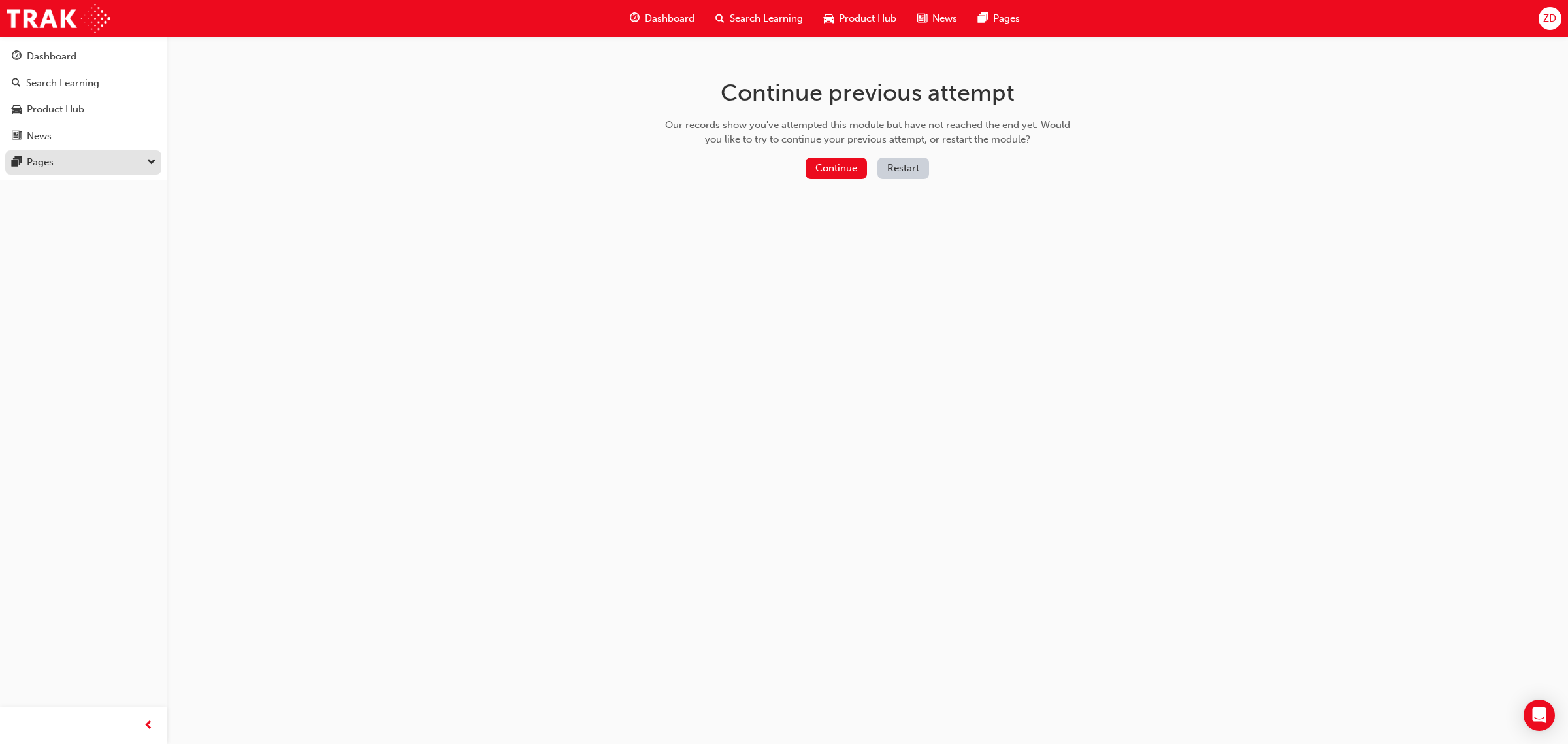
click at [96, 163] on div "Pages" at bounding box center [83, 162] width 143 height 17
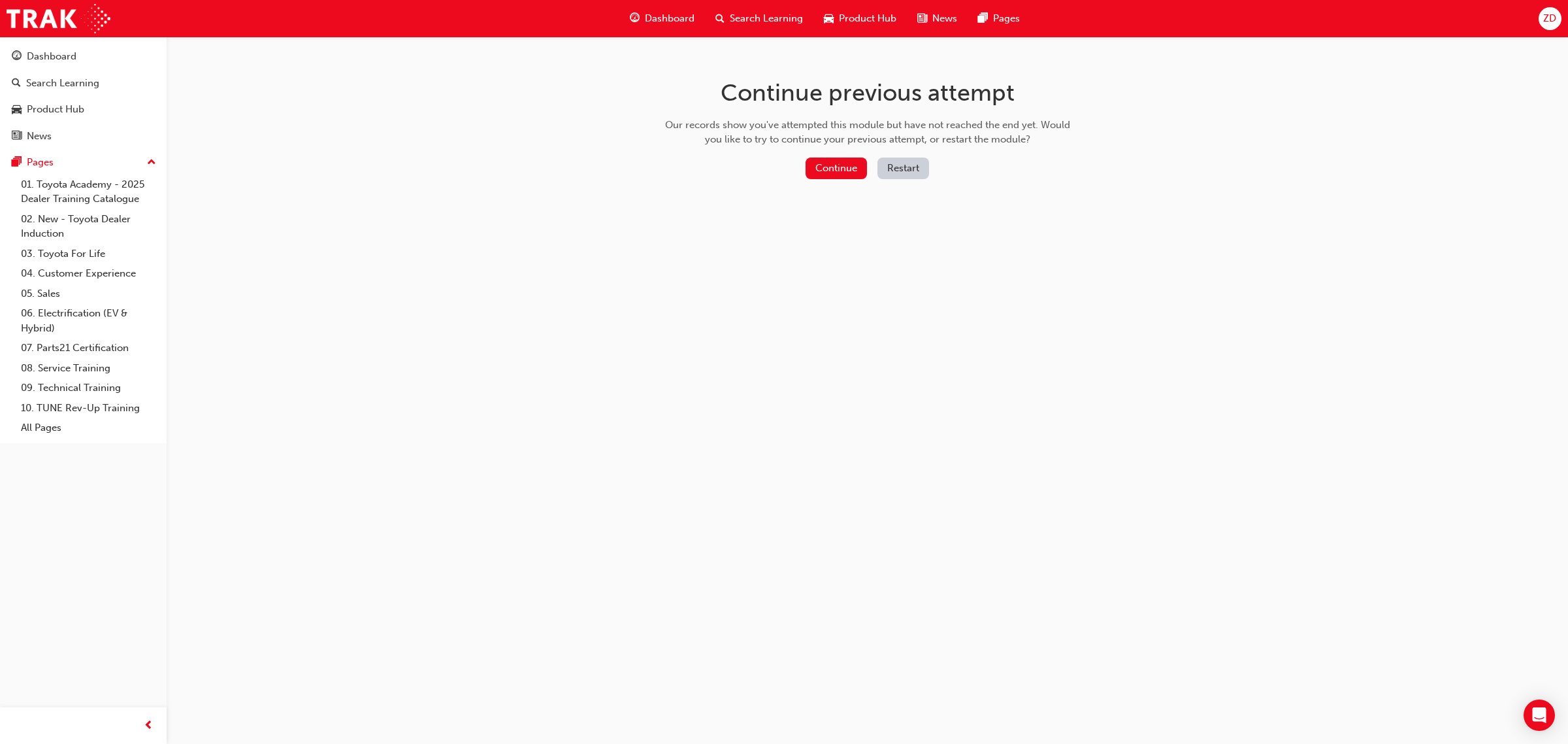
click at [671, 15] on span "Dashboard" at bounding box center [669, 18] width 50 height 15
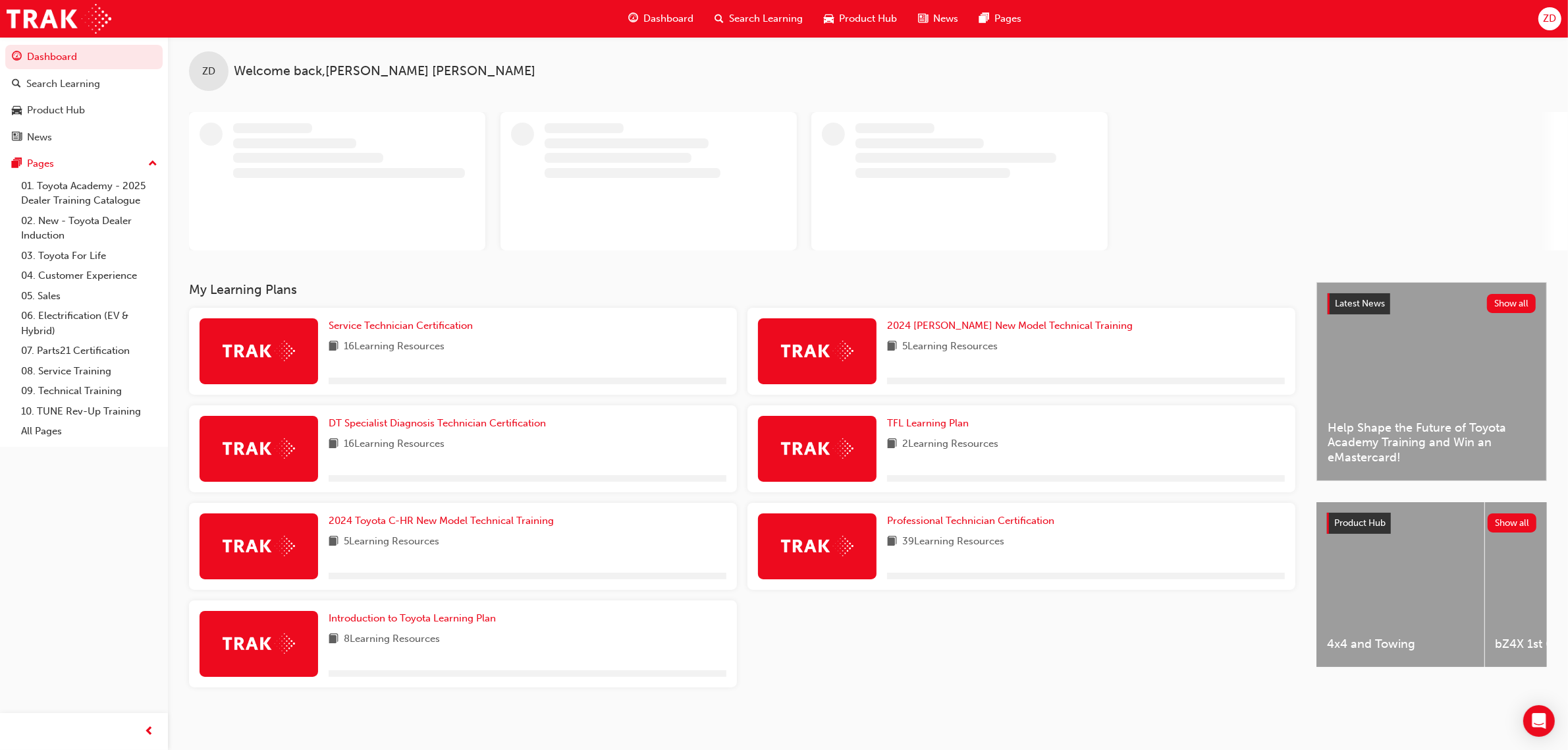
scroll to position [8, 0]
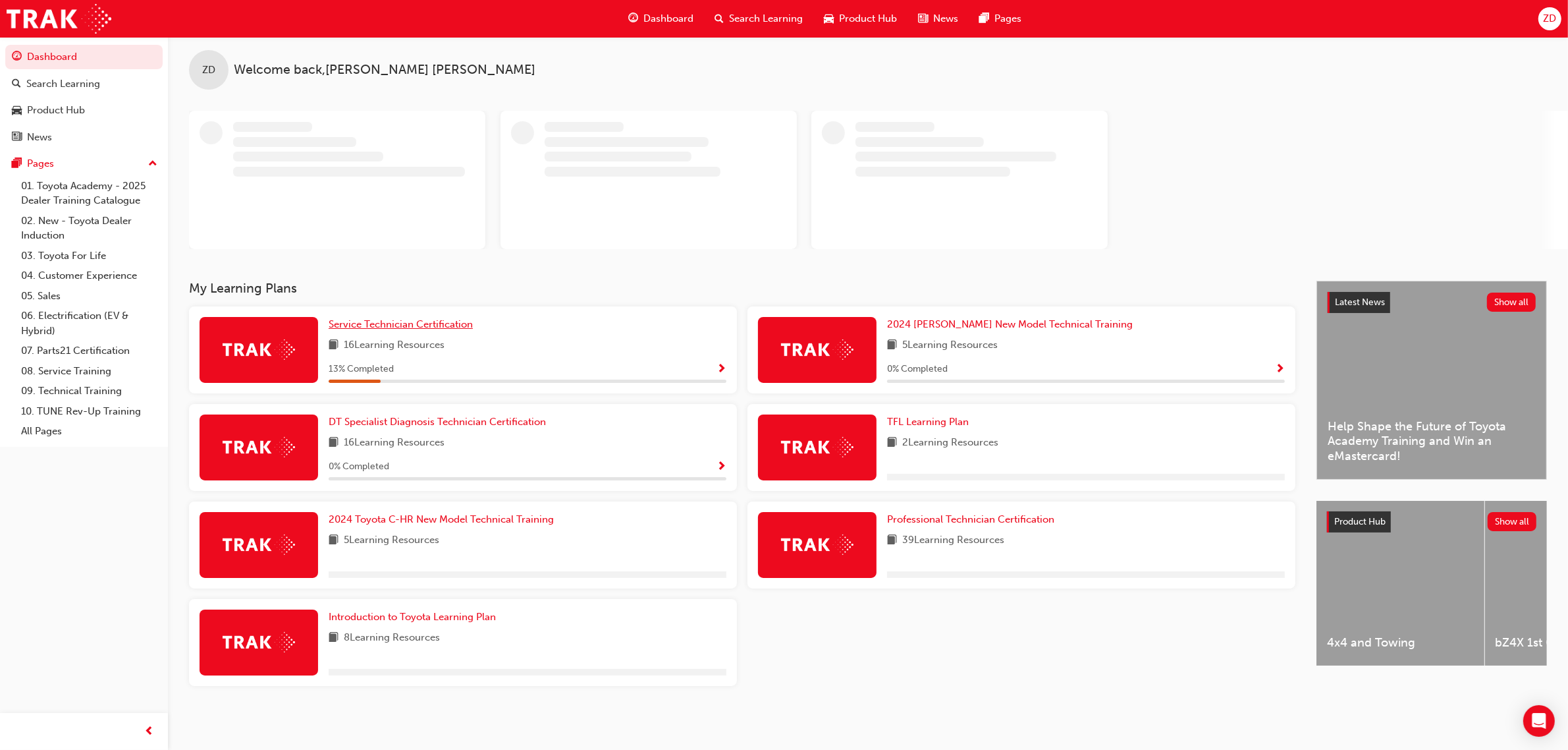
click at [403, 320] on span "Service Technician Certification" at bounding box center [401, 324] width 144 height 12
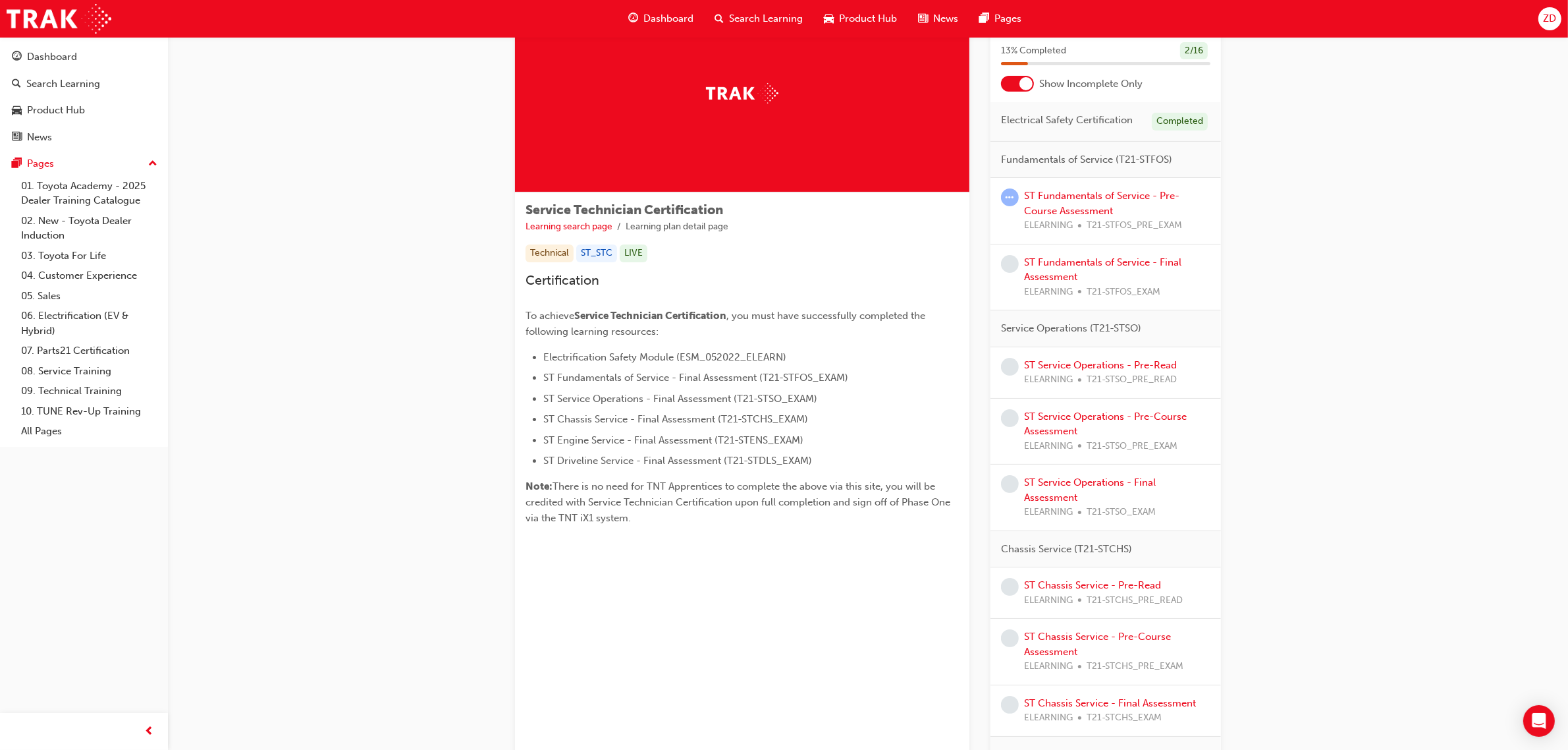
scroll to position [4, 0]
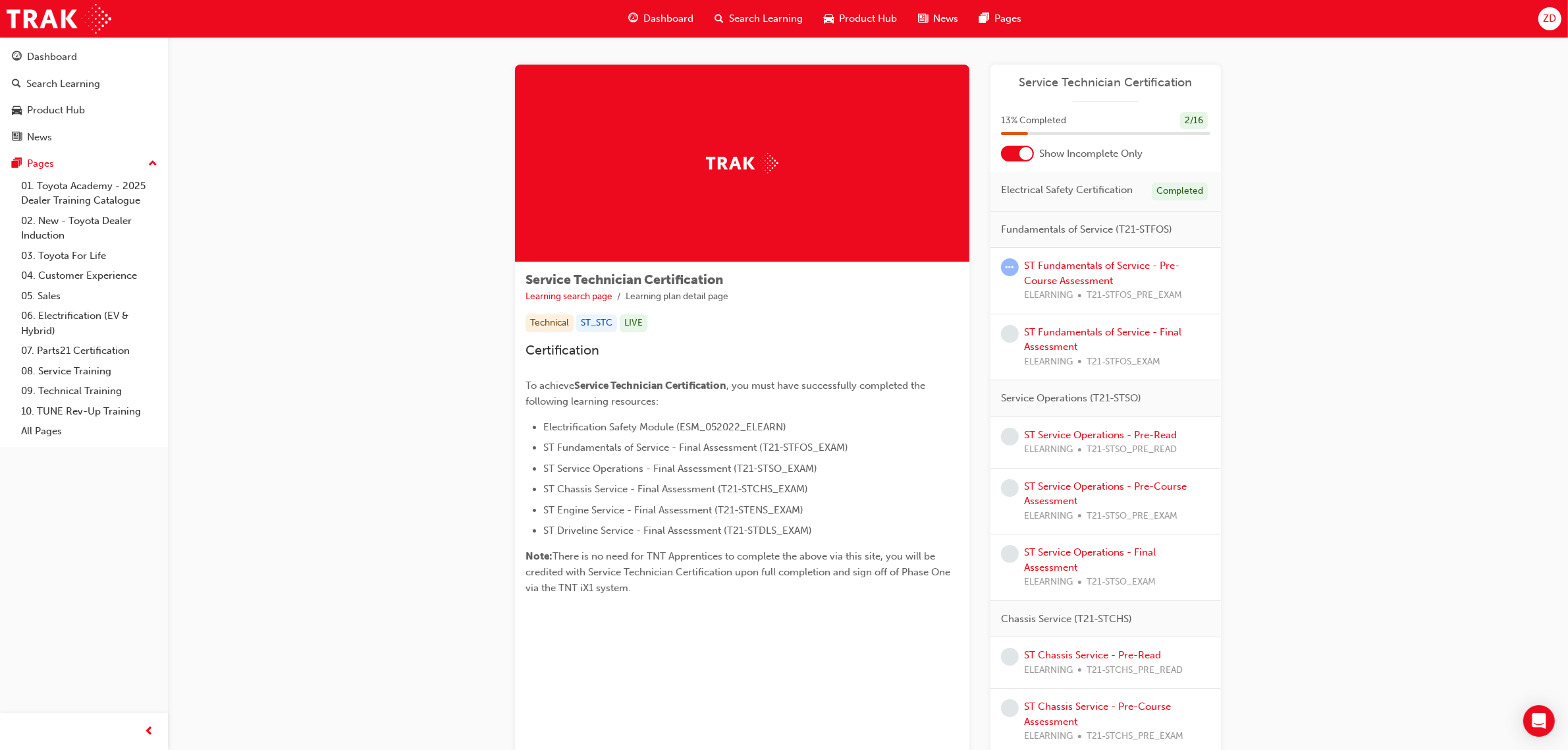
click at [1085, 213] on div "Fundamentals of Service (T21-STFOS)" at bounding box center [1106, 230] width 230 height 37
click at [1072, 230] on span "Fundamentals of Service (T21-STFOS)" at bounding box center [1086, 229] width 171 height 15
click at [1016, 154] on div at bounding box center [1018, 153] width 33 height 16
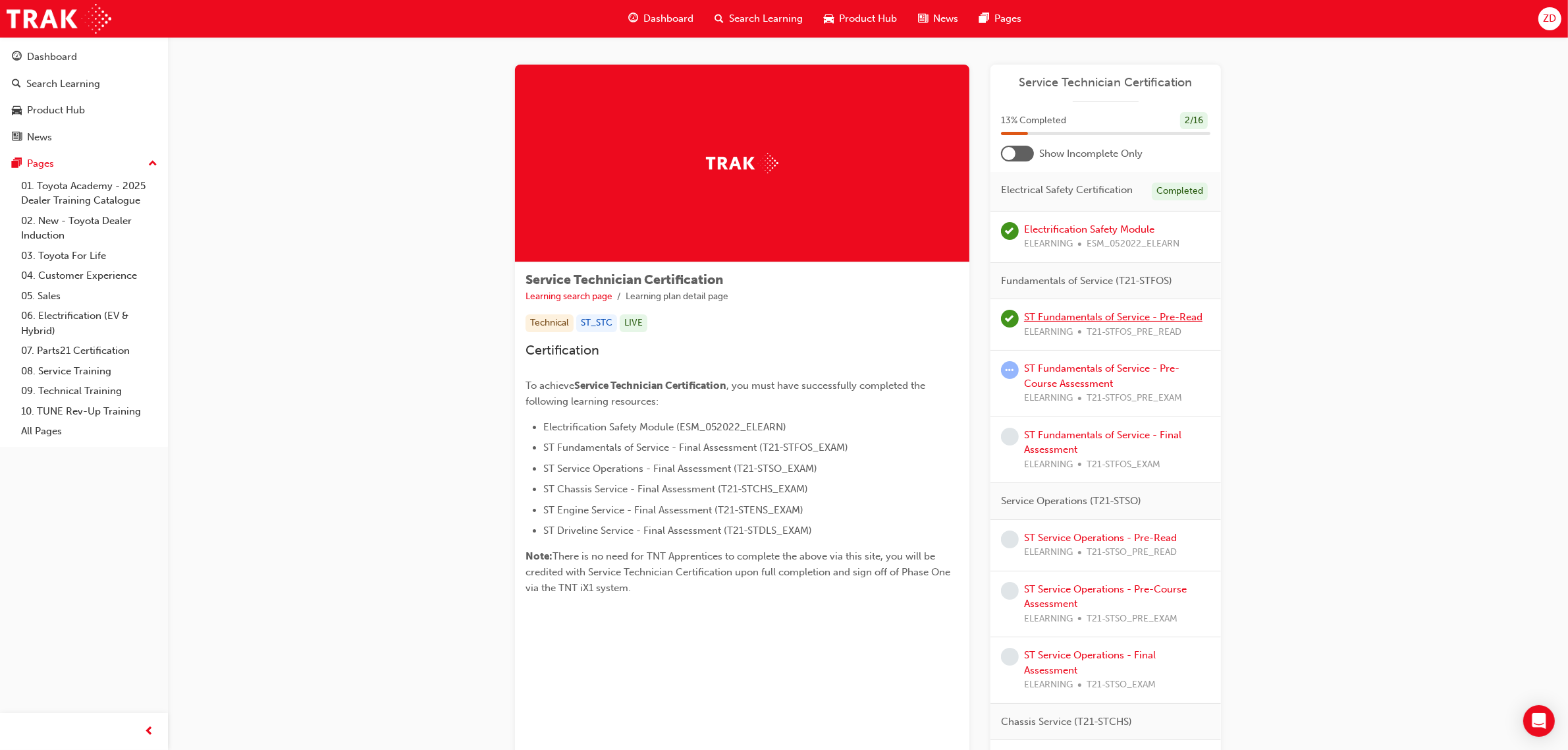
click at [1087, 315] on link "ST Fundamentals of Service - Pre-Read" at bounding box center [1113, 316] width 178 height 12
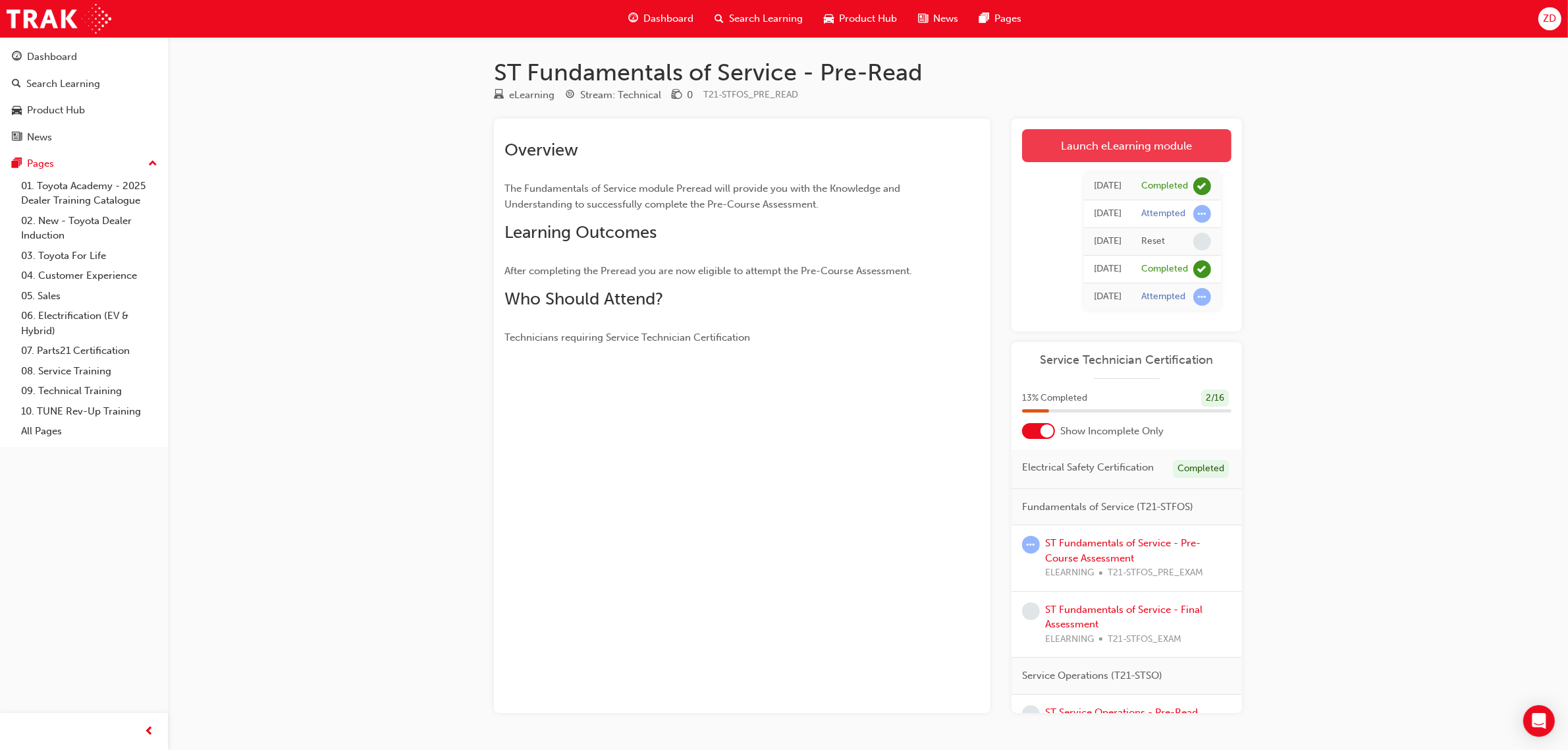
click at [1094, 147] on link "Launch eLearning module" at bounding box center [1127, 146] width 210 height 33
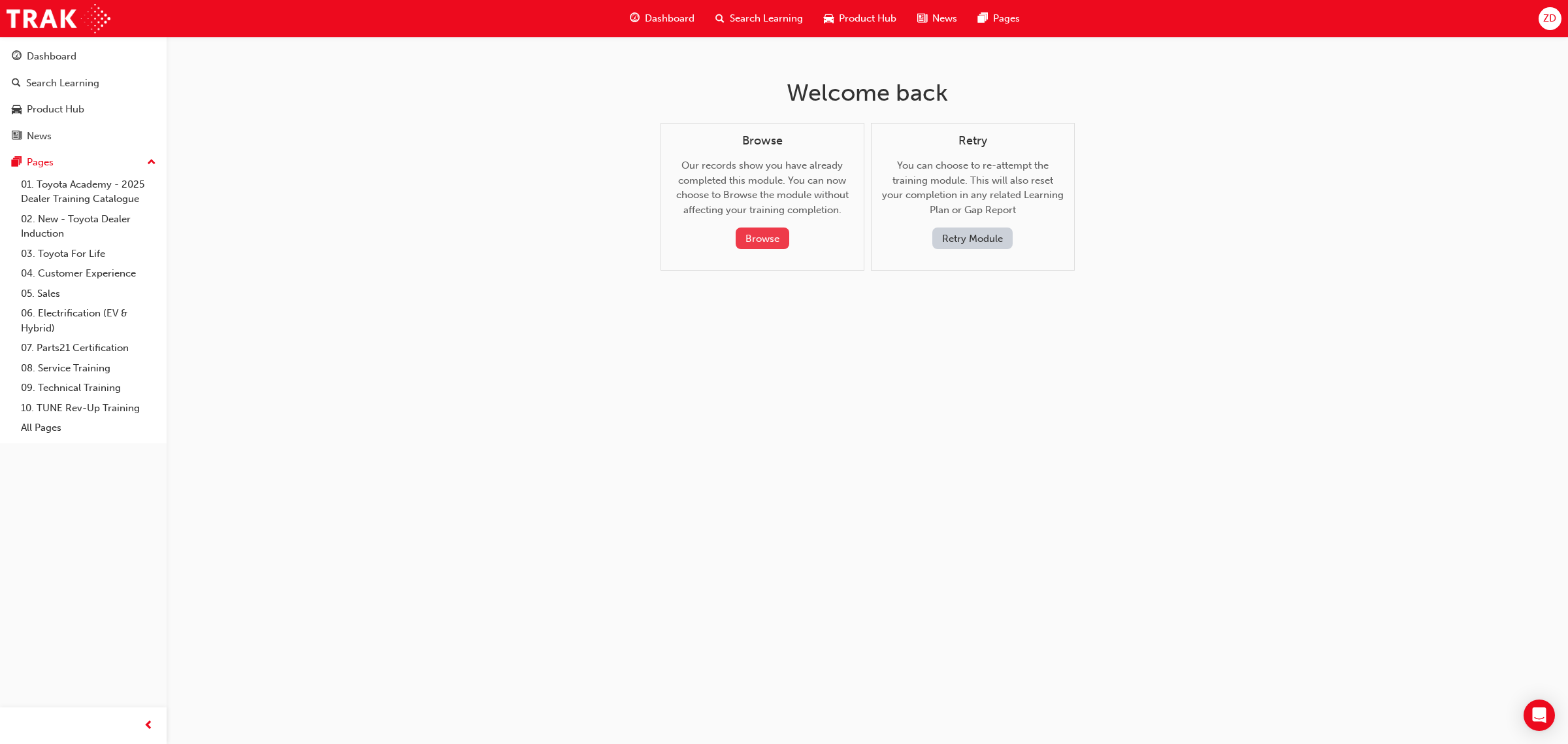
click at [778, 239] on button "Browse" at bounding box center [762, 239] width 53 height 22
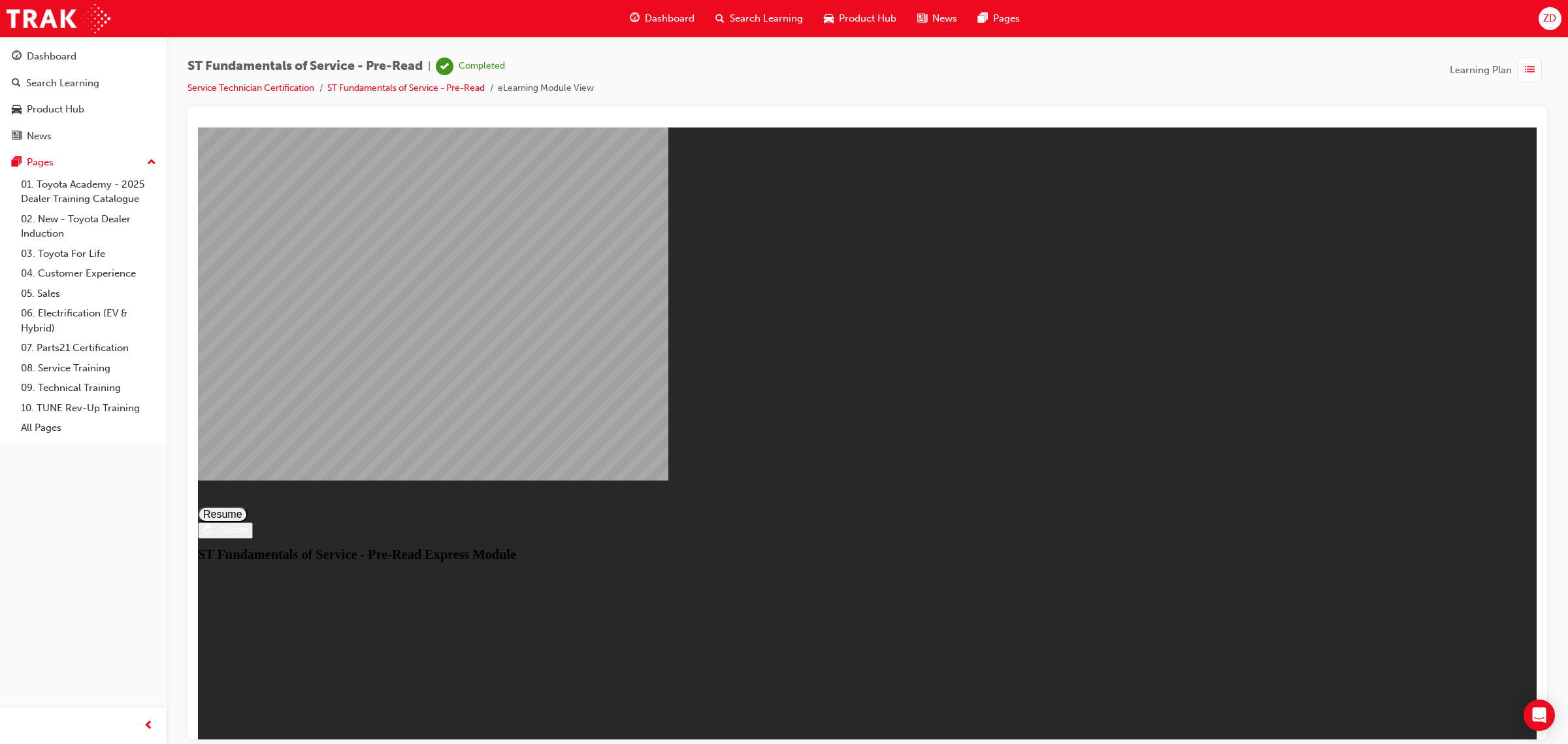
click at [248, 505] on button "Resume" at bounding box center [223, 513] width 50 height 16
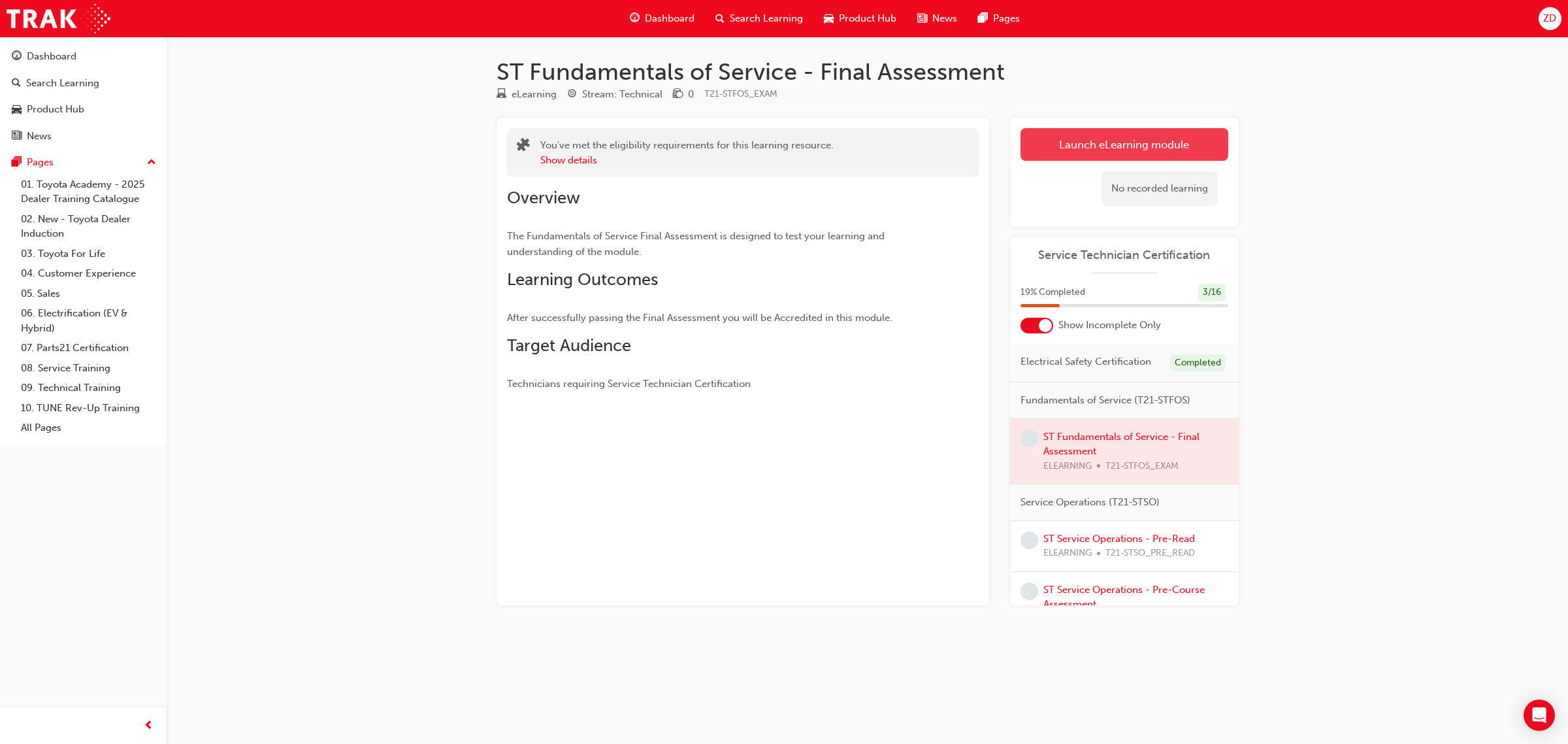
click at [1114, 149] on link "Launch eLearning module" at bounding box center [1124, 145] width 208 height 33
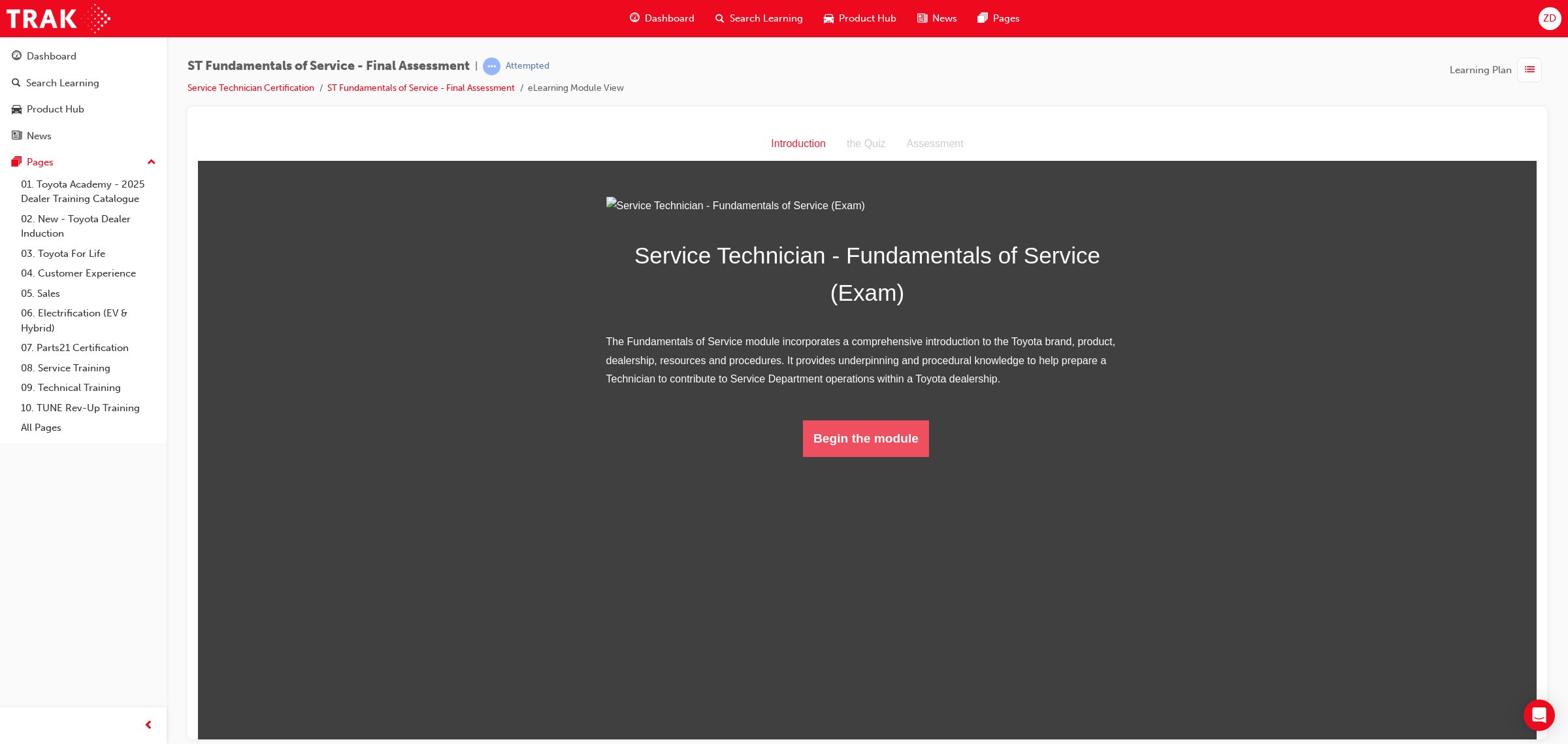
click at [864, 456] on button "Begin the module" at bounding box center [867, 438] width 127 height 37
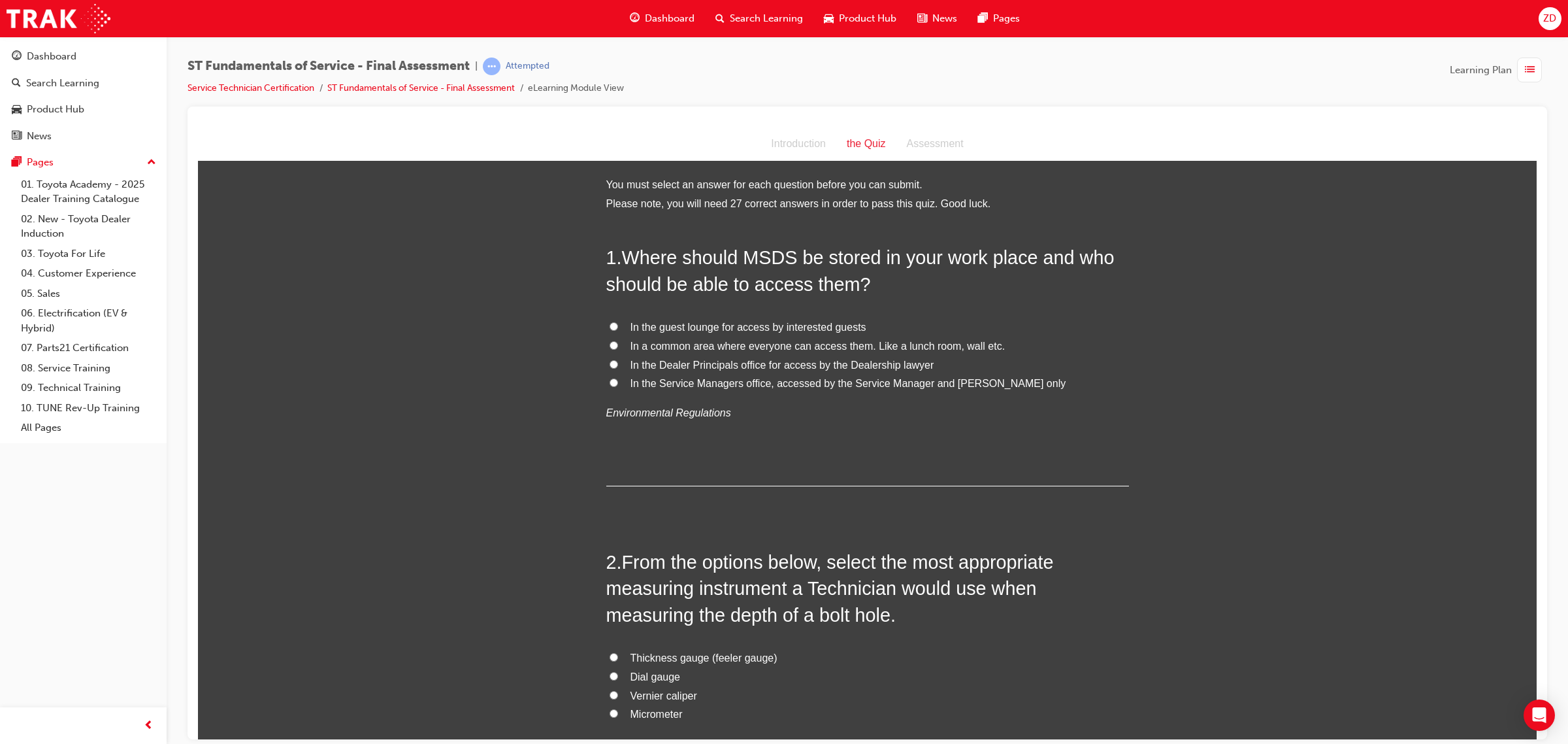
click at [753, 342] on span "In a common area where everyone can access them. Like a lunch room, wall etc." at bounding box center [818, 345] width 375 height 11
click at [618, 342] on input "In a common area where everyone can access them. Like a lunch room, wall etc." at bounding box center [613, 344] width 8 height 8
radio input "true"
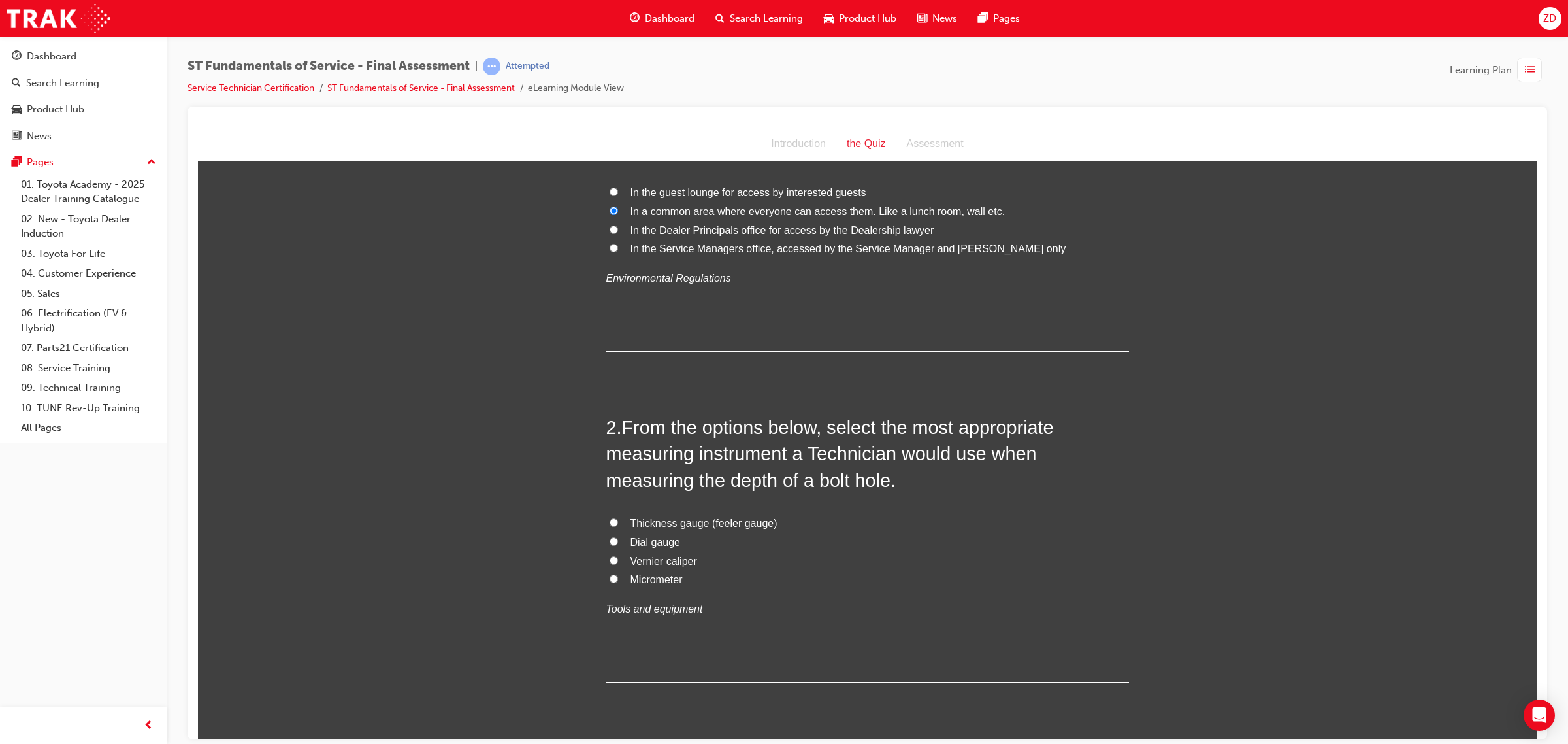
scroll to position [163, 0]
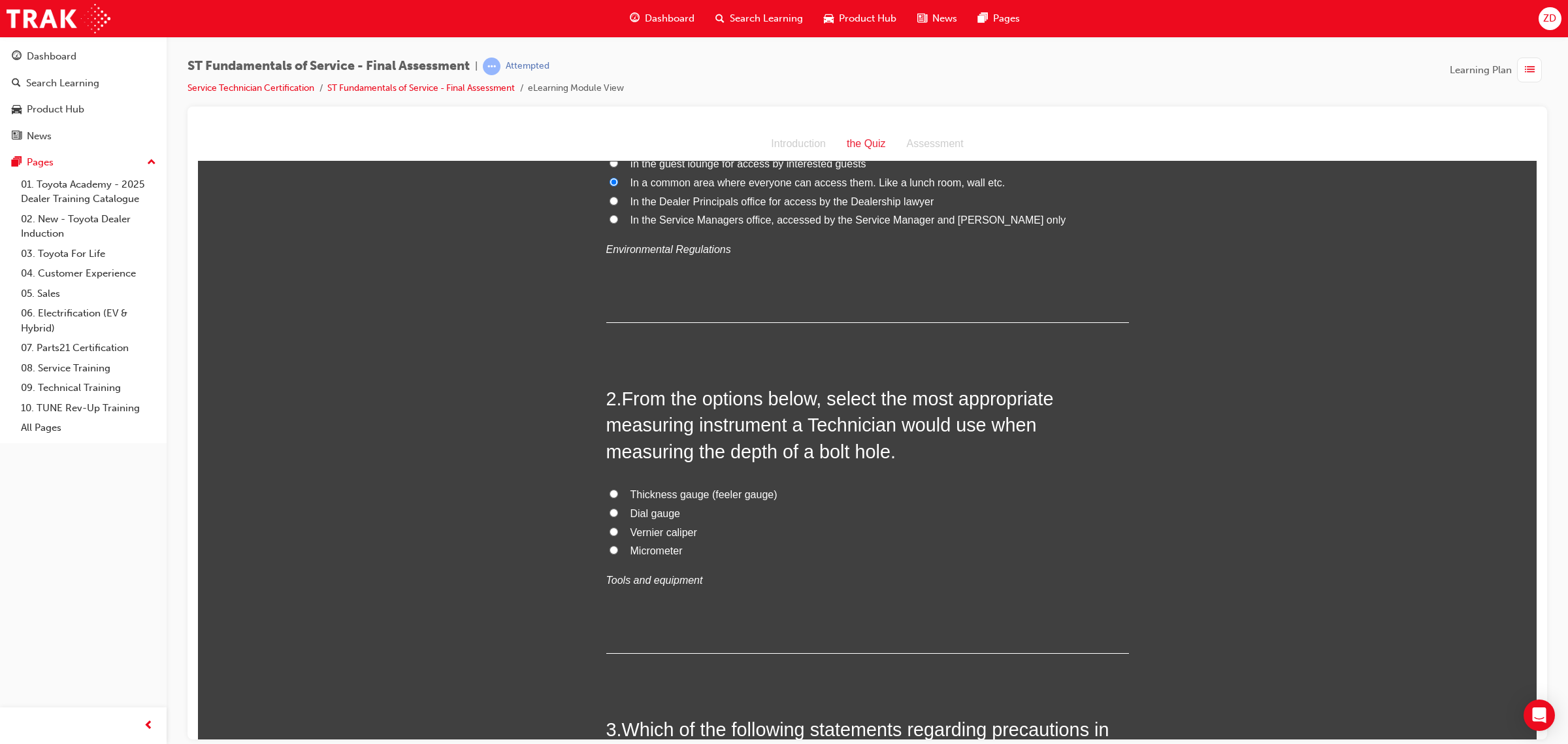
click at [671, 530] on span "Vernier caliper" at bounding box center [664, 532] width 67 height 11
click at [618, 530] on input "Vernier caliper" at bounding box center [613, 530] width 8 height 8
radio input "true"
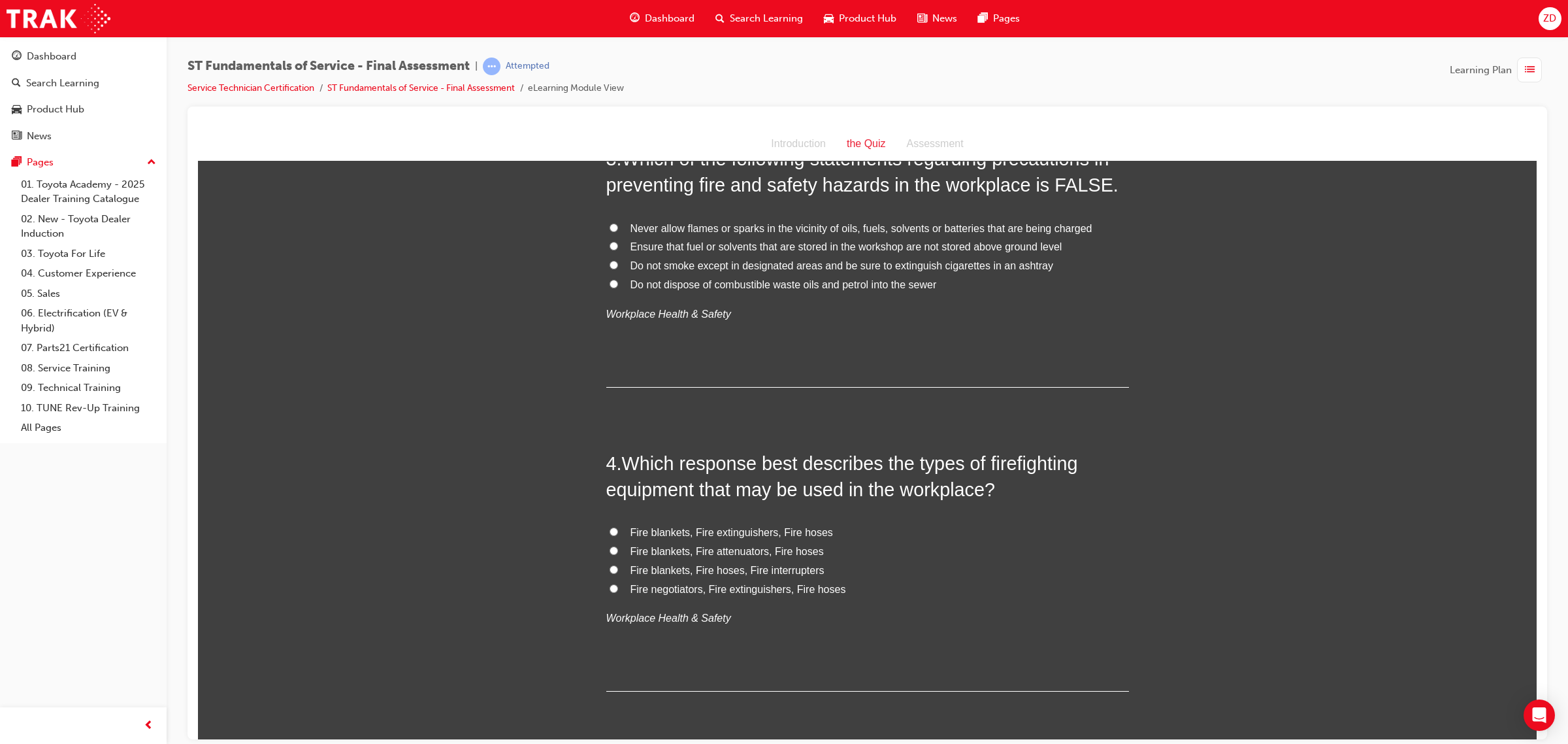
scroll to position [736, 0]
click at [746, 509] on div "4 . Which response best describes the types of firefighting equipment that may …" at bounding box center [867, 570] width 523 height 242
click at [728, 513] on div "4 . Which response best describes the types of firefighting equipment that may …" at bounding box center [867, 570] width 523 height 242
click at [723, 532] on span "Fire blankets, Fire extinguishers, Fire hoses" at bounding box center [732, 530] width 203 height 11
click at [618, 532] on input "Fire blankets, Fire extinguishers, Fire hoses" at bounding box center [613, 529] width 8 height 8
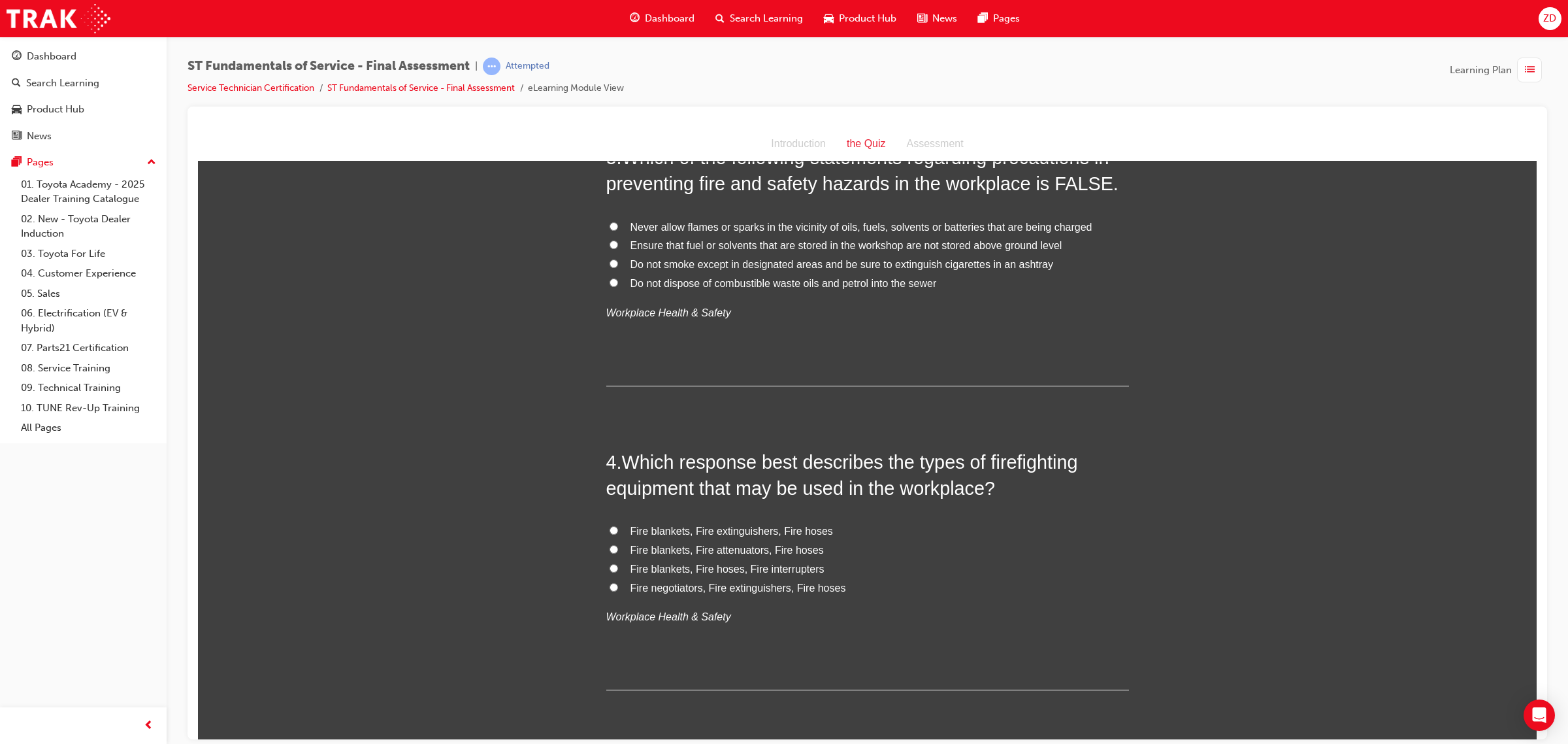
radio input "true"
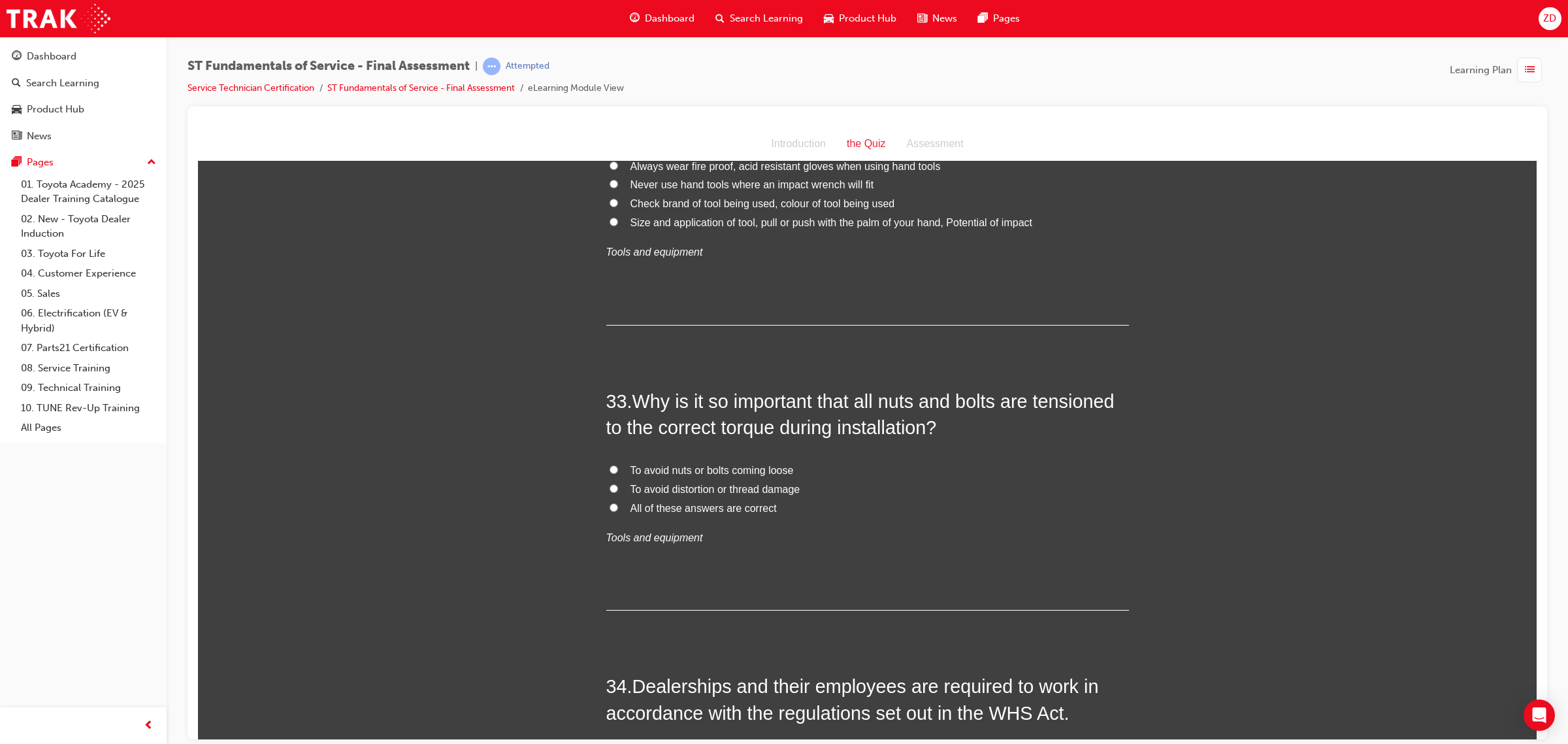
scroll to position [9612, 0]
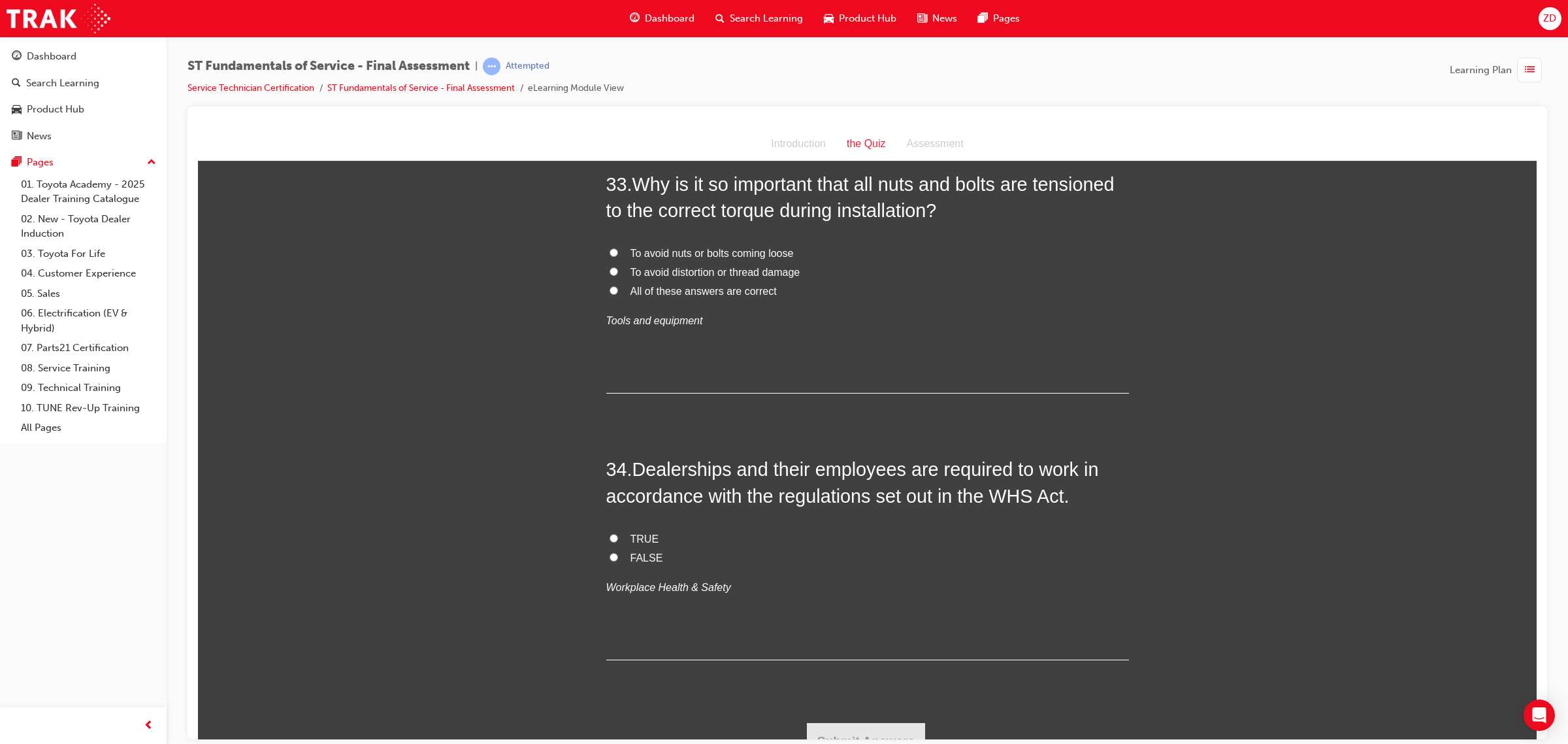
click at [648, 533] on span "TRUE" at bounding box center [645, 539] width 28 height 11
click at [618, 533] on input "TRUE" at bounding box center [613, 537] width 8 height 8
radio input "true"
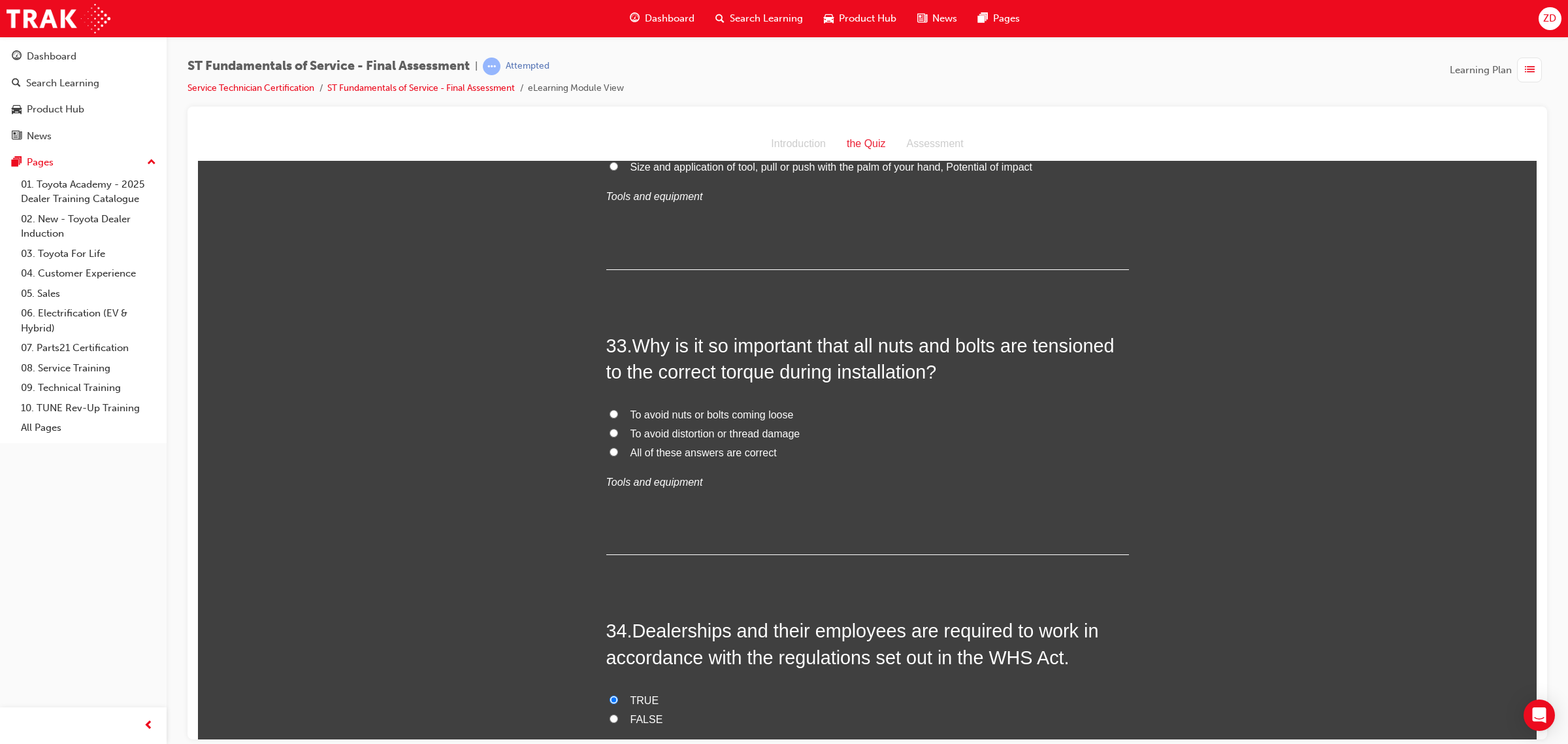
scroll to position [9449, 0]
click at [732, 449] on span "All of these answers are correct" at bounding box center [704, 454] width 147 height 11
click at [618, 449] on input "All of these answers are correct" at bounding box center [613, 452] width 8 height 8
radio input "true"
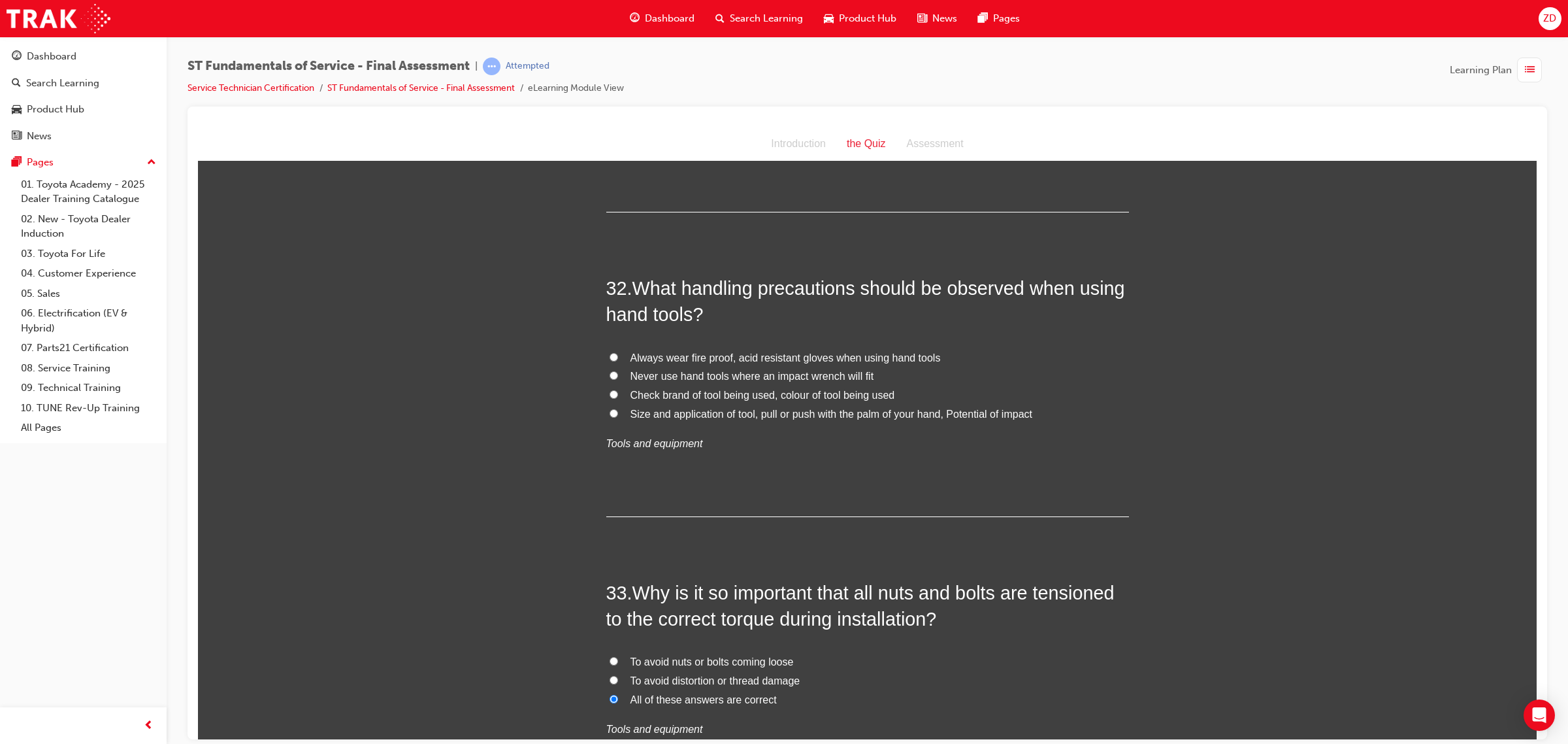
scroll to position [9122, 0]
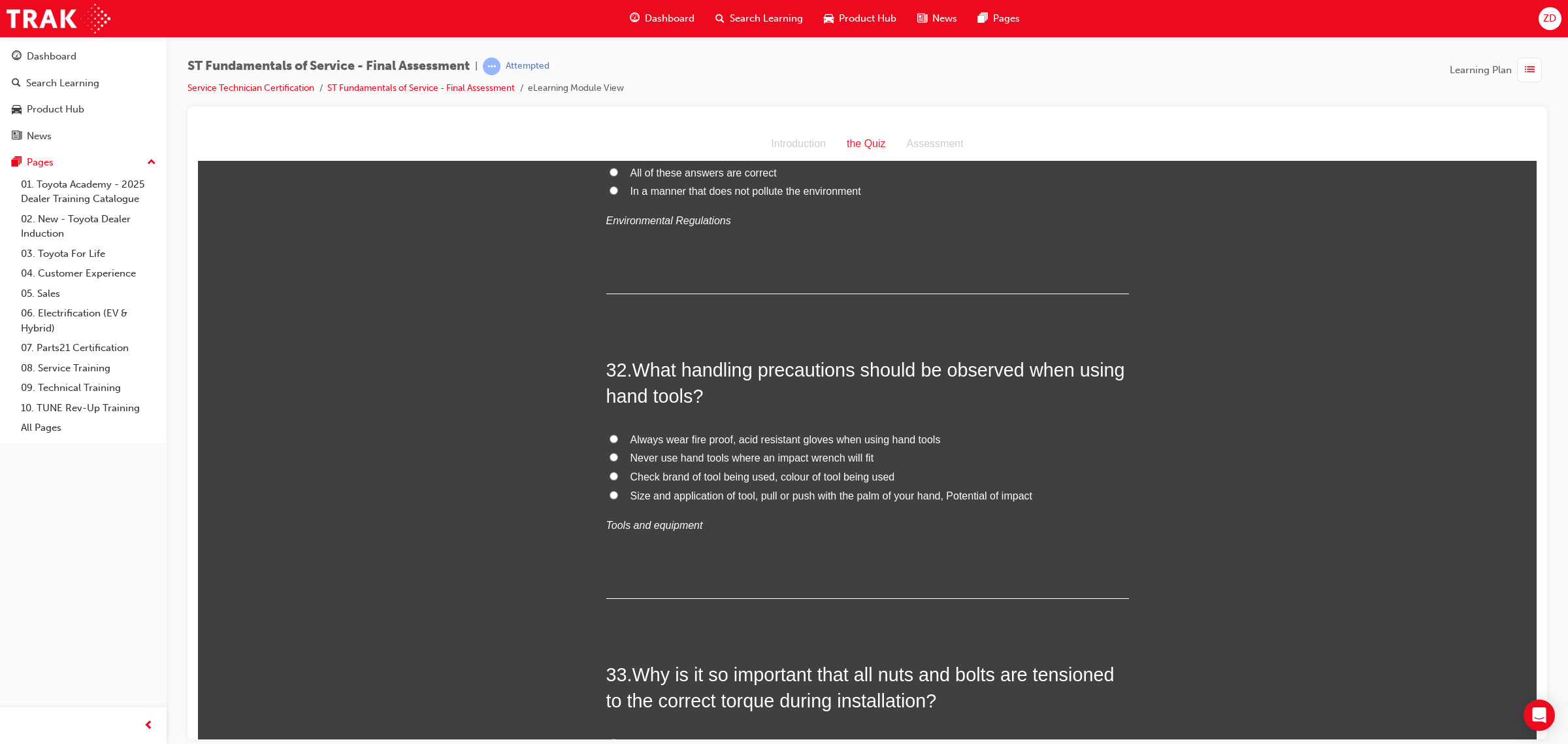
click at [756, 490] on span "Size and application of tool, pull or push with the palm of your hand, Potentia…" at bounding box center [832, 495] width 402 height 11
click at [618, 490] on input "Size and application of tool, pull or push with the palm of your hand, Potentia…" at bounding box center [613, 494] width 8 height 8
radio input "true"
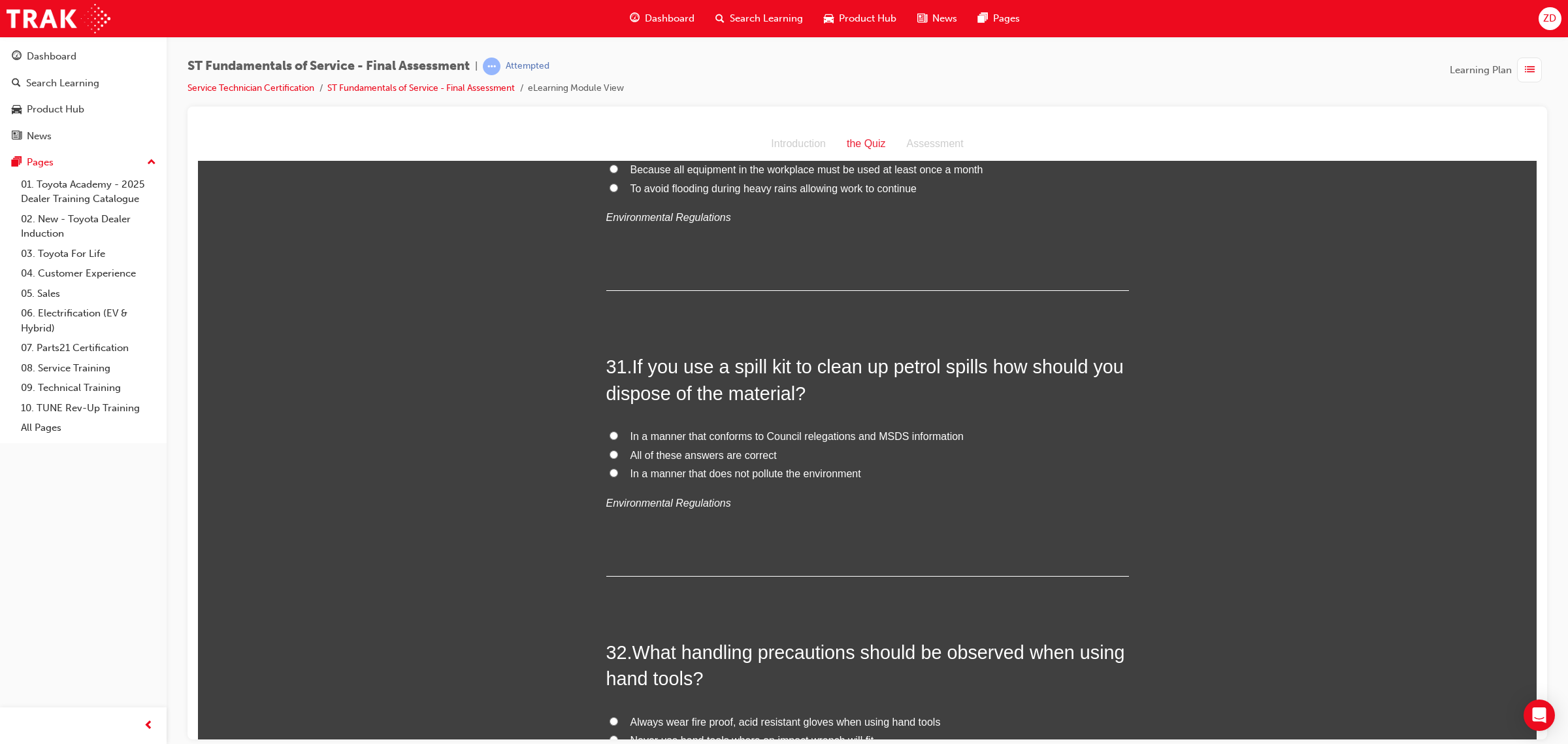
scroll to position [8795, 0]
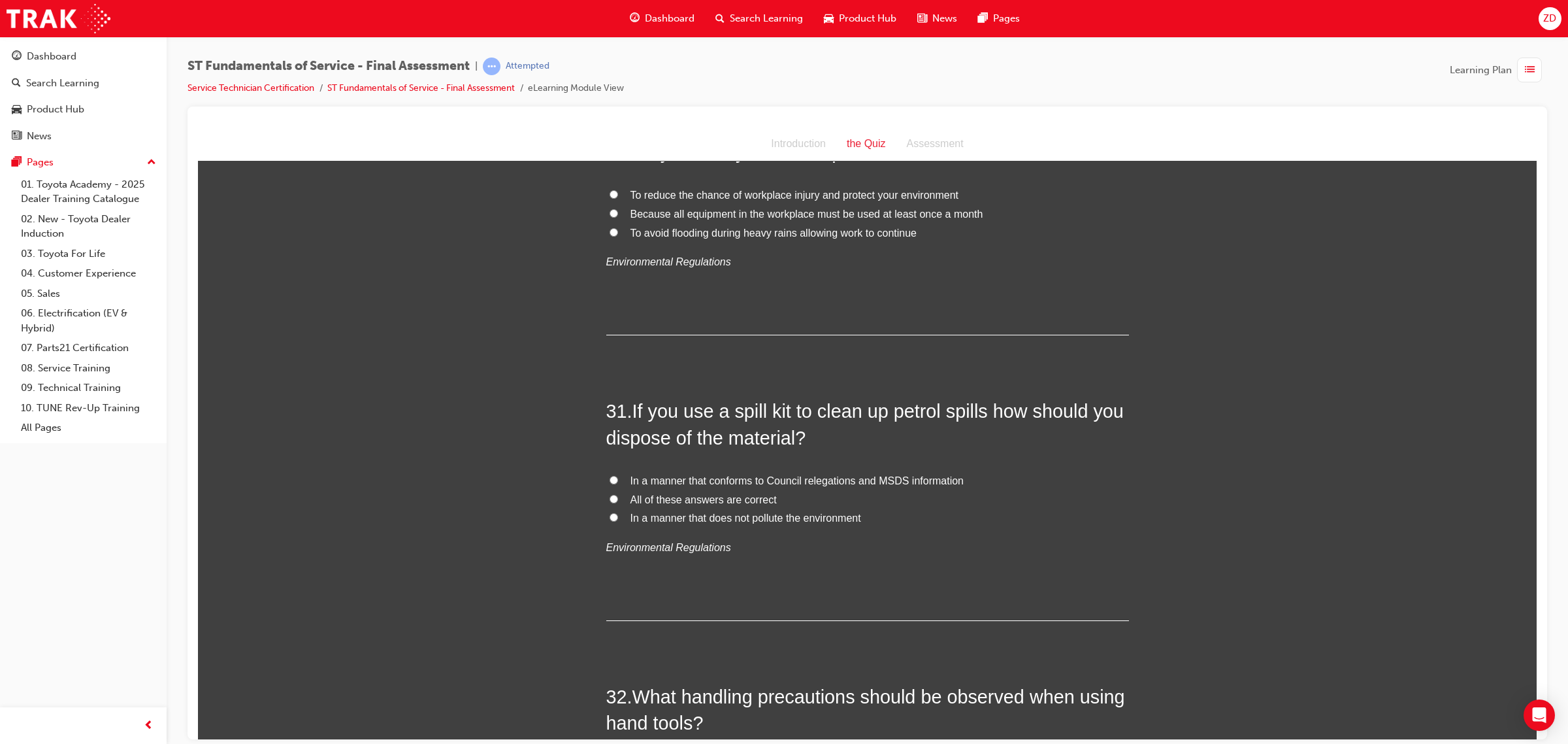
click at [740, 494] on span "All of these answers are correct" at bounding box center [704, 499] width 147 height 11
click at [618, 494] on input "All of these answers are correct" at bounding box center [613, 498] width 8 height 8
radio input "true"
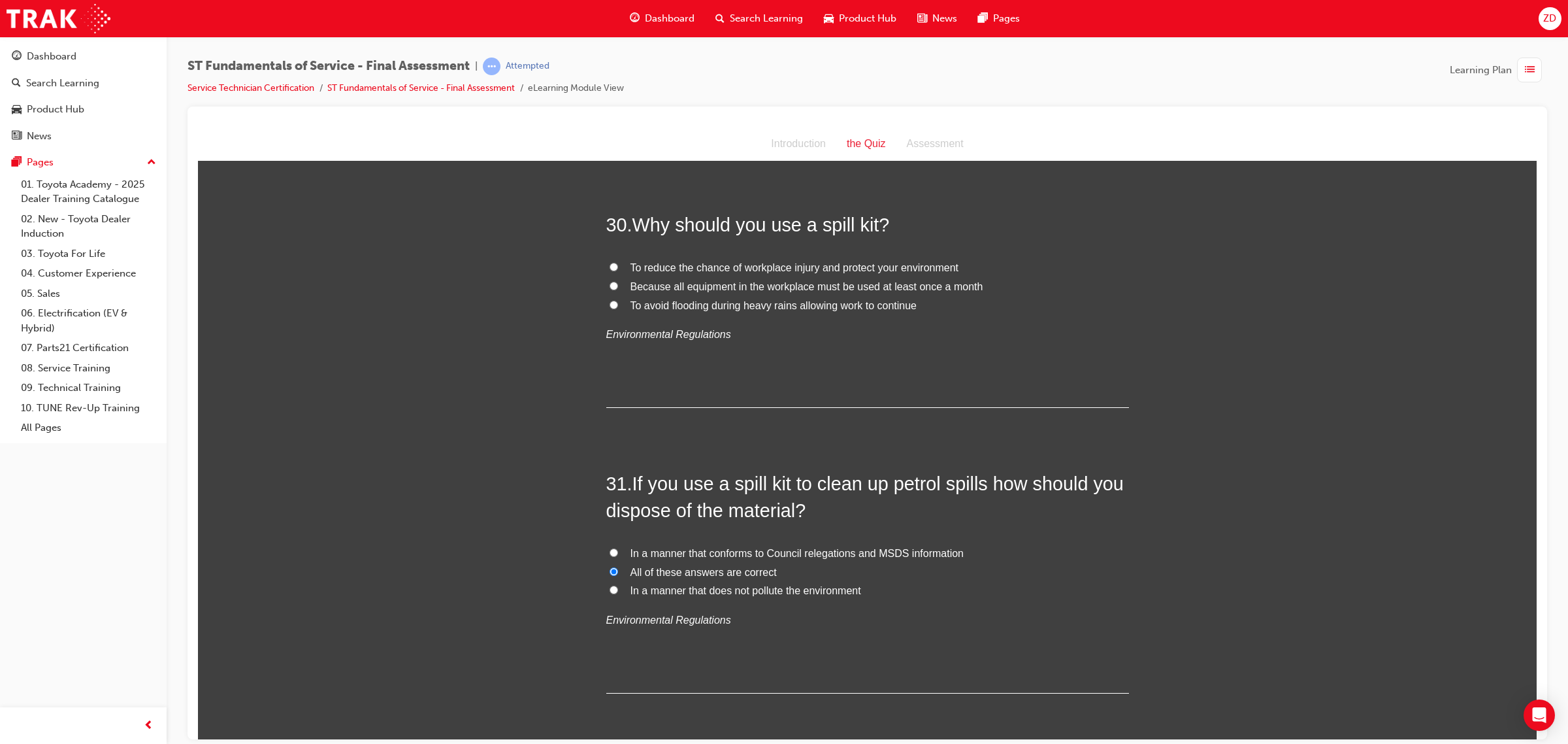
scroll to position [8632, 0]
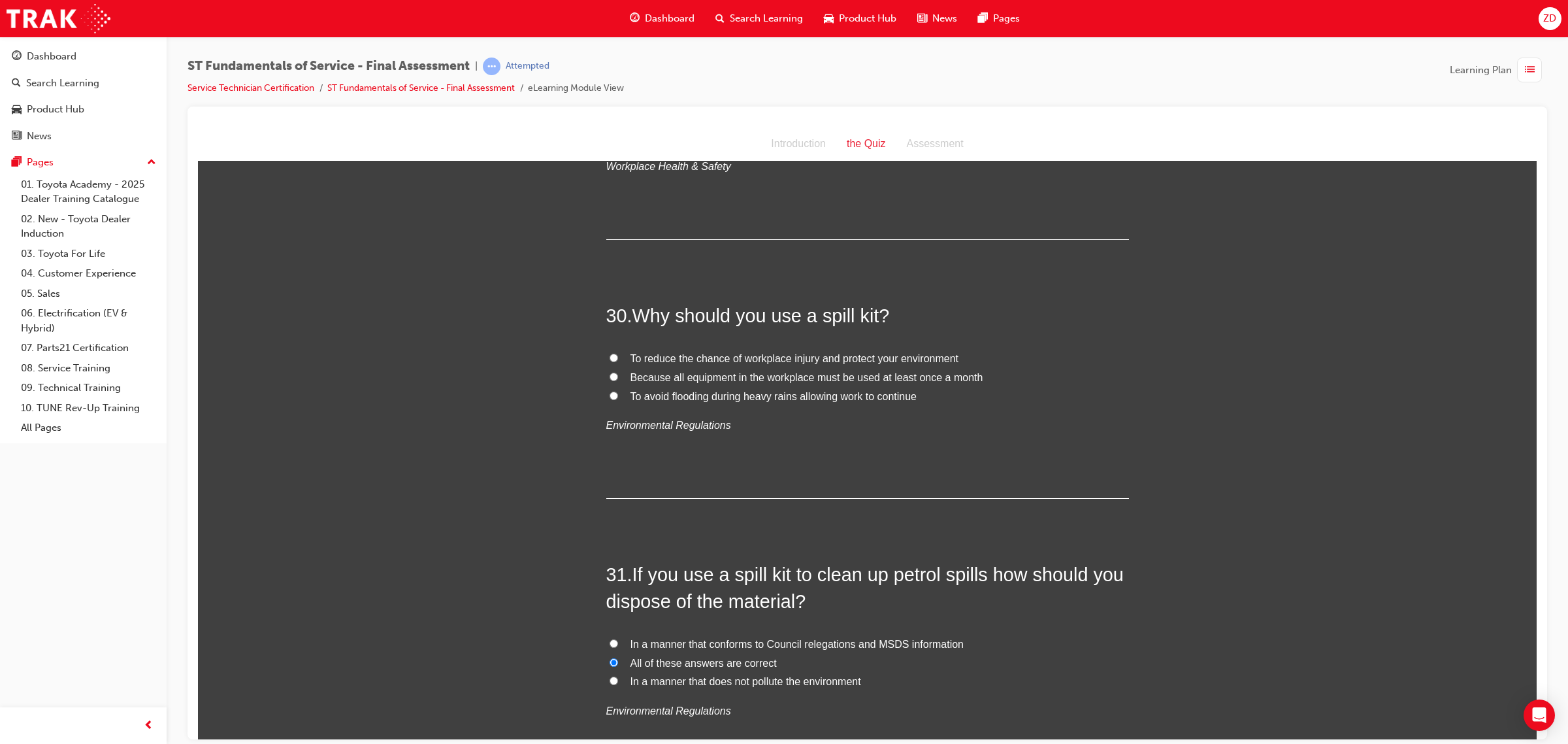
click at [742, 352] on span "To reduce the chance of workplace injury and protect your environment" at bounding box center [795, 358] width 328 height 11
click at [618, 353] on input "To reduce the chance of workplace injury and protect your environment" at bounding box center [613, 357] width 8 height 8
radio input "true"
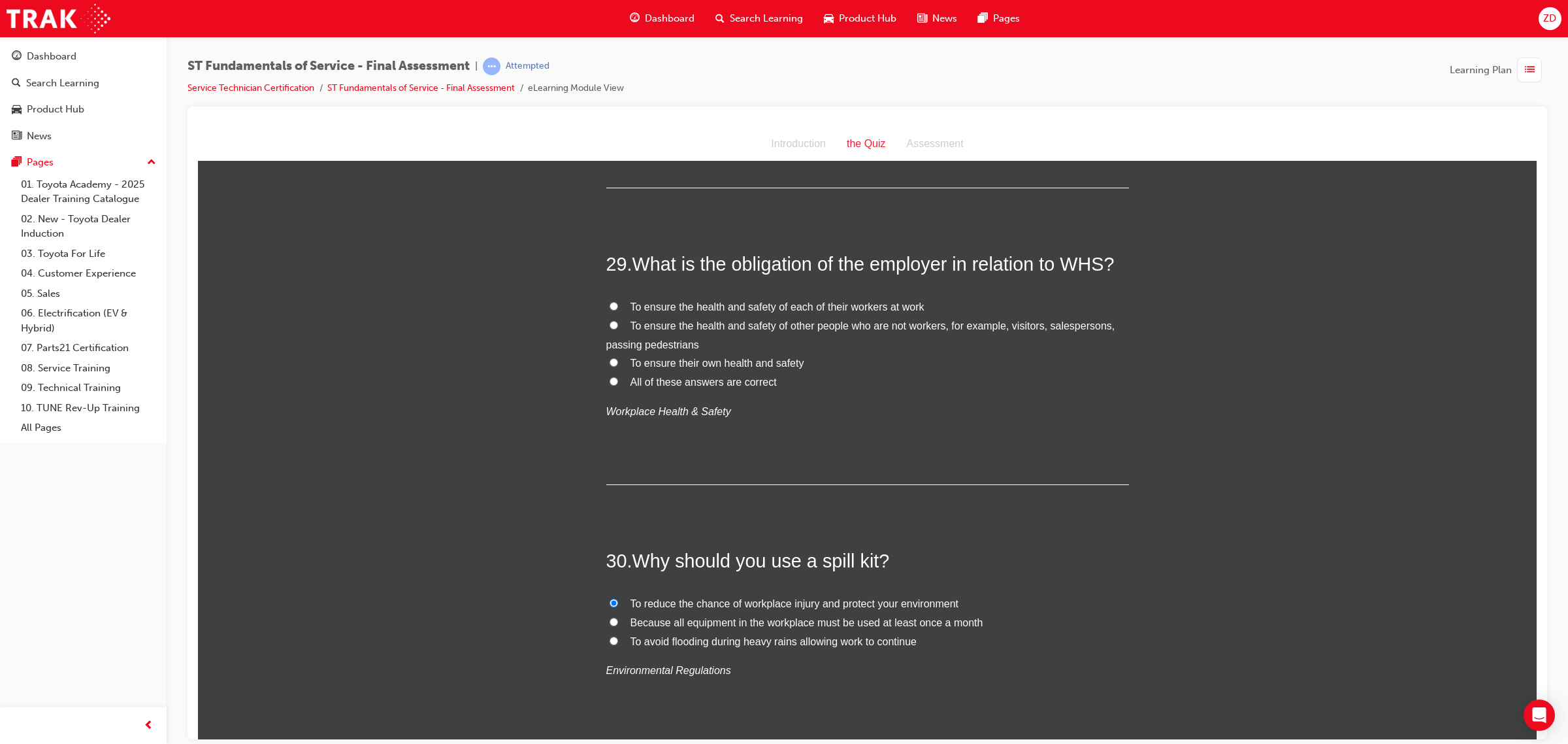
scroll to position [8305, 0]
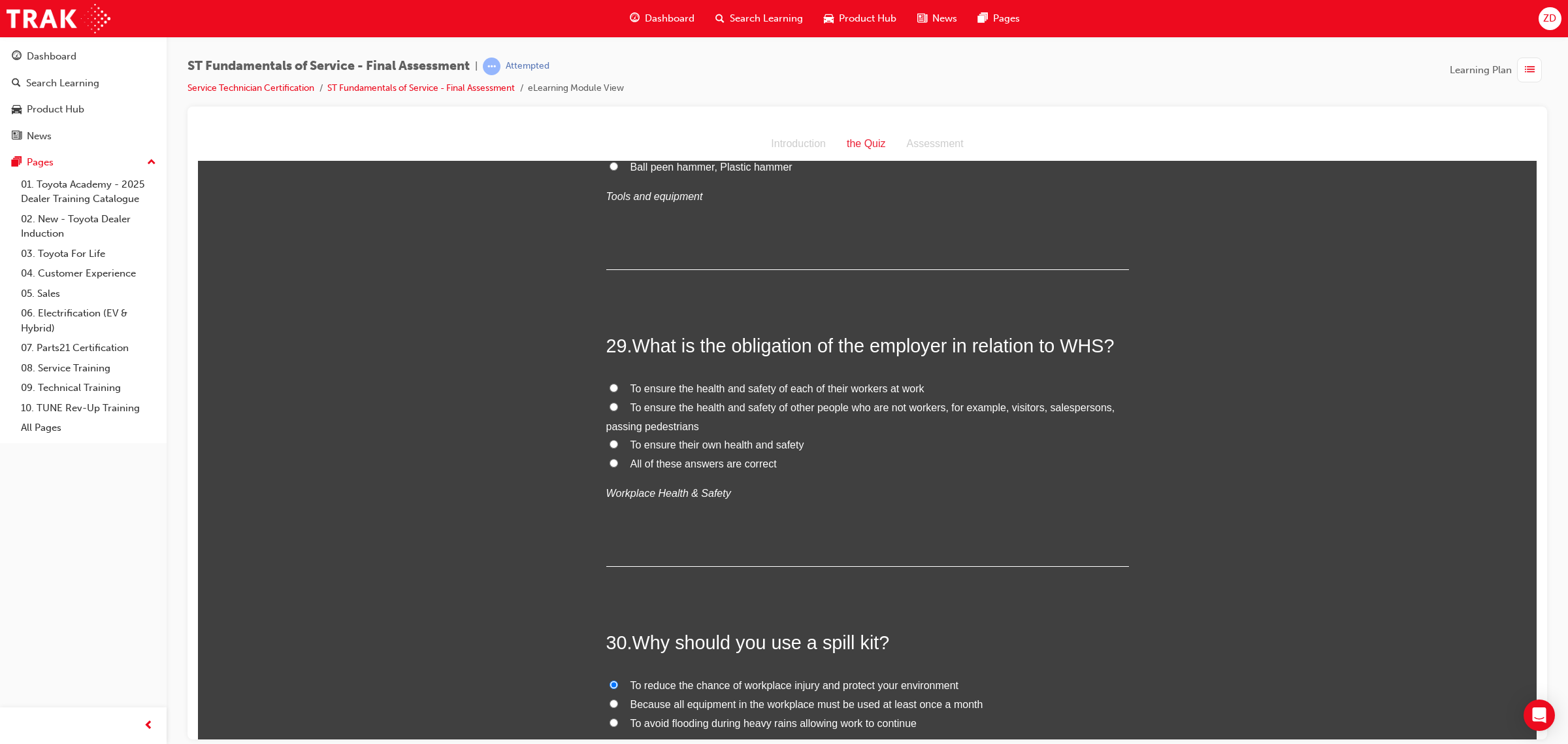
click at [738, 458] on span "All of these answers are correct" at bounding box center [704, 463] width 147 height 11
click at [618, 458] on input "All of these answers are correct" at bounding box center [613, 461] width 8 height 8
radio input "true"
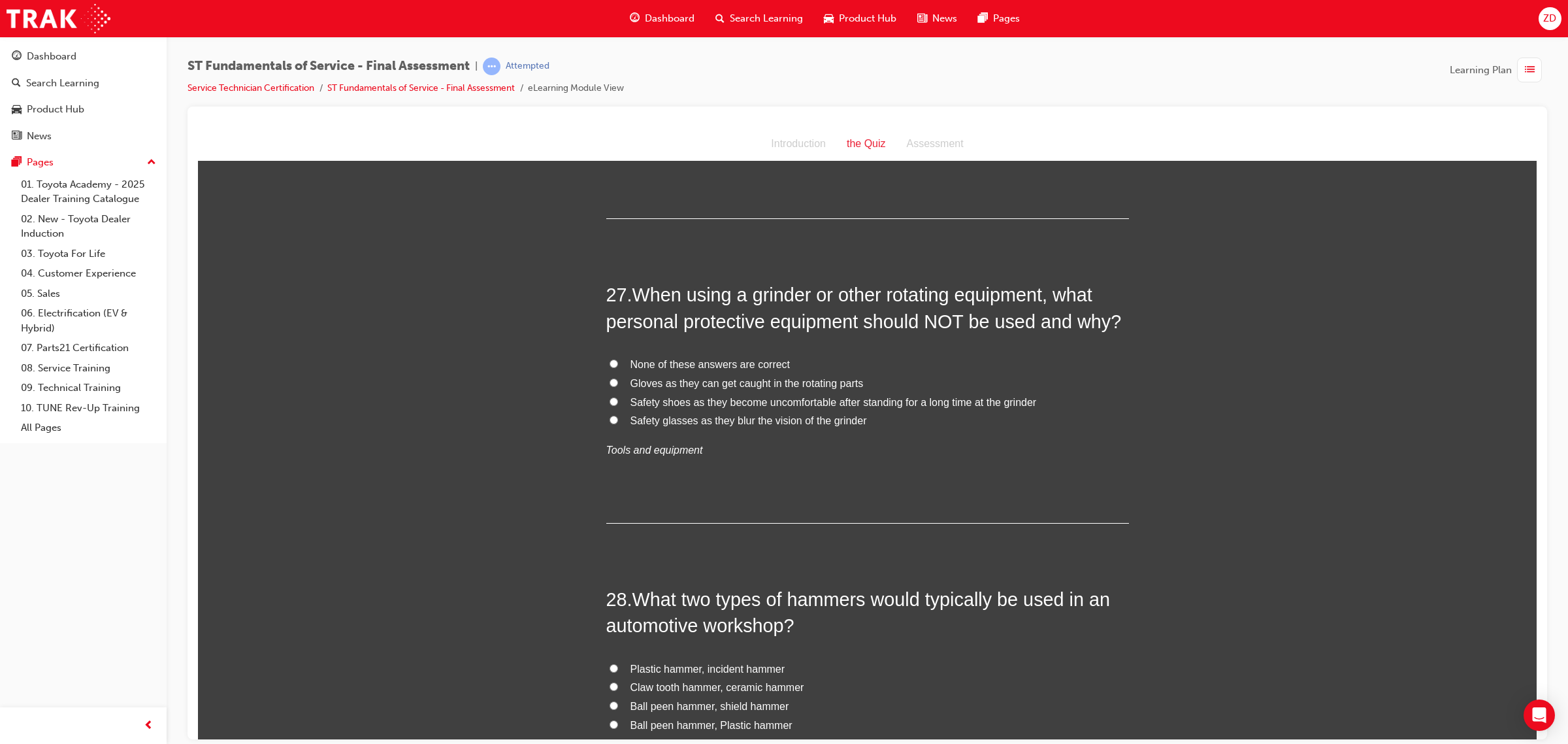
scroll to position [7734, 0]
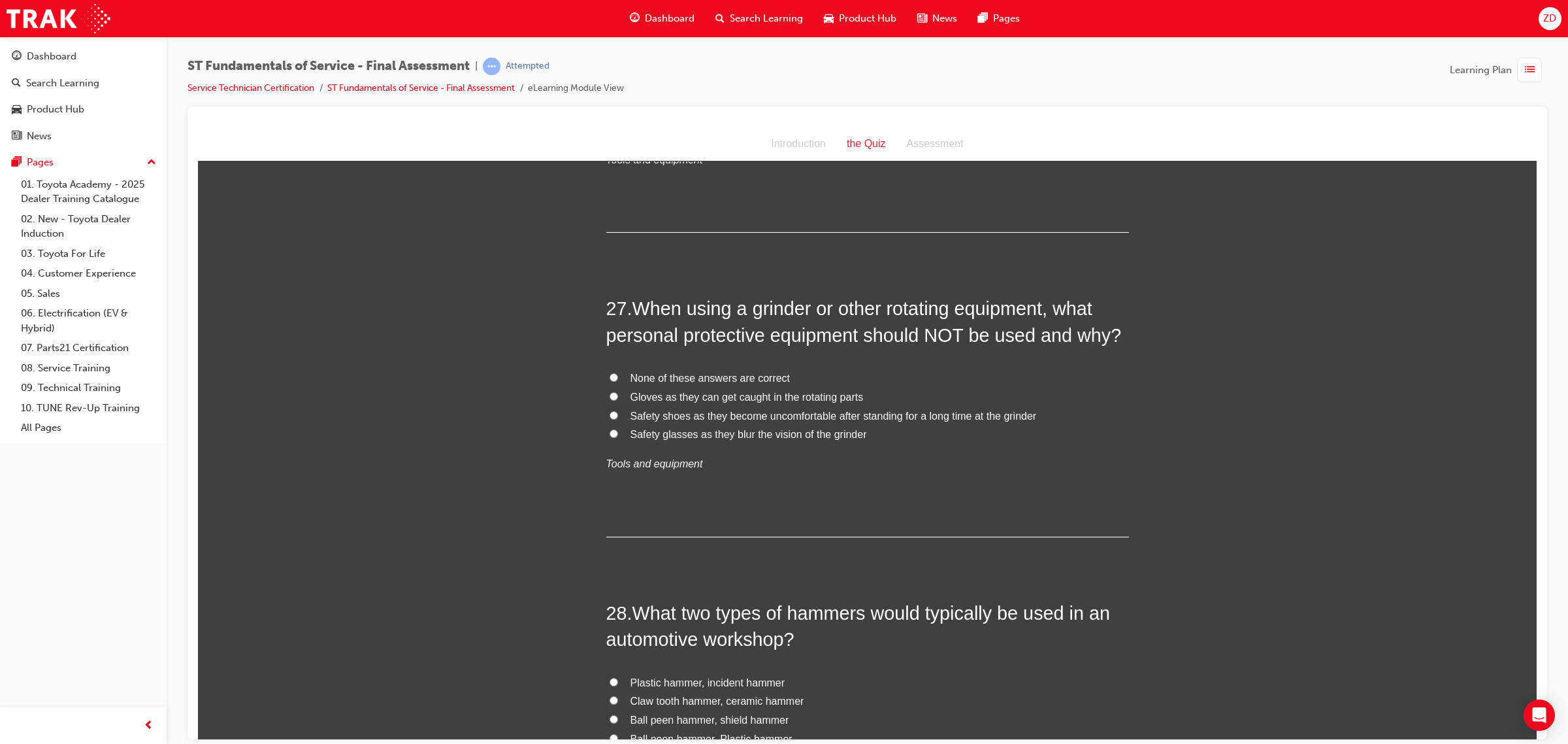
click at [743, 372] on span "None of these answers are correct" at bounding box center [711, 377] width 160 height 11
click at [618, 372] on input "None of these answers are correct" at bounding box center [613, 376] width 8 height 8
radio input "true"
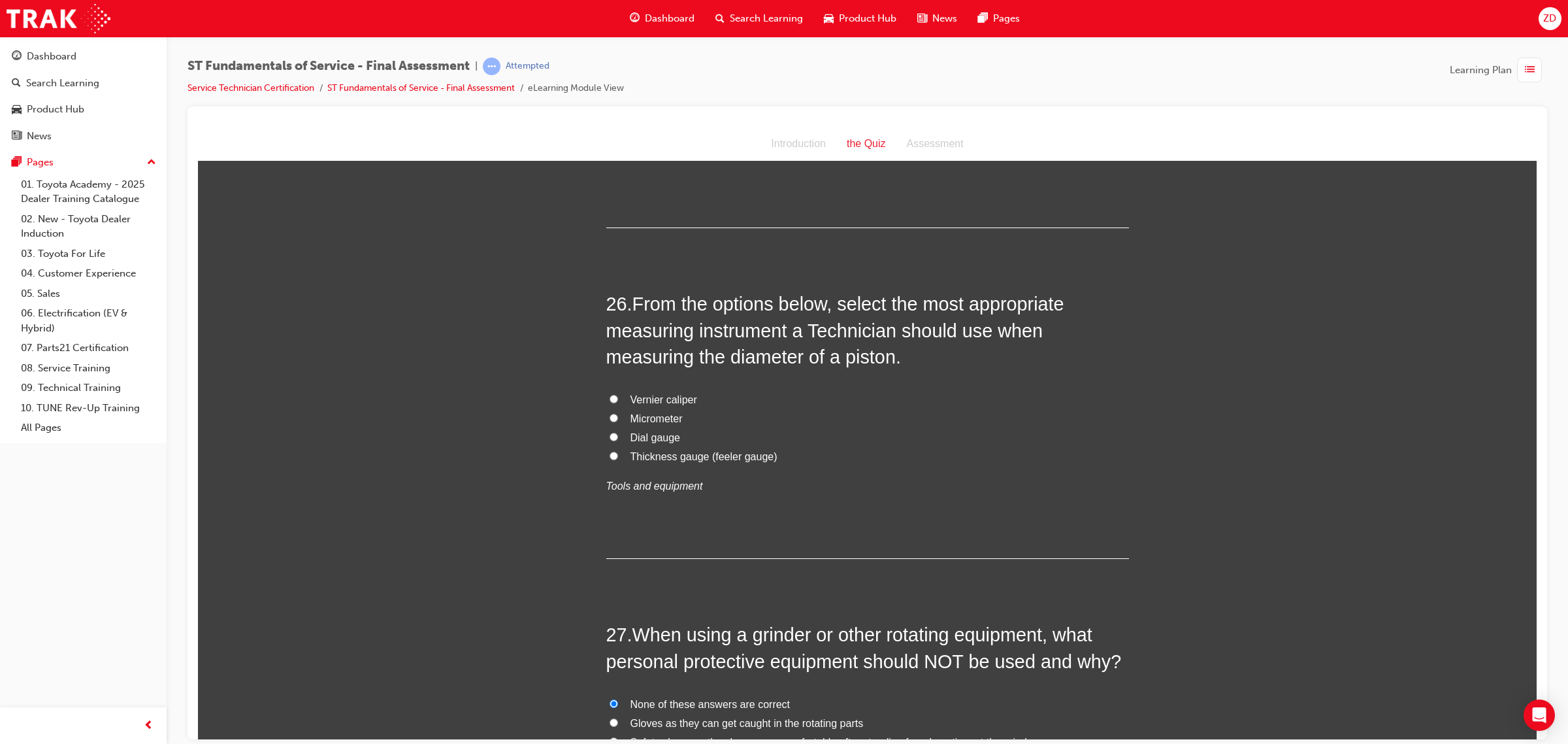
scroll to position [7406, 0]
click at [675, 451] on span "Thickness gauge (feeler gauge)" at bounding box center [704, 457] width 147 height 11
click at [618, 451] on input "Thickness gauge (feeler gauge)" at bounding box center [613, 455] width 8 height 8
radio input "true"
click at [690, 410] on label "Micrometer" at bounding box center [867, 419] width 523 height 19
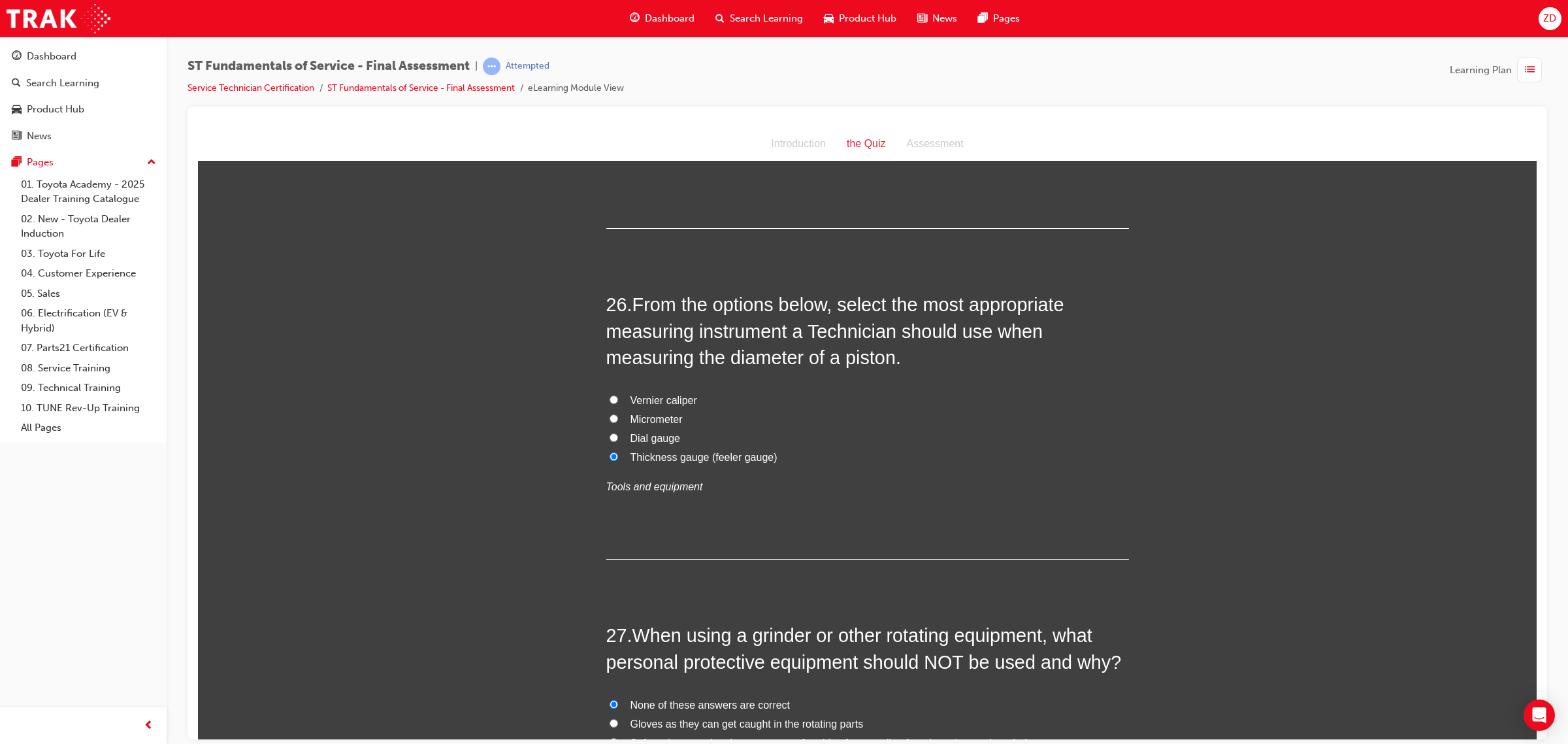
click at [618, 414] on input "Micrometer" at bounding box center [613, 417] width 8 height 8
radio input "true"
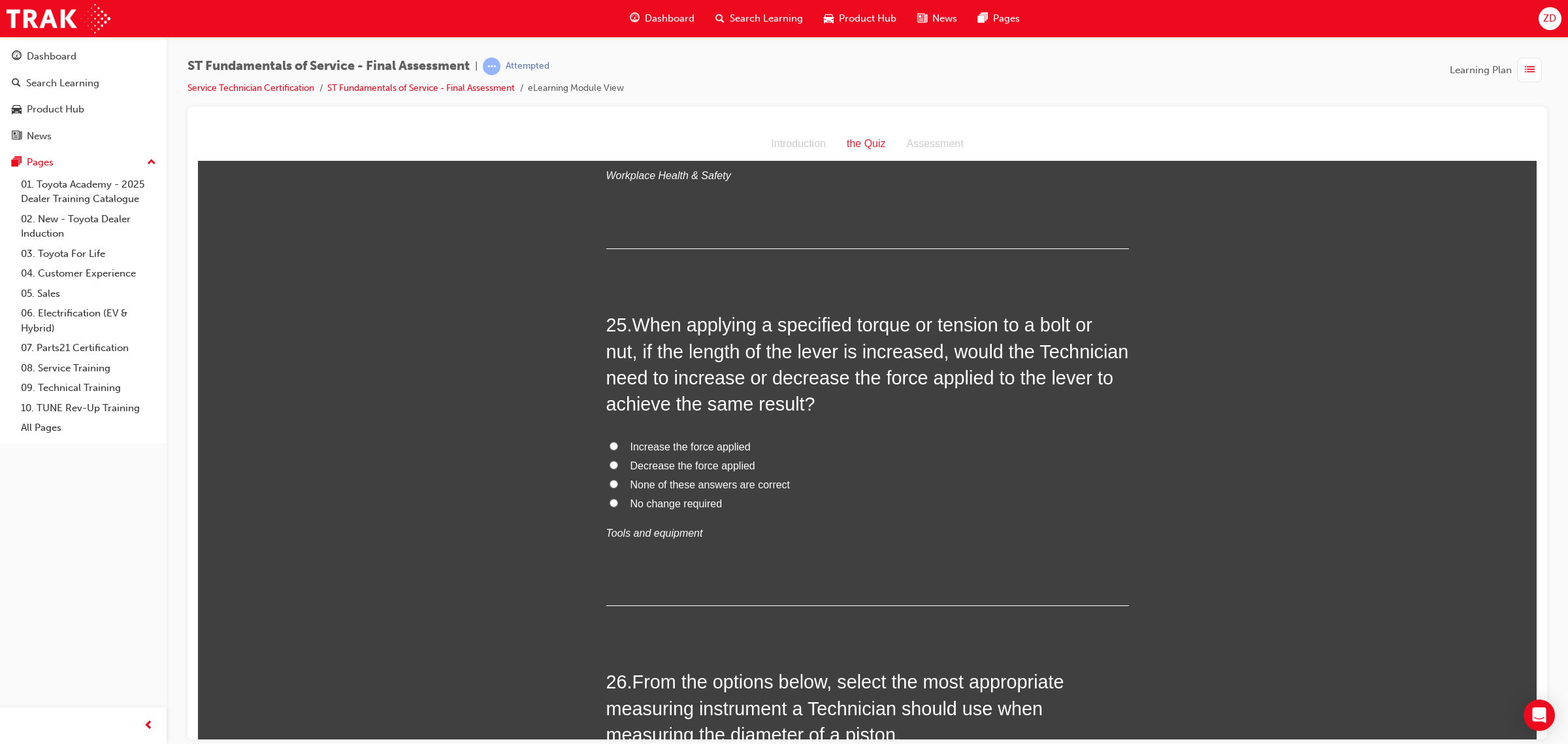
scroll to position [6998, 0]
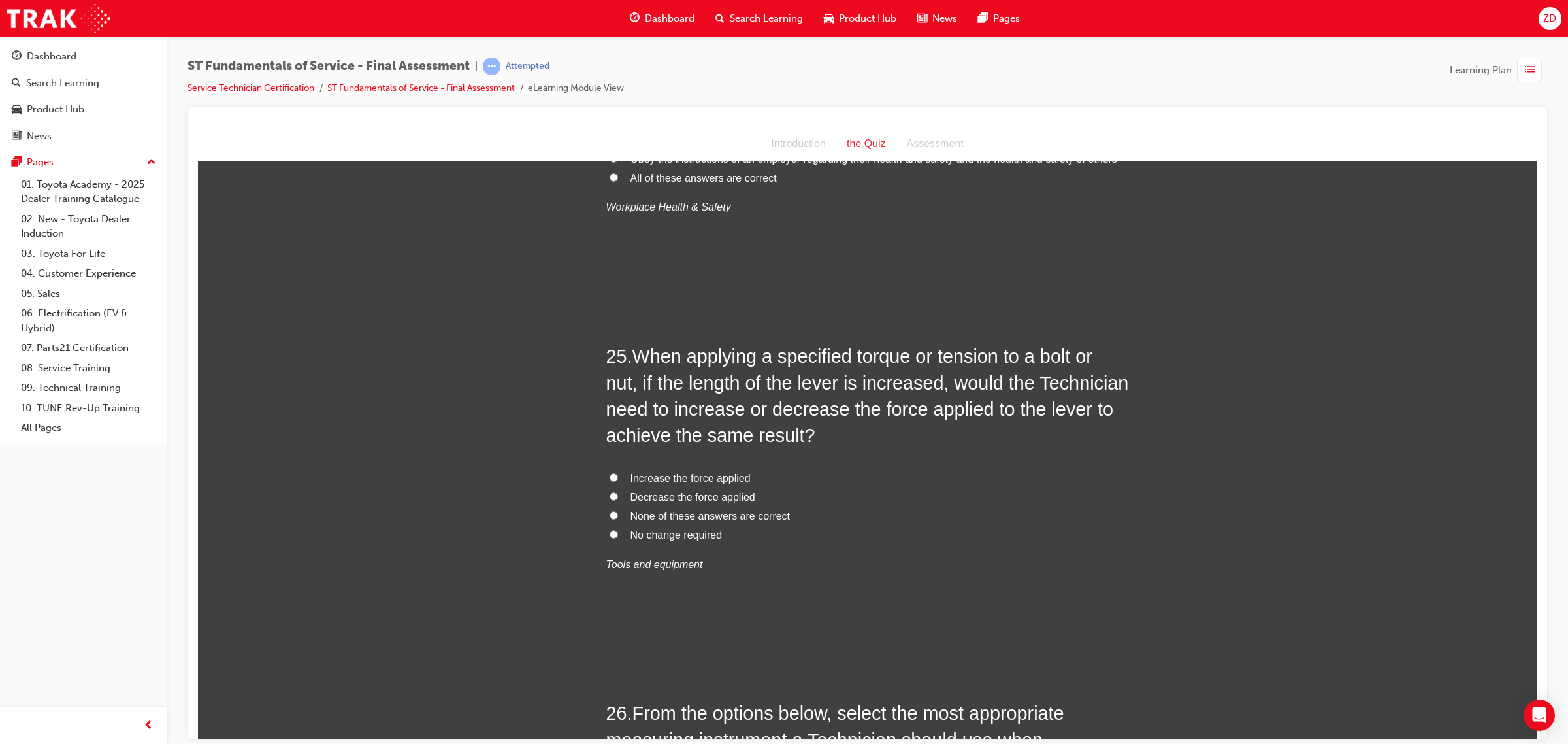
click at [739, 472] on span "Increase the force applied" at bounding box center [690, 477] width 120 height 11
click at [618, 472] on input "Increase the force applied" at bounding box center [613, 476] width 8 height 8
radio input "true"
click at [727, 510] on span "None of these answers are correct" at bounding box center [711, 516] width 160 height 11
click at [618, 510] on input "None of these answers are correct" at bounding box center [613, 514] width 8 height 8
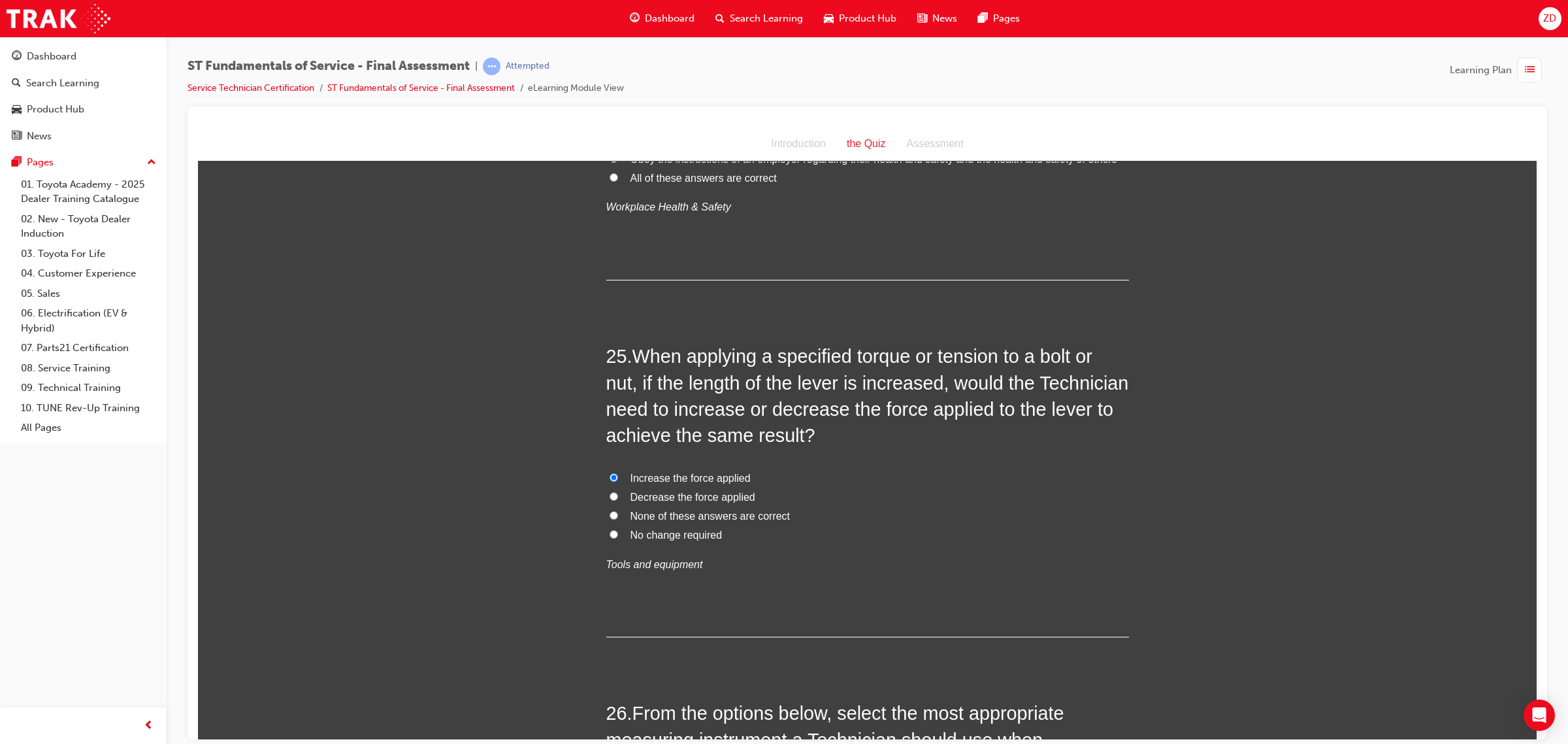
radio input "true"
click at [726, 526] on label "No change required" at bounding box center [867, 535] width 523 height 19
click at [618, 529] on input "No change required" at bounding box center [613, 533] width 8 height 8
radio input "true"
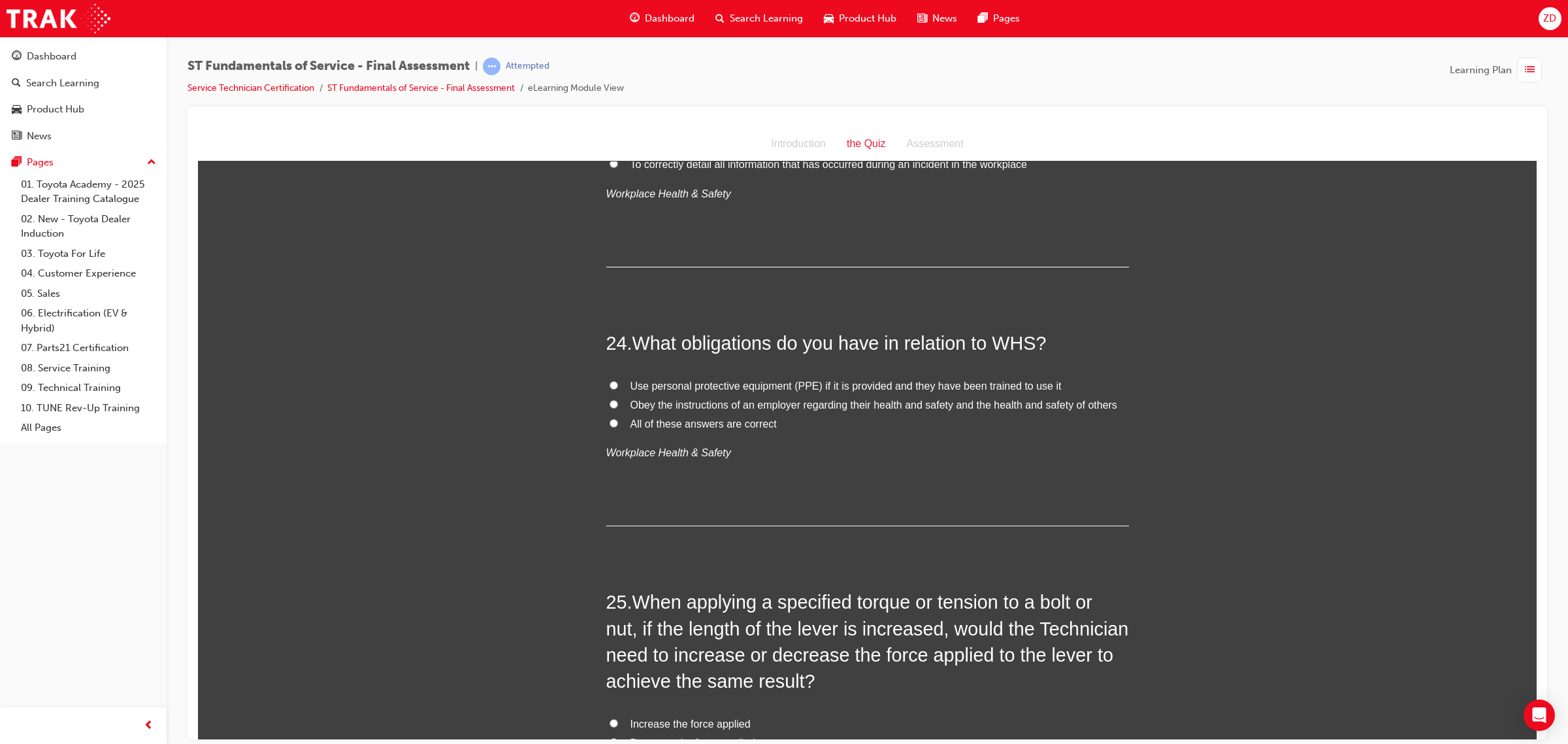
scroll to position [6671, 0]
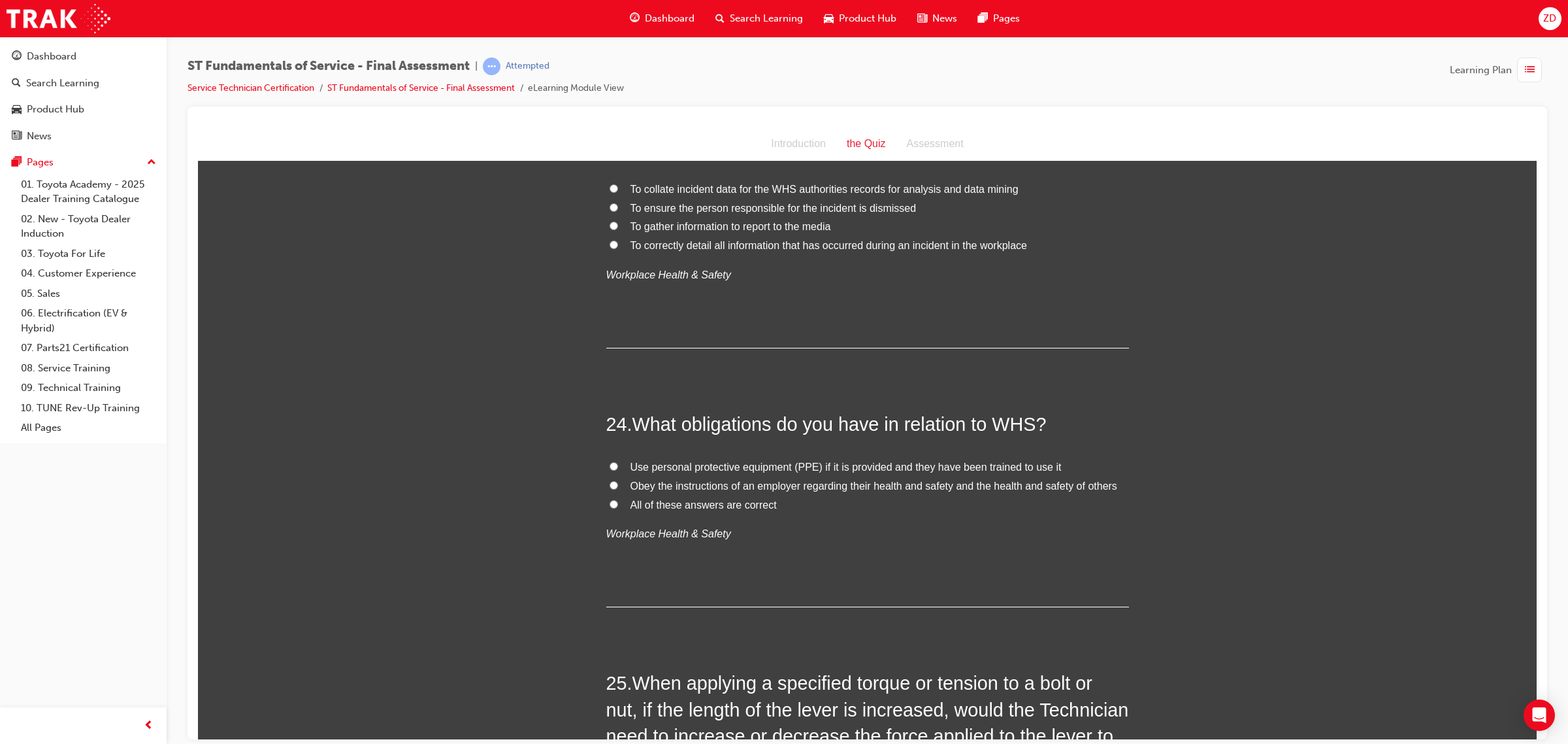
click at [686, 499] on span "All of these answers are correct" at bounding box center [704, 505] width 147 height 11
click at [618, 499] on input "All of these answers are correct" at bounding box center [613, 503] width 8 height 8
radio input "true"
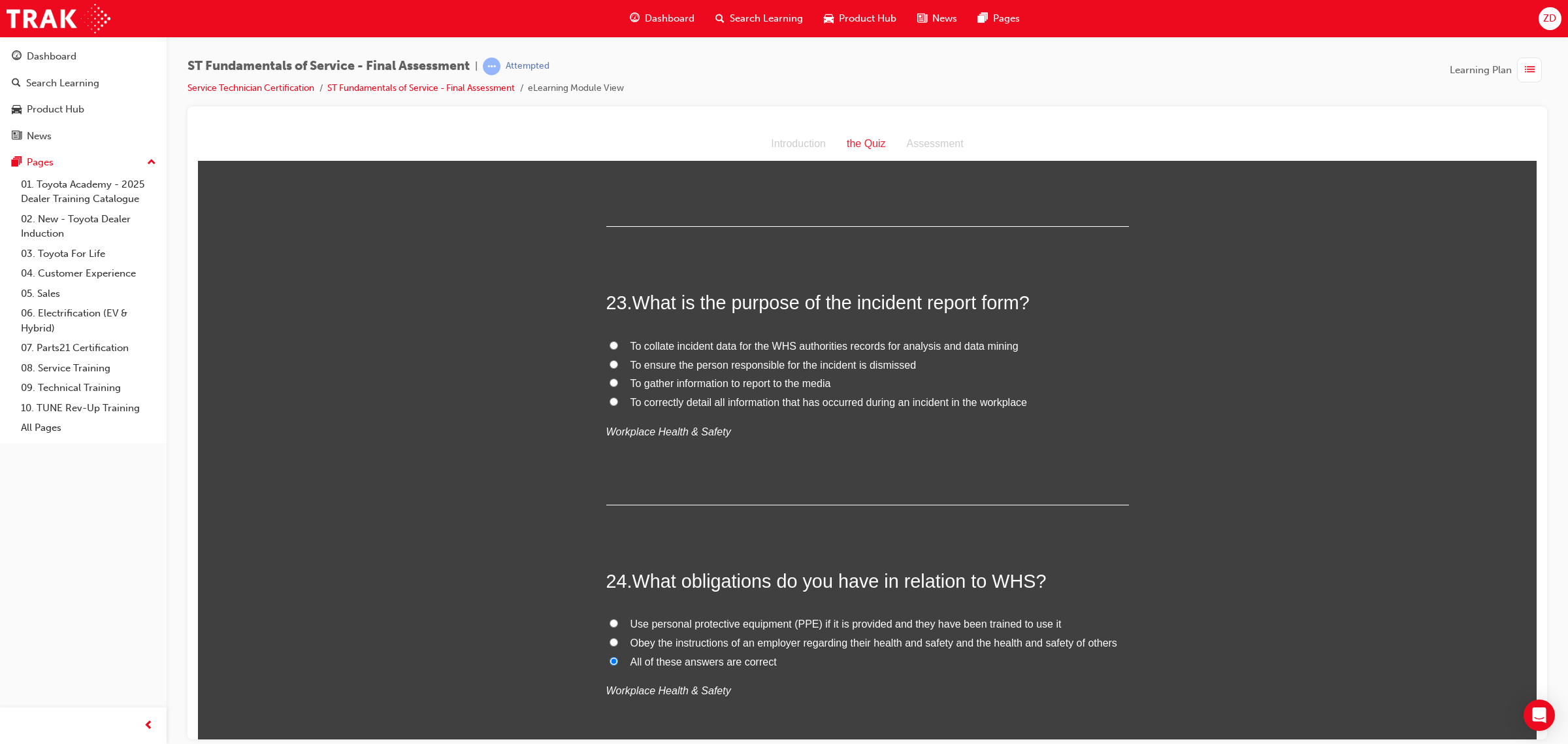
scroll to position [6508, 0]
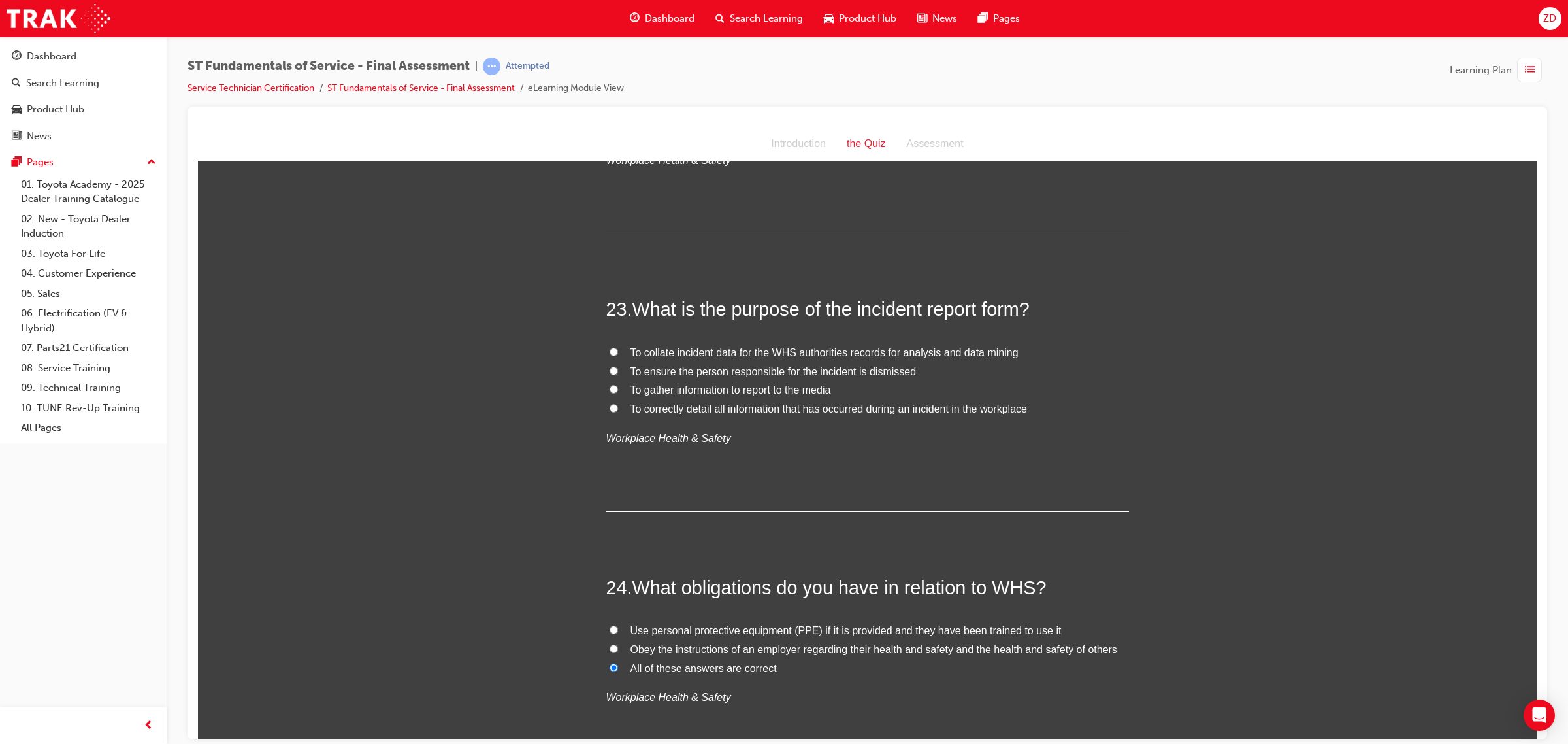
click at [717, 395] on div "To collate incident data for the WHS authorities records for analysis and data …" at bounding box center [867, 395] width 523 height 105
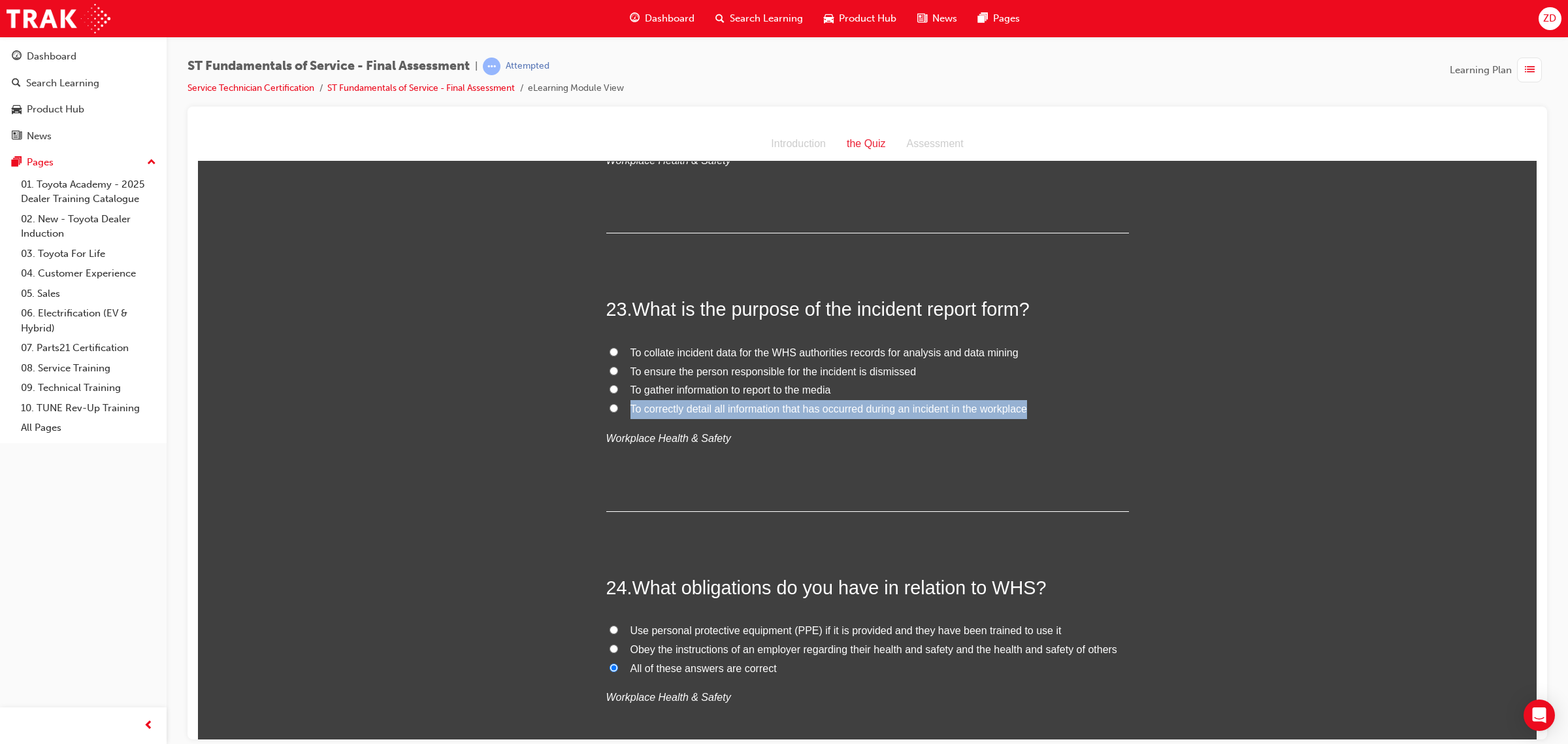
click at [717, 399] on label "To correctly detail all information that has occurred during an incident in the…" at bounding box center [867, 408] width 523 height 19
click at [618, 404] on input "To correctly detail all information that has occurred during an incident in the…" at bounding box center [613, 407] width 8 height 8
radio input "true"
click at [701, 403] on span "To correctly detail all information that has occurred during an incident in the…" at bounding box center [829, 408] width 396 height 11
click at [618, 404] on input "To correctly detail all information that has occurred during an incident in the…" at bounding box center [613, 407] width 8 height 8
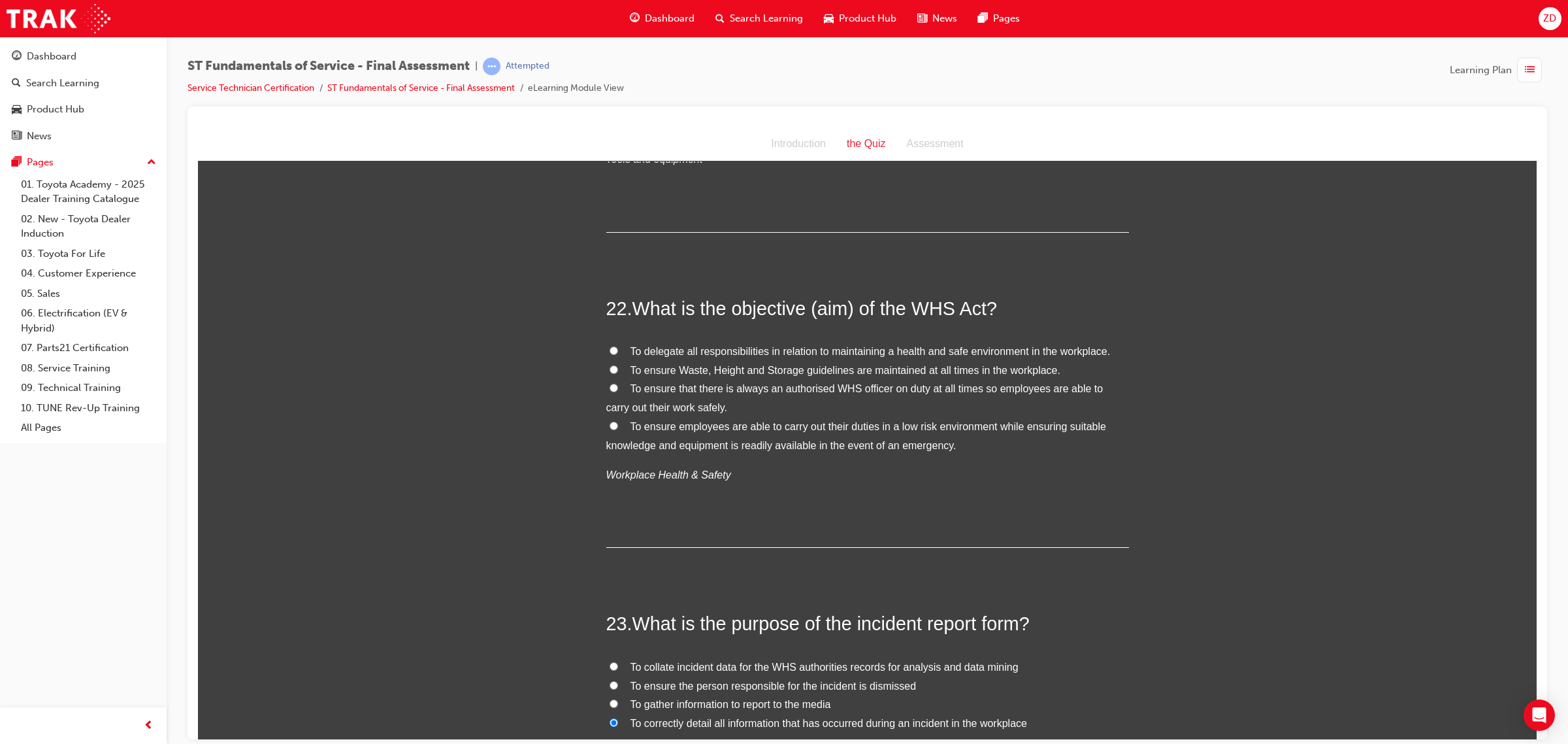
scroll to position [6181, 0]
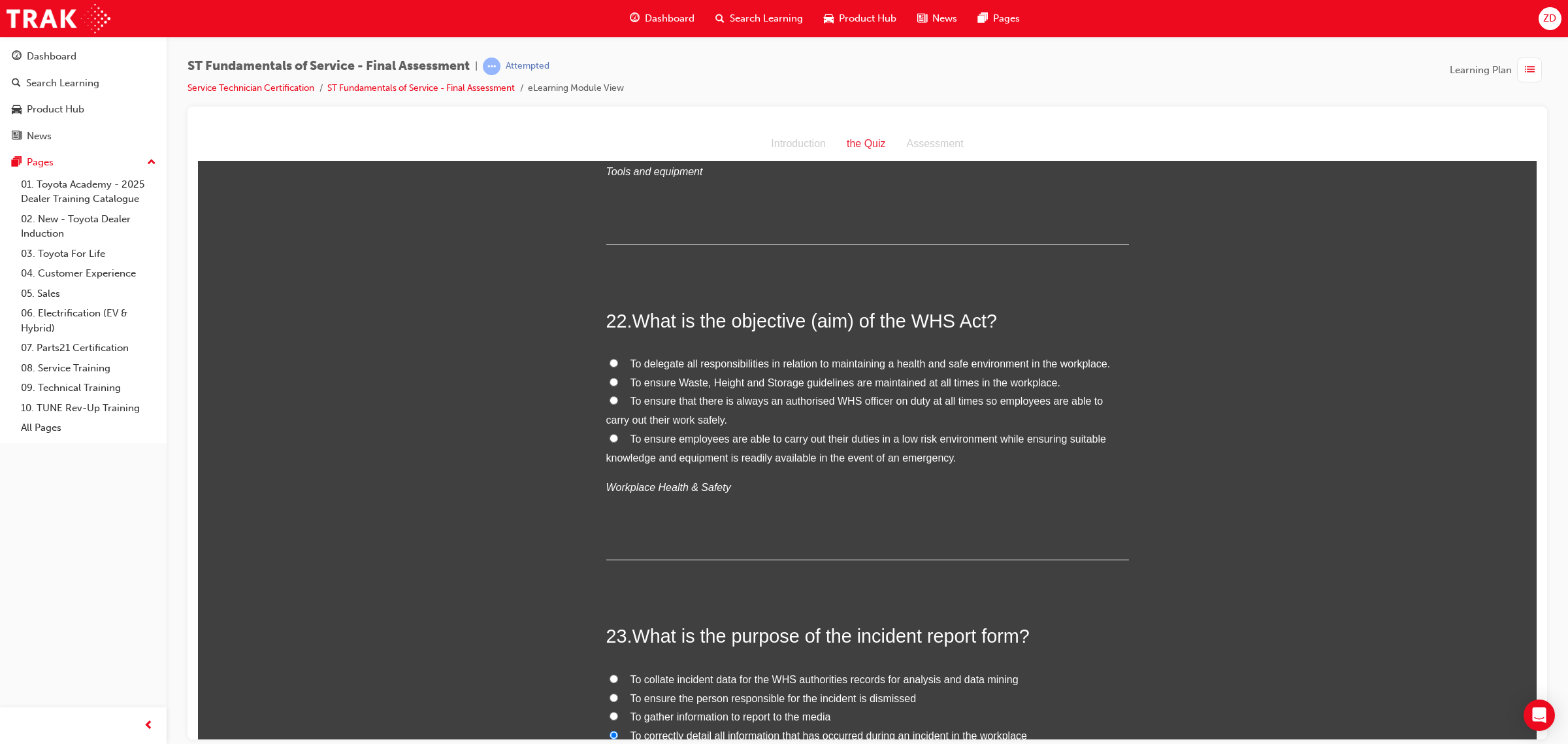
click at [745, 394] on span "To ensure that there is always an authorised WHS officer on duty at all times s…" at bounding box center [855, 409] width 497 height 30
click at [618, 395] on input "To ensure that there is always an authorised WHS officer on duty at all times s…" at bounding box center [613, 399] width 8 height 8
radio input "true"
click at [798, 429] on label "To ensure employees are able to carry out their duties in a low risk environmen…" at bounding box center [867, 448] width 523 height 38
click at [618, 433] on input "To ensure employees are able to carry out their duties in a low risk environmen…" at bounding box center [613, 437] width 8 height 8
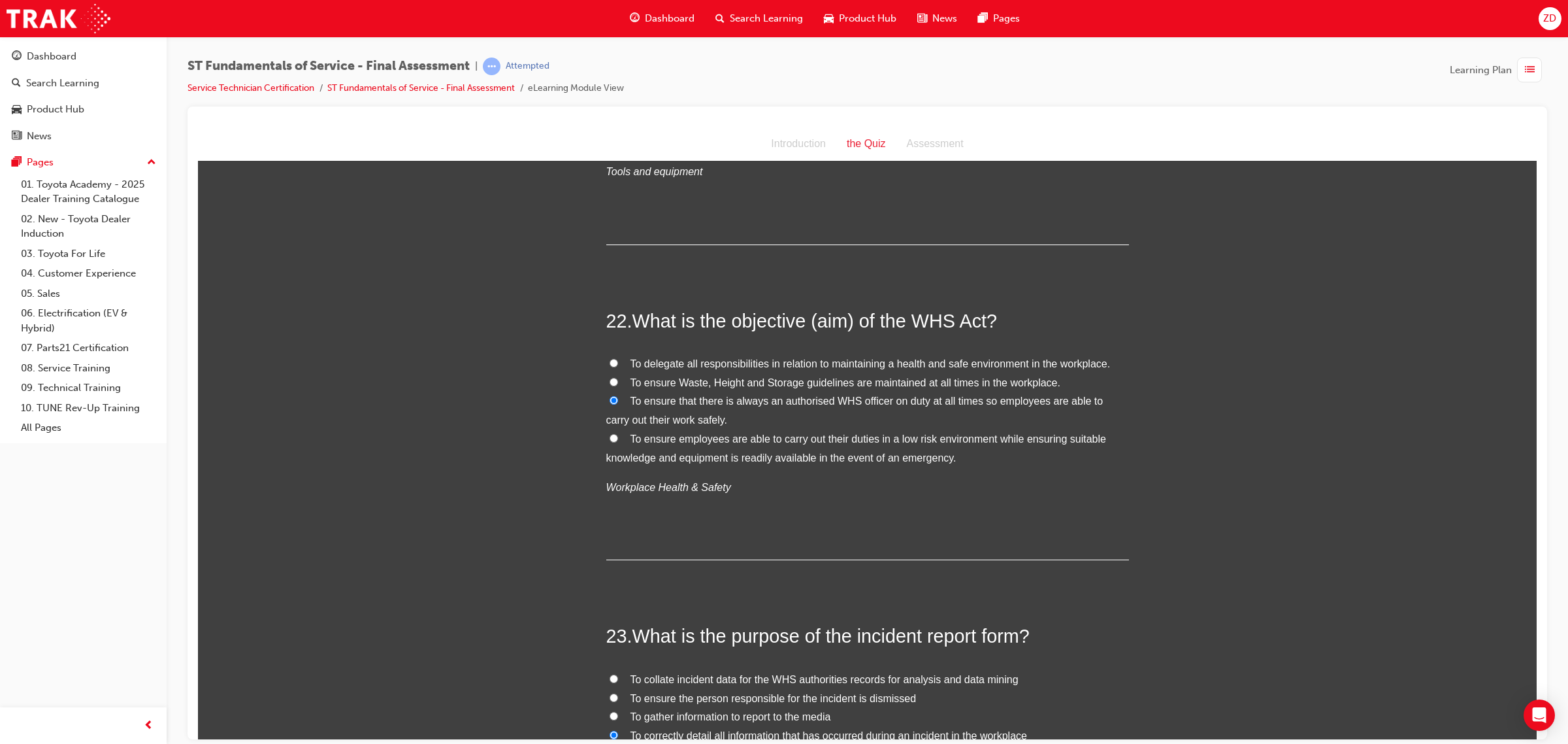
radio input "true"
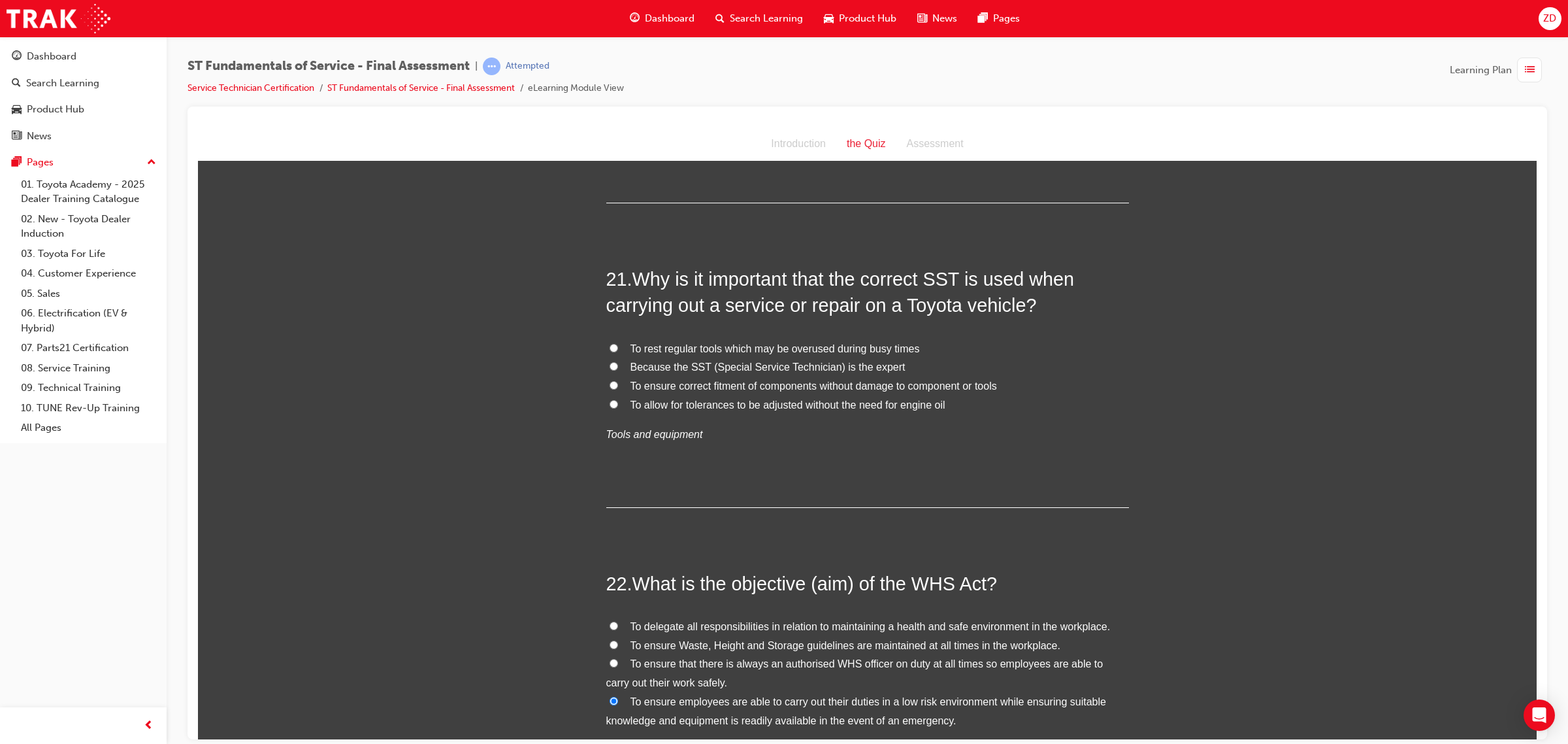
scroll to position [5854, 0]
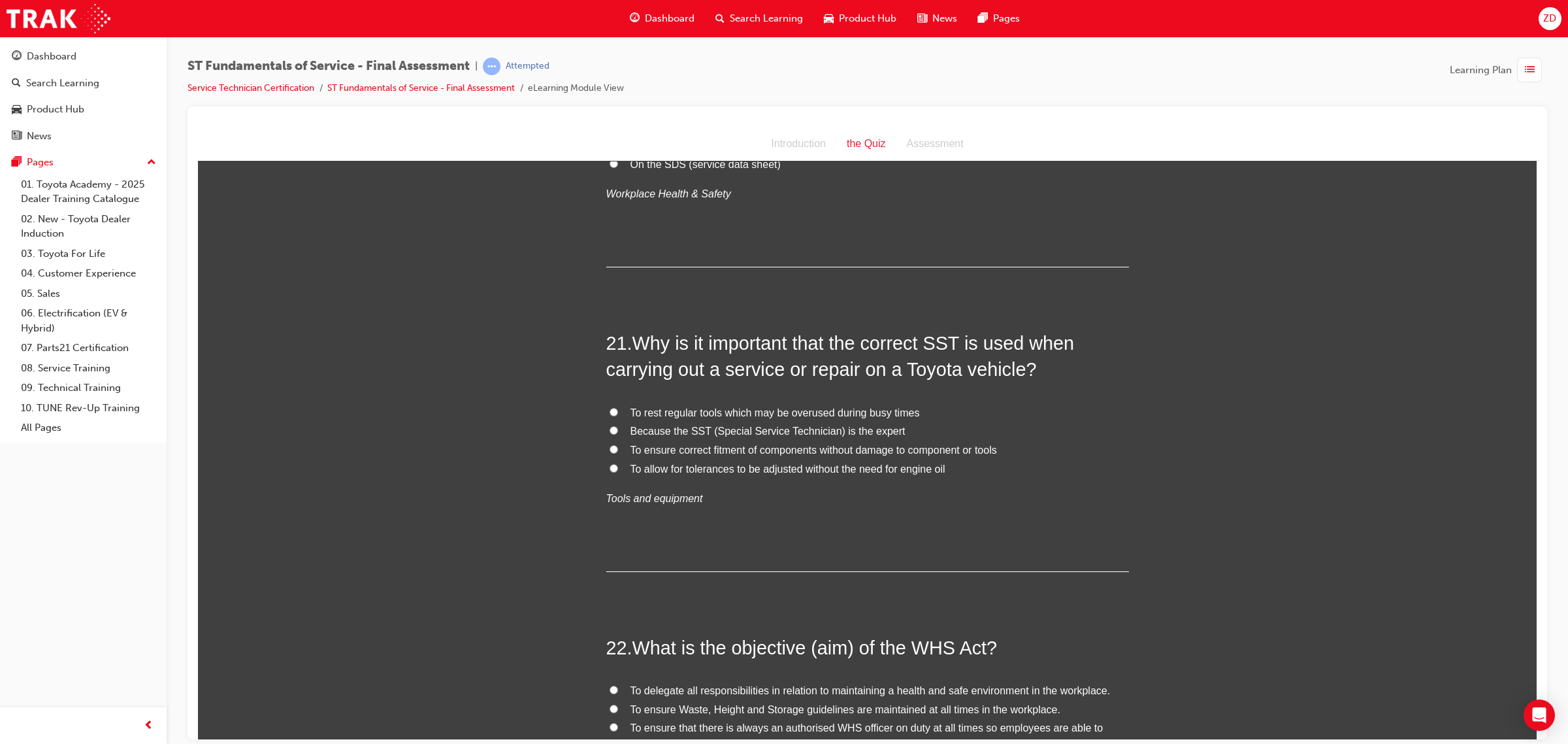
click at [819, 444] on span "To ensure correct fitment of components without damage to component or tools" at bounding box center [814, 450] width 367 height 11
click at [618, 444] on input "To ensure correct fitment of components without damage to component or tools" at bounding box center [613, 448] width 8 height 8
radio input "true"
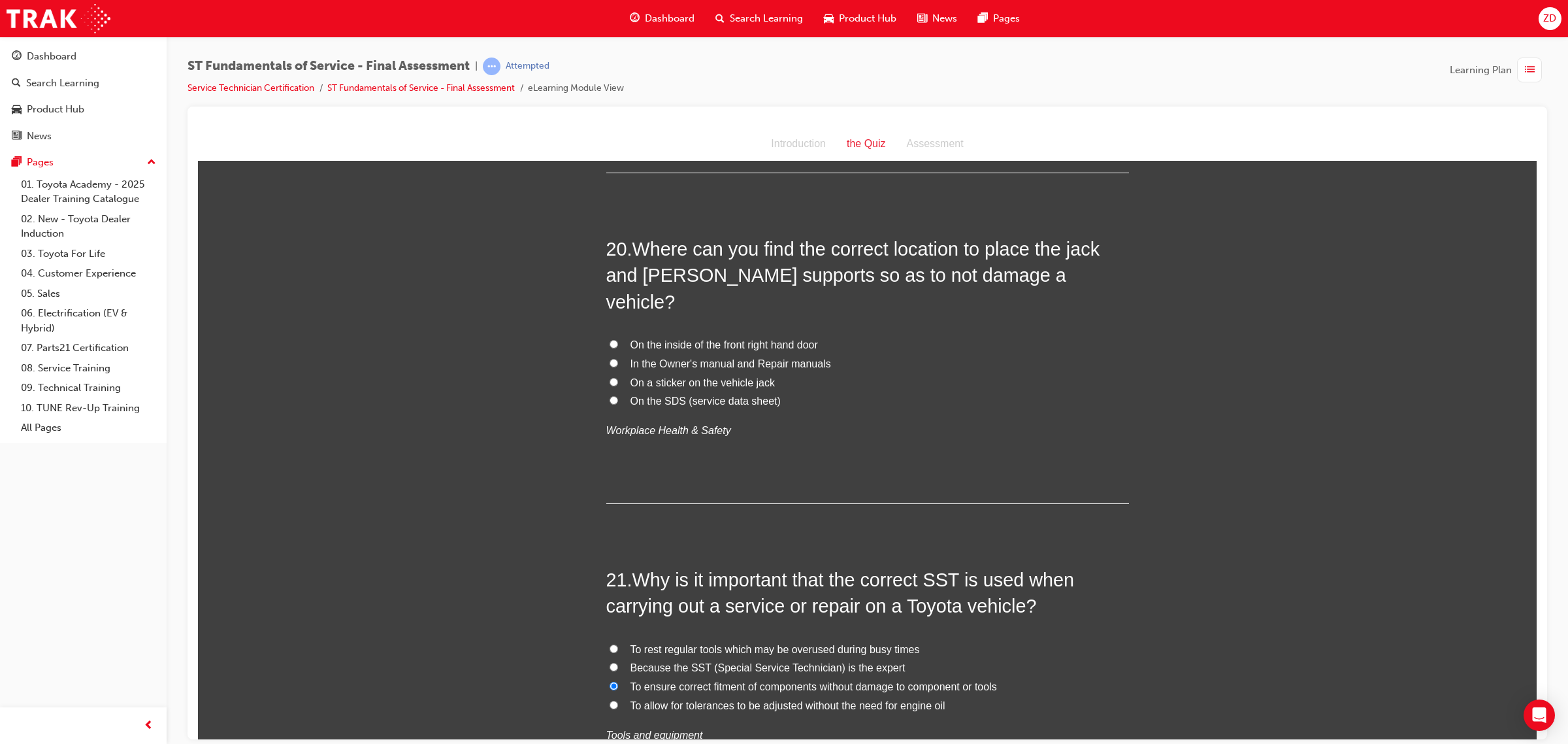
scroll to position [5609, 0]
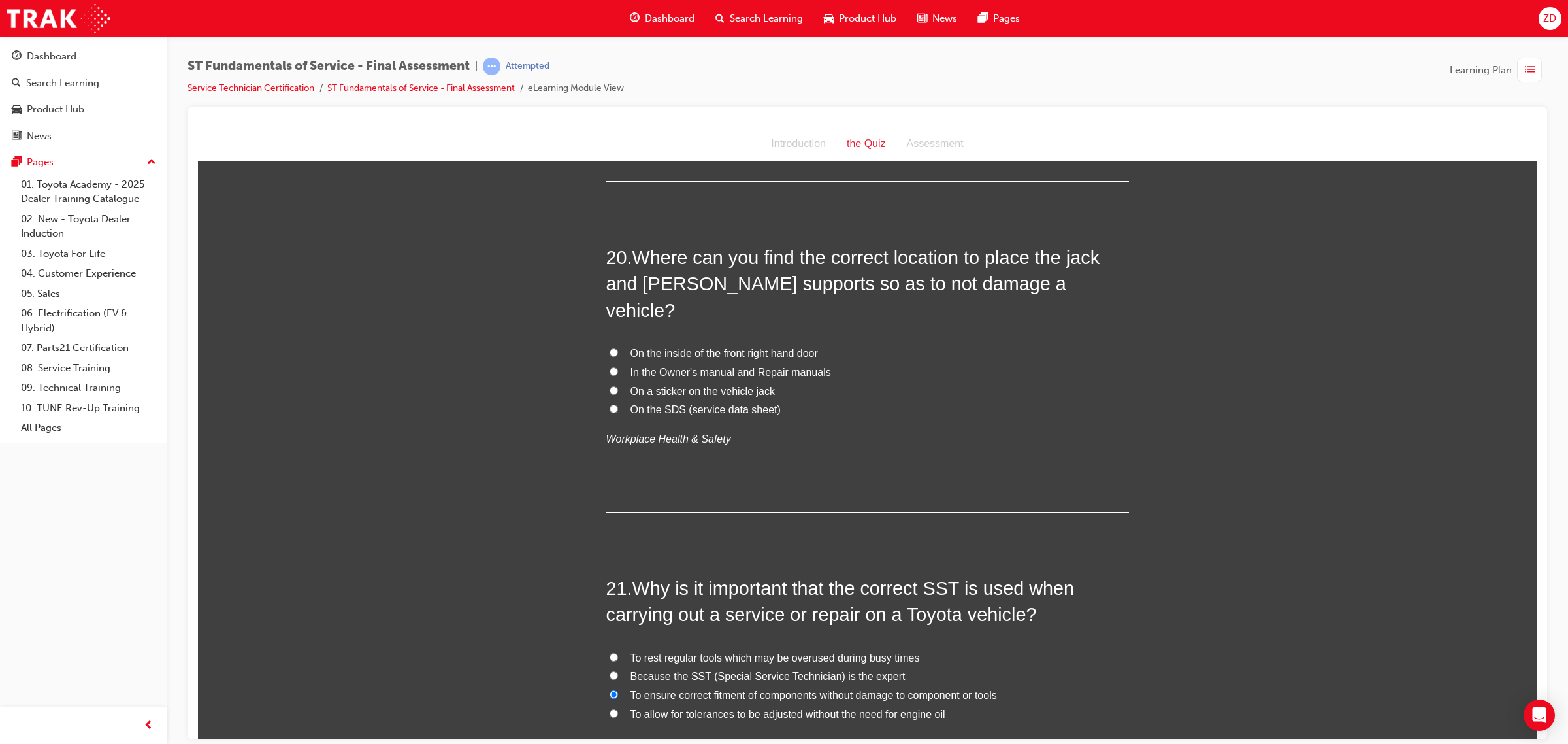
click at [812, 366] on span "In the Owner's manual and Repair manuals" at bounding box center [731, 372] width 201 height 11
click at [618, 367] on input "In the Owner's manual and Repair manuals" at bounding box center [613, 371] width 8 height 8
radio input "true"
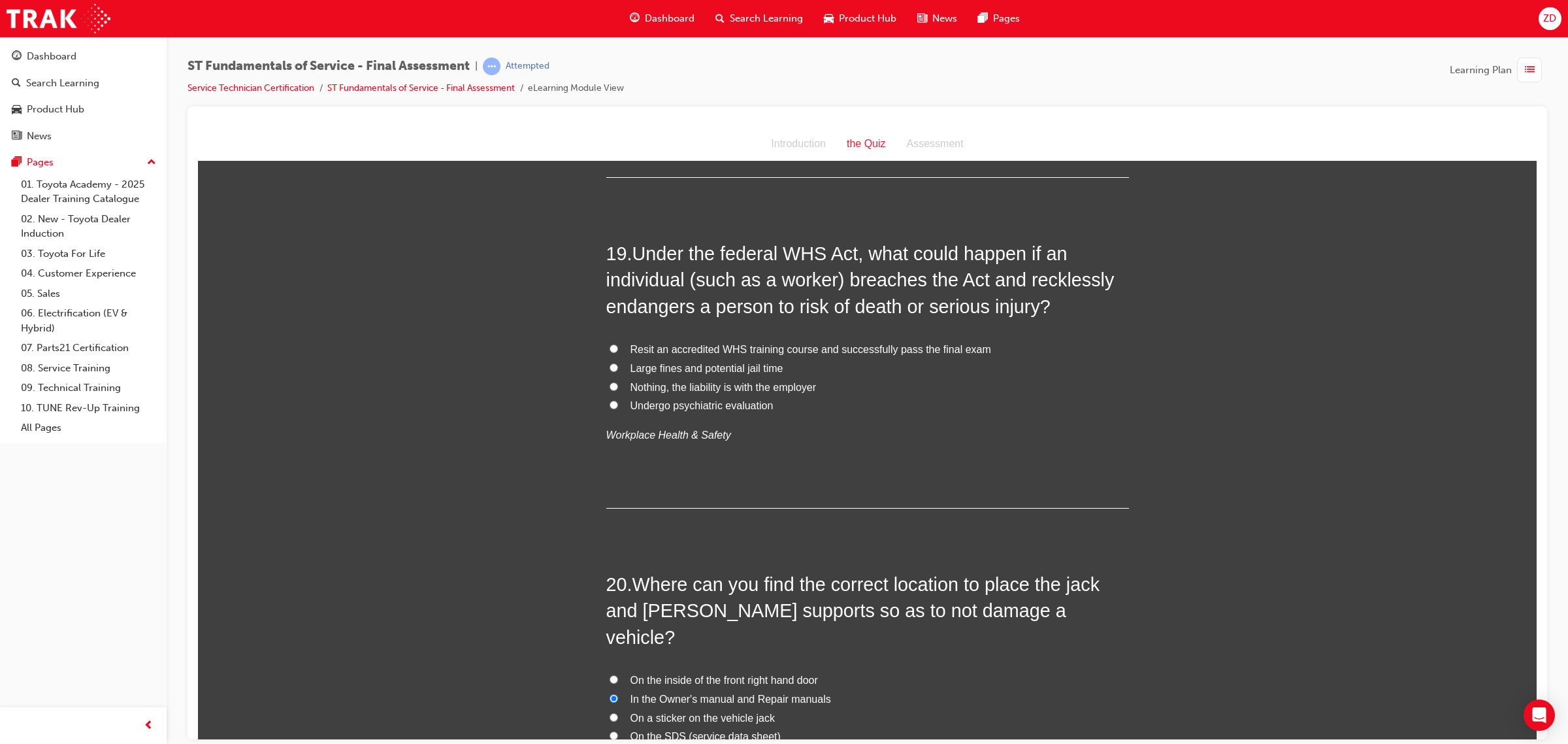
scroll to position [5201, 0]
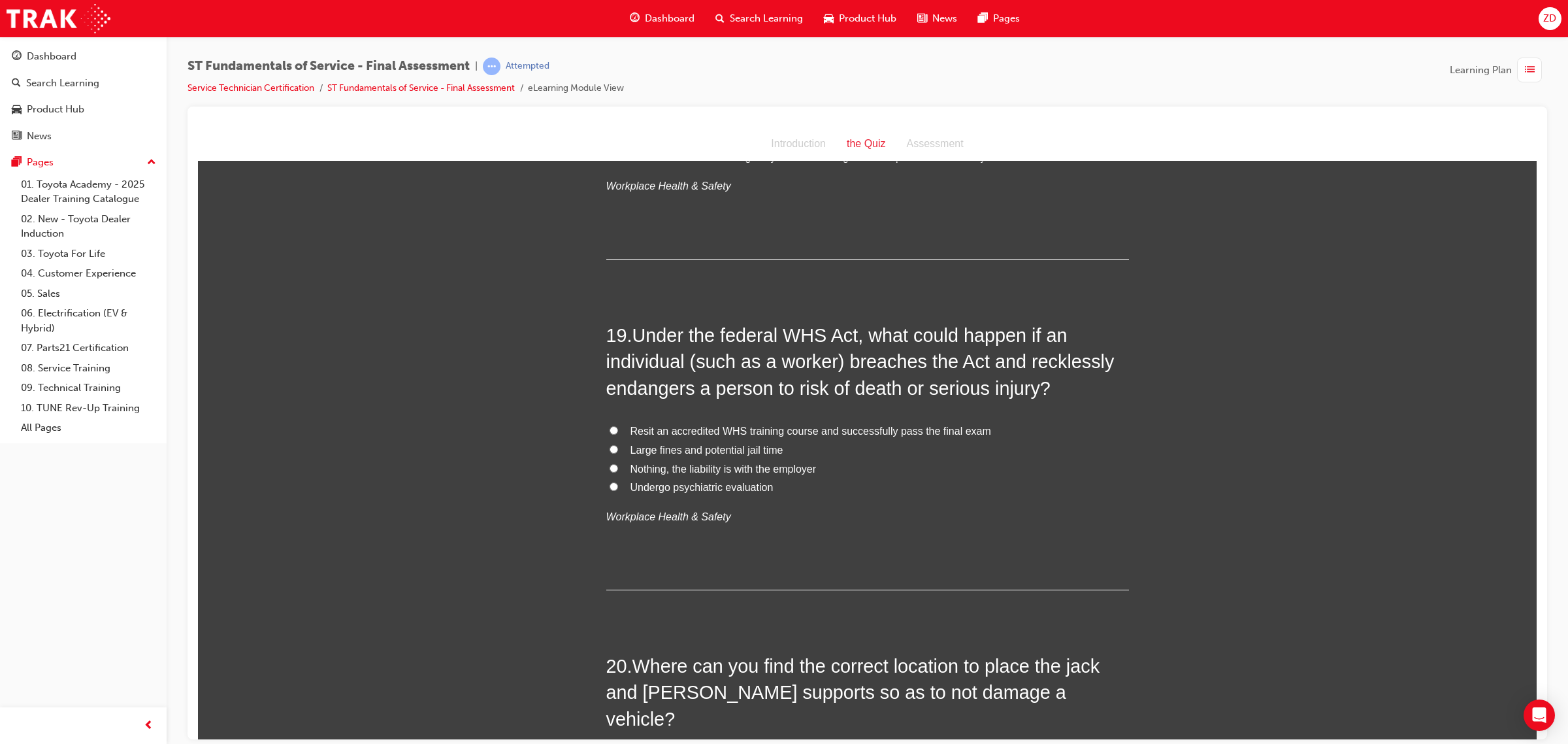
click at [788, 435] on span "Resit an accredited WHS training course and successfully pass the final exam" at bounding box center [811, 430] width 360 height 11
click at [618, 434] on input "Resit an accredited WHS training course and successfully pass the final exam" at bounding box center [613, 429] width 8 height 8
radio input "true"
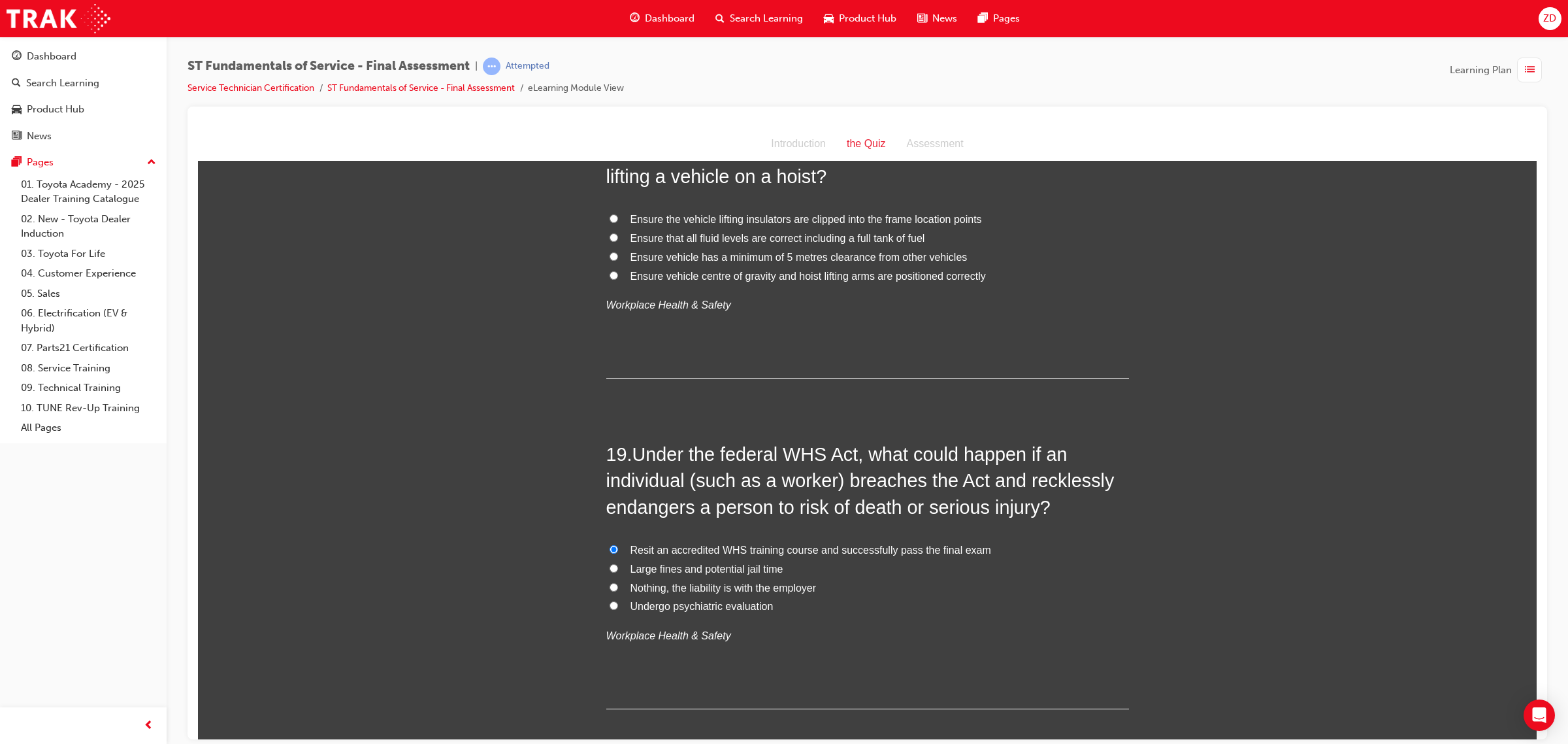
scroll to position [4874, 0]
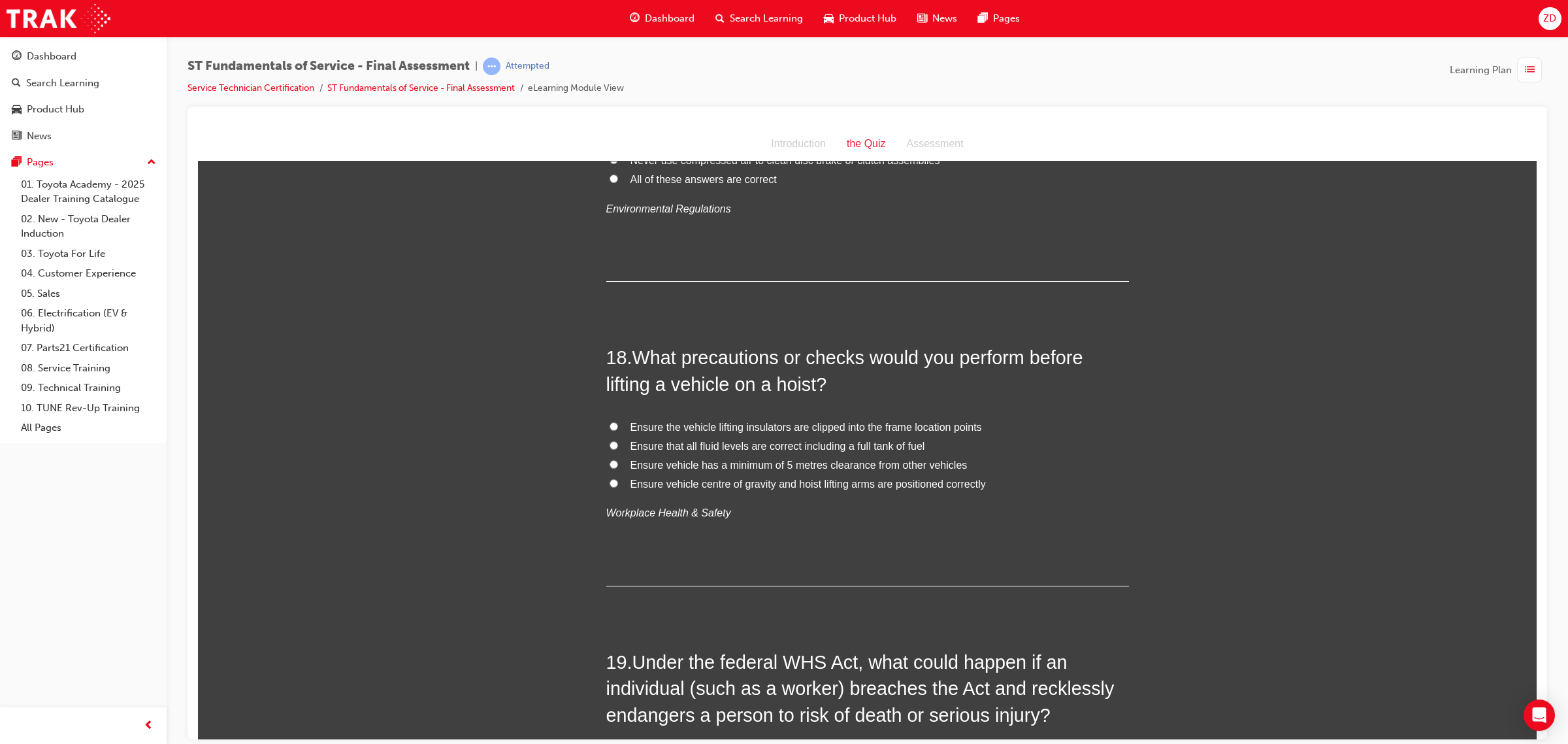
click at [769, 487] on span "Ensure vehicle centre of gravity and hoist lifting arms are positioned correctly" at bounding box center [809, 483] width 356 height 11
click at [618, 487] on input "Ensure vehicle centre of gravity and hoist lifting arms are positioned correctly" at bounding box center [613, 483] width 8 height 8
radio input "true"
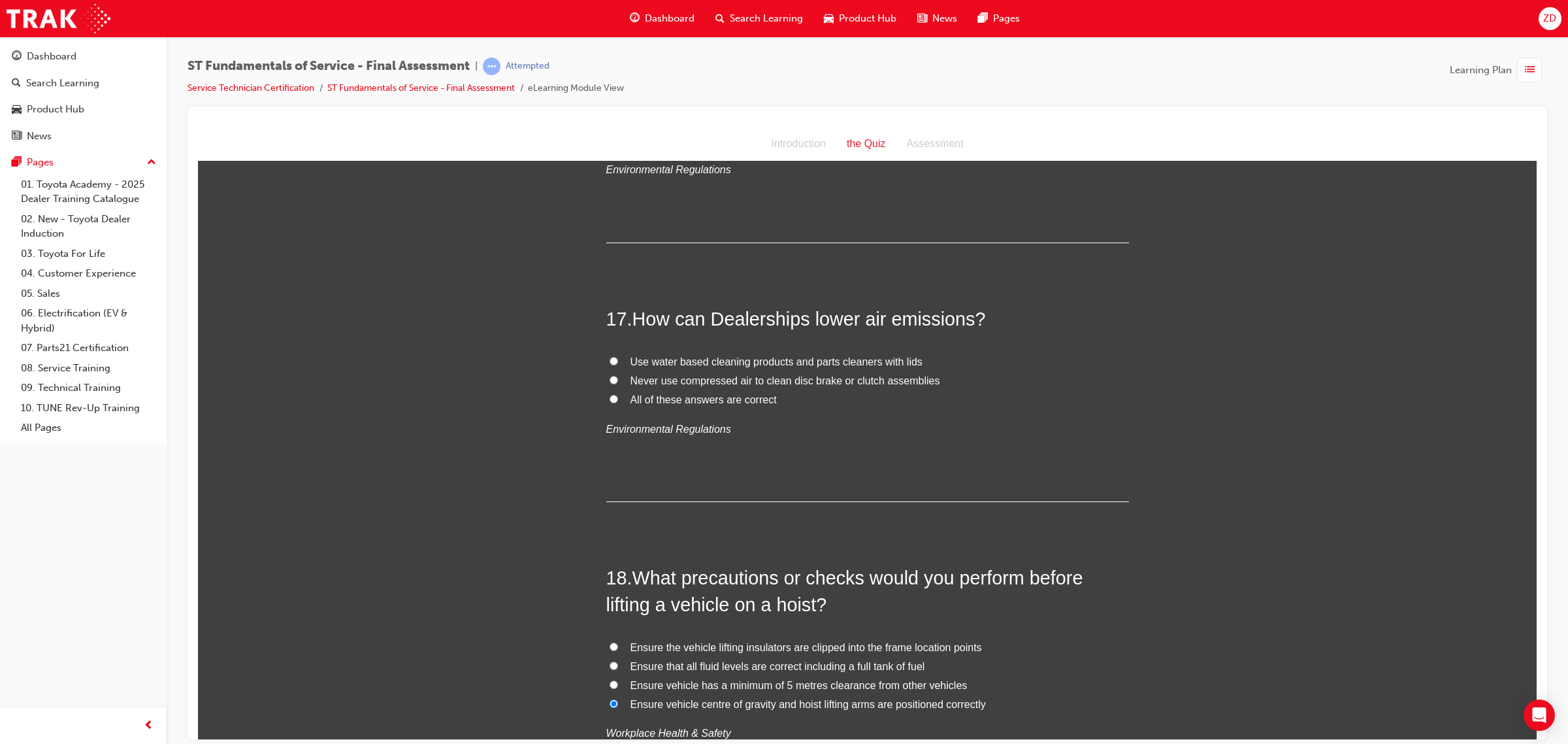
scroll to position [4629, 0]
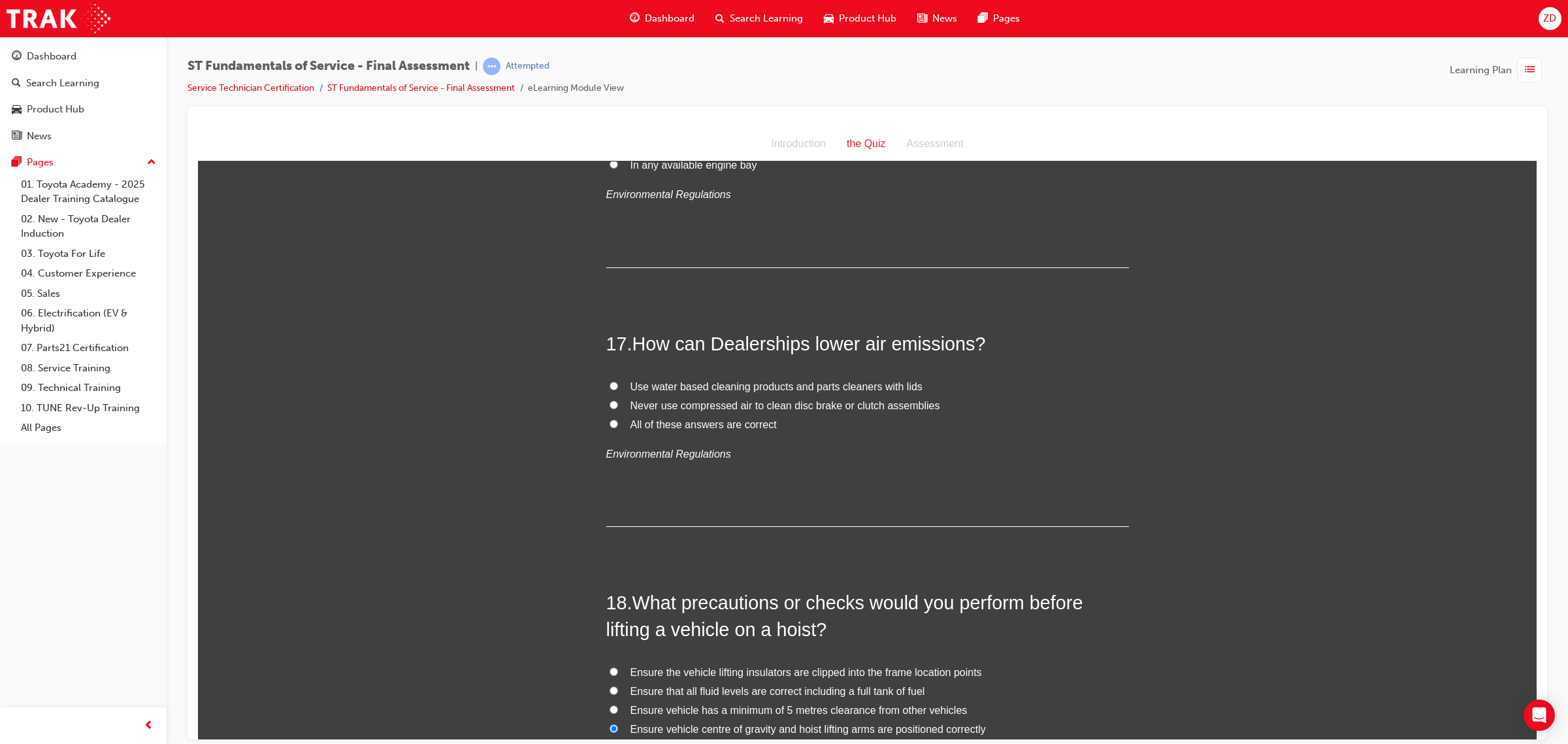
click at [760, 428] on span "All of these answers are correct" at bounding box center [704, 424] width 147 height 11
click at [618, 428] on input "All of these answers are correct" at bounding box center [613, 423] width 8 height 8
radio input "true"
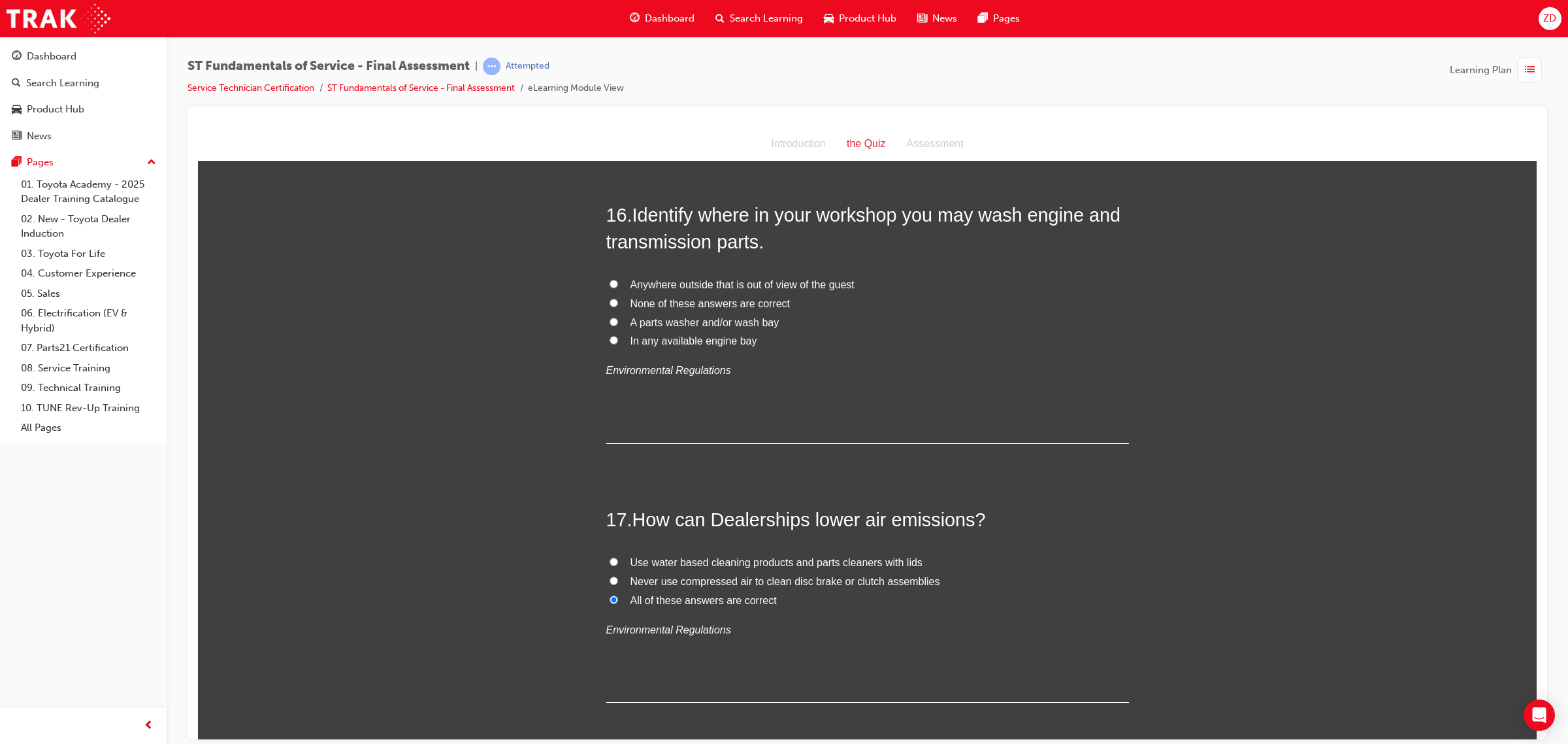
scroll to position [4383, 0]
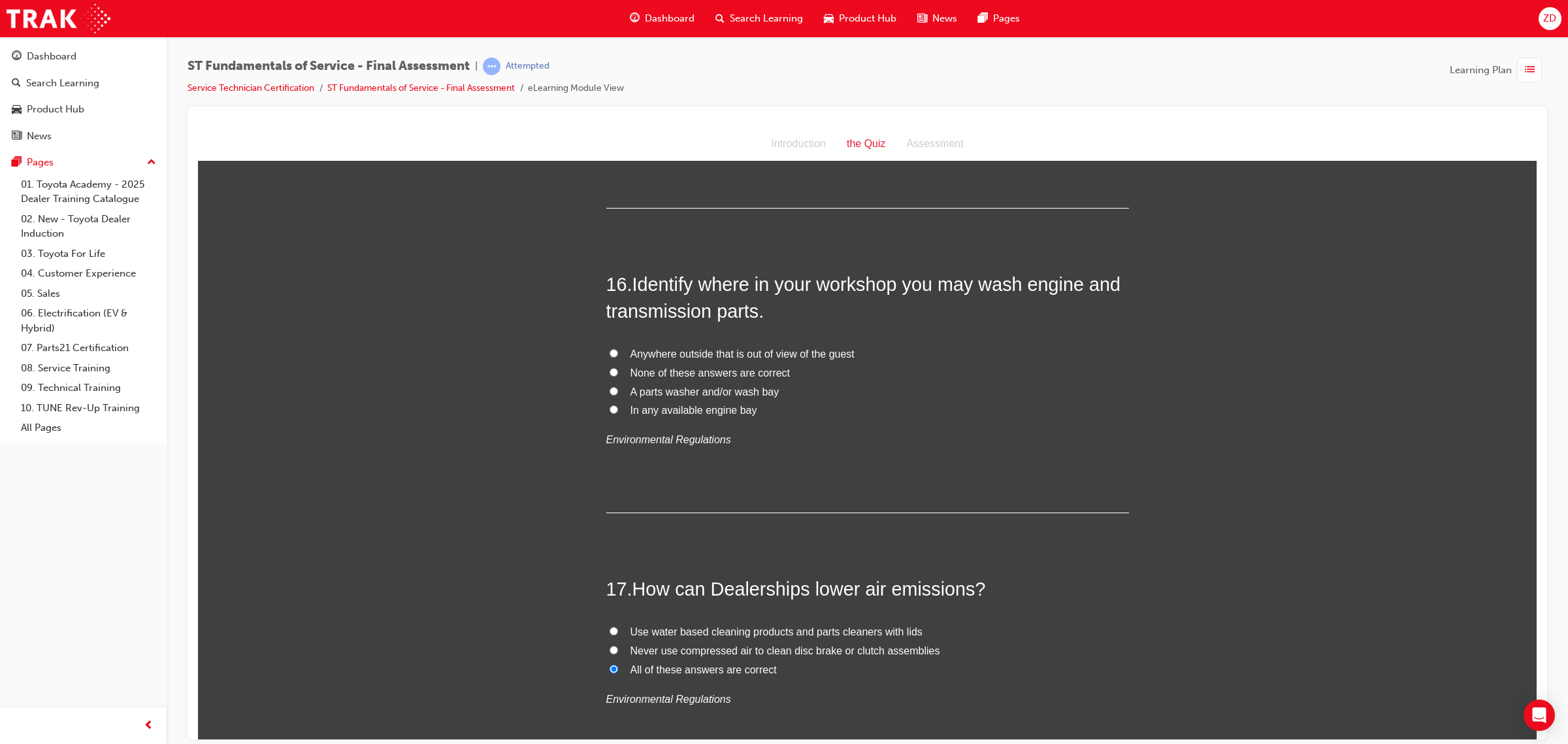
click at [756, 378] on span "None of these answers are correct" at bounding box center [711, 372] width 160 height 11
click at [618, 376] on input "None of these answers are correct" at bounding box center [613, 371] width 8 height 8
radio input "true"
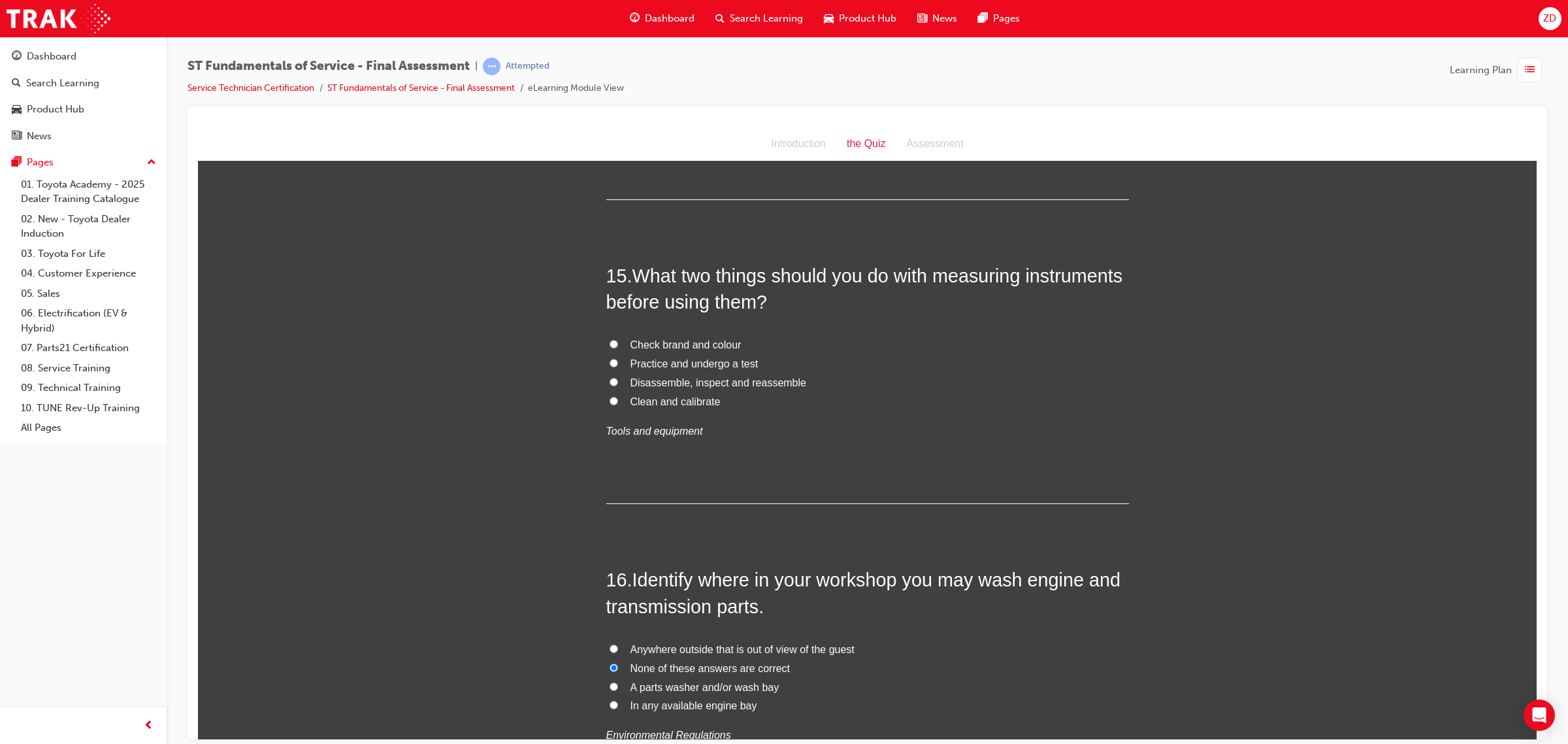
scroll to position [4057, 0]
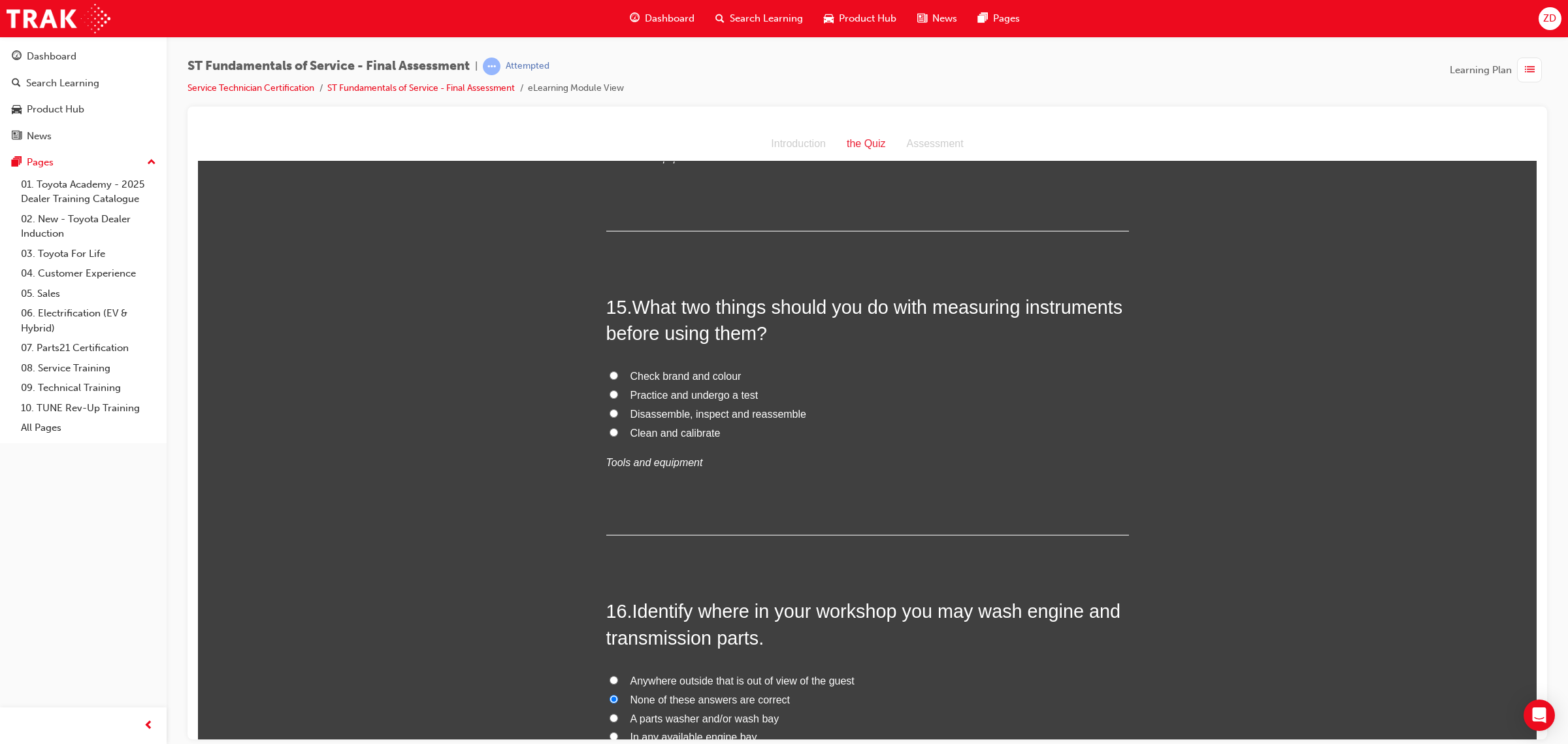
click at [731, 433] on label "Clean and calibrate" at bounding box center [867, 433] width 523 height 19
click at [618, 433] on input "Clean and calibrate" at bounding box center [613, 431] width 8 height 8
radio input "true"
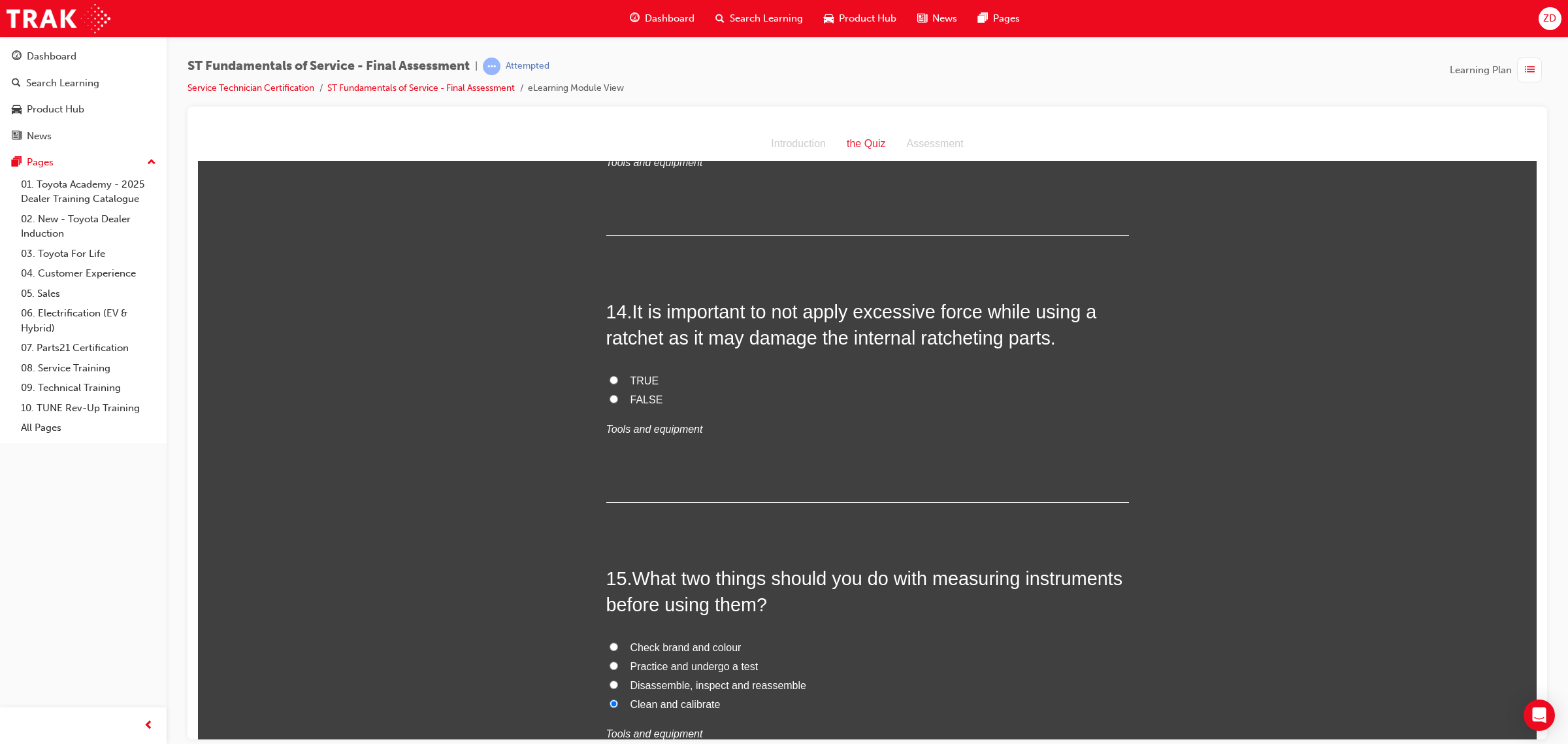
scroll to position [3730, 0]
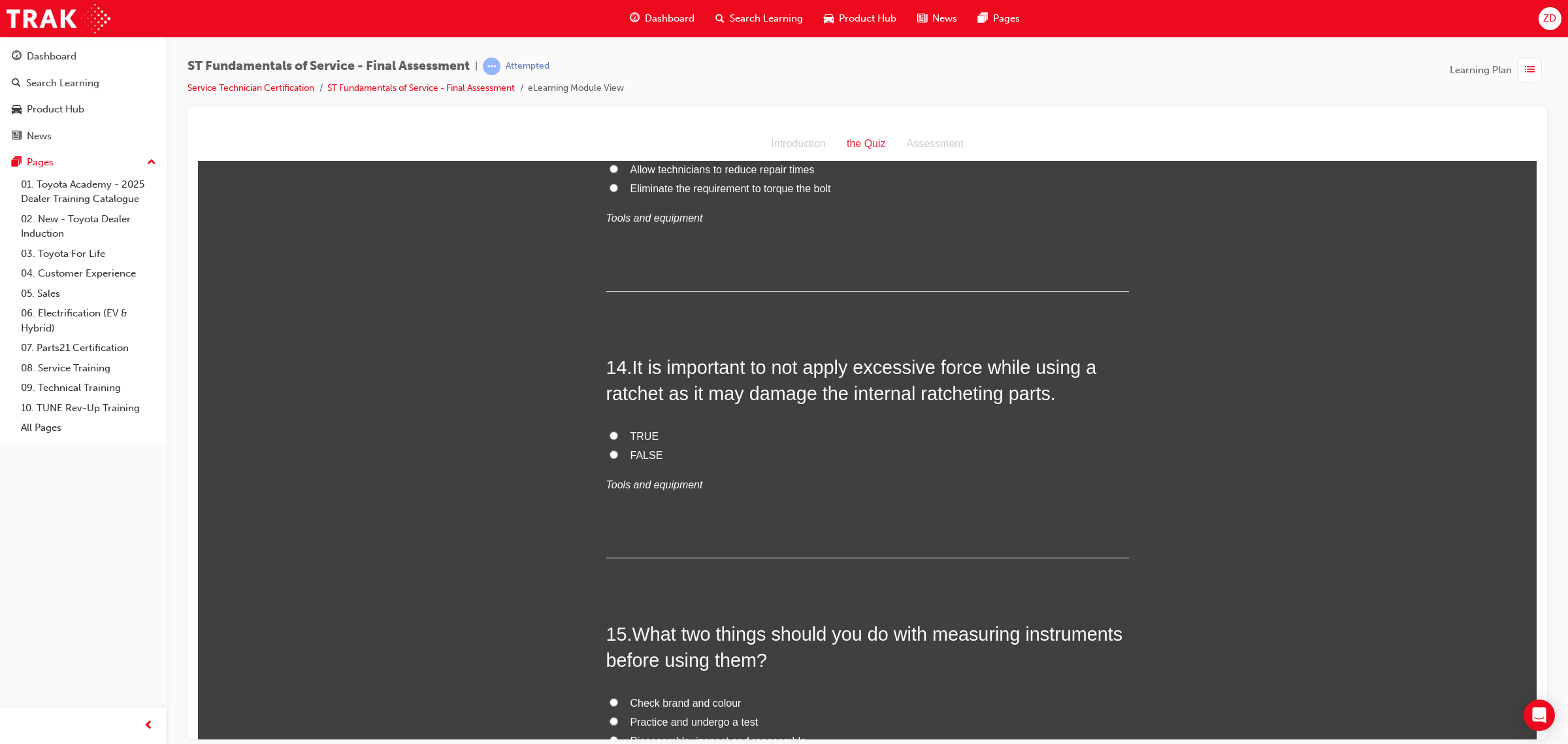
click at [650, 433] on label "TRUE" at bounding box center [867, 436] width 523 height 19
click at [618, 433] on input "TRUE" at bounding box center [613, 435] width 8 height 8
radio input "true"
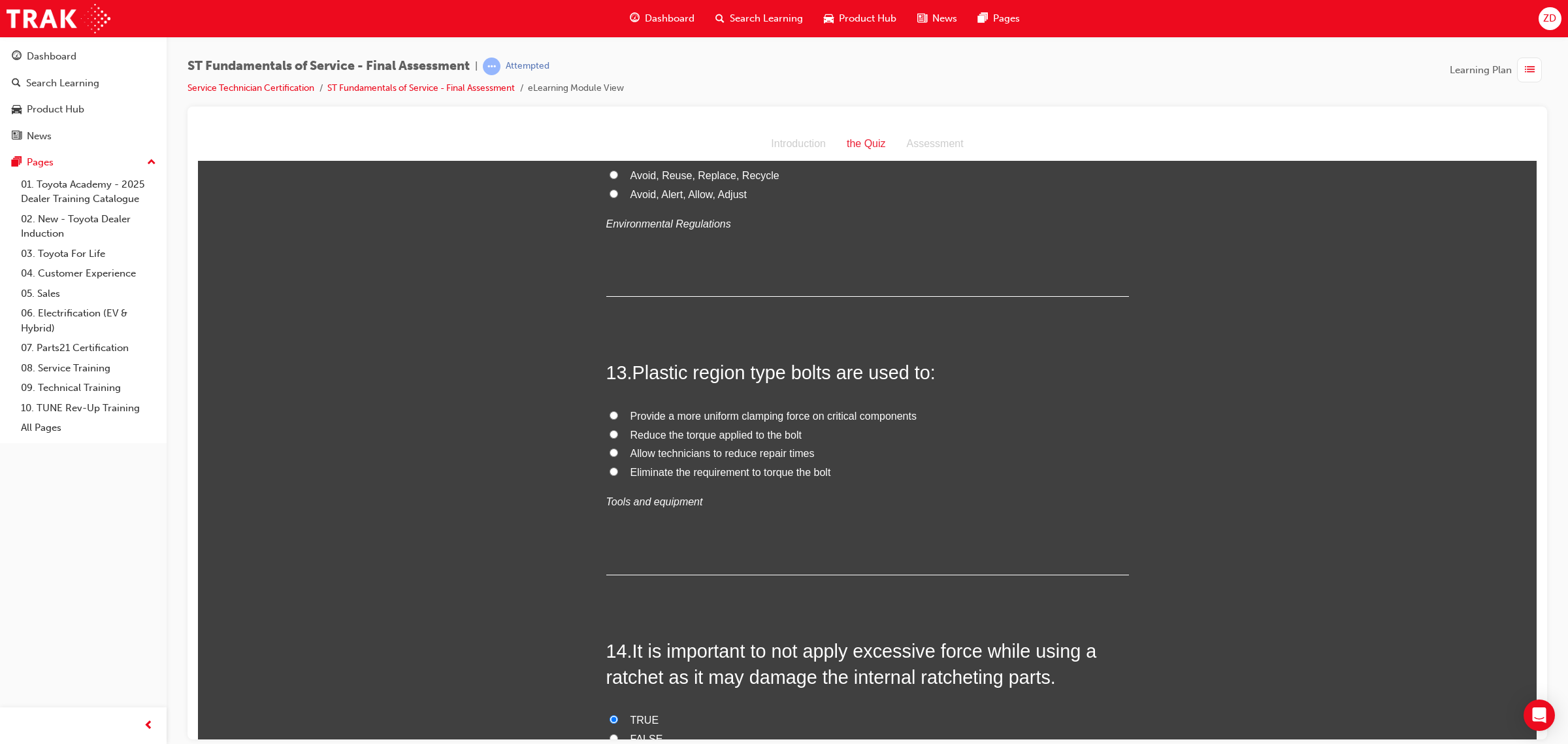
scroll to position [3404, 0]
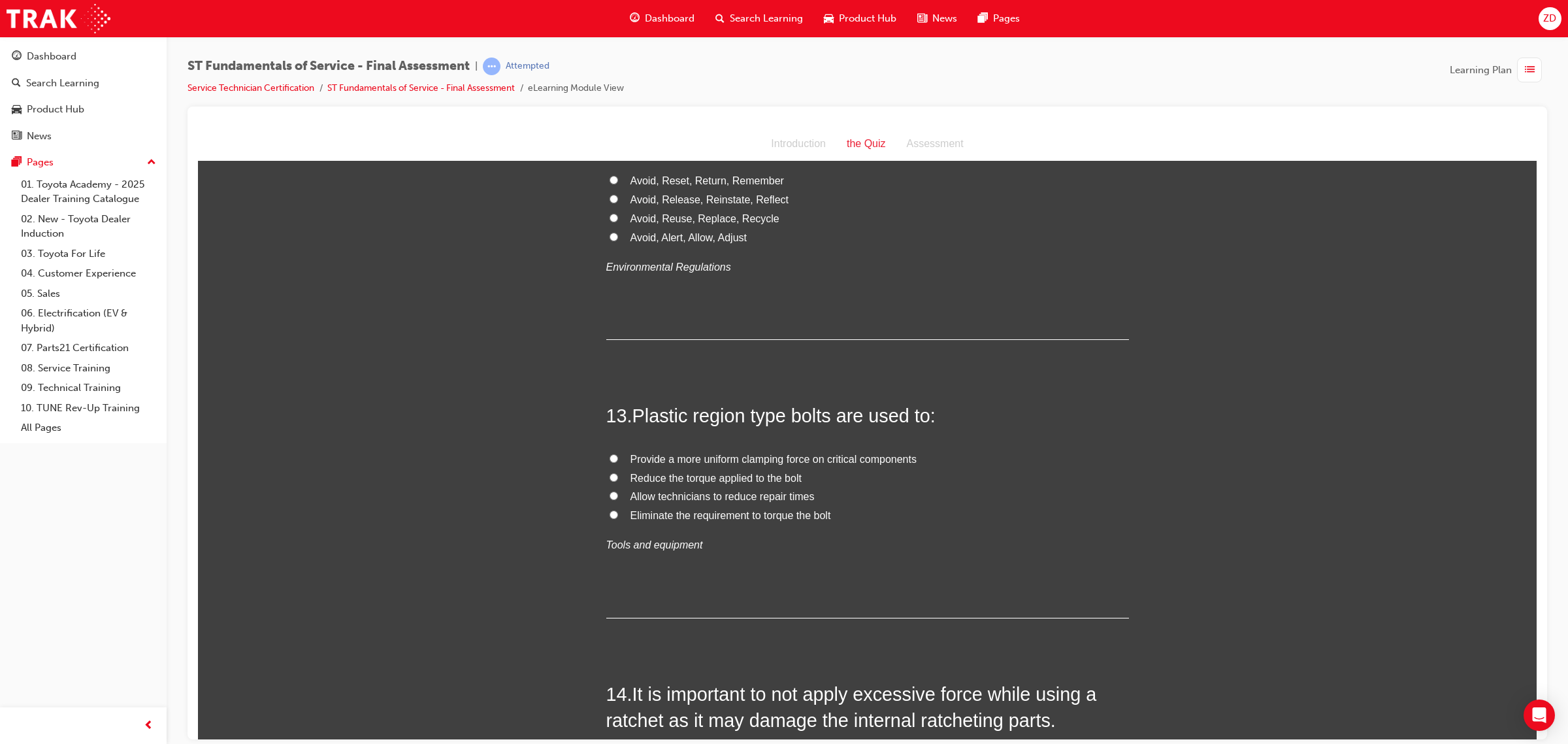
click at [709, 460] on span "Provide a more uniform clamping force on critical components" at bounding box center [774, 459] width 286 height 11
click at [618, 460] on input "Provide a more uniform clamping force on critical components" at bounding box center [613, 457] width 8 height 8
radio input "true"
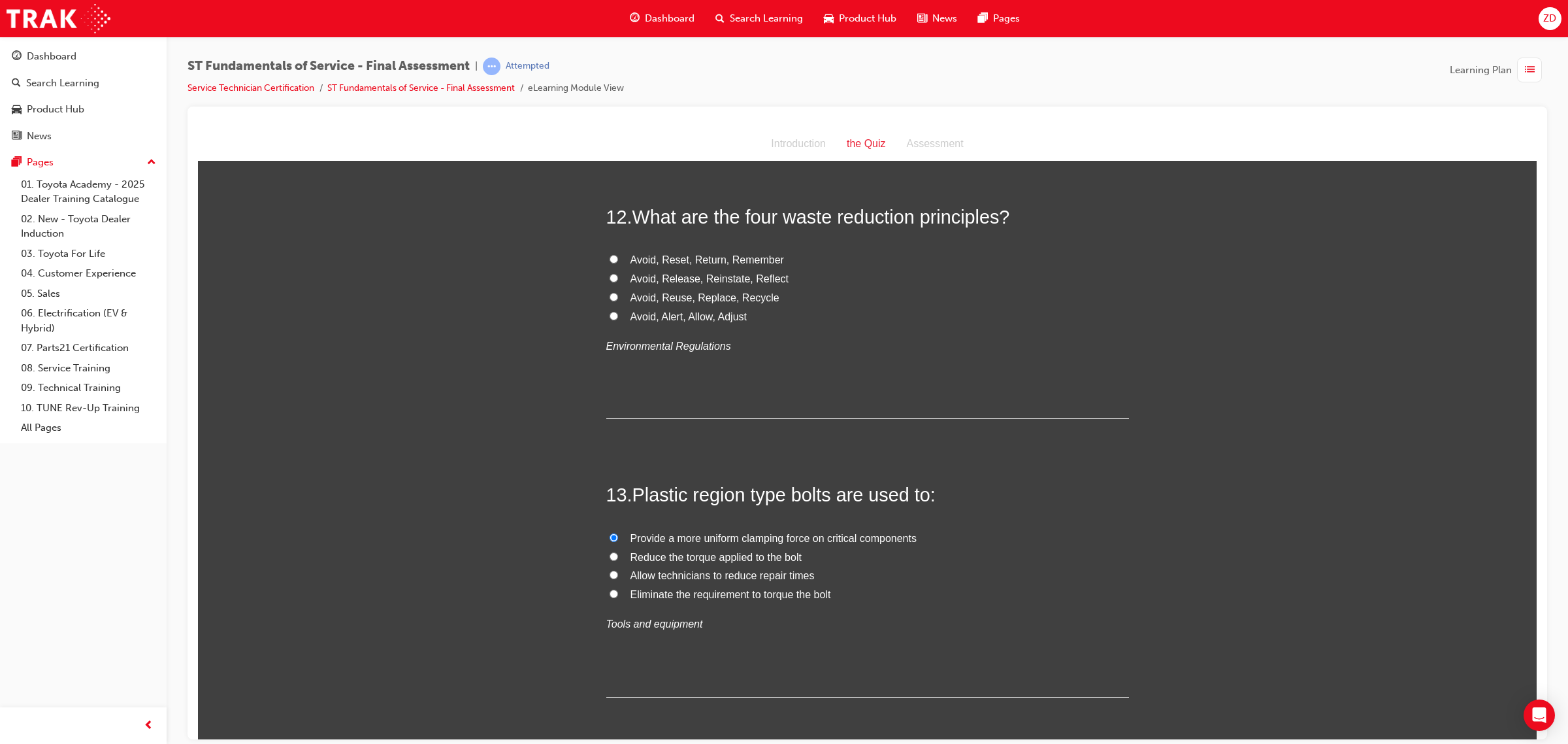
scroll to position [3159, 0]
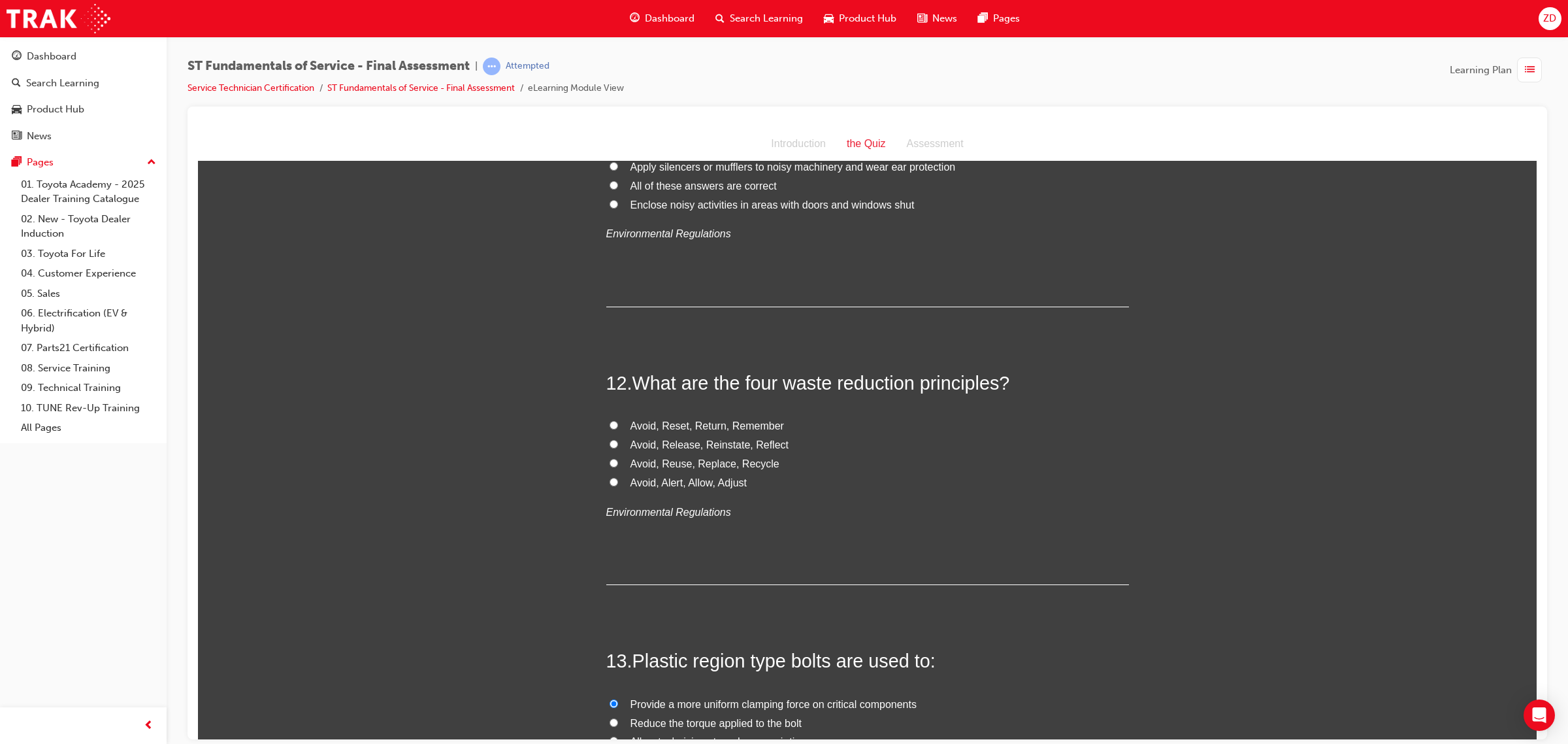
click at [694, 461] on span "Avoid, Reuse, Replace, Recycle" at bounding box center [705, 463] width 149 height 11
click at [618, 461] on input "Avoid, Reuse, Replace, Recycle" at bounding box center [613, 461] width 8 height 8
radio input "true"
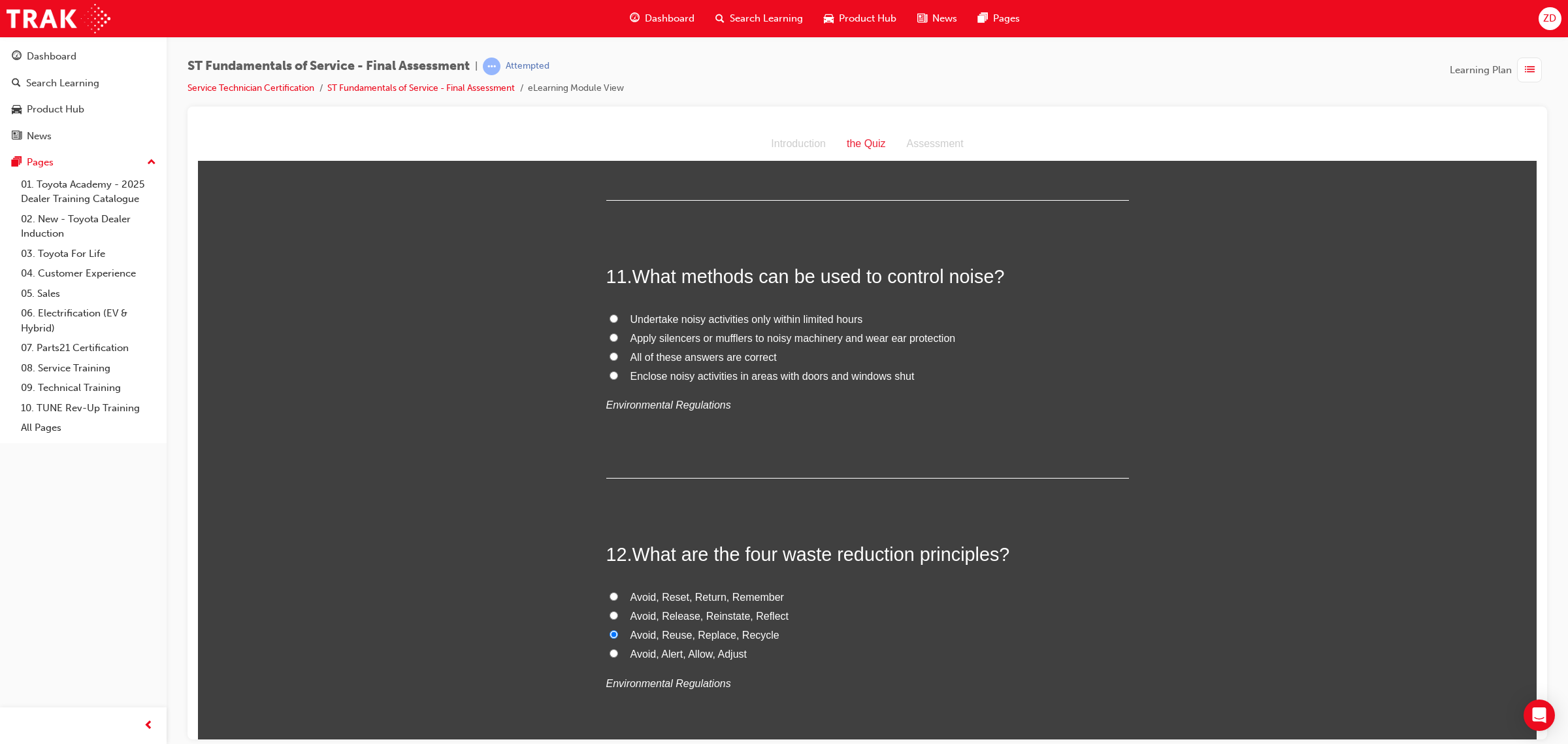
scroll to position [2913, 0]
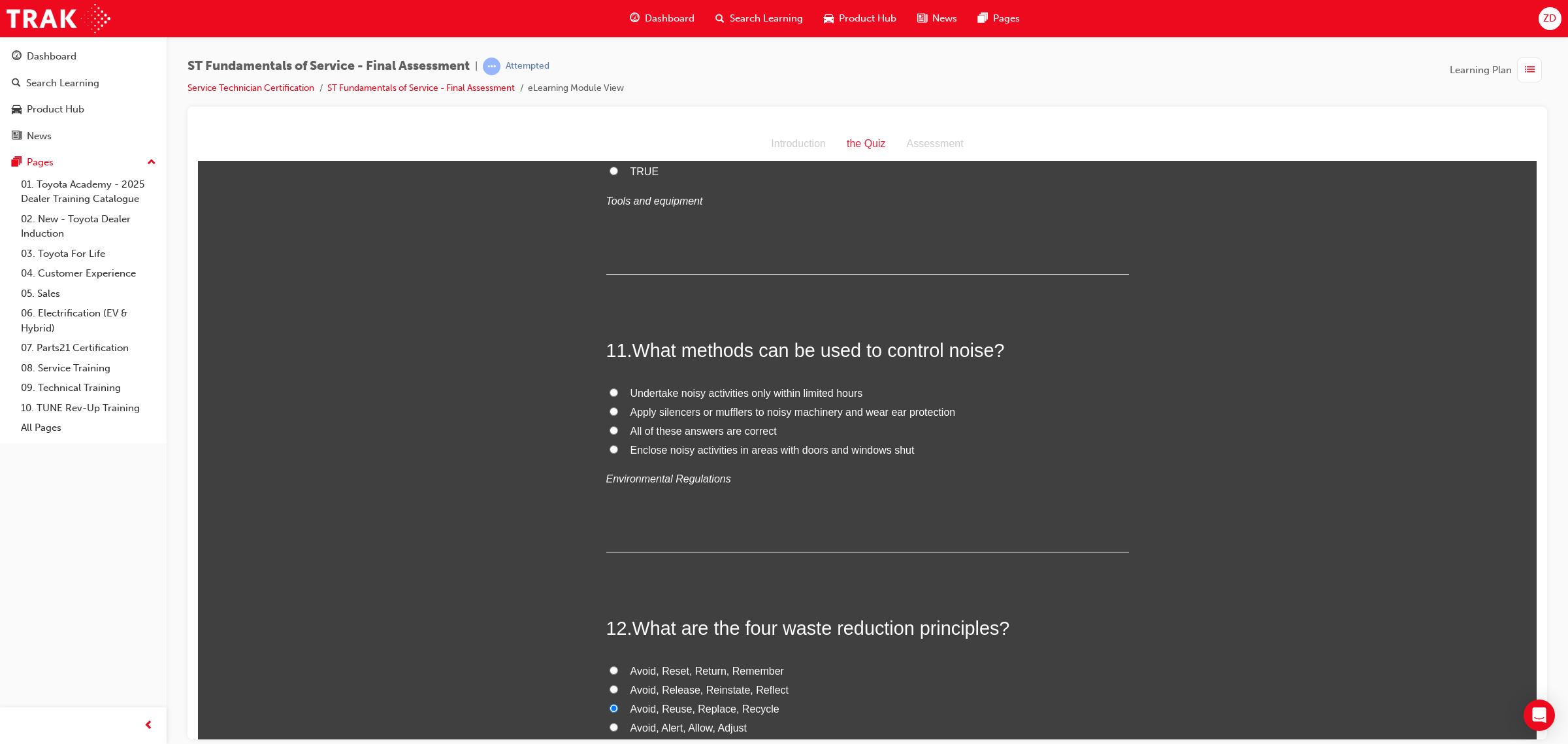
click at [713, 432] on span "All of these answers are correct" at bounding box center [704, 430] width 147 height 11
click at [618, 432] on input "All of these answers are correct" at bounding box center [613, 429] width 8 height 8
radio input "true"
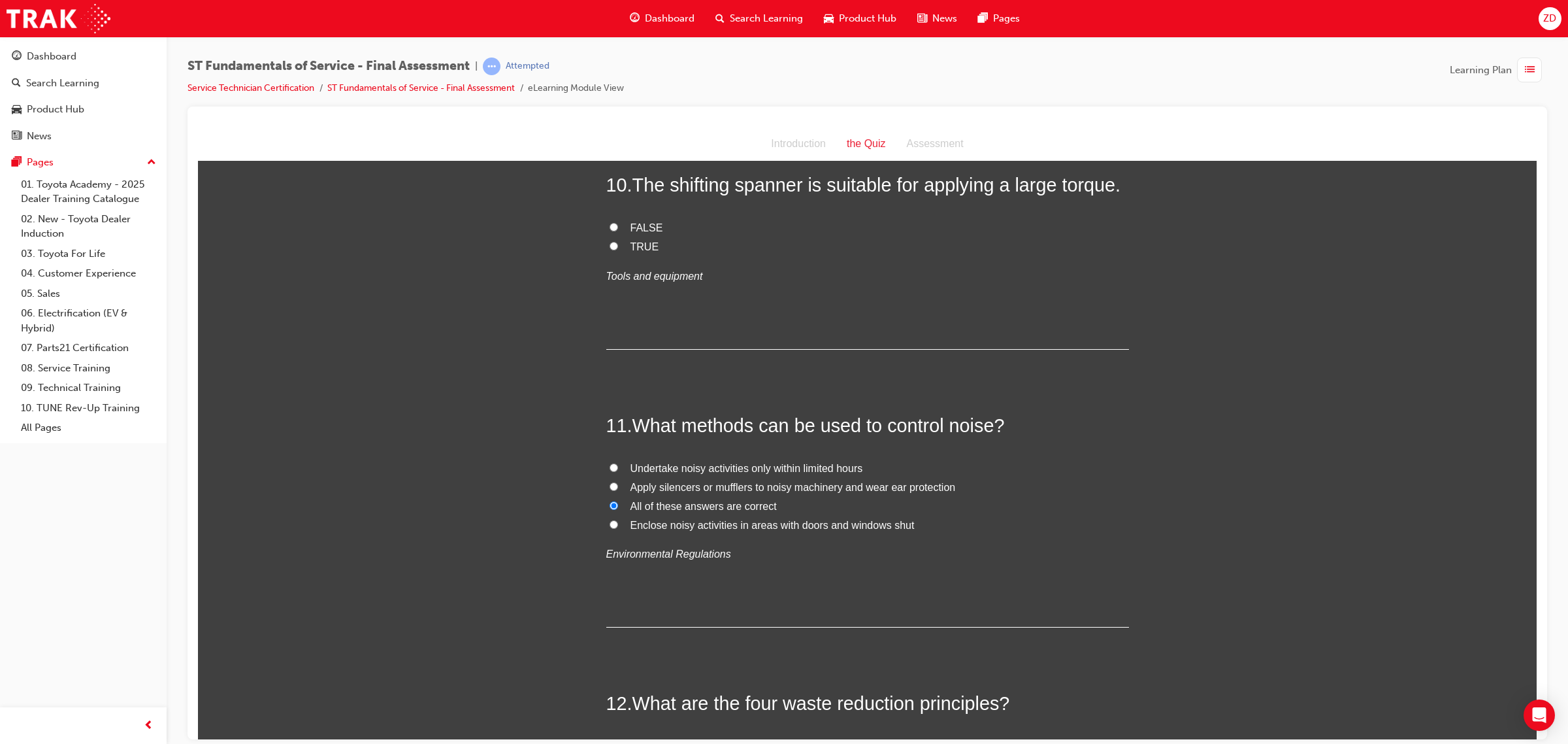
scroll to position [2668, 0]
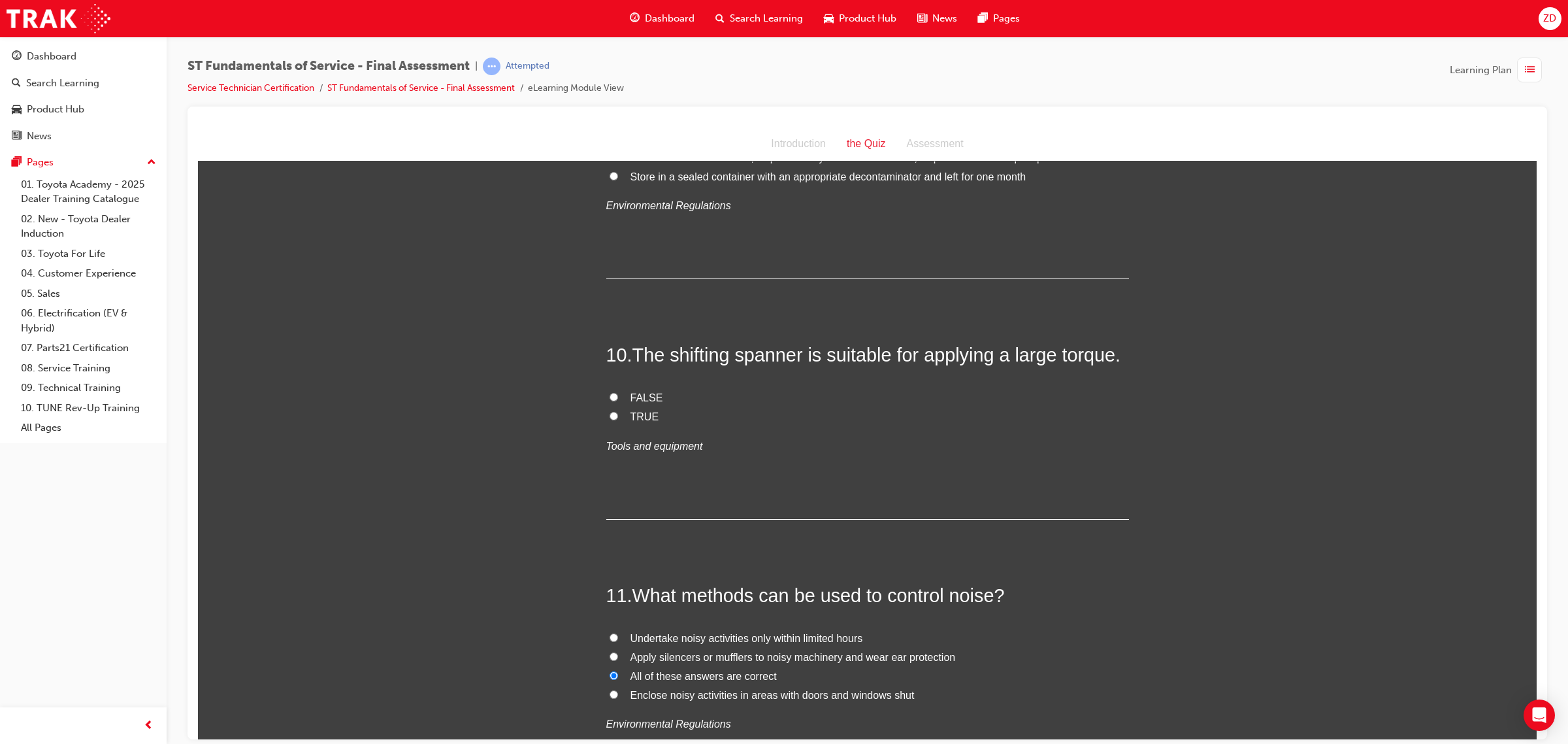
click at [667, 421] on label "TRUE" at bounding box center [867, 416] width 523 height 19
click at [618, 419] on input "TRUE" at bounding box center [613, 415] width 8 height 8
radio input "true"
click at [645, 386] on div "10 . The shifting spanner is suitable for applying a large torque. FALSE TRUE T…" at bounding box center [867, 430] width 523 height 178
click at [655, 398] on label "FALSE" at bounding box center [867, 397] width 523 height 19
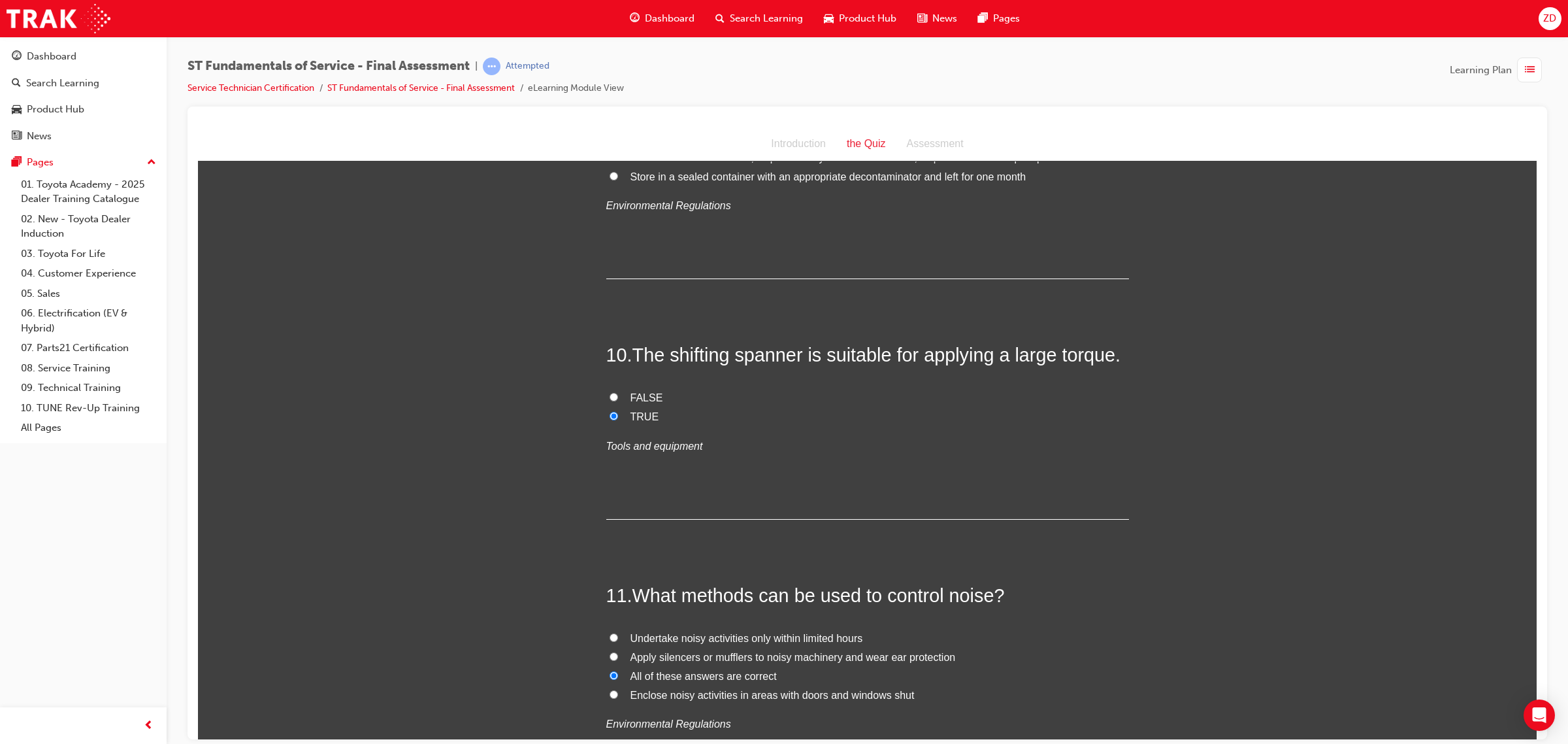
click at [618, 398] on input "FALSE" at bounding box center [613, 395] width 8 height 8
radio input "true"
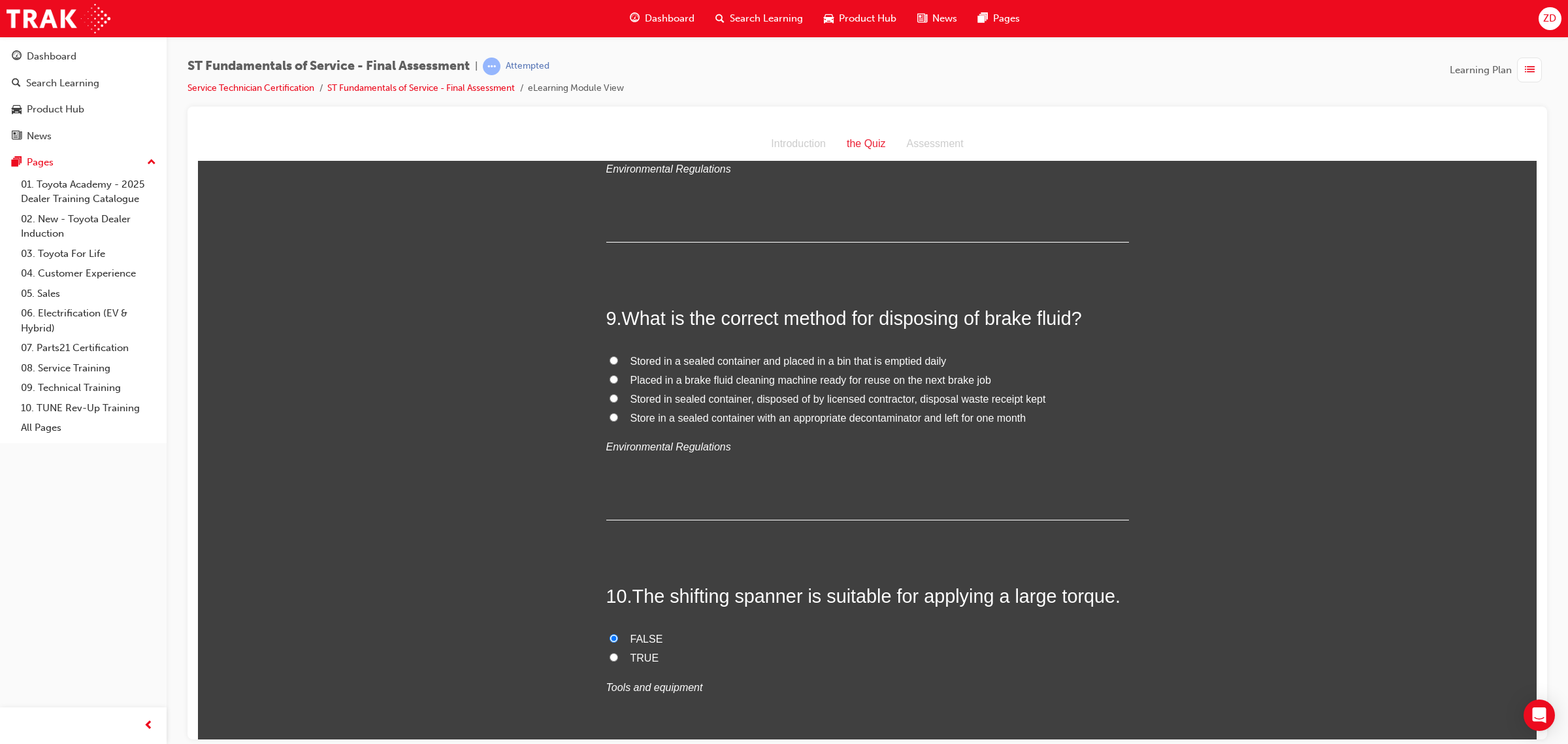
scroll to position [2423, 0]
click at [828, 396] on span "Stored in sealed container, disposed of by licensed contractor, disposal waste …" at bounding box center [838, 402] width 415 height 11
click at [618, 397] on input "Stored in sealed container, disposed of by licensed contractor, disposal waste …" at bounding box center [613, 401] width 8 height 8
radio input "true"
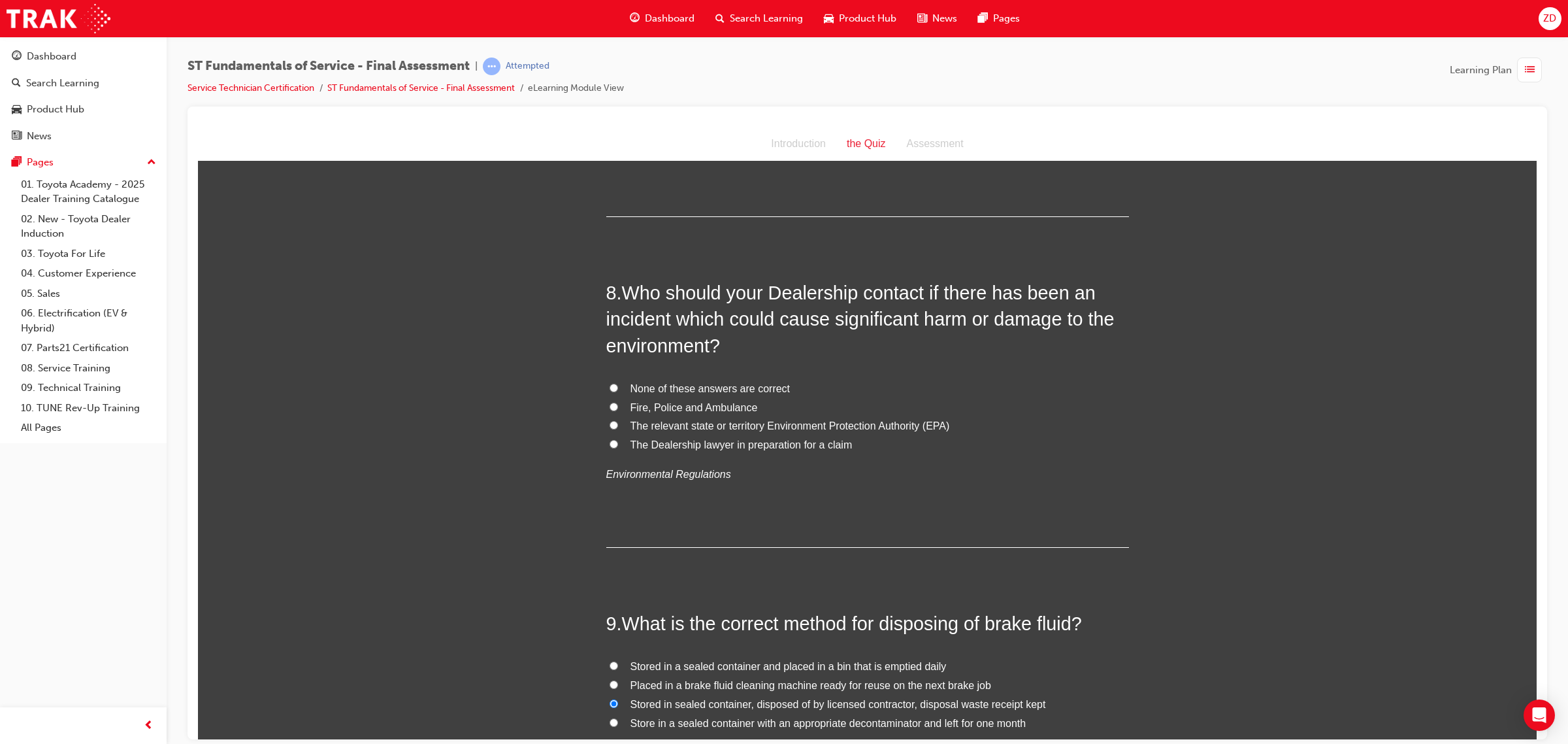
scroll to position [2096, 0]
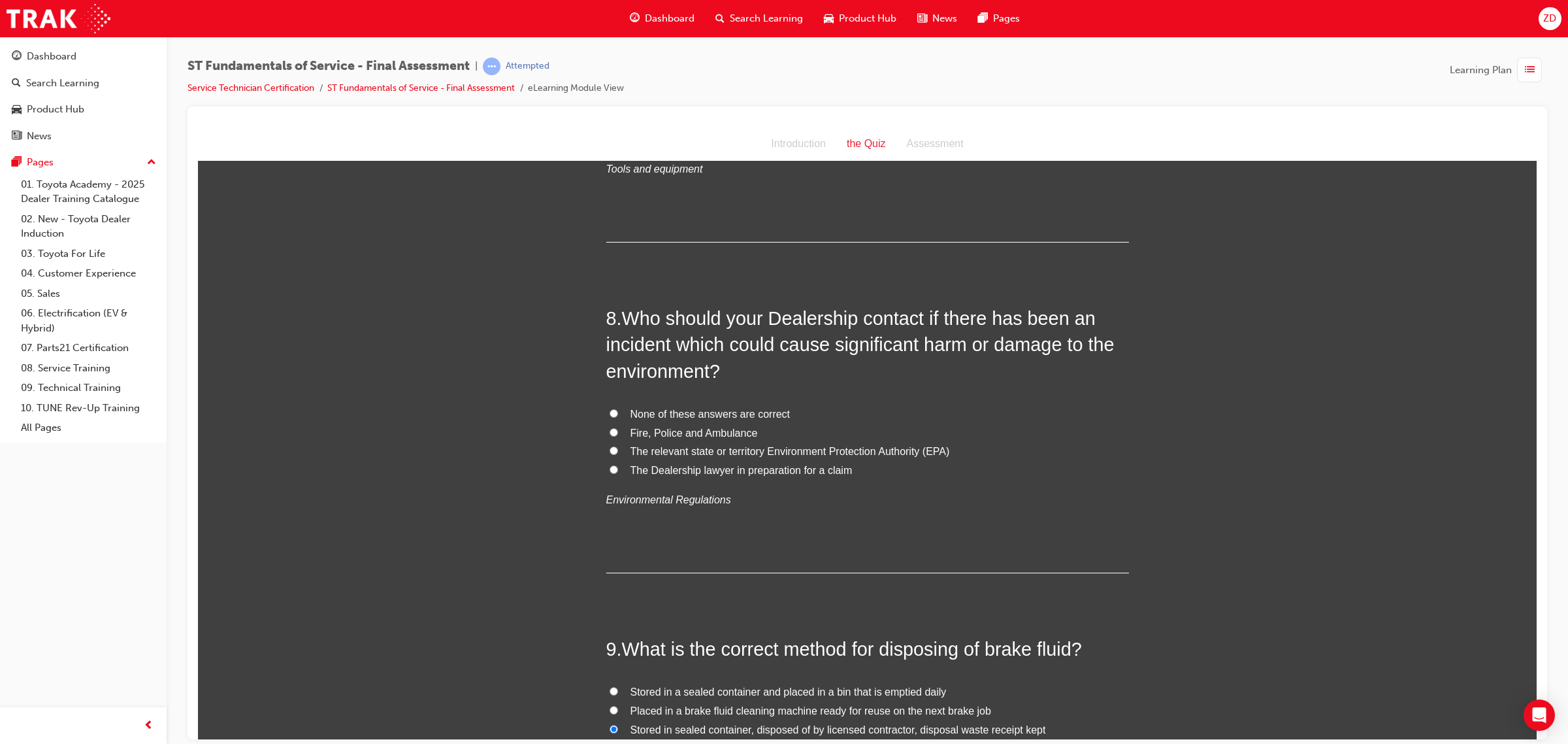
click at [787, 461] on label "The Dealership lawyer in preparation for a claim" at bounding box center [867, 470] width 523 height 19
click at [618, 465] on input "The Dealership lawyer in preparation for a claim" at bounding box center [613, 469] width 8 height 8
radio input "true"
click at [787, 451] on span "The relevant state or territory Environment Protection Authority (EPA)" at bounding box center [790, 450] width 319 height 11
click at [618, 451] on input "The relevant state or territory Environment Protection Authority (EPA)" at bounding box center [613, 450] width 8 height 8
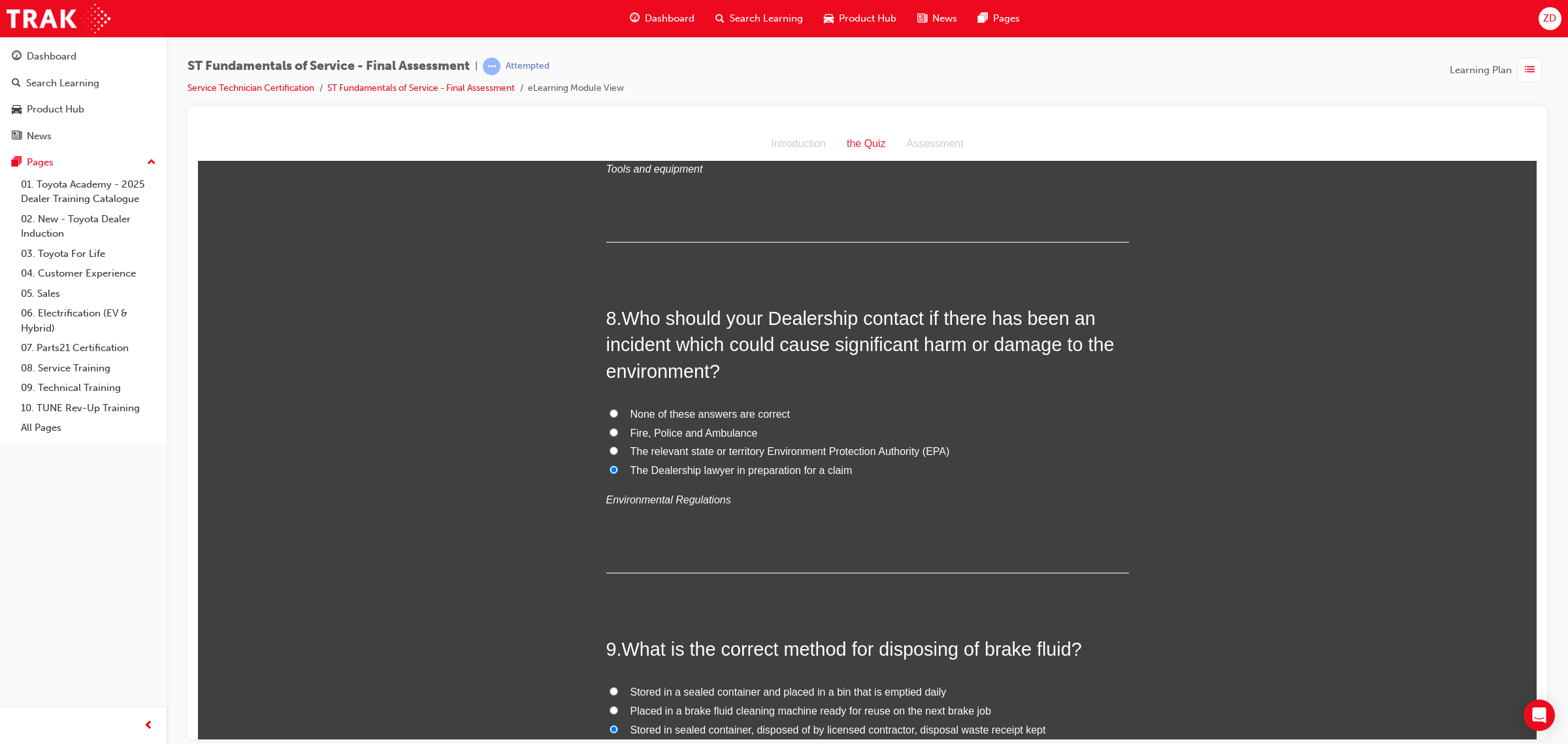
radio input "true"
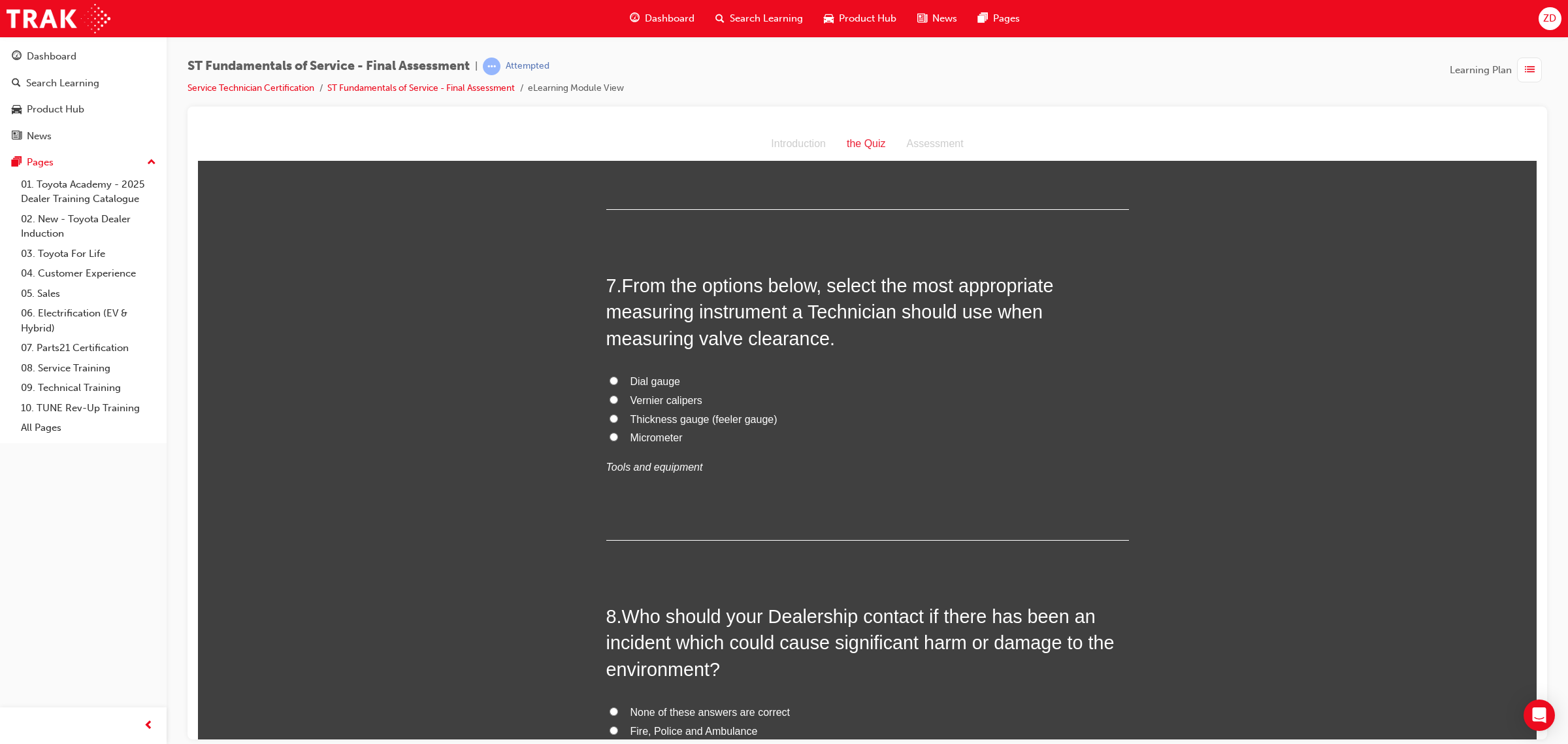
scroll to position [1770, 0]
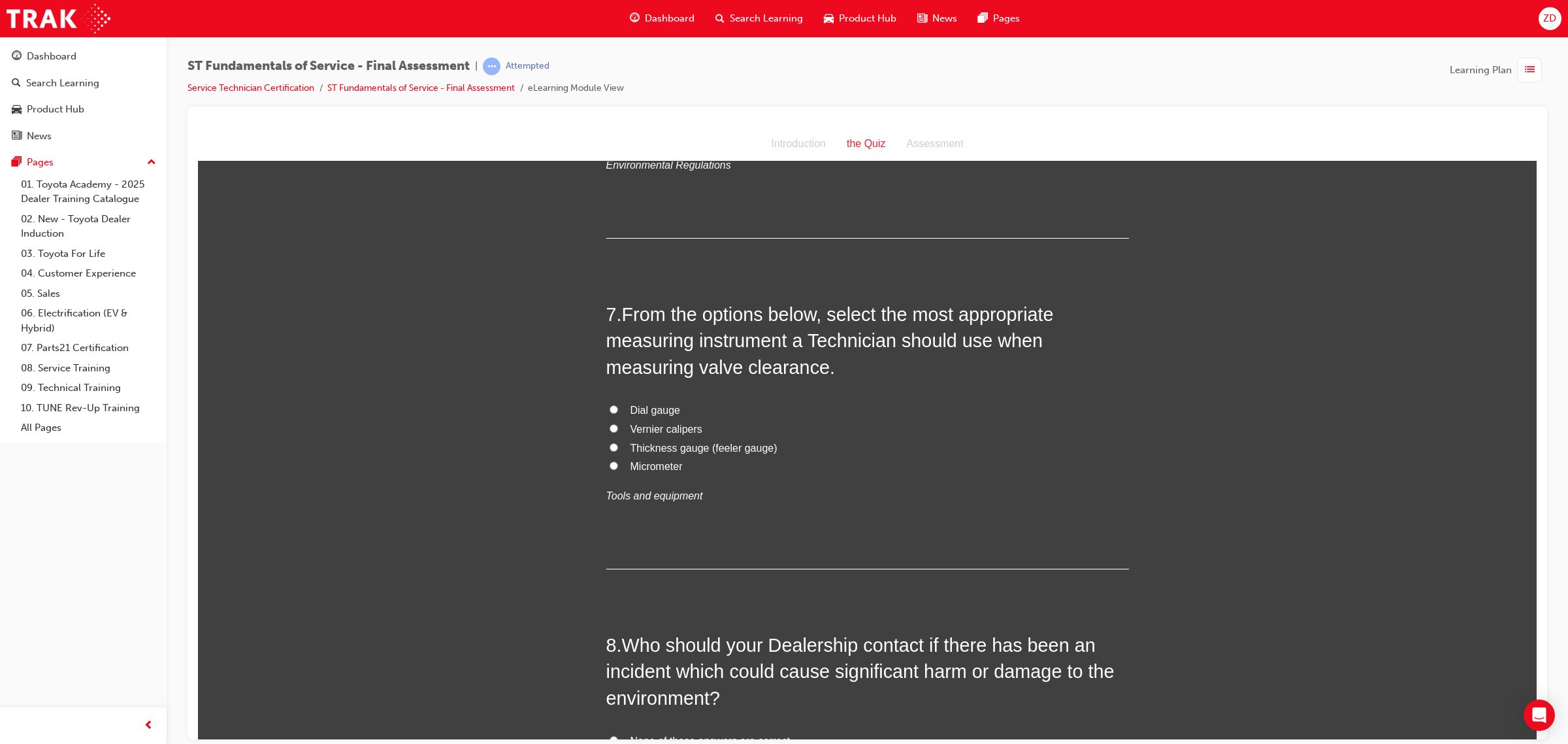
click at [683, 443] on span "Thickness gauge (feeler gauge)" at bounding box center [704, 448] width 147 height 11
click at [618, 443] on input "Thickness gauge (feeler gauge)" at bounding box center [613, 446] width 8 height 8
radio input "true"
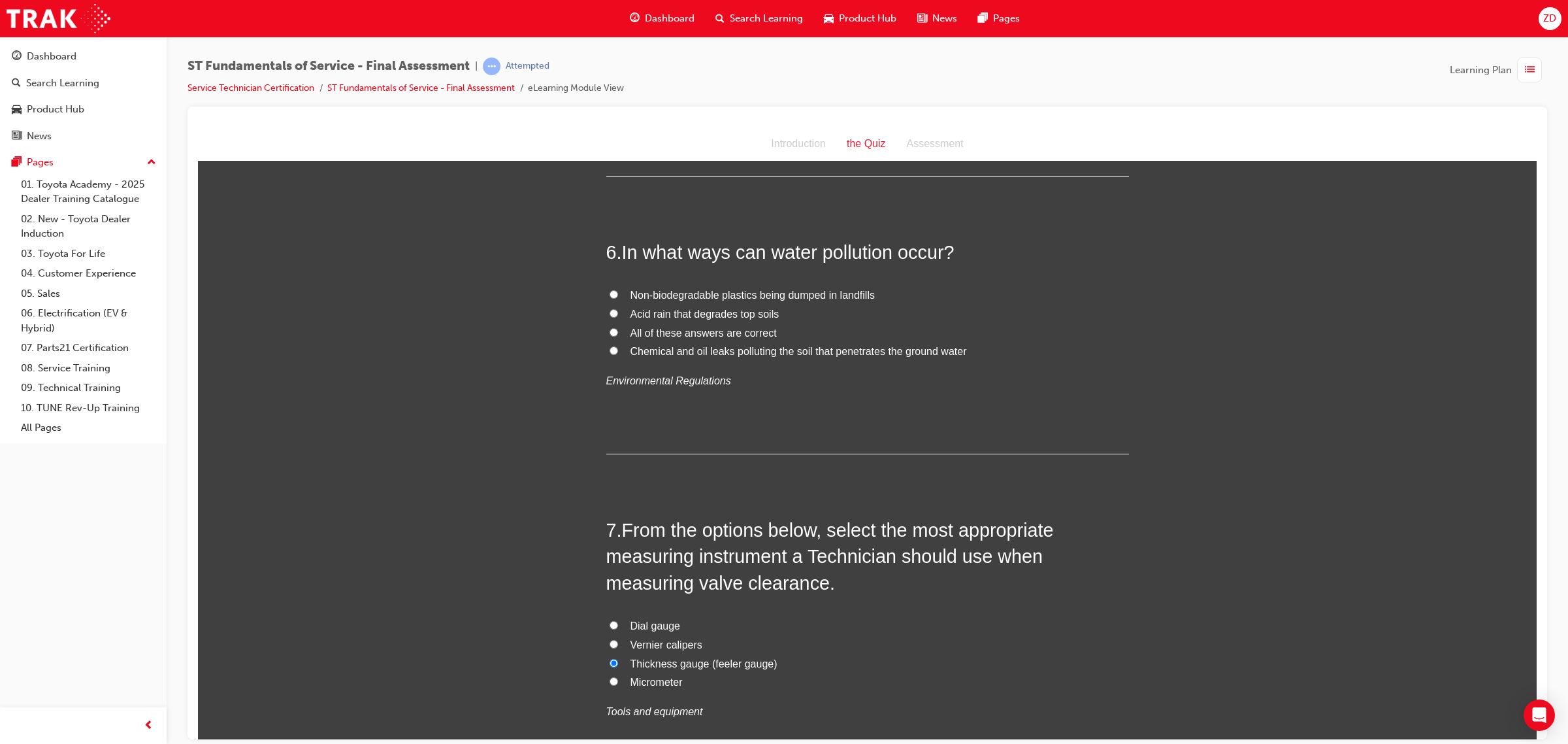
scroll to position [1524, 0]
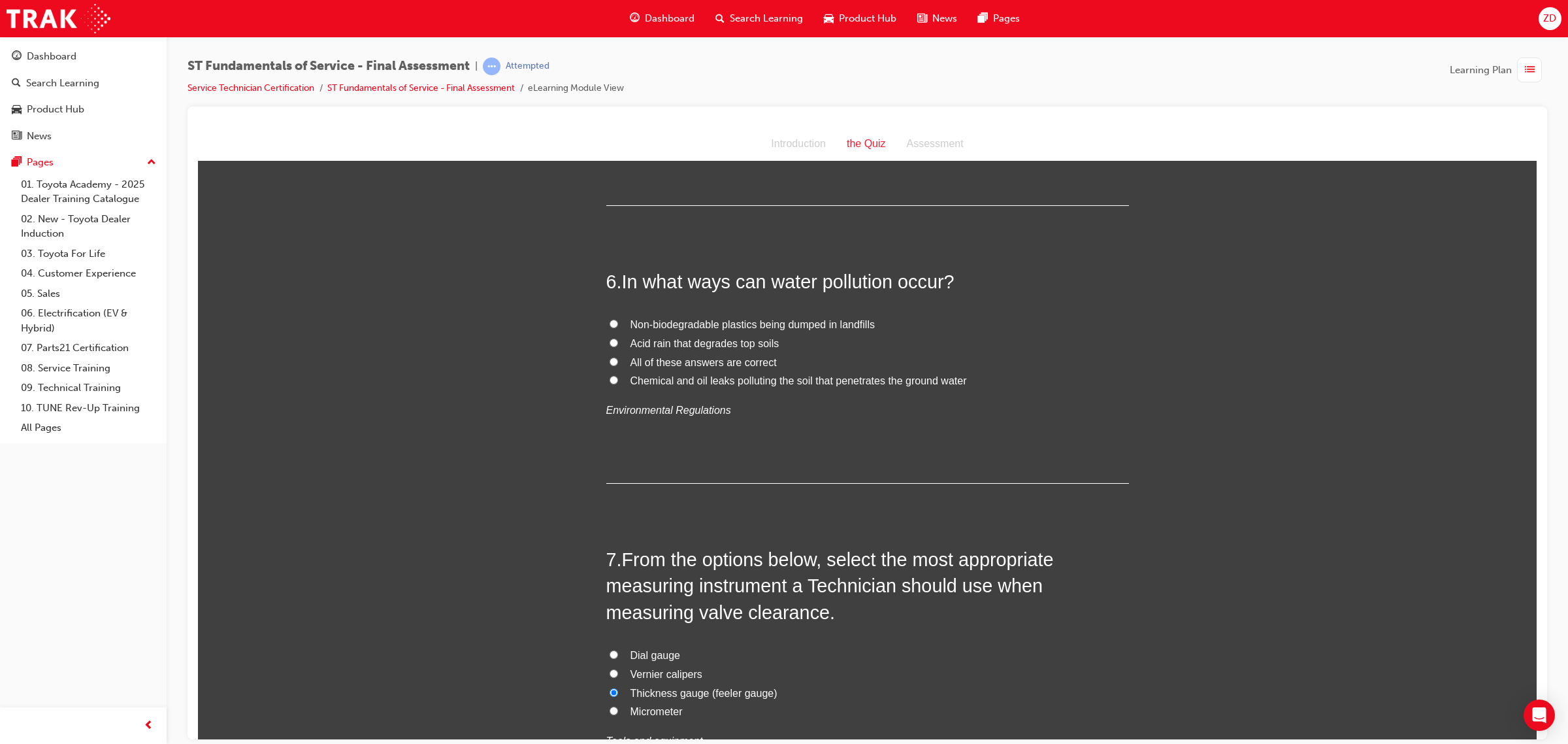
click at [692, 363] on span "All of these answers are correct" at bounding box center [704, 361] width 147 height 11
click at [618, 363] on input "All of these answers are correct" at bounding box center [613, 361] width 8 height 8
radio input "true"
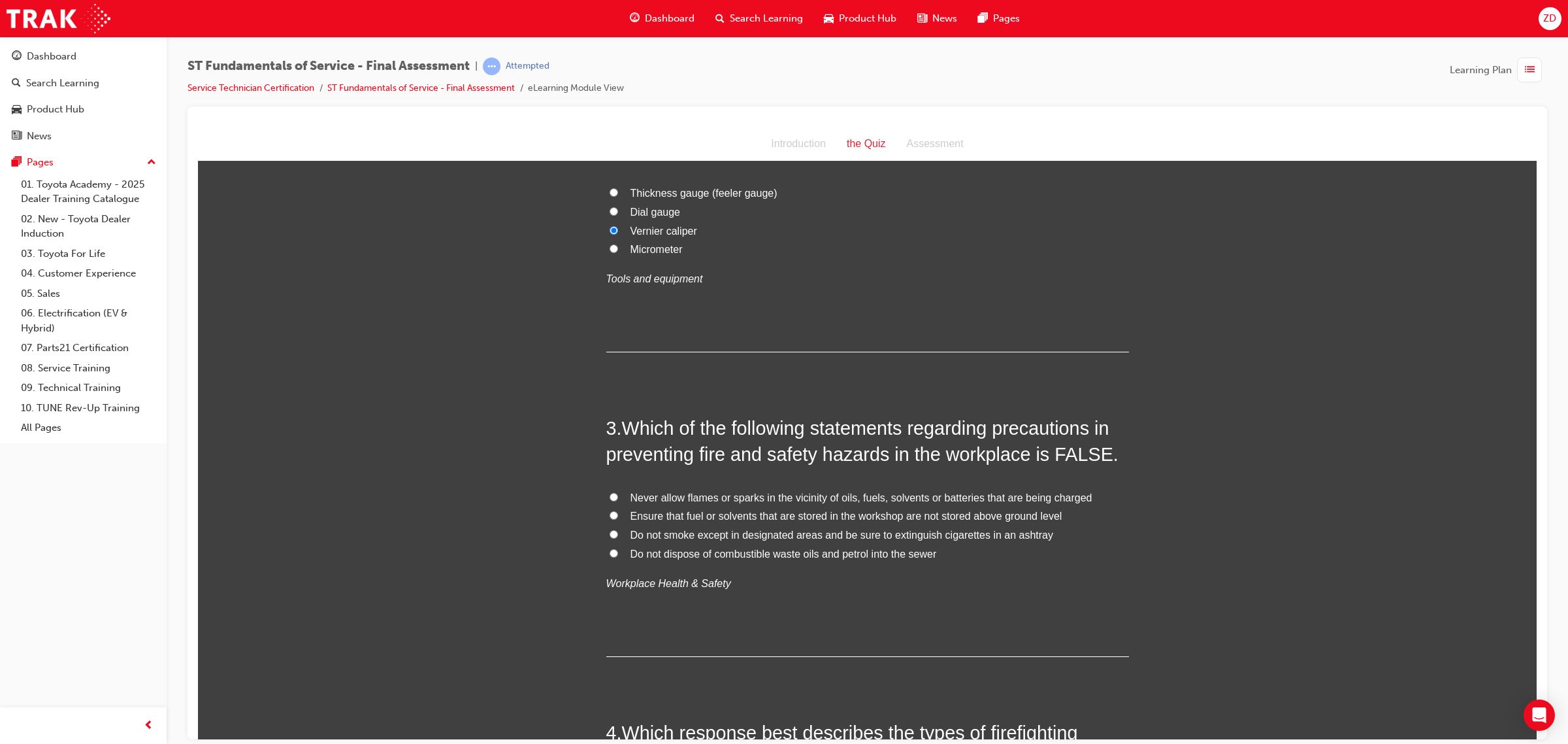
scroll to position [572, 0]
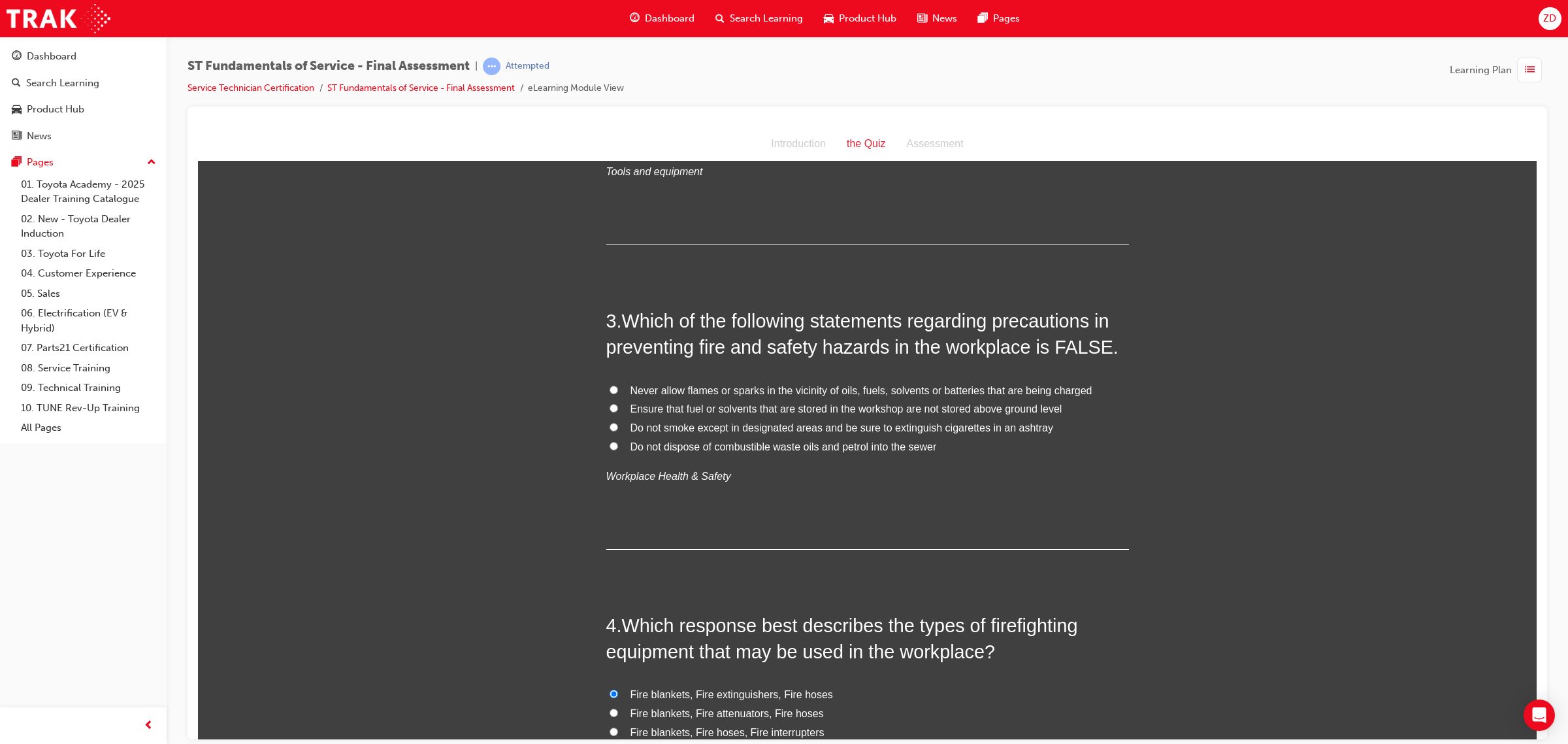
click at [675, 408] on span "Ensure that fuel or solvents that are stored in the workshop are not stored abo…" at bounding box center [846, 408] width 432 height 11
click at [618, 408] on input "Ensure that fuel or solvents that are stored in the workshop are not stored abo…" at bounding box center [613, 407] width 8 height 8
radio input "true"
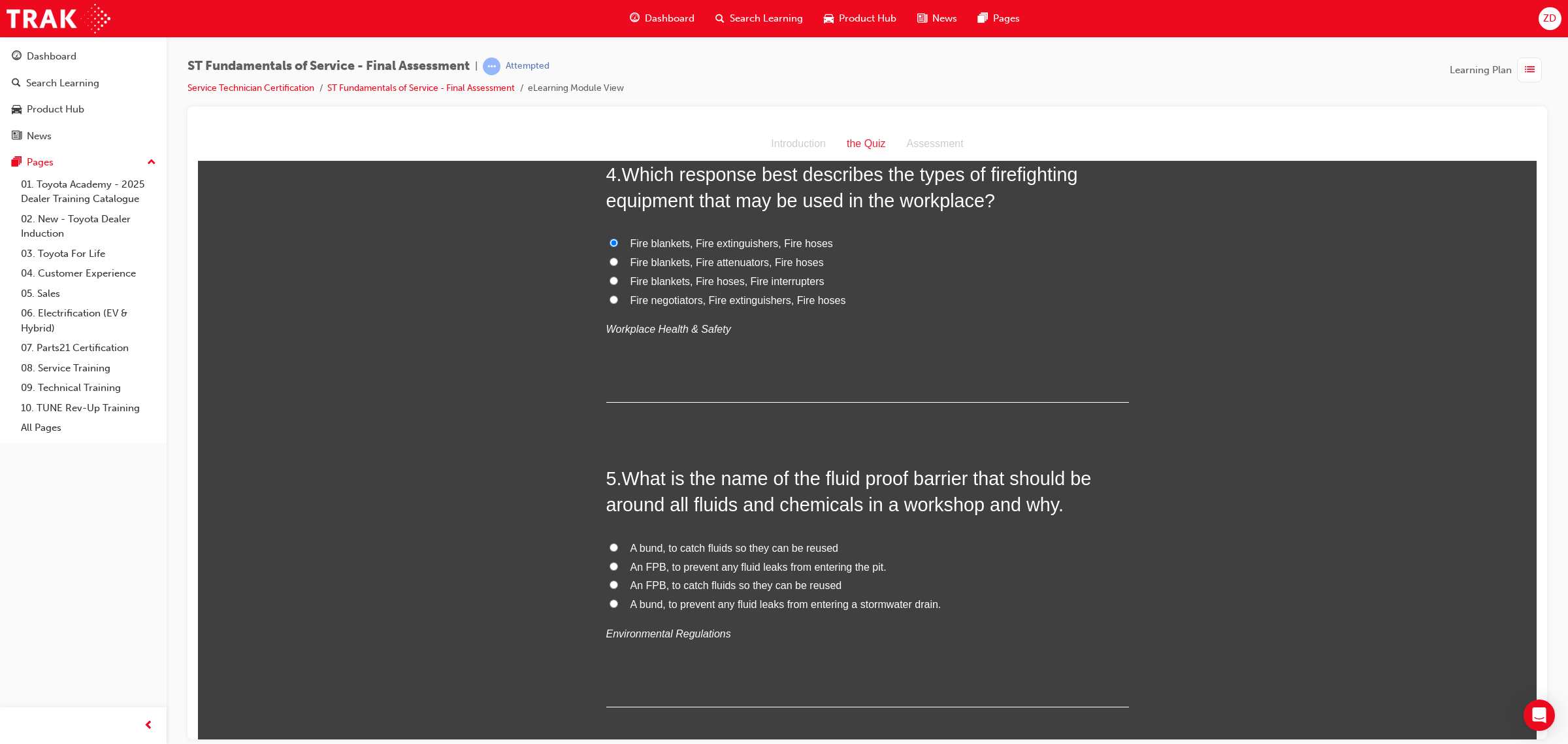
scroll to position [1062, 0]
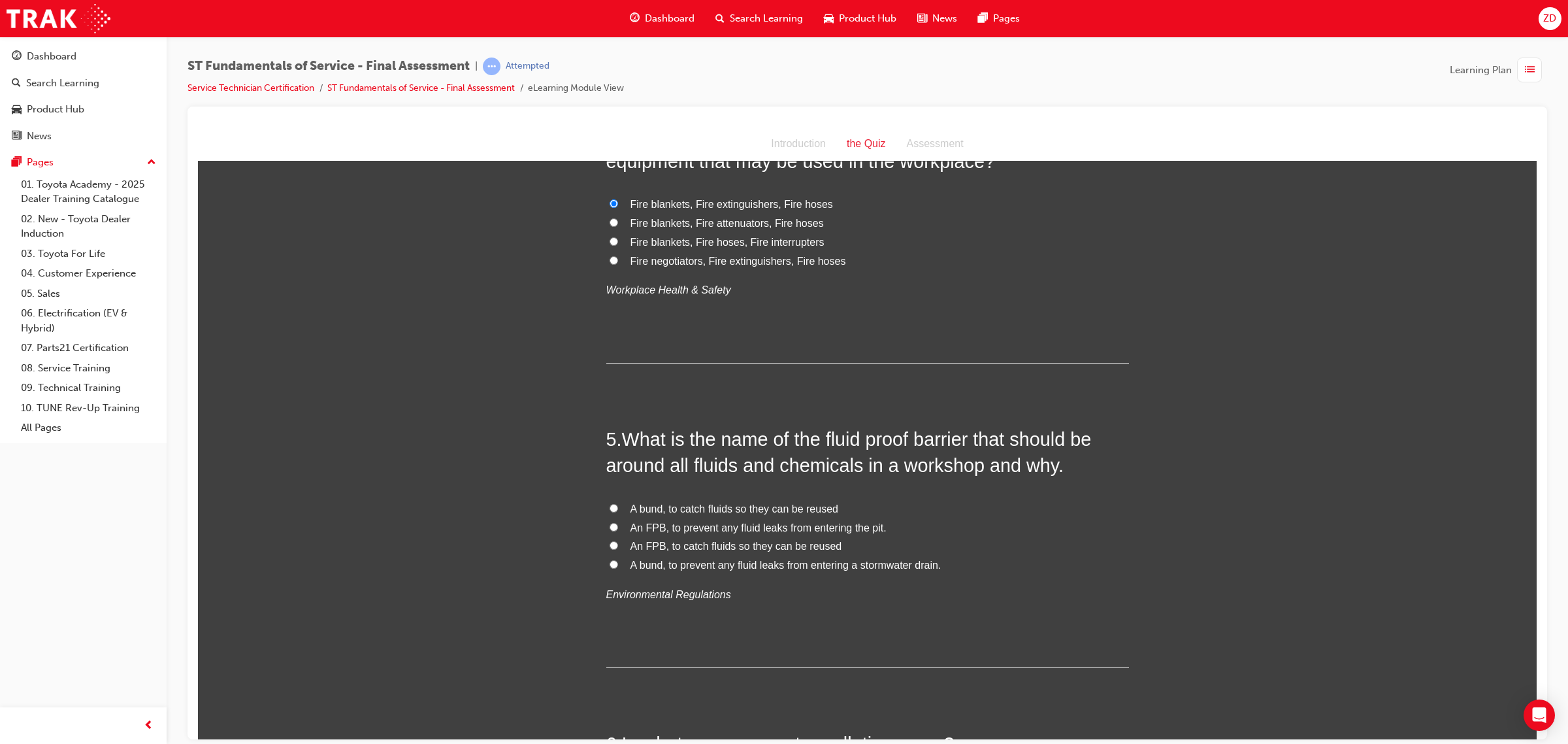
click at [694, 561] on span "A bund, to prevent any fluid leaks from entering a stormwater drain." at bounding box center [786, 564] width 311 height 11
click at [618, 561] on input "A bund, to prevent any fluid leaks from entering a stormwater drain." at bounding box center [613, 563] width 8 height 8
radio input "true"
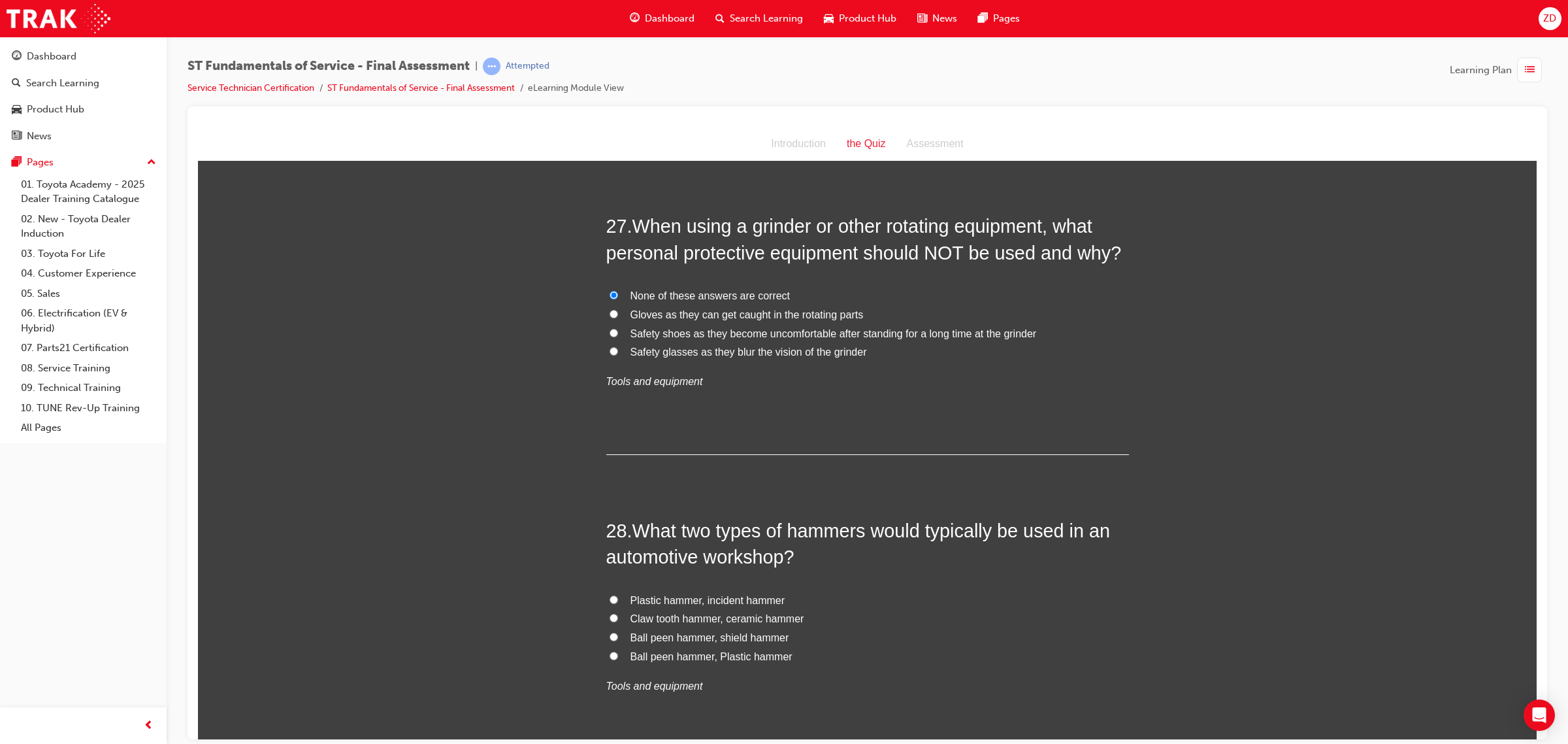
scroll to position [7924, 0]
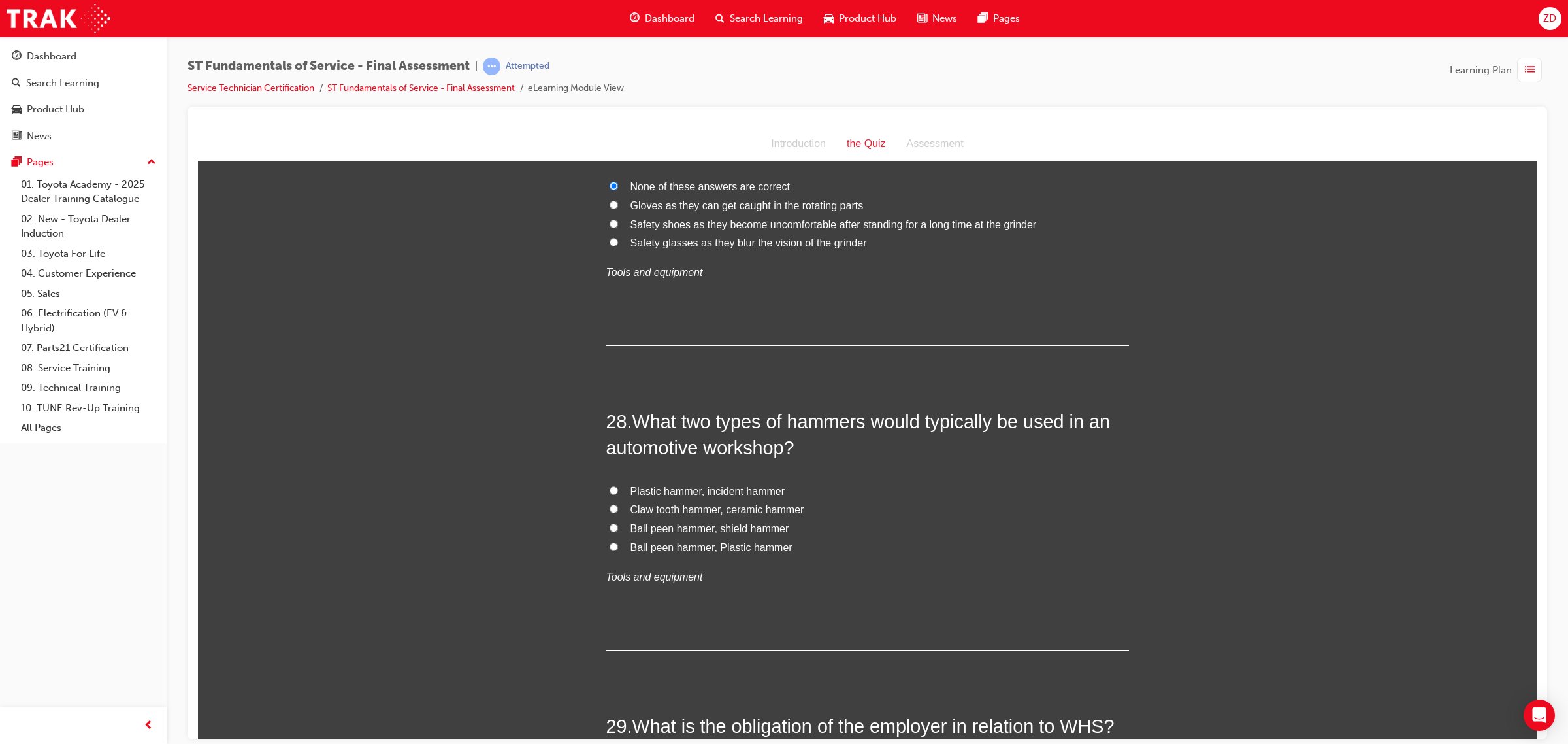
click at [746, 541] on span "Ball peen hammer, Plastic hammer" at bounding box center [712, 547] width 162 height 11
click at [618, 542] on input "Ball peen hammer, Plastic hammer" at bounding box center [613, 546] width 8 height 8
radio input "true"
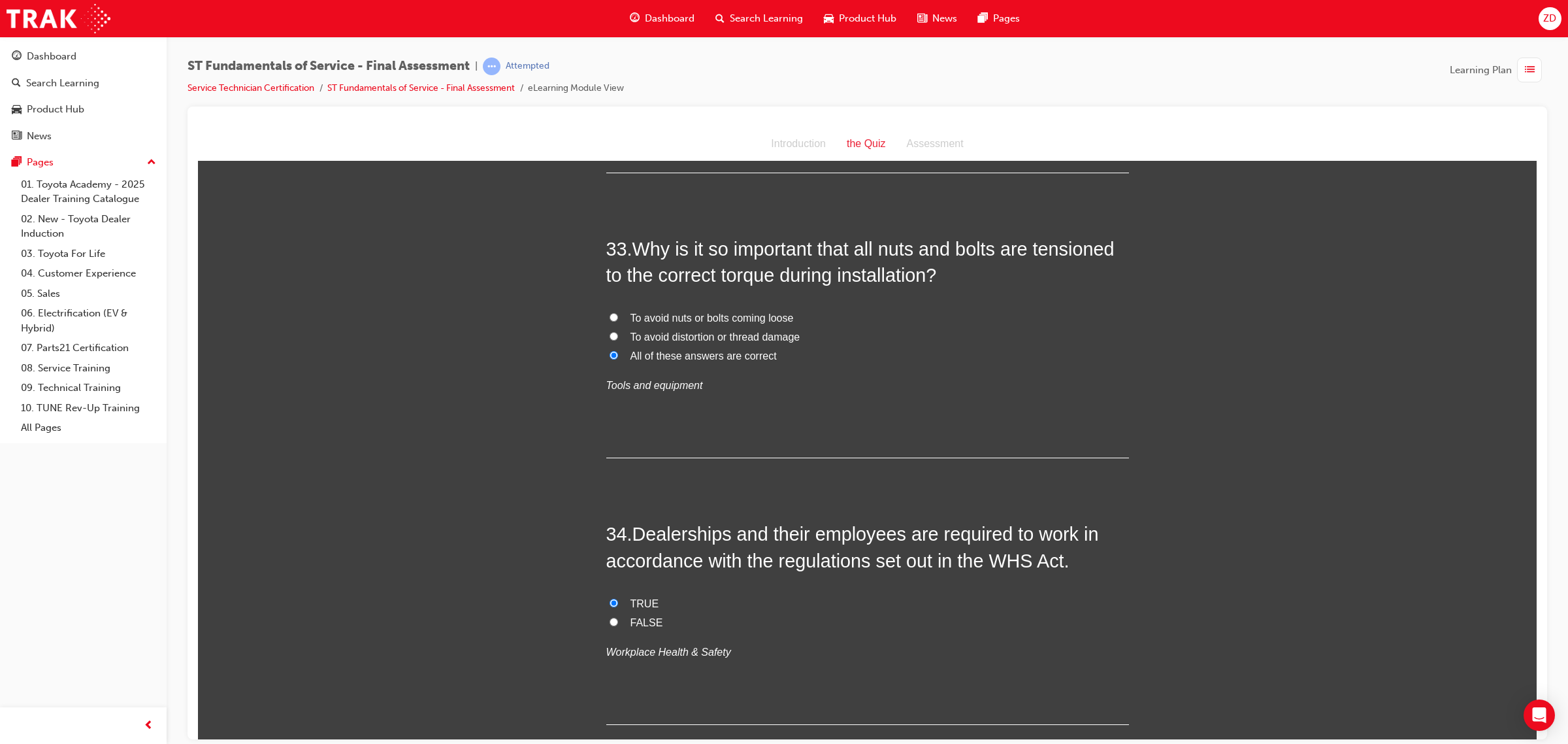
scroll to position [9612, 0]
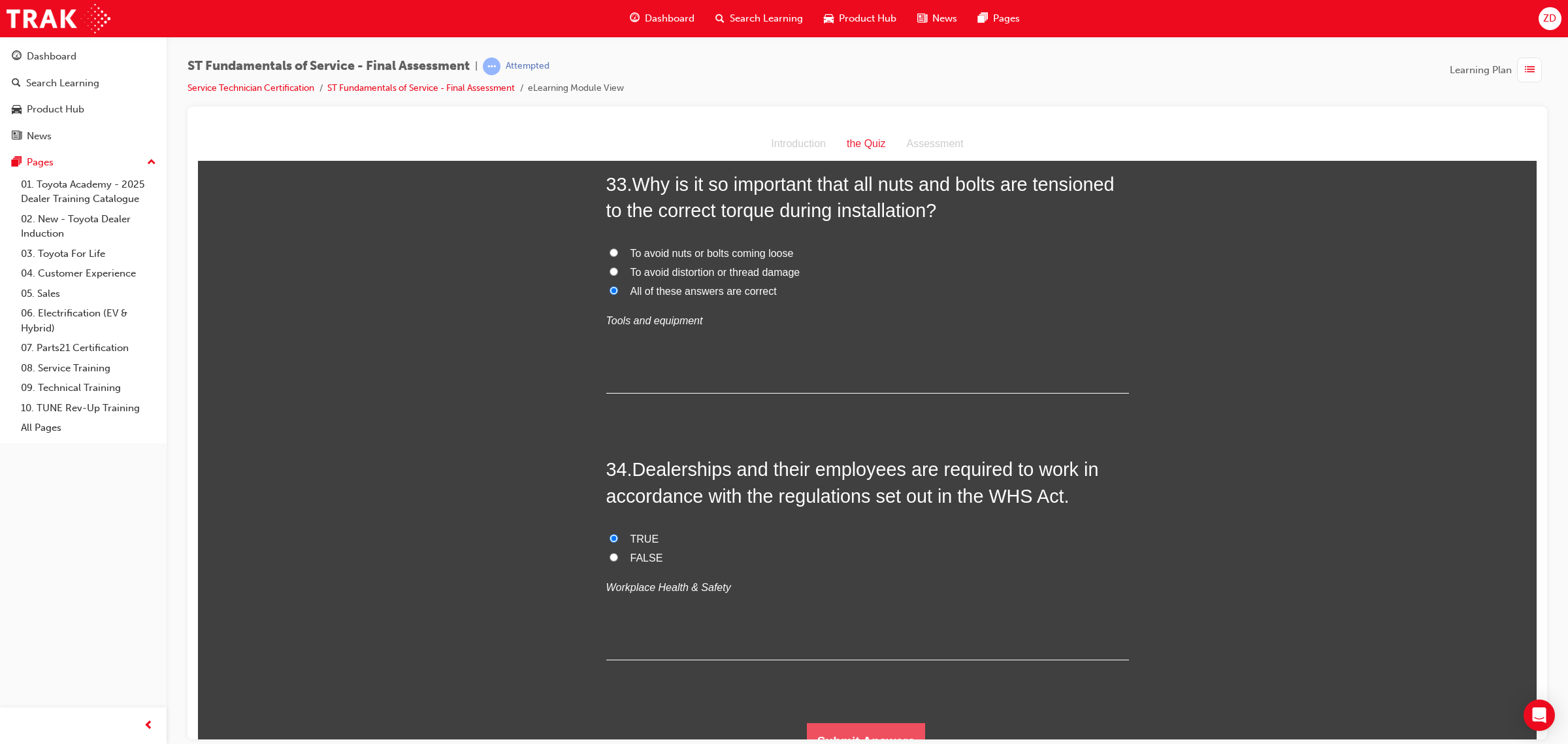
click at [878, 723] on button "Submit Answers" at bounding box center [867, 740] width 119 height 37
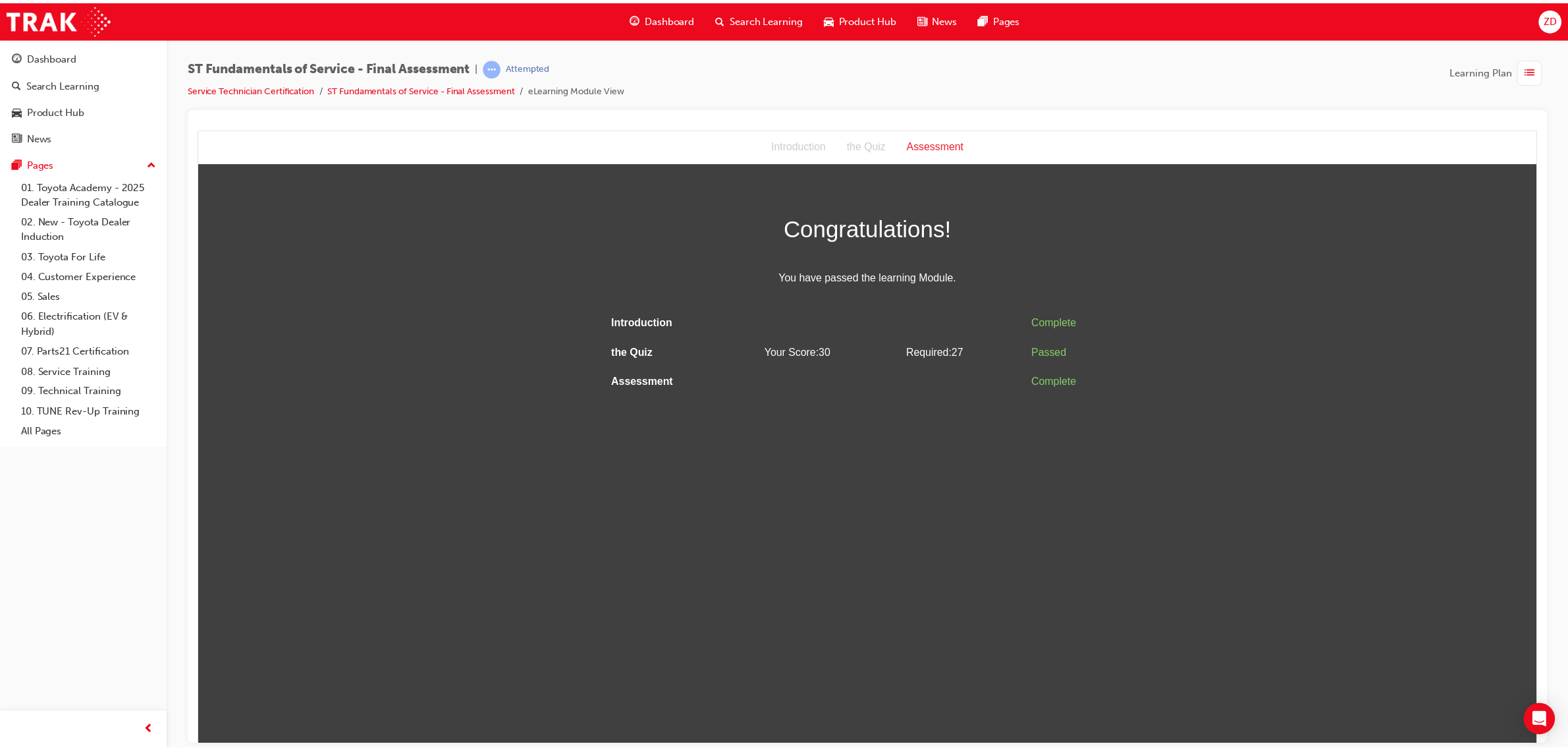
scroll to position [0, 0]
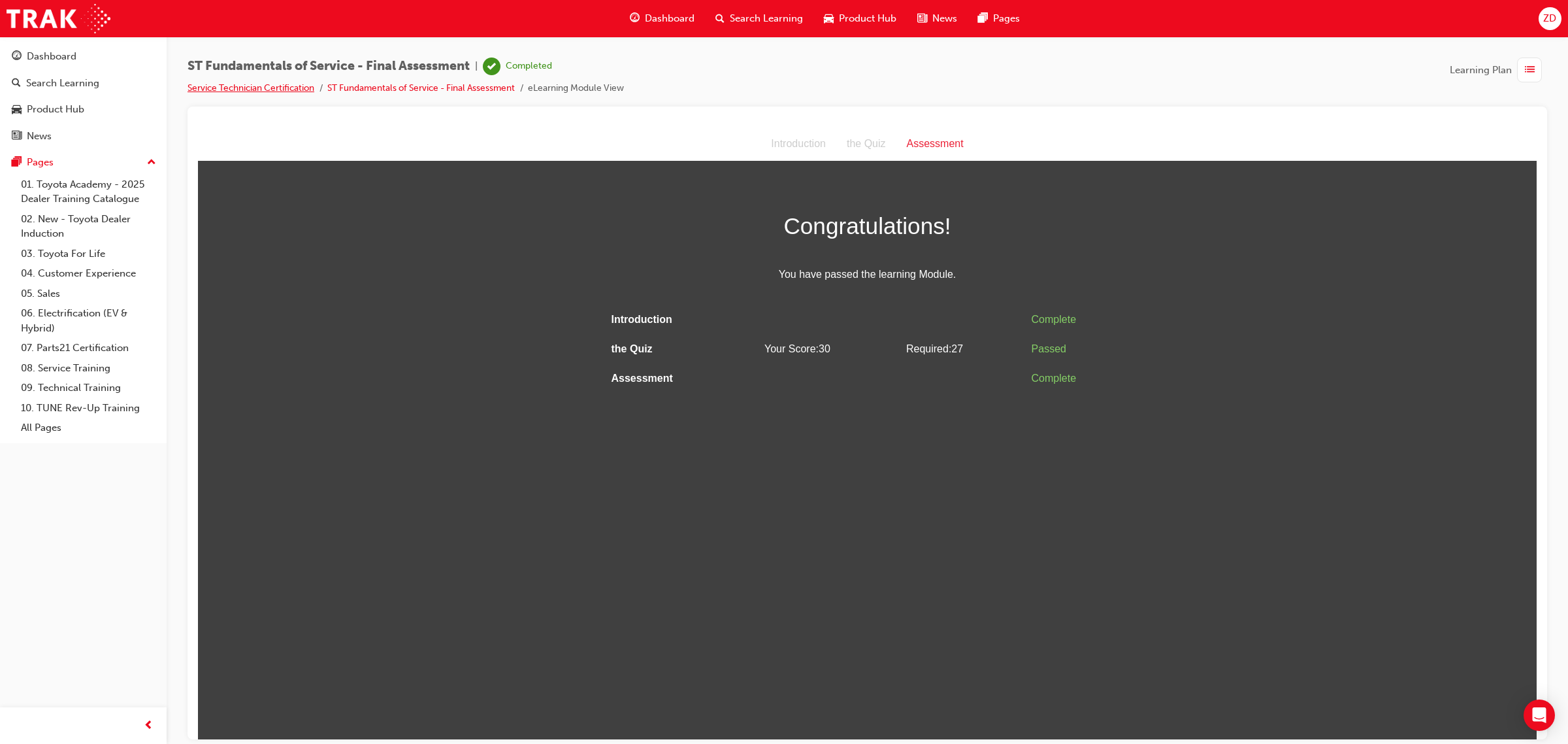
click at [247, 87] on link "Service Technician Certification" at bounding box center [250, 88] width 127 height 11
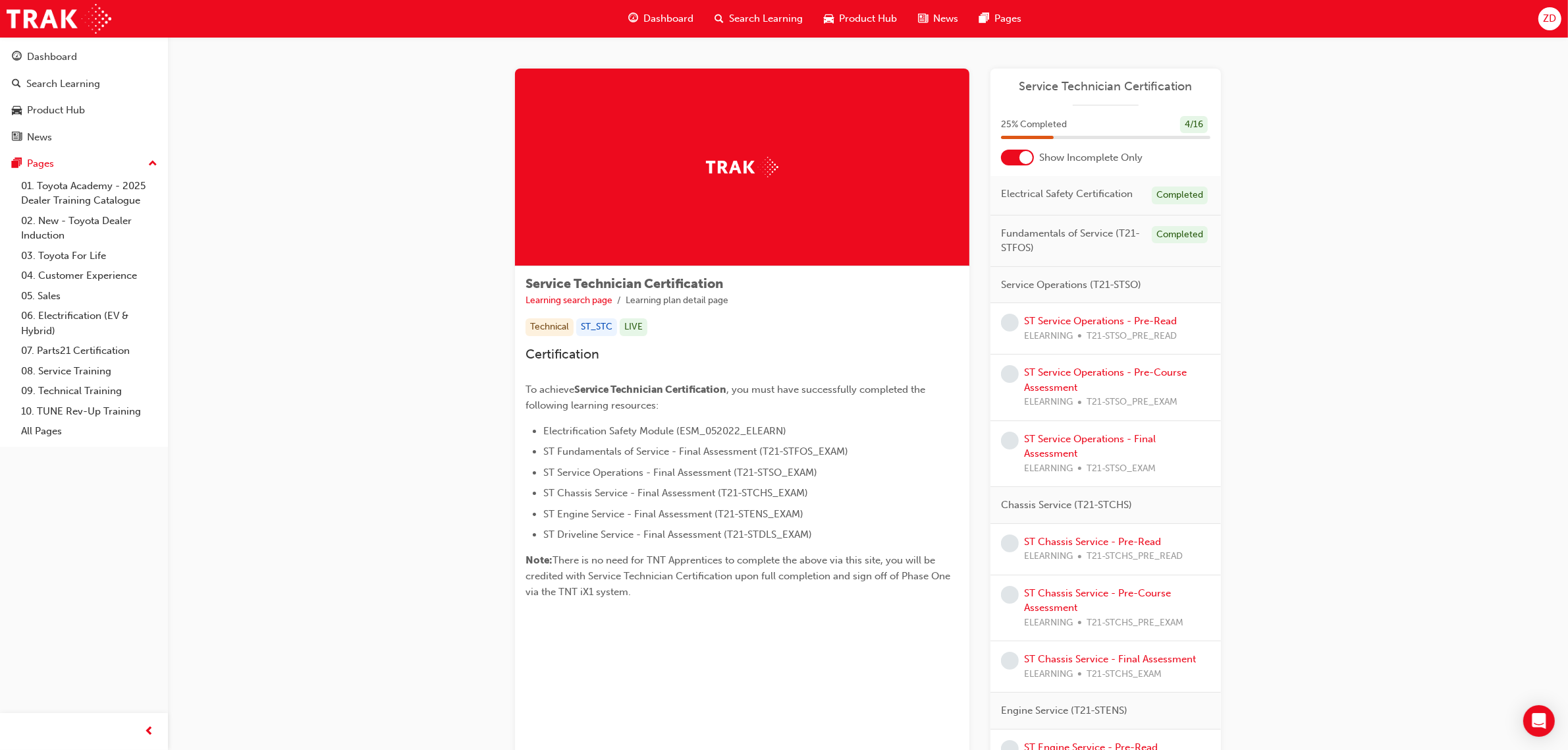
click at [1012, 150] on div at bounding box center [1018, 157] width 33 height 16
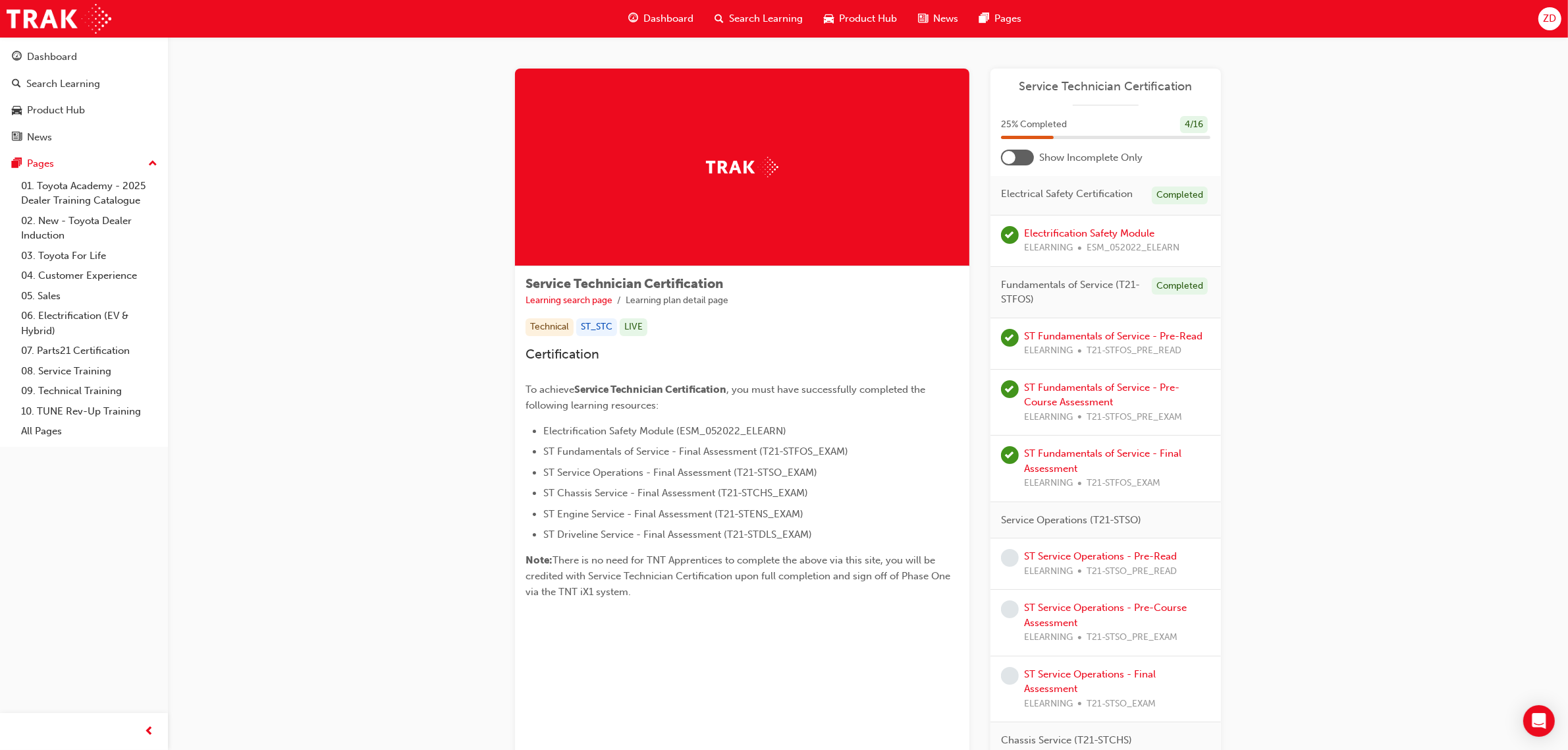
scroll to position [165, 0]
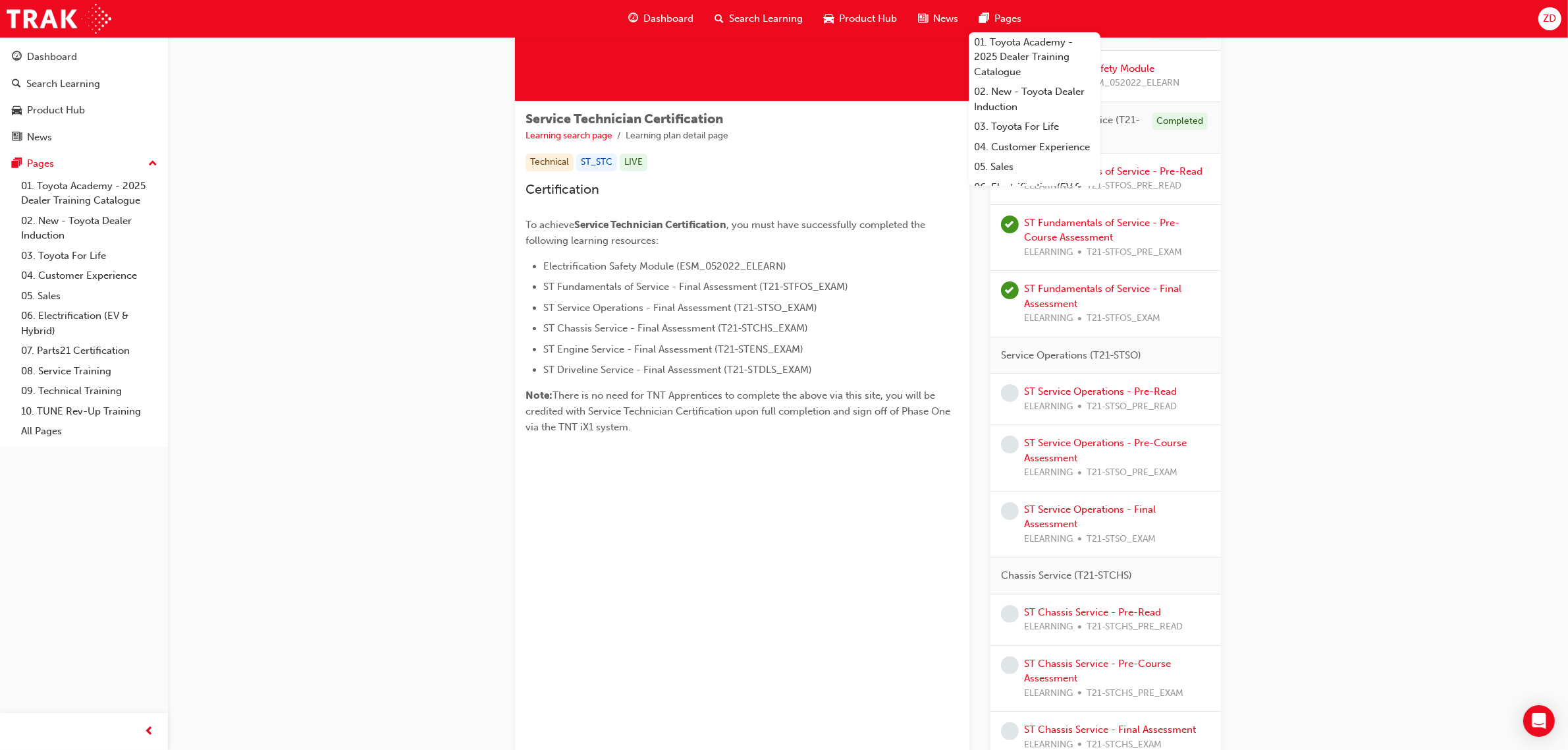
click at [1550, 23] on span "ZD" at bounding box center [1550, 18] width 13 height 15
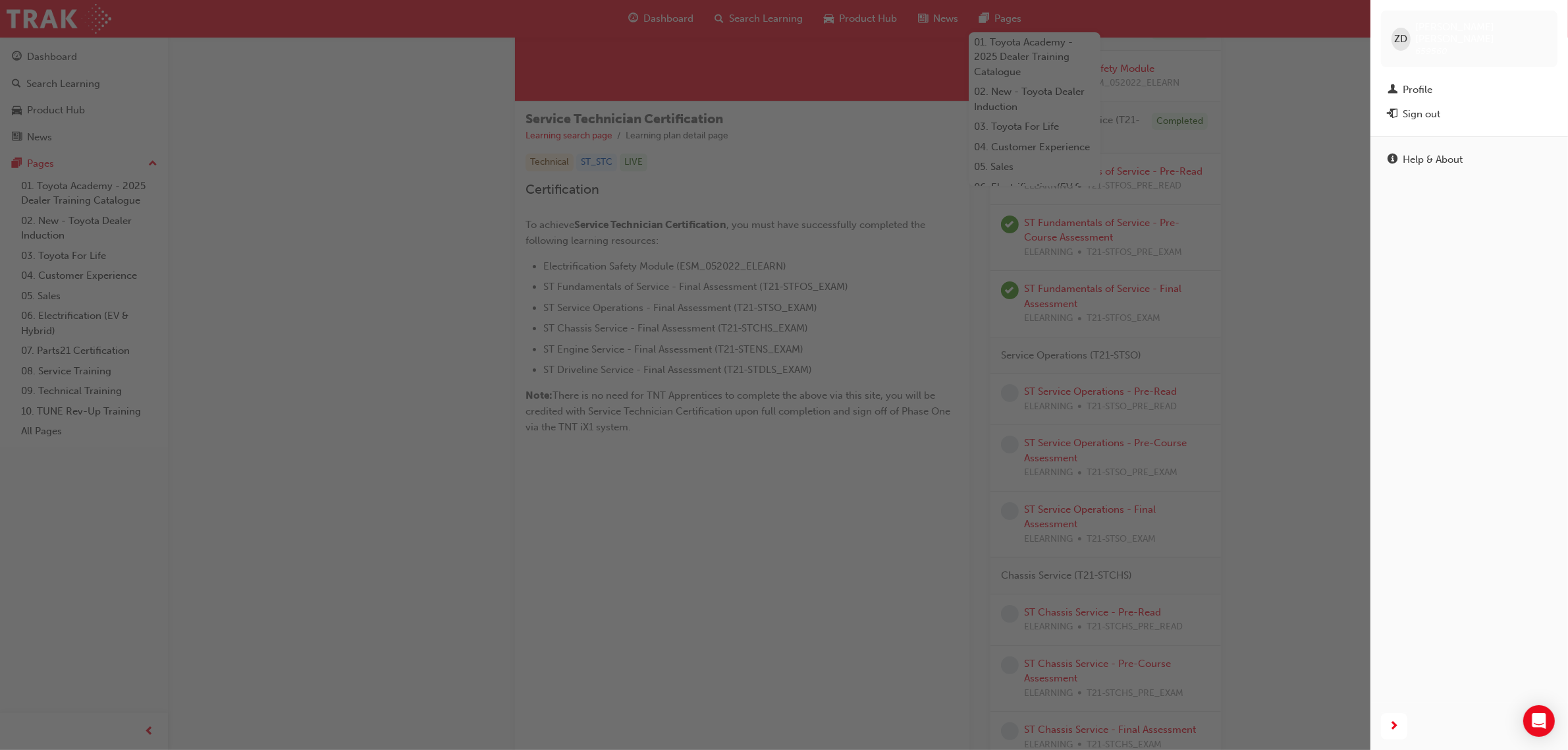
drag, startPoint x: 1171, startPoint y: 195, endPoint x: 1361, endPoint y: 21, distance: 257.6
click at [1171, 195] on div "button" at bounding box center [685, 375] width 1371 height 750
